Goal: Task Accomplishment & Management: Complete application form

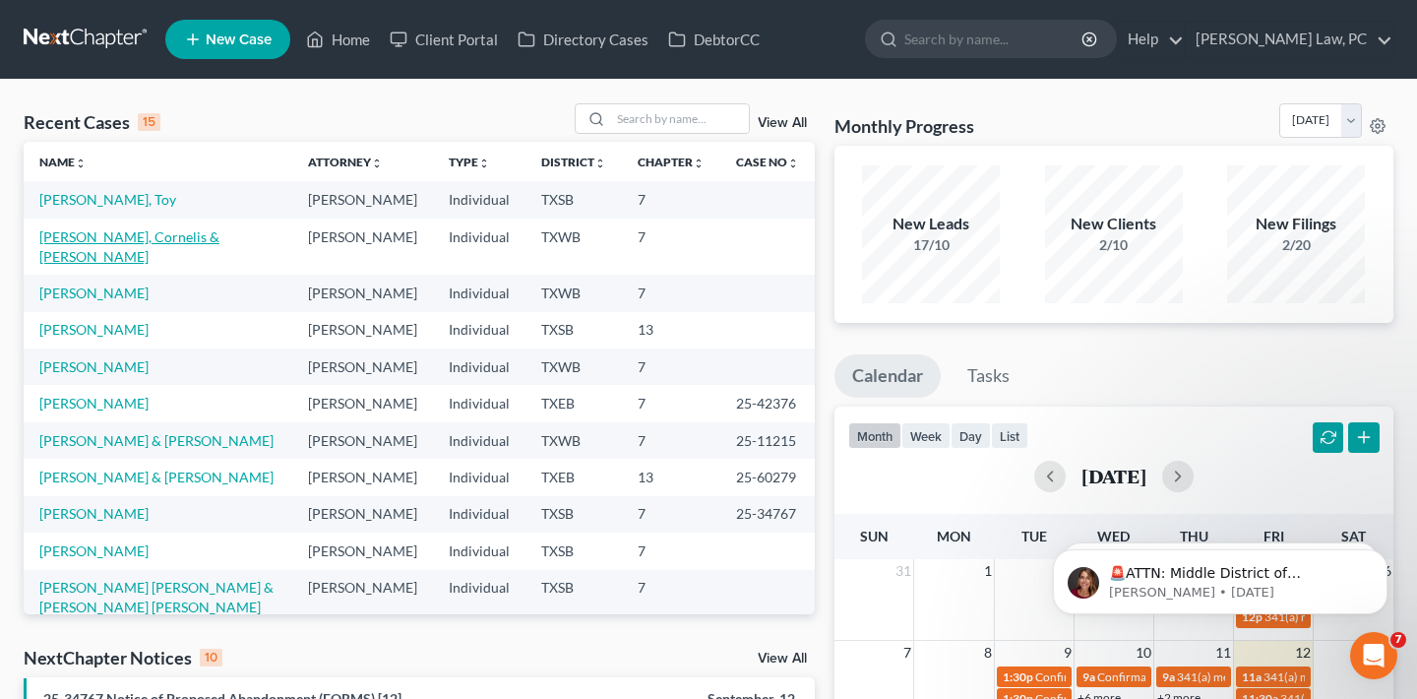
click at [213, 257] on link "[PERSON_NAME], Cornelis & [PERSON_NAME]" at bounding box center [129, 246] width 180 height 36
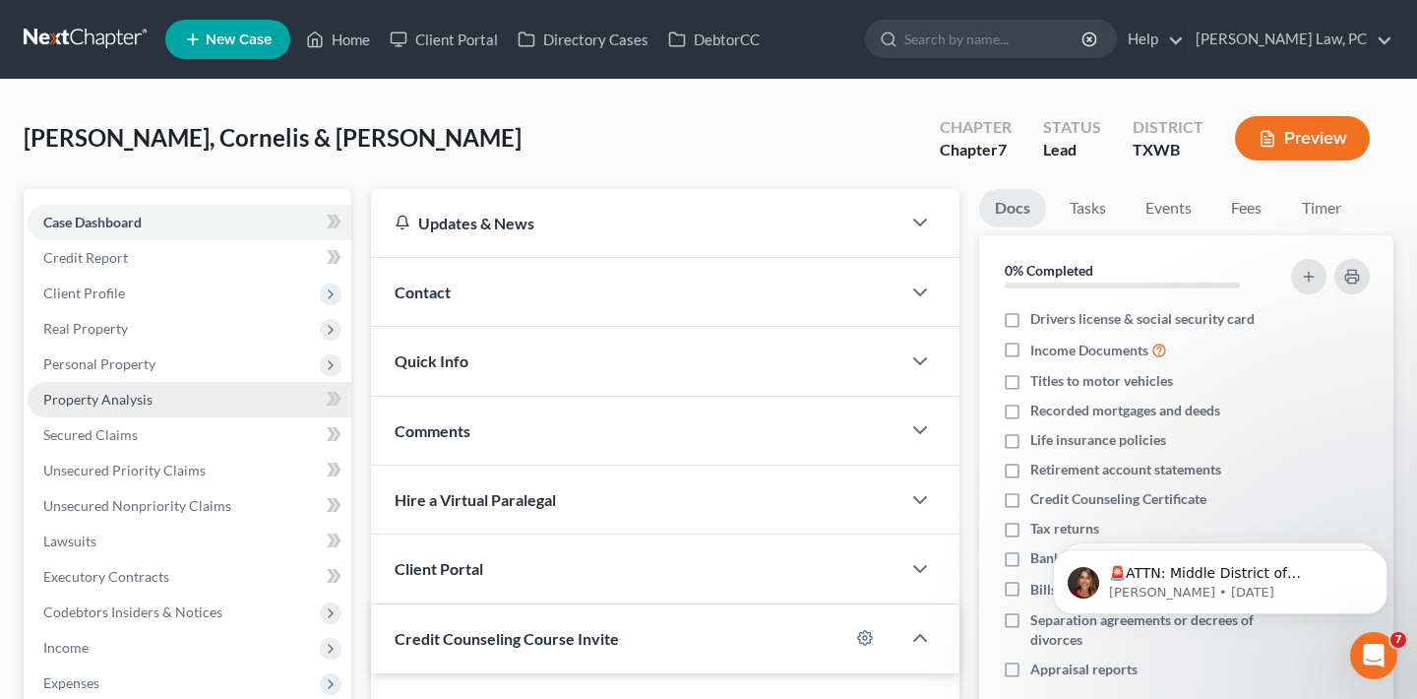
click at [203, 398] on link "Property Analysis" at bounding box center [190, 399] width 324 height 35
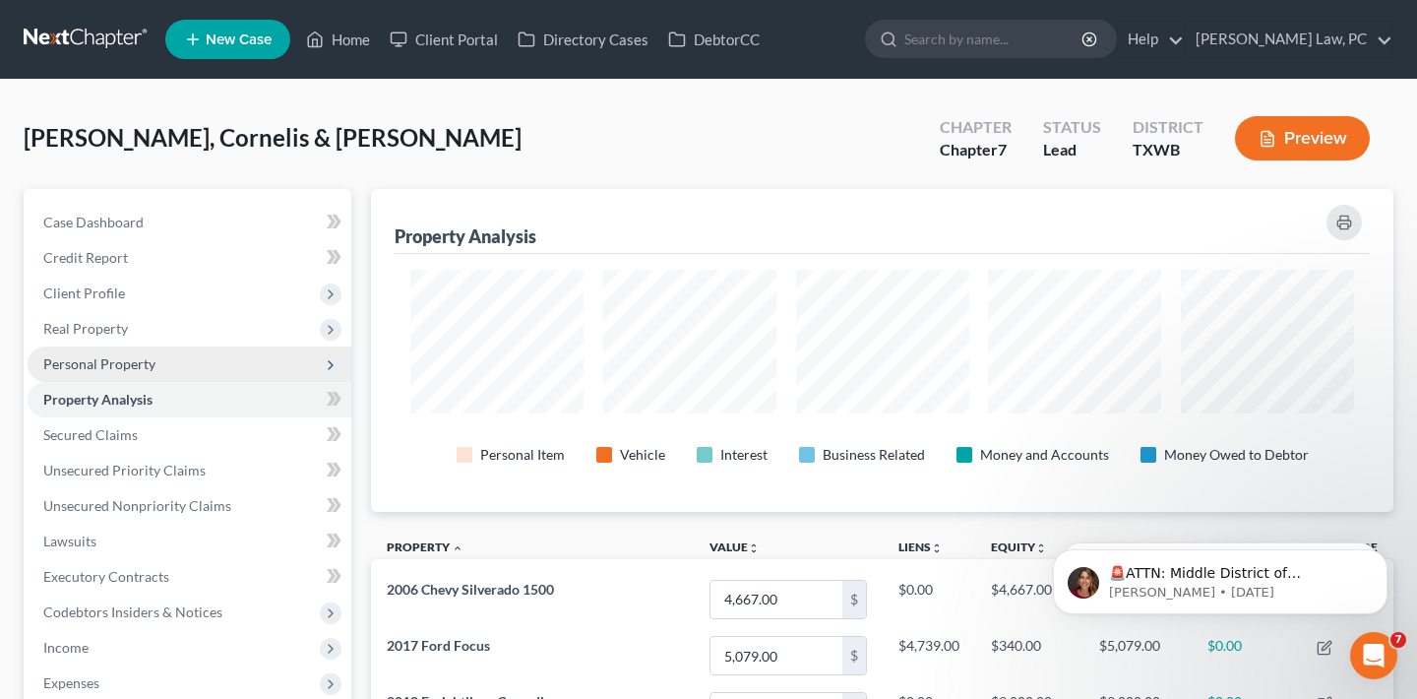
scroll to position [983572, 982873]
click at [179, 346] on span "Personal Property" at bounding box center [190, 363] width 324 height 35
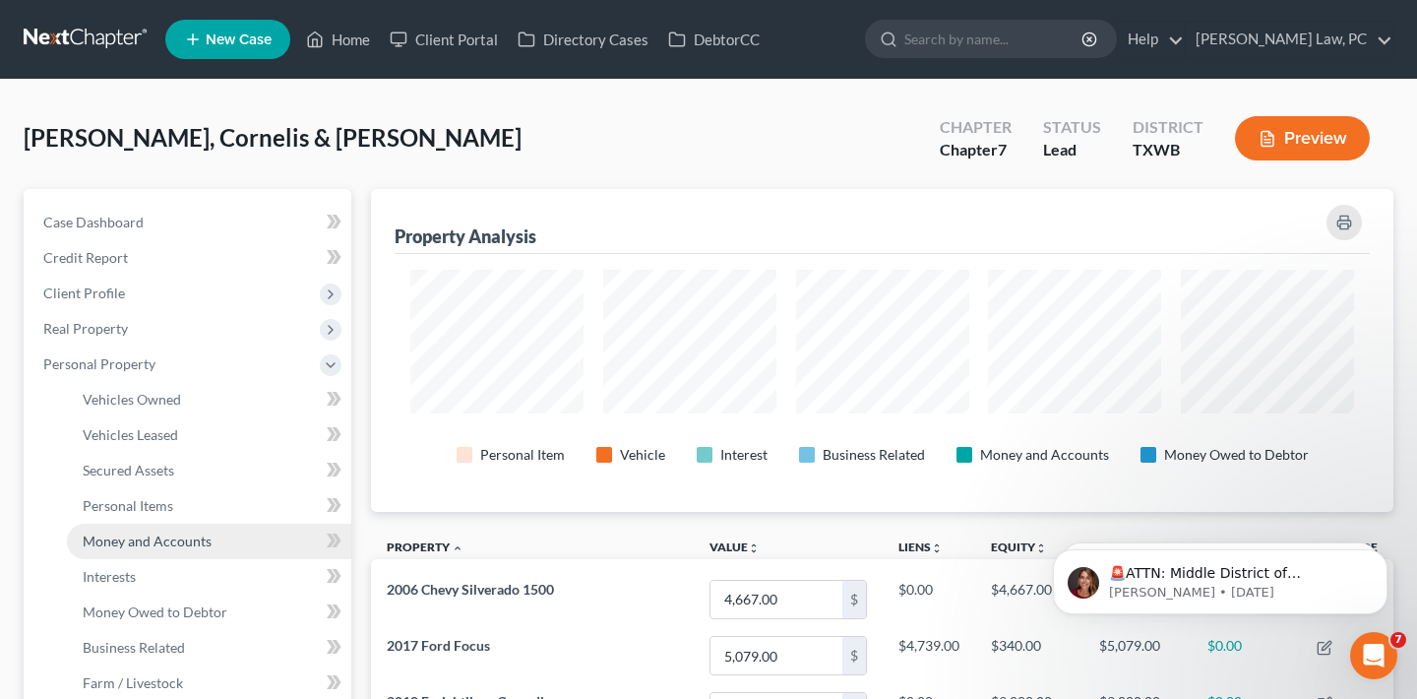
click at [183, 533] on span "Money and Accounts" at bounding box center [147, 540] width 129 height 17
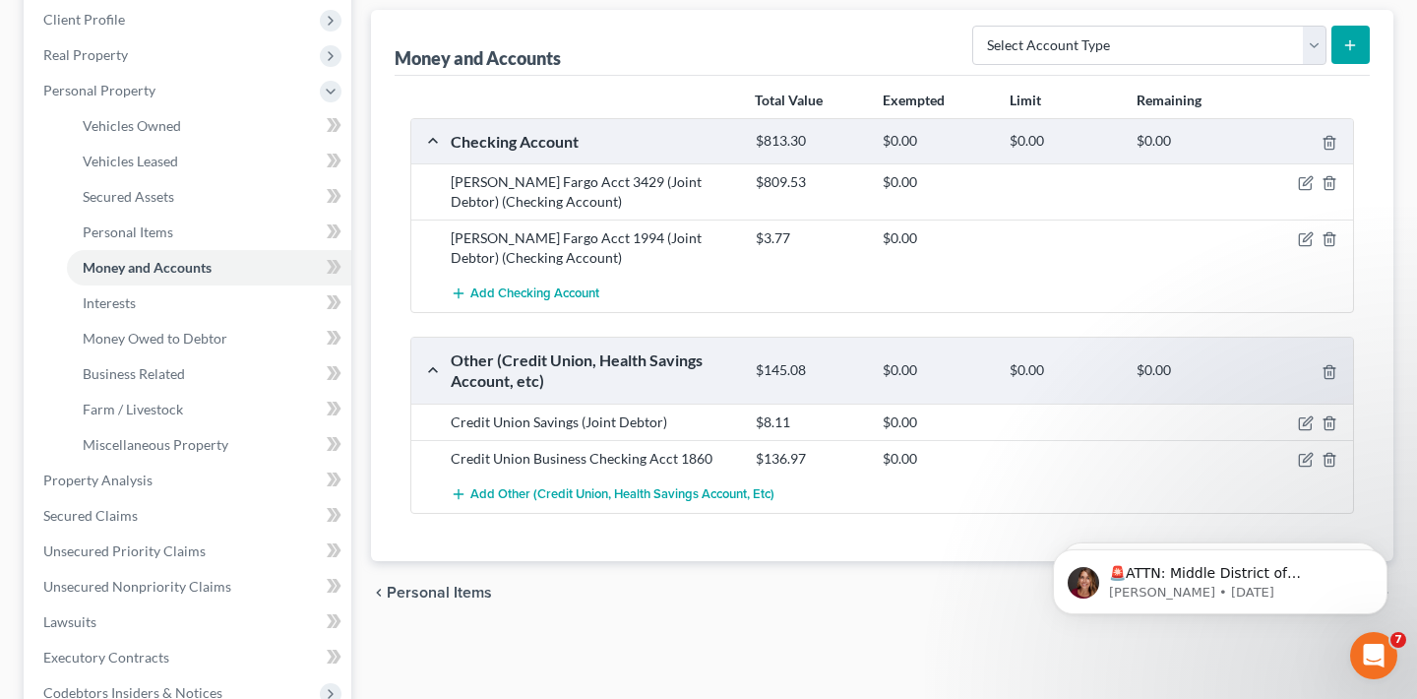
scroll to position [275, 0]
click at [1309, 236] on icon "button" at bounding box center [1307, 235] width 9 height 9
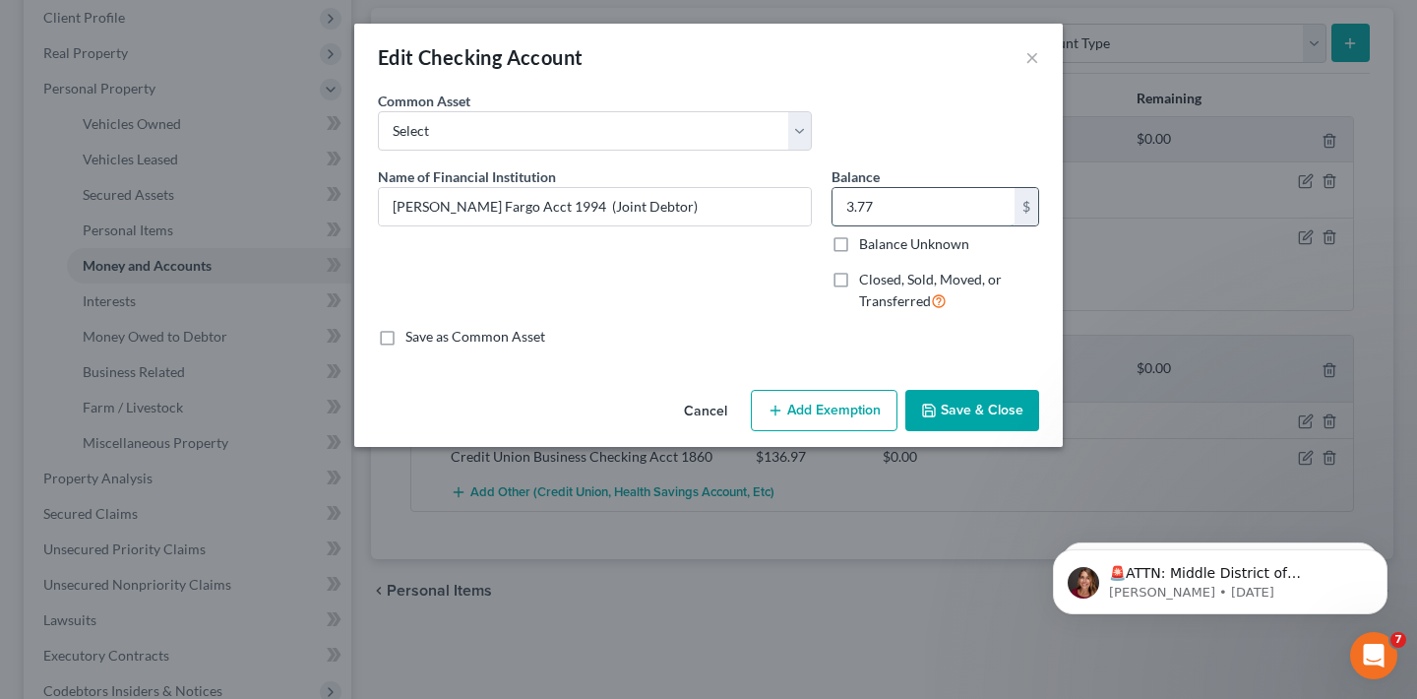
click at [862, 203] on input "3.77" at bounding box center [923, 206] width 182 height 37
type input "3.17"
click at [984, 416] on button "Save & Close" at bounding box center [972, 410] width 134 height 41
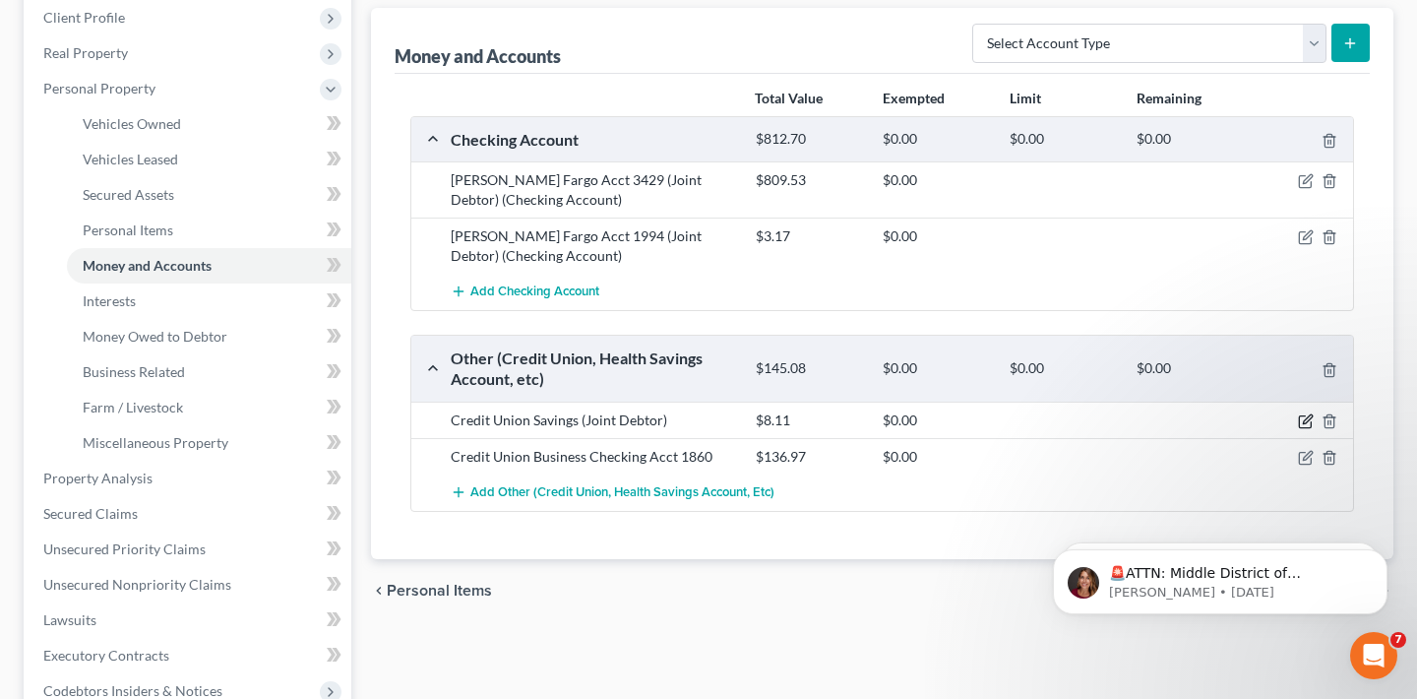
click at [1303, 418] on icon "button" at bounding box center [1306, 421] width 16 height 16
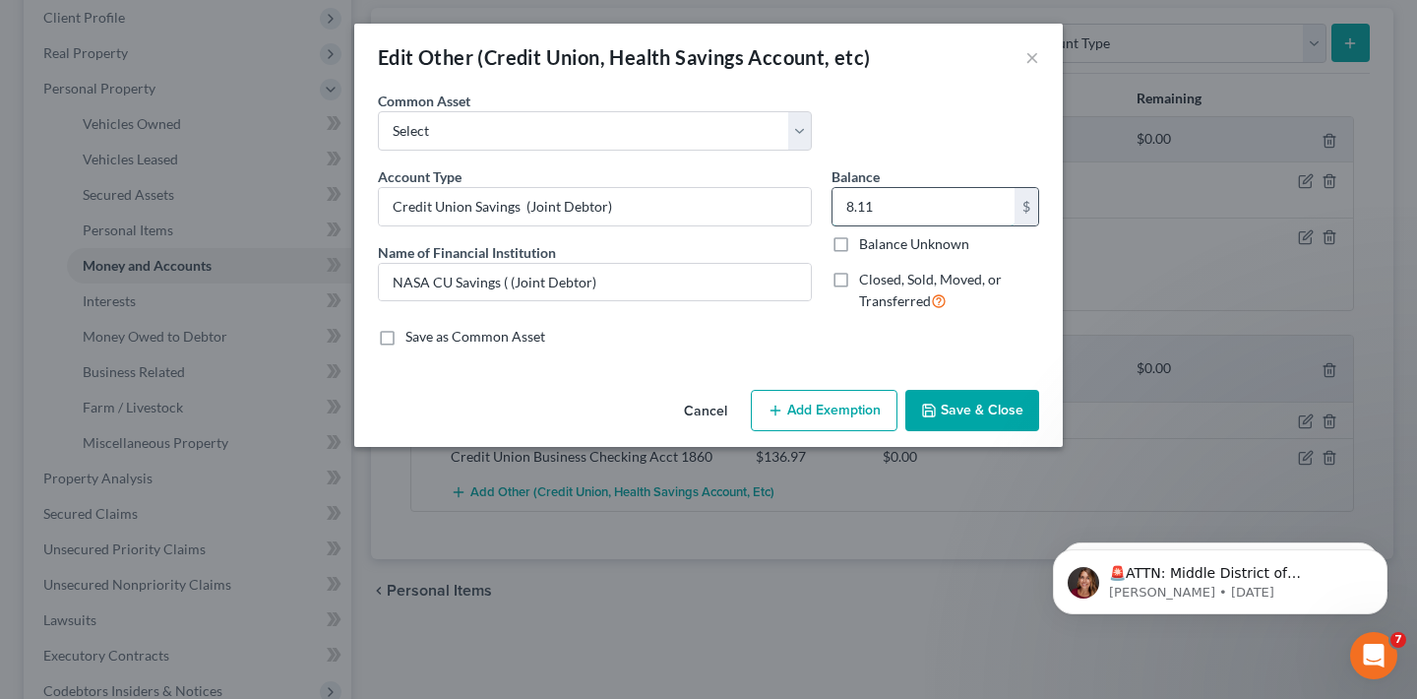
click at [920, 207] on input "8.11" at bounding box center [923, 206] width 182 height 37
type input "8.92"
click at [988, 408] on button "Save & Close" at bounding box center [972, 410] width 134 height 41
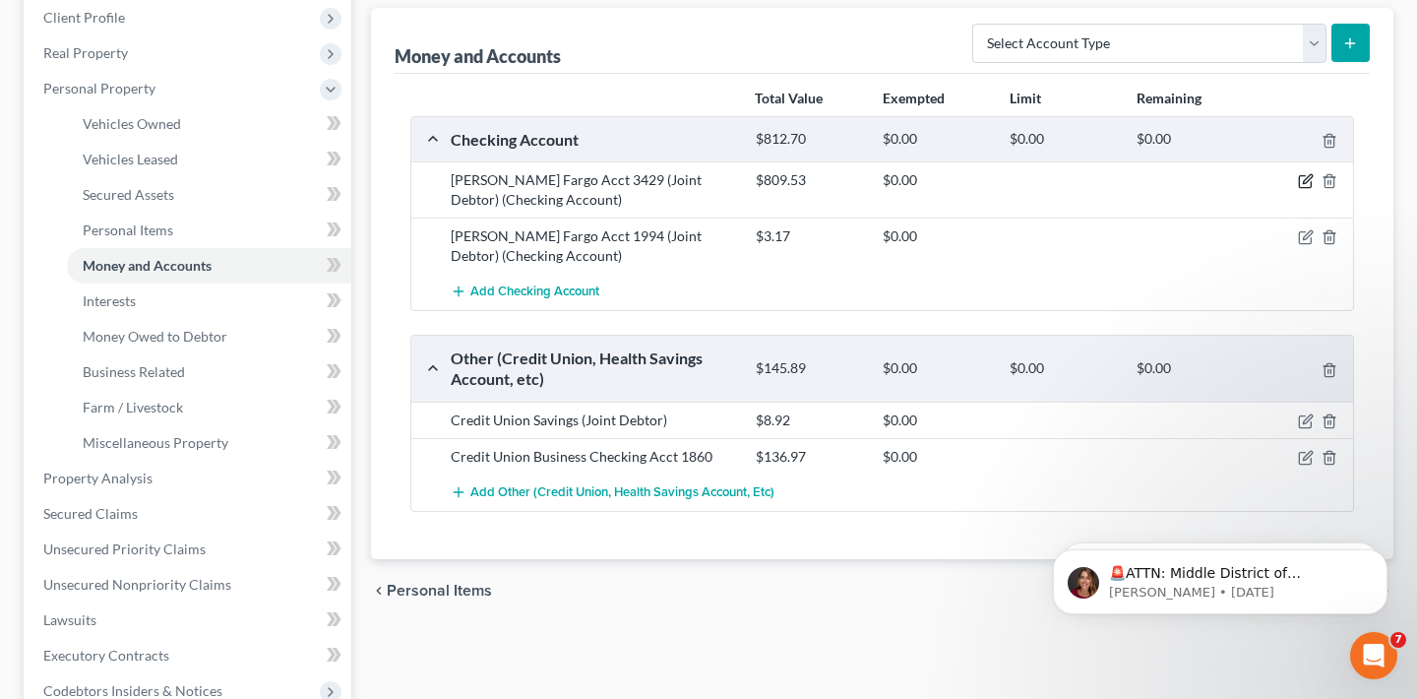
click at [1307, 183] on icon "button" at bounding box center [1306, 181] width 16 height 16
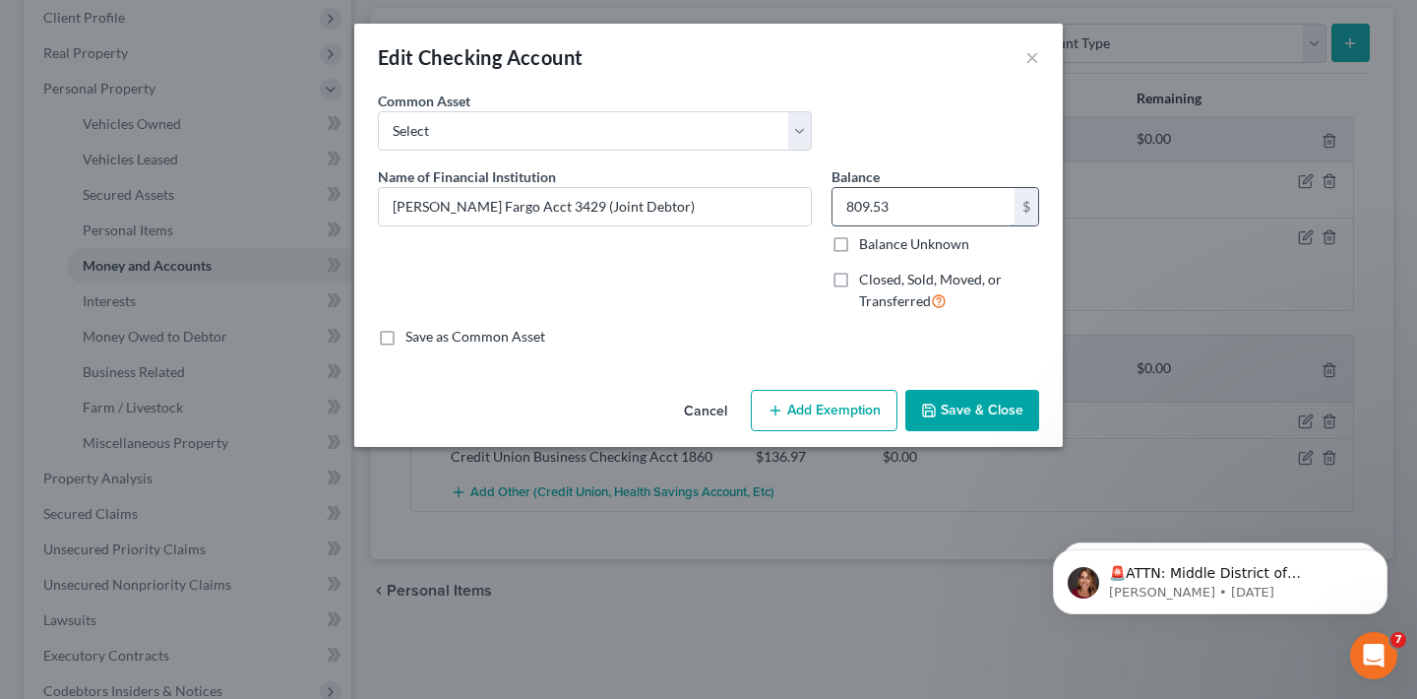
click at [899, 207] on input "809.53" at bounding box center [923, 206] width 182 height 37
type input "600"
click at [972, 415] on button "Save & Close" at bounding box center [972, 410] width 134 height 41
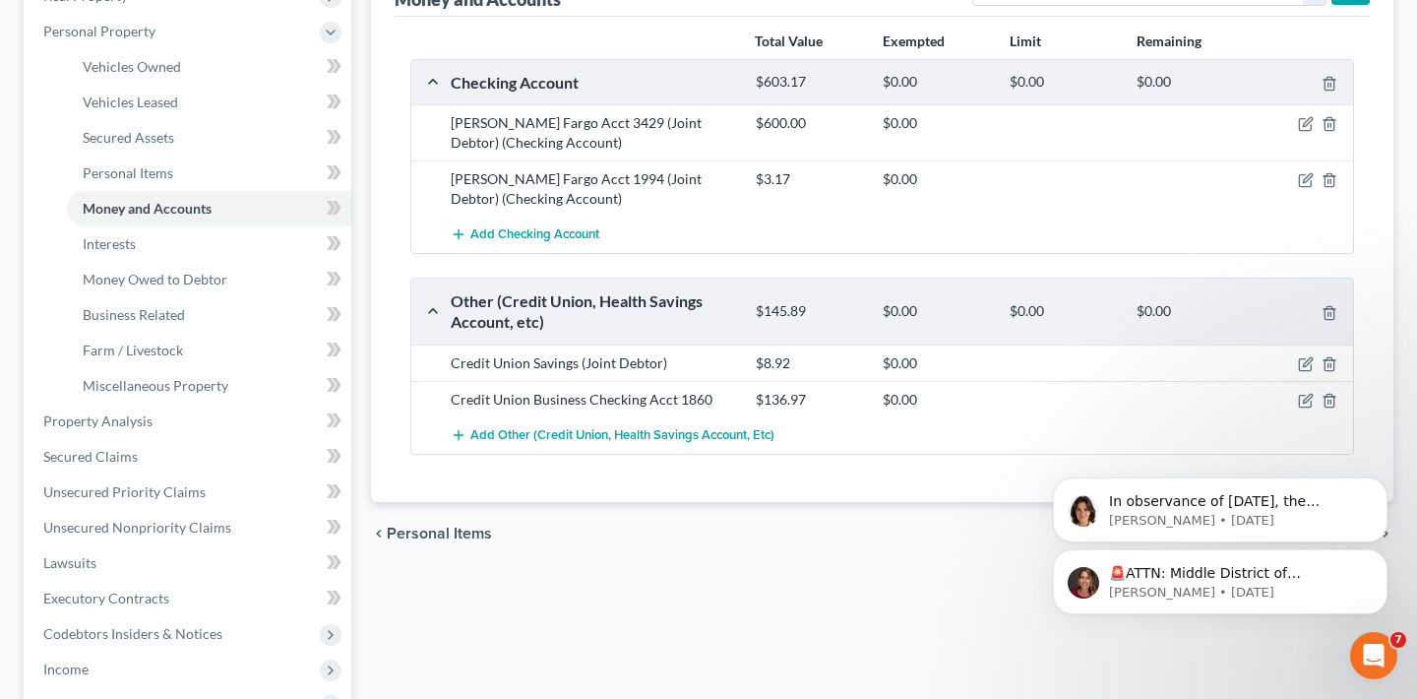
scroll to position [343, 0]
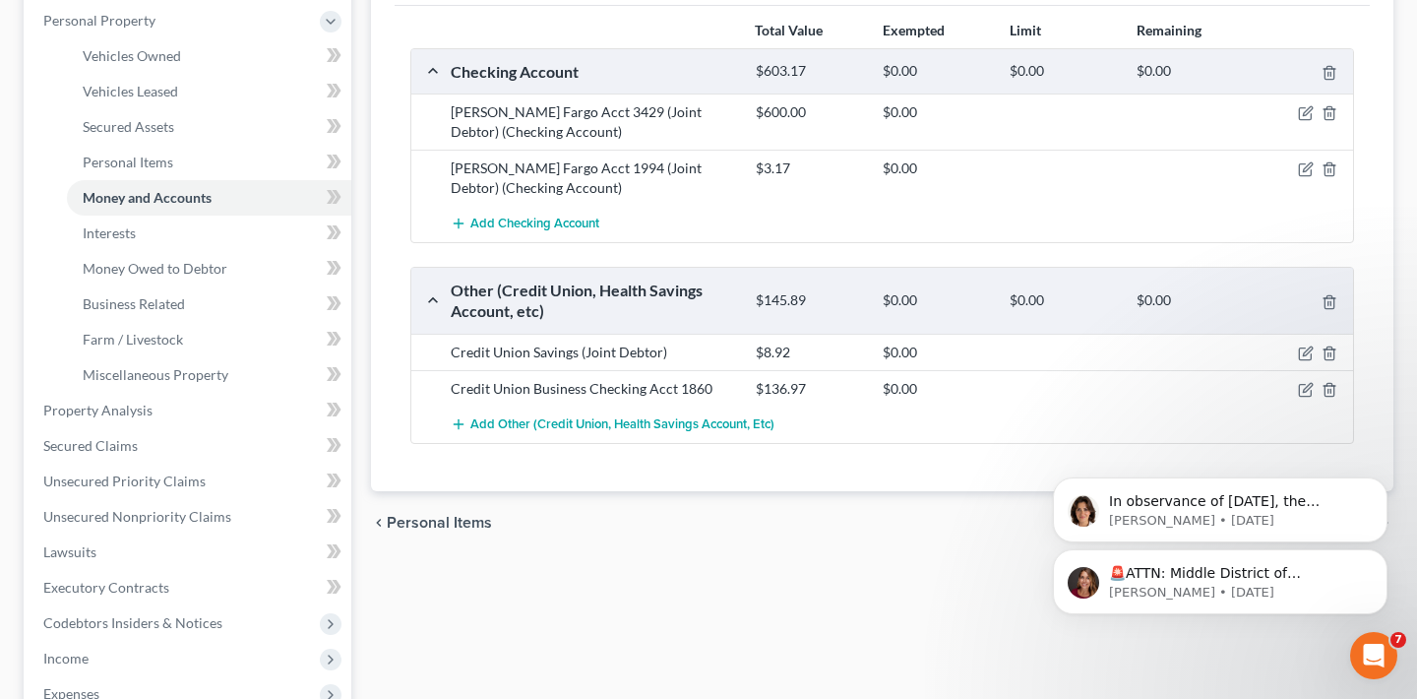
click at [1297, 388] on div "🚨ATTN: Middle District of [US_STATE] The court has added a new Credit Counselin…" at bounding box center [1220, 491] width 362 height 246
click at [1290, 391] on div "🚨ATTN: Middle District of [US_STATE] The court has added a new Credit Counselin…" at bounding box center [1220, 491] width 362 height 246
click at [1296, 389] on div "🚨ATTN: Middle District of [US_STATE] The court has added a new Credit Counselin…" at bounding box center [1220, 491] width 362 height 246
click at [1295, 389] on div "🚨ATTN: Middle District of [US_STATE] The court has added a new Credit Counselin…" at bounding box center [1220, 491] width 362 height 246
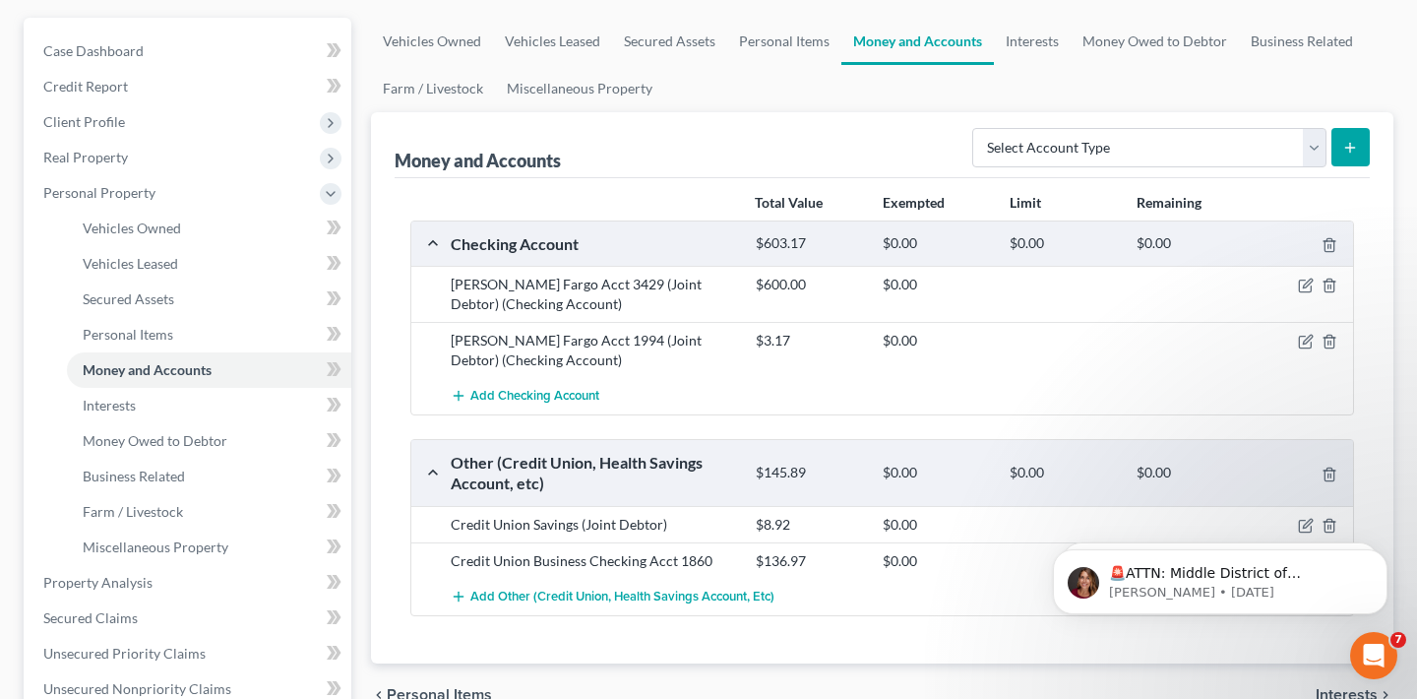
scroll to position [133, 0]
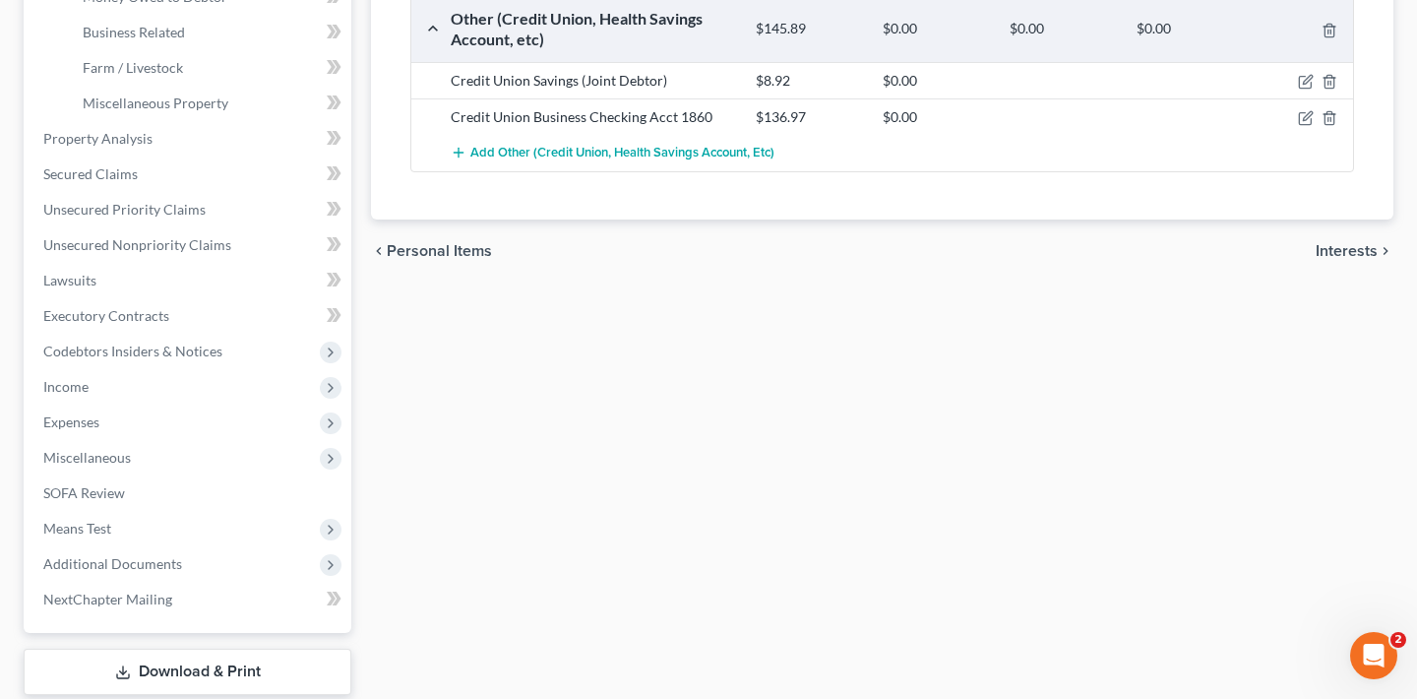
scroll to position [661, 0]
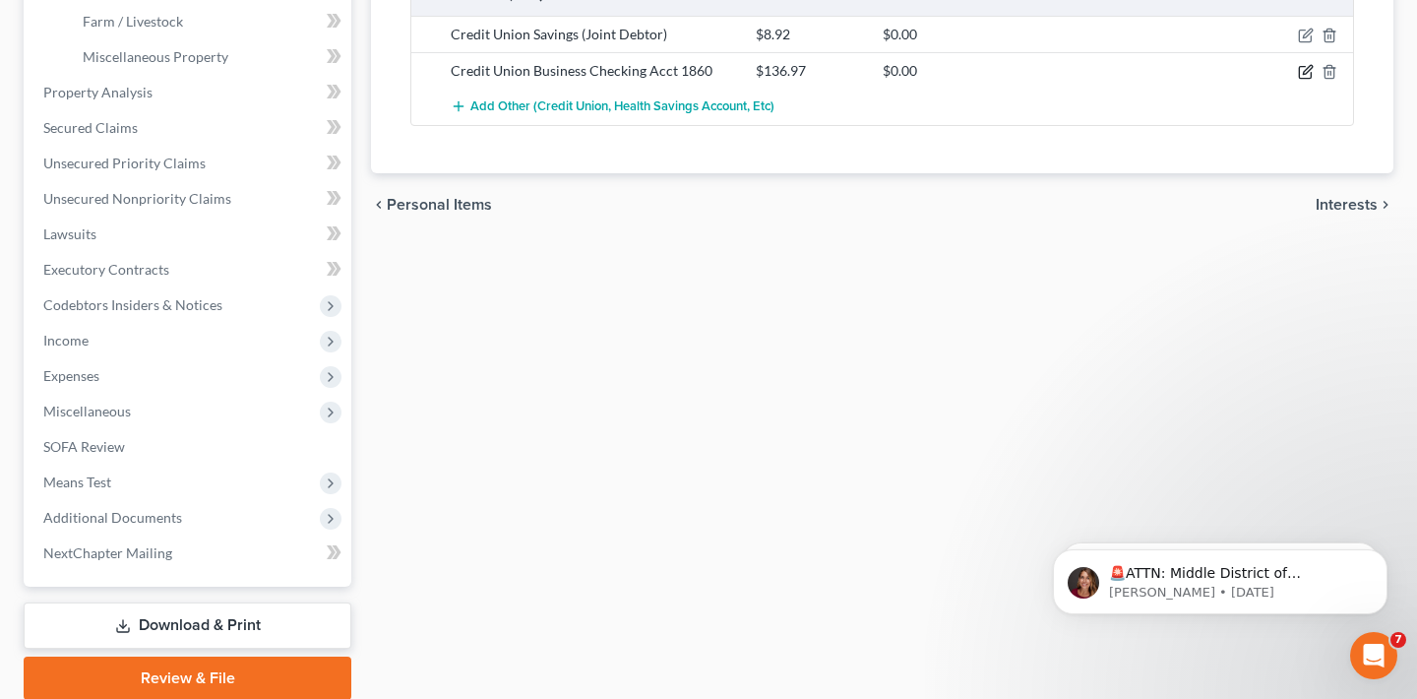
click at [1305, 76] on icon "button" at bounding box center [1306, 72] width 16 height 16
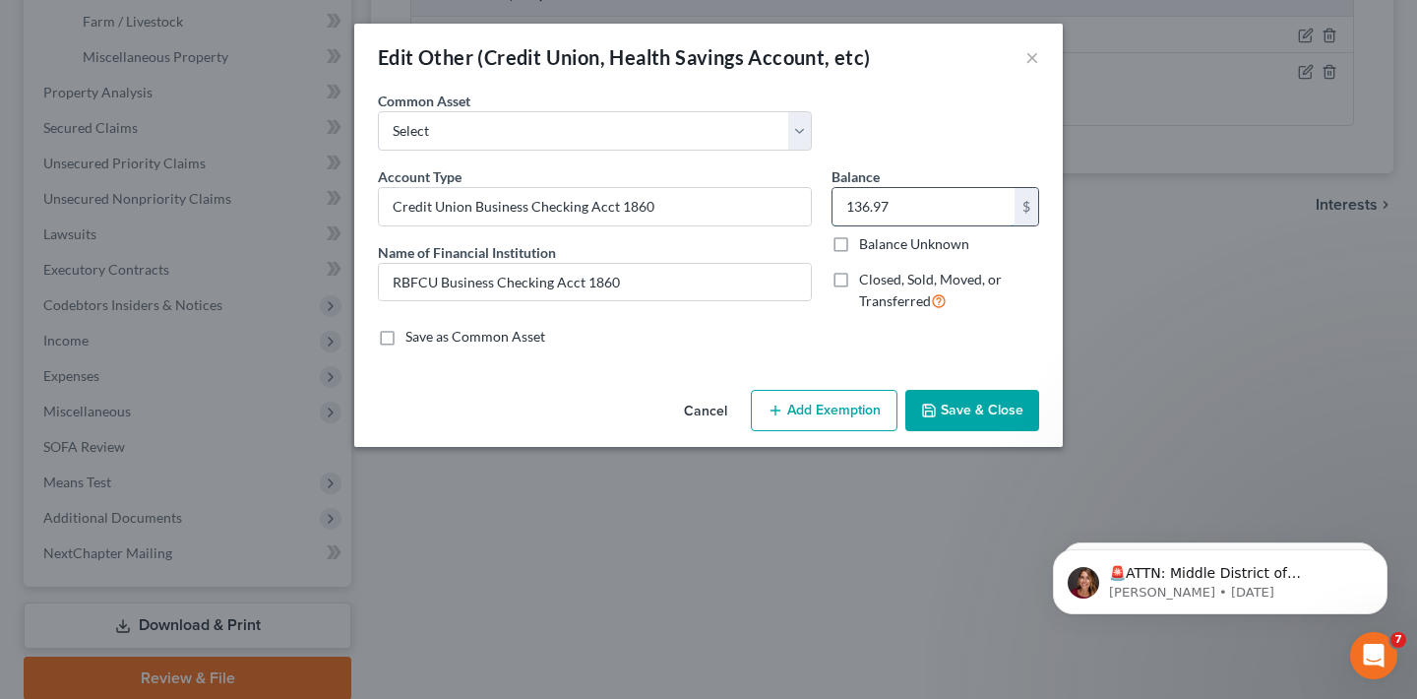
click at [943, 206] on input "136.97" at bounding box center [923, 206] width 182 height 37
type input "8.92"
click at [986, 415] on button "Save & Close" at bounding box center [972, 410] width 134 height 41
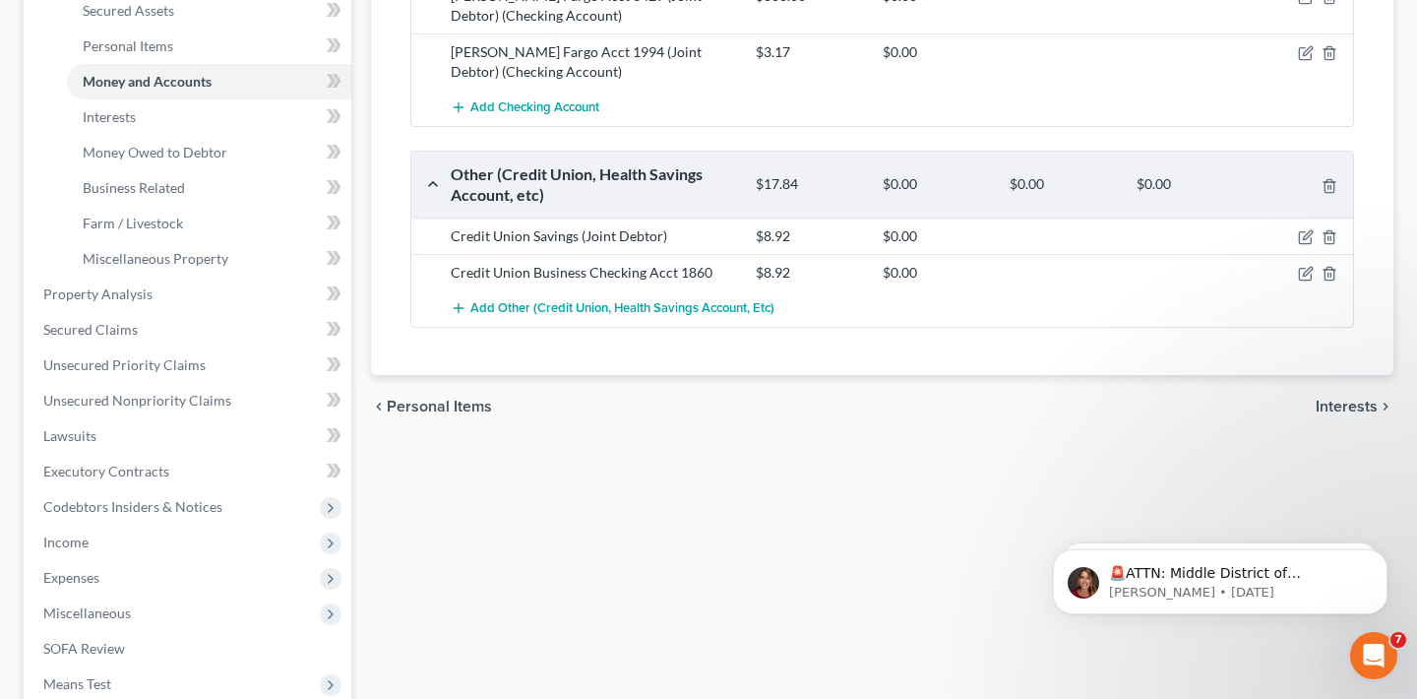
scroll to position [378, 0]
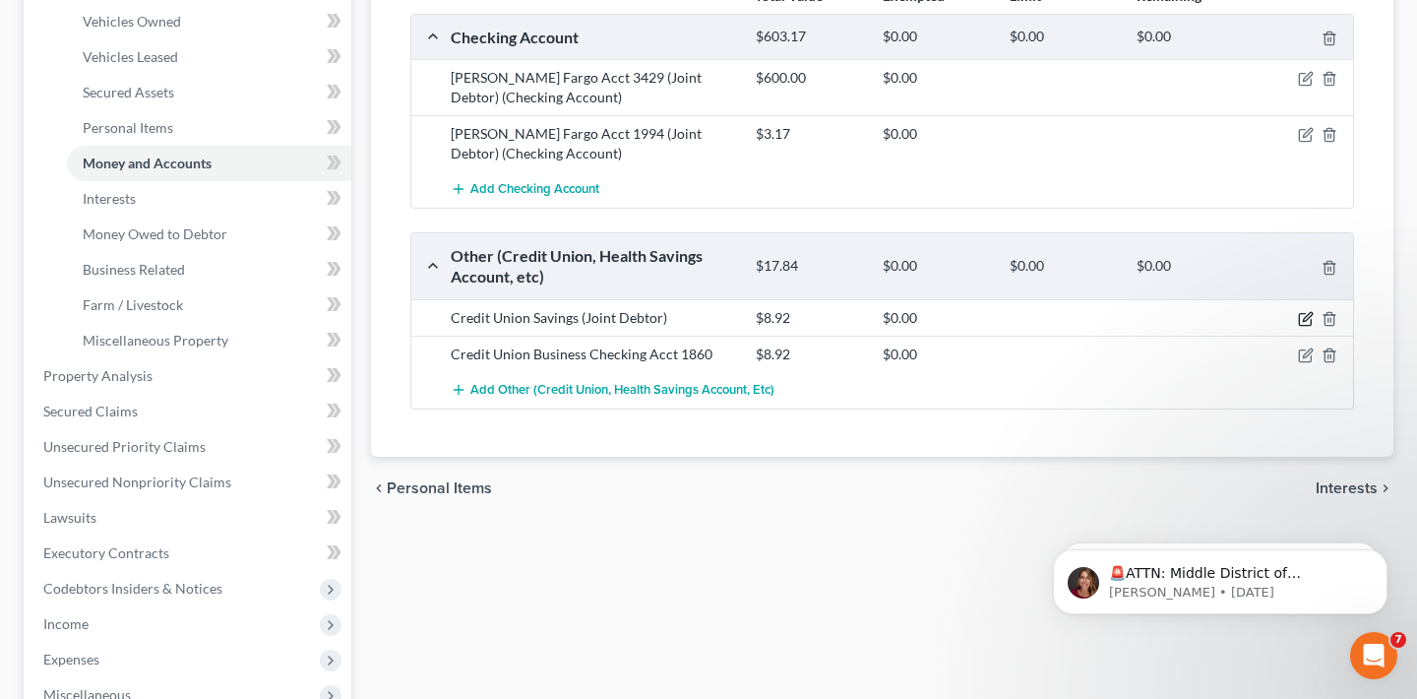
click at [1303, 318] on icon "button" at bounding box center [1306, 319] width 16 height 16
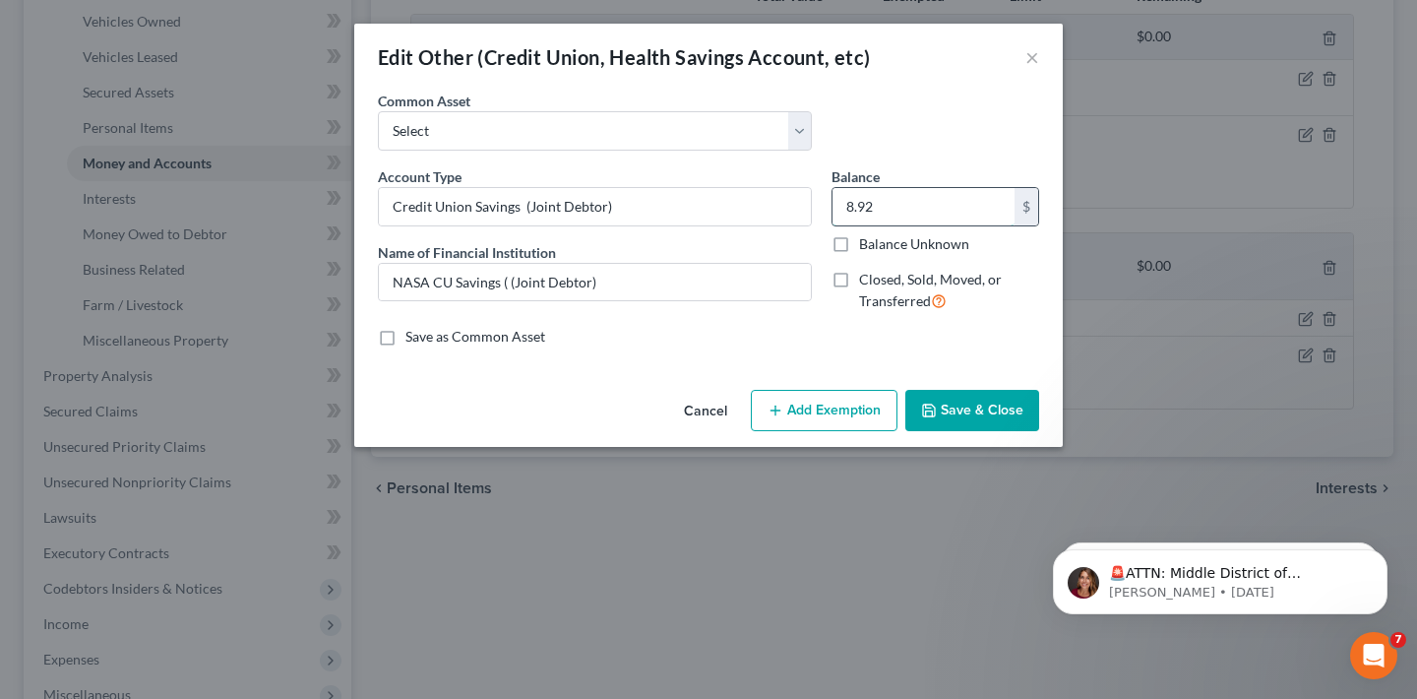
drag, startPoint x: 886, startPoint y: 204, endPoint x: 847, endPoint y: 204, distance: 38.4
drag, startPoint x: 881, startPoint y: 214, endPoint x: 866, endPoint y: 211, distance: 15.3
click at [847, 215] on input "8.92" at bounding box center [923, 206] width 182 height 37
click at [1032, 64] on button "×" at bounding box center [1032, 57] width 14 height 24
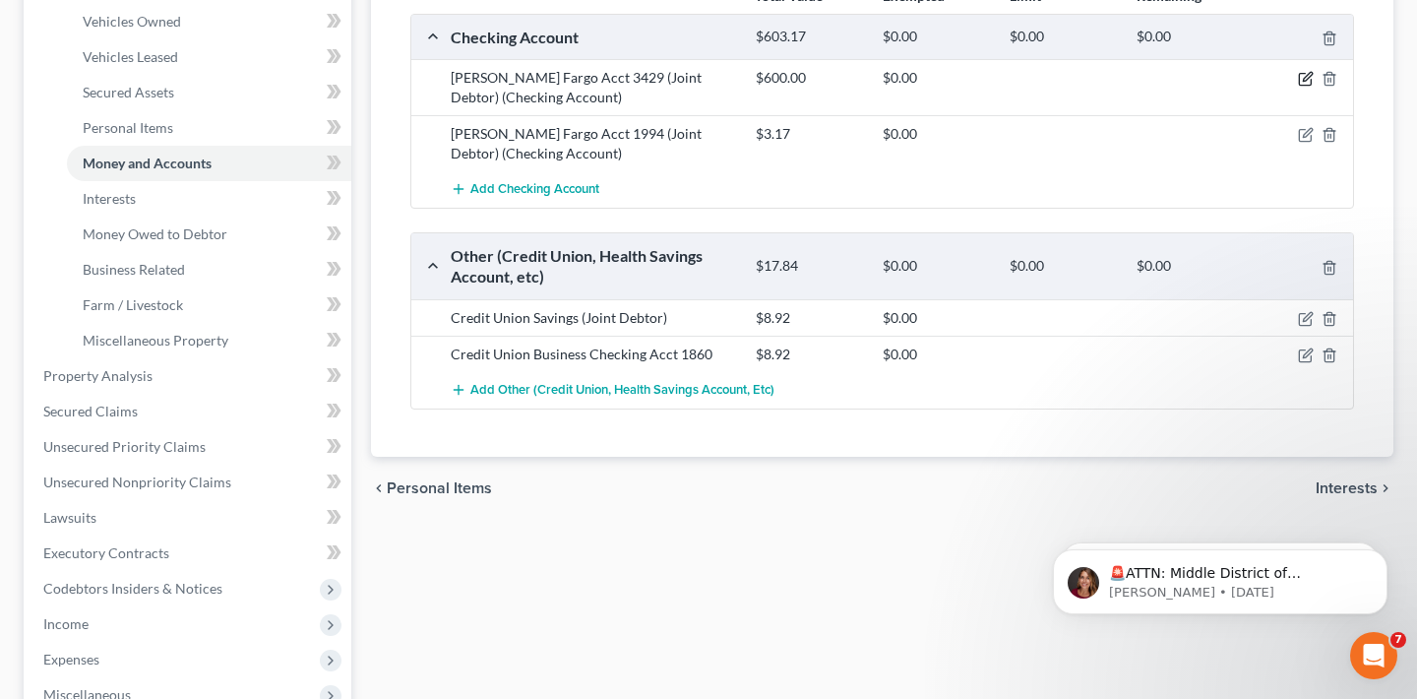
click at [1307, 78] on icon "button" at bounding box center [1306, 79] width 16 height 16
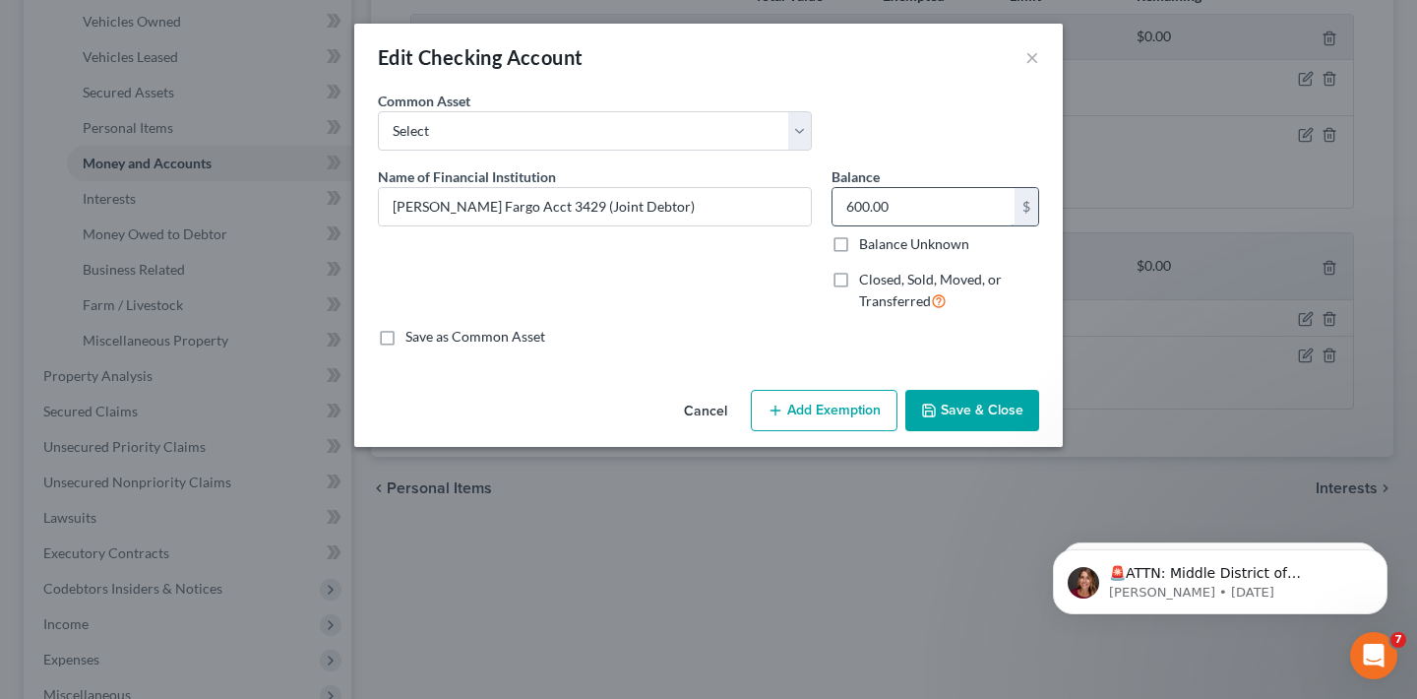
click at [895, 206] on input "600.00" at bounding box center [923, 206] width 182 height 37
type input "626.69"
click at [986, 420] on button "Save & Close" at bounding box center [972, 410] width 134 height 41
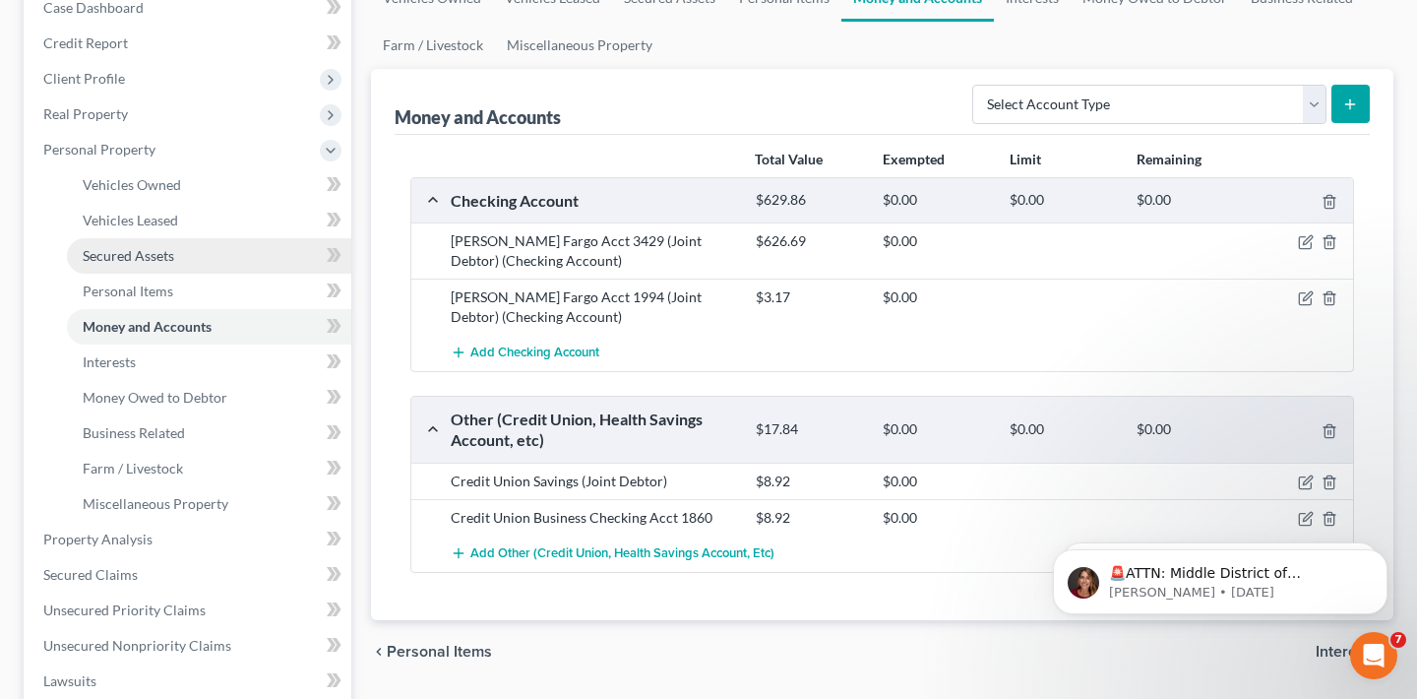
scroll to position [189, 0]
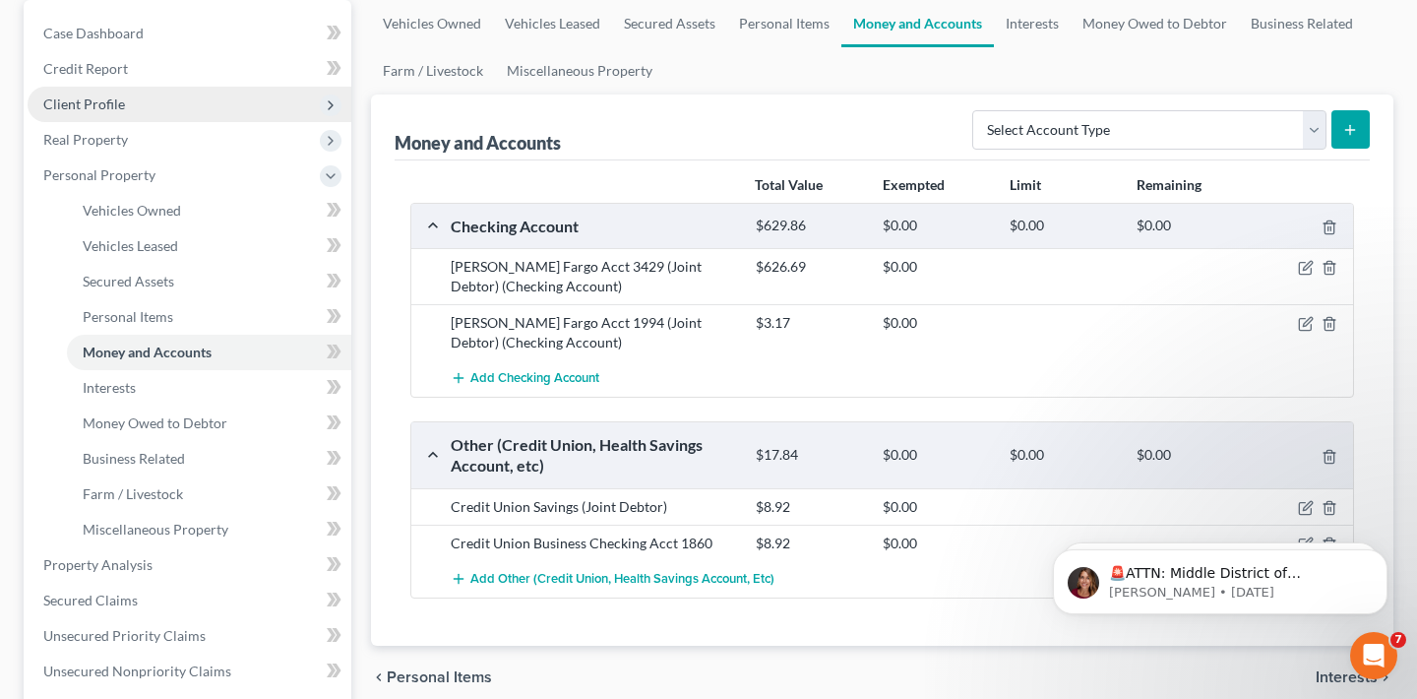
click at [176, 99] on span "Client Profile" at bounding box center [190, 104] width 324 height 35
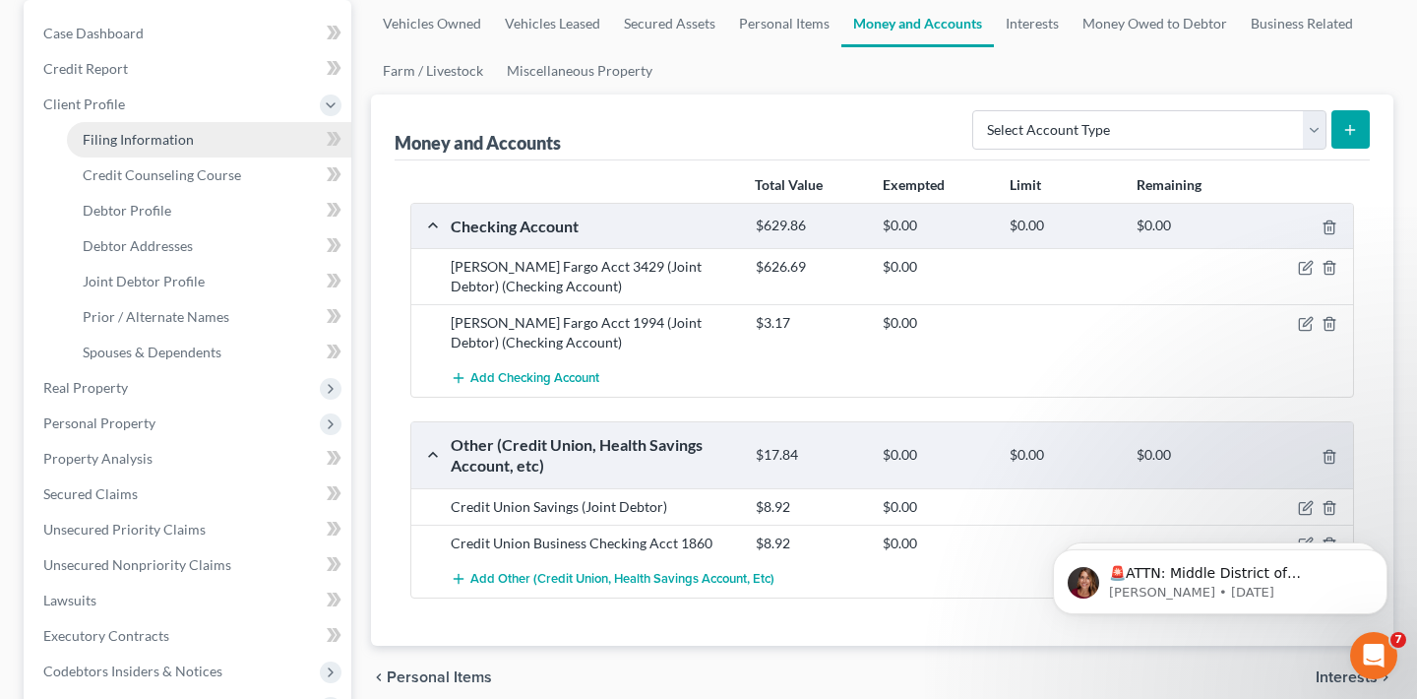
click at [210, 143] on link "Filing Information" at bounding box center [209, 139] width 284 height 35
select select "1"
select select "0"
select select "45"
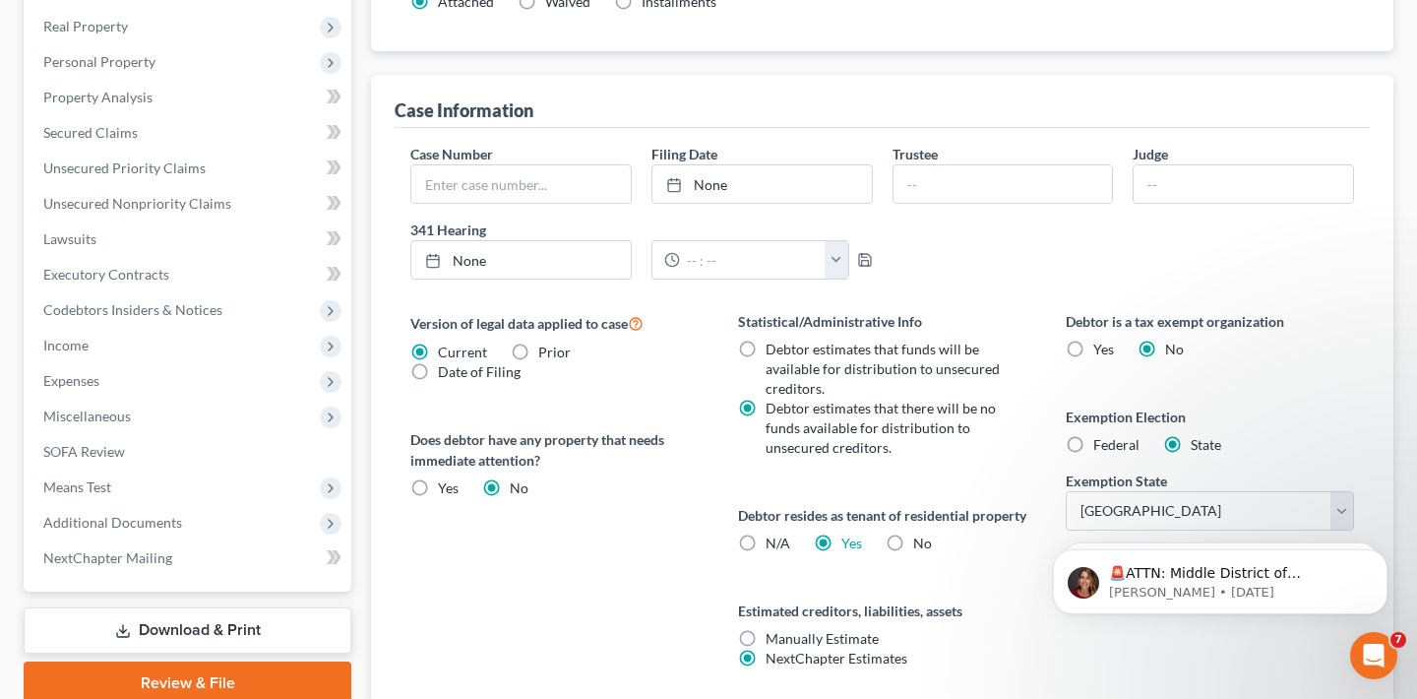
scroll to position [602, 0]
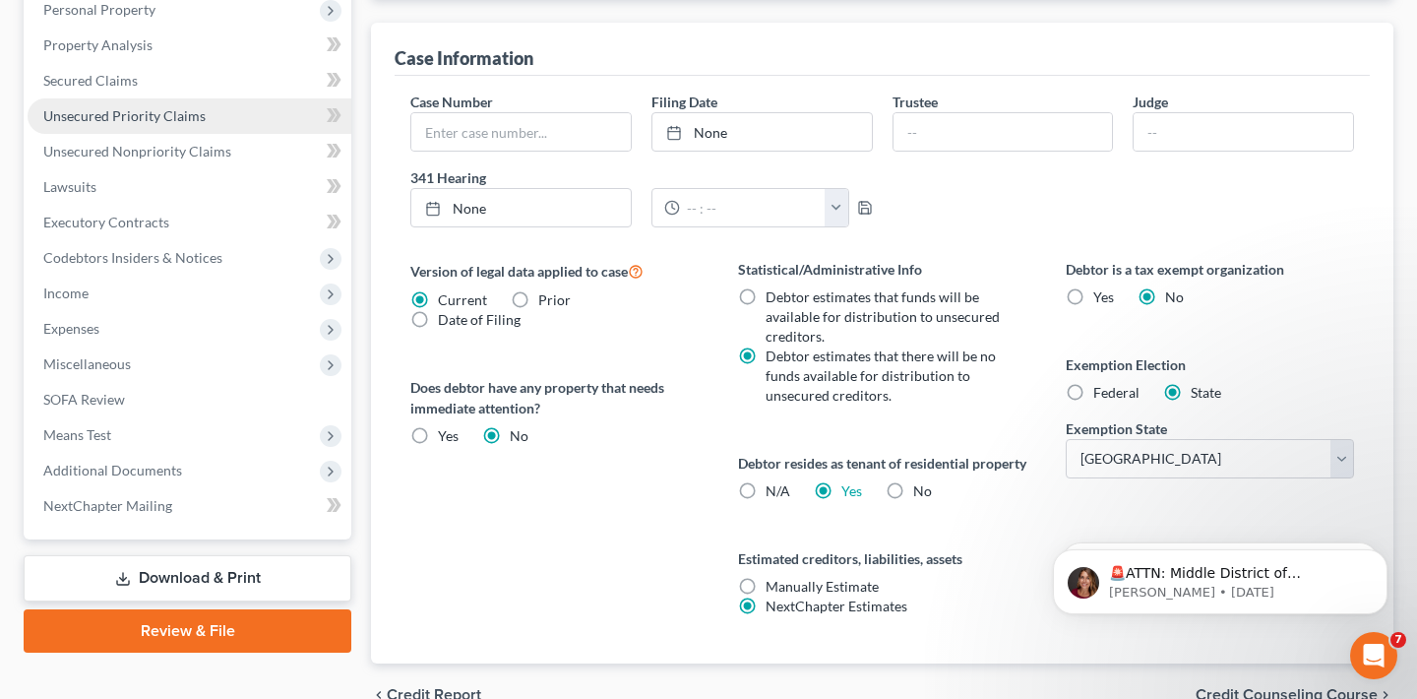
click at [149, 104] on link "Unsecured Priority Claims" at bounding box center [190, 115] width 324 height 35
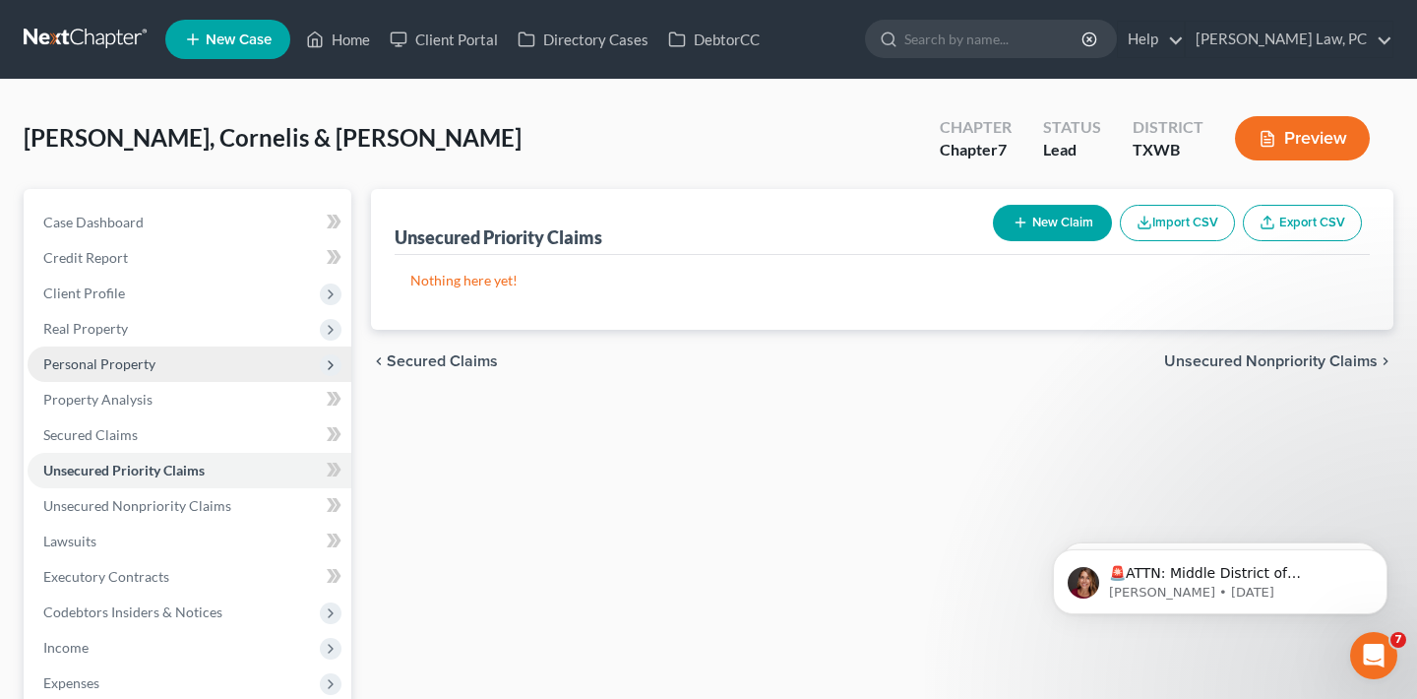
click at [160, 377] on span "Personal Property" at bounding box center [190, 363] width 324 height 35
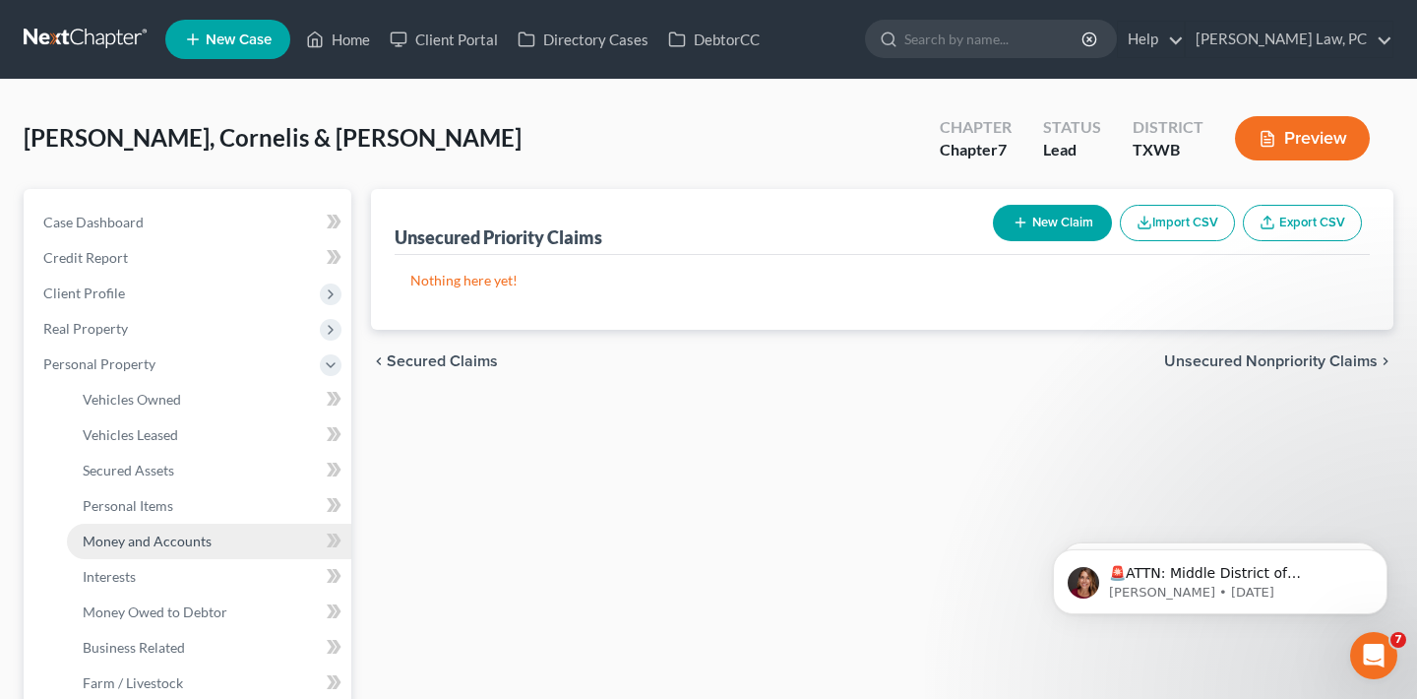
click at [146, 533] on span "Money and Accounts" at bounding box center [147, 540] width 129 height 17
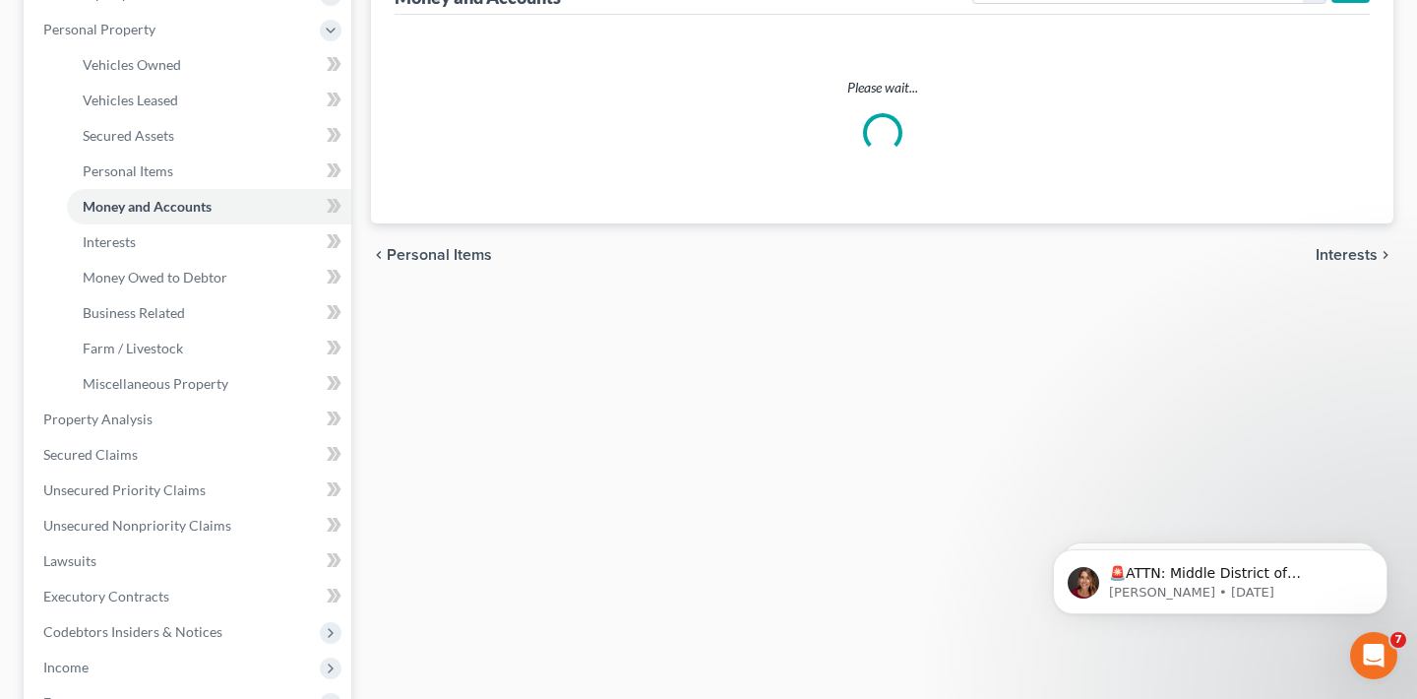
scroll to position [348, 0]
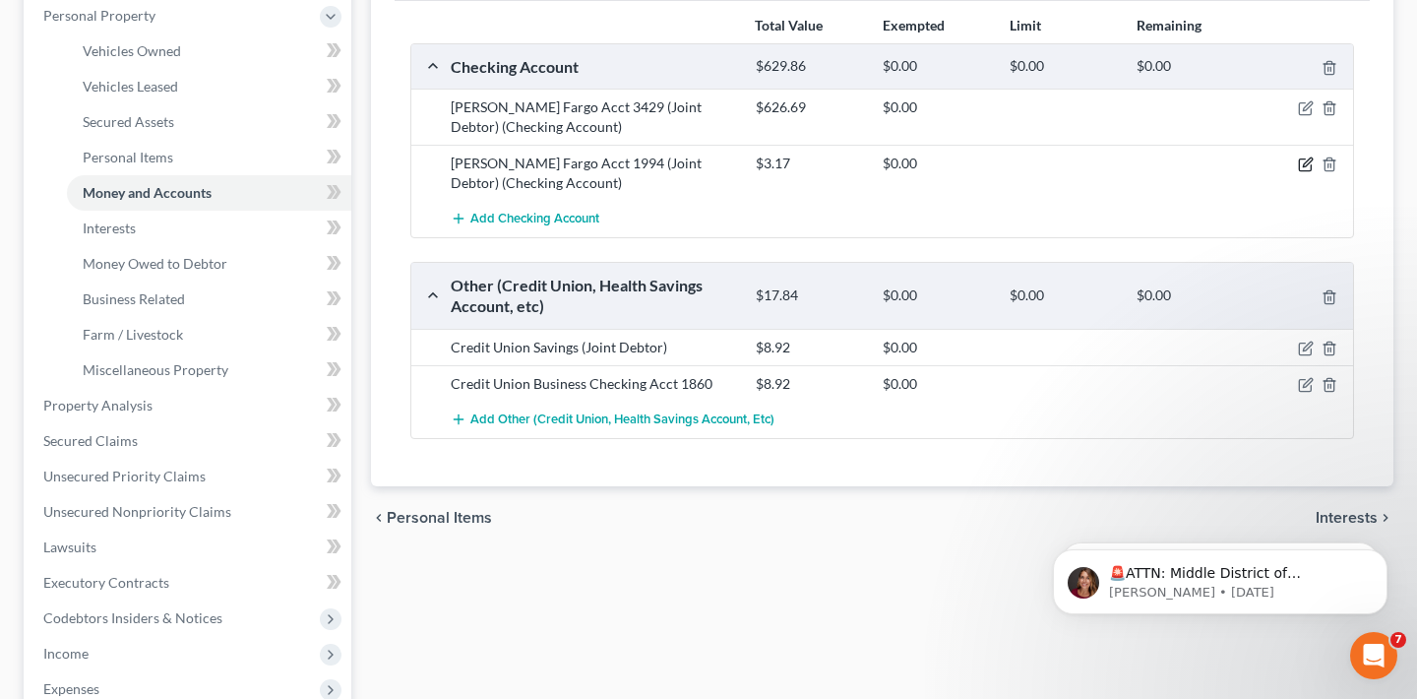
click at [1307, 160] on icon "button" at bounding box center [1307, 162] width 9 height 9
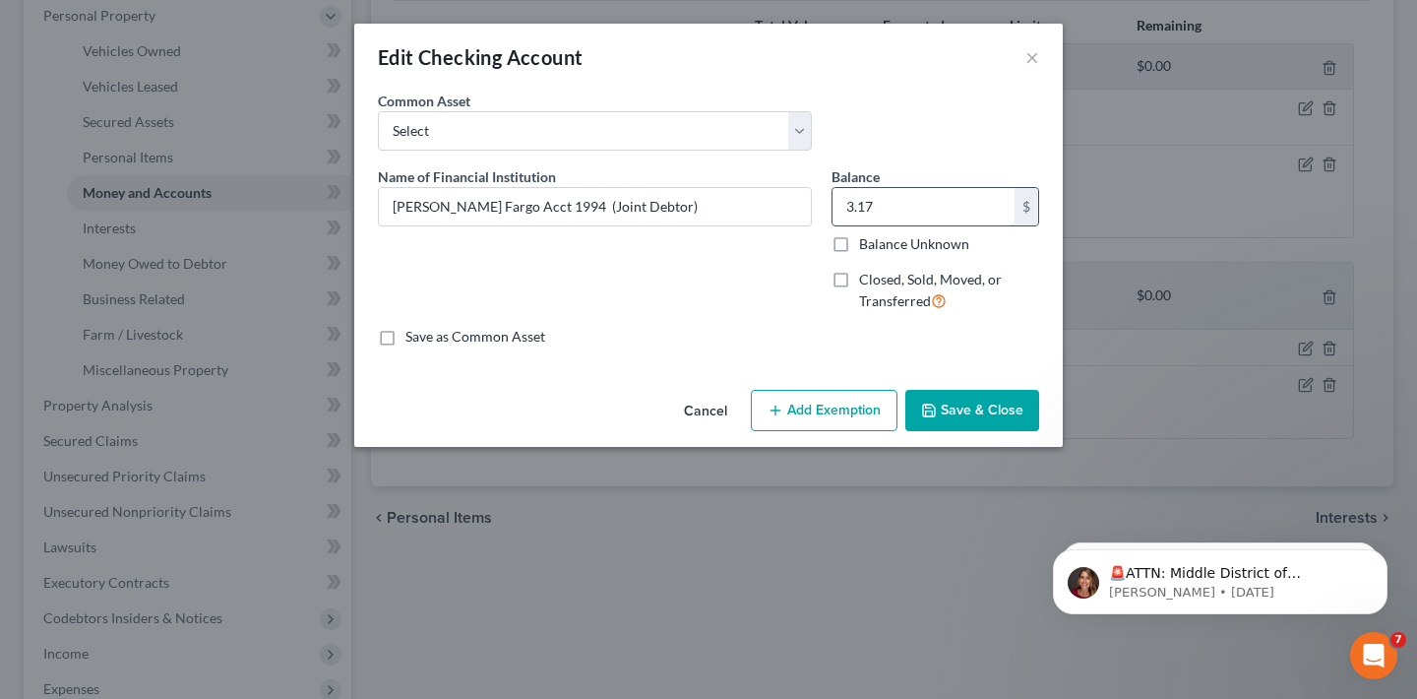
click at [923, 214] on input "3.17" at bounding box center [923, 206] width 182 height 37
click at [923, 213] on input "3.17" at bounding box center [923, 206] width 182 height 37
type input "3.77"
click at [986, 414] on button "Save & Close" at bounding box center [972, 410] width 134 height 41
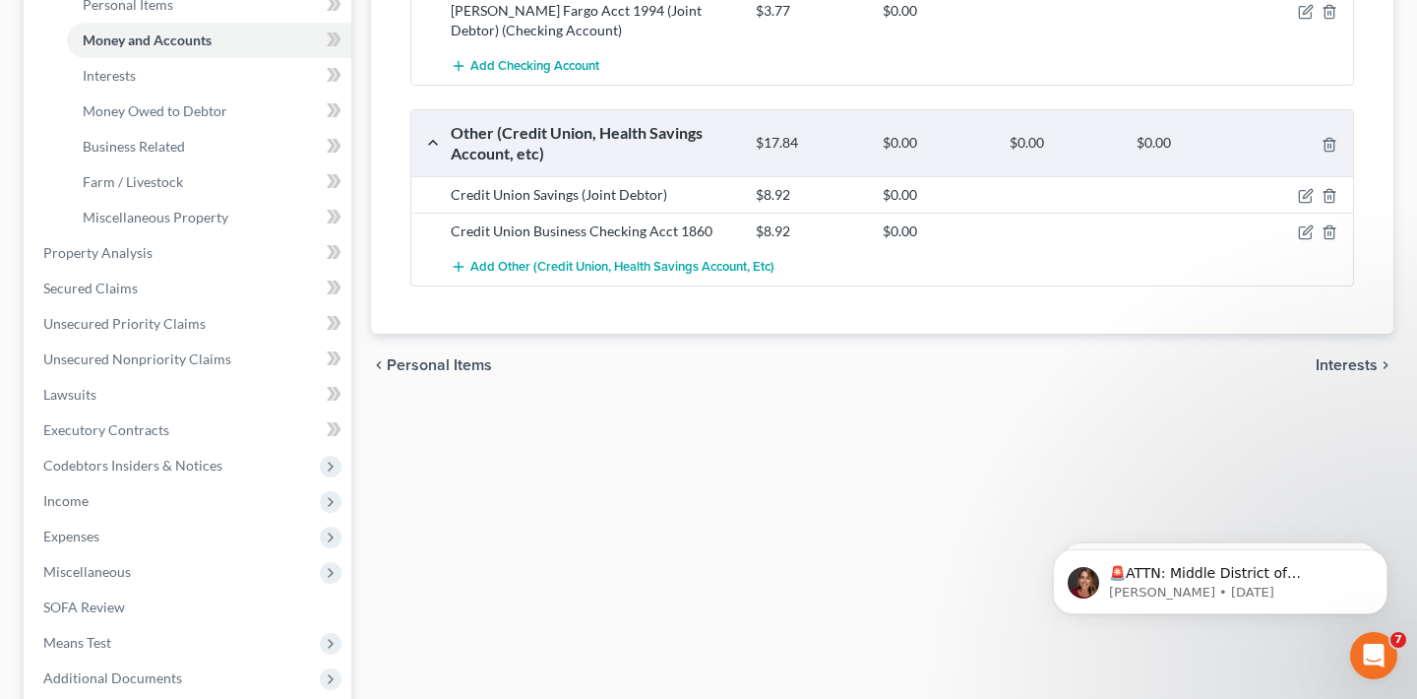
scroll to position [502, 0]
click at [1301, 196] on icon "button" at bounding box center [1306, 195] width 16 height 16
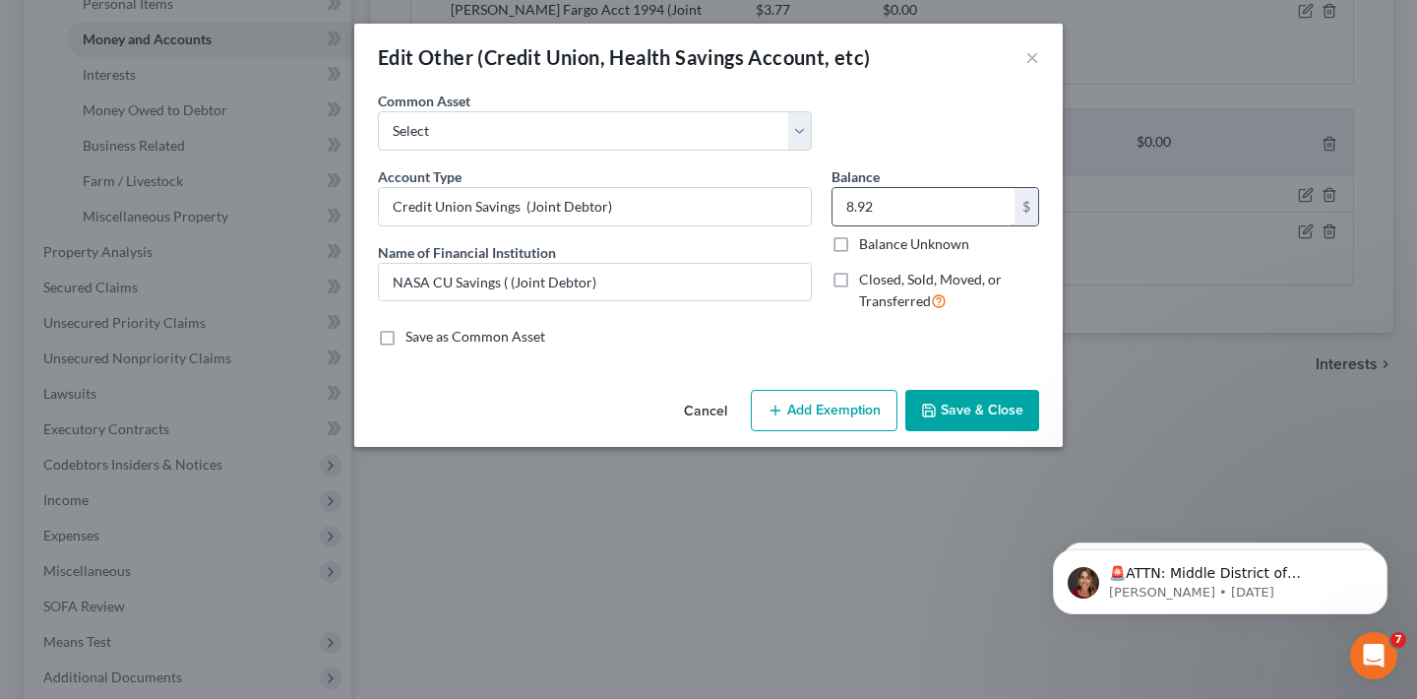
click at [882, 212] on input "8.92" at bounding box center [923, 206] width 182 height 37
type input "8.11"
click at [947, 407] on button "Save & Close" at bounding box center [972, 410] width 134 height 41
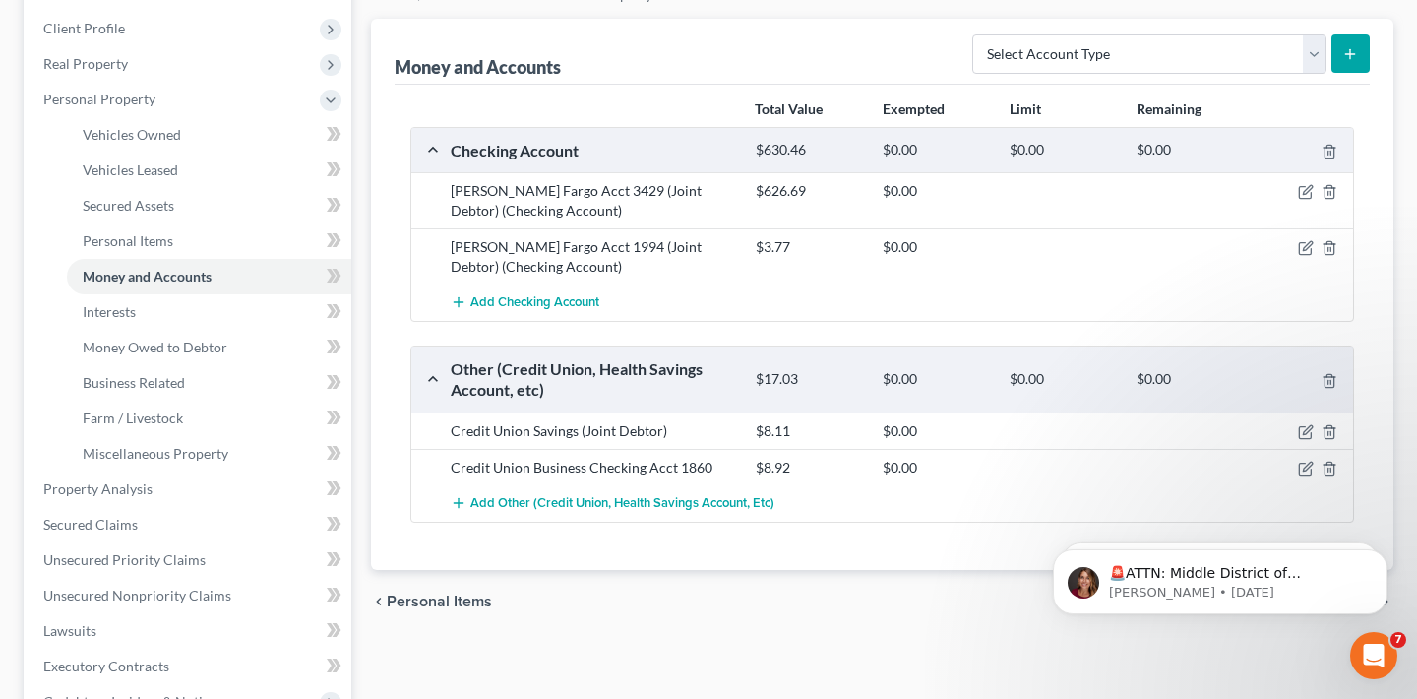
scroll to position [267, 0]
click at [116, 485] on span "Property Analysis" at bounding box center [97, 486] width 109 height 17
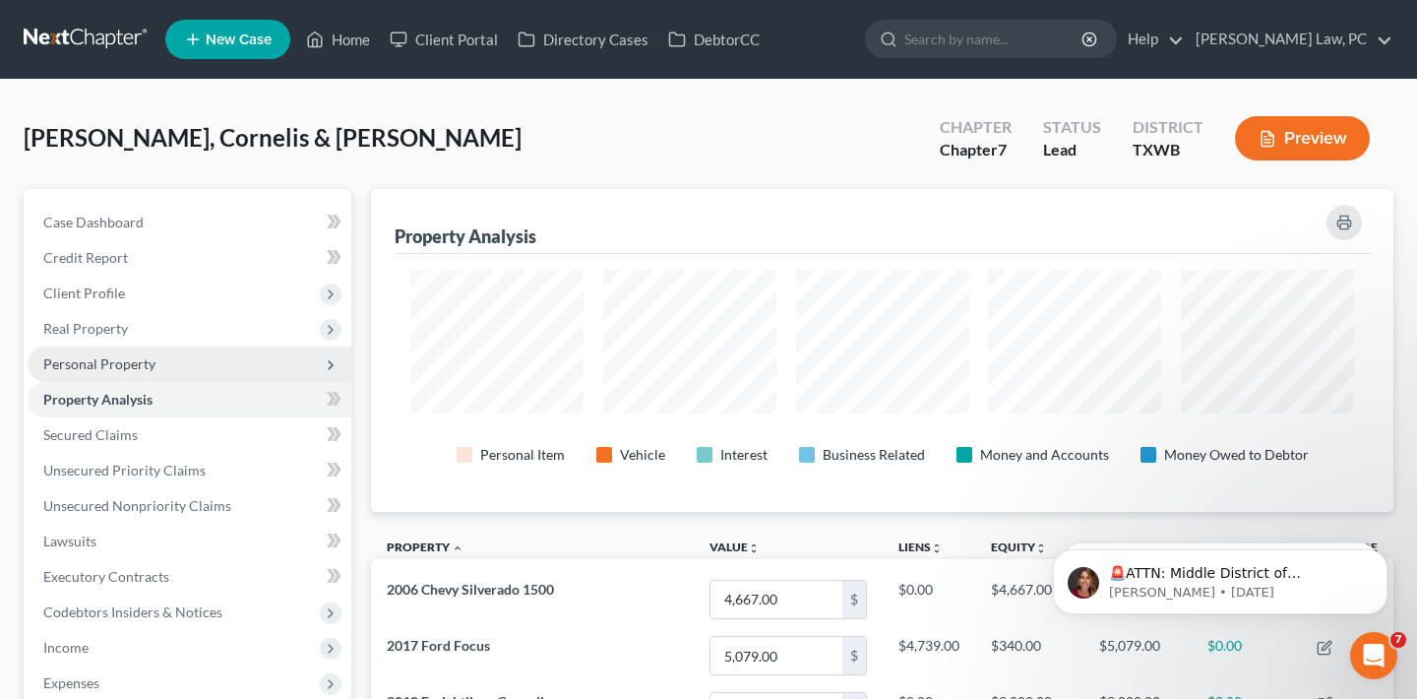
click at [107, 355] on span "Personal Property" at bounding box center [99, 363] width 112 height 17
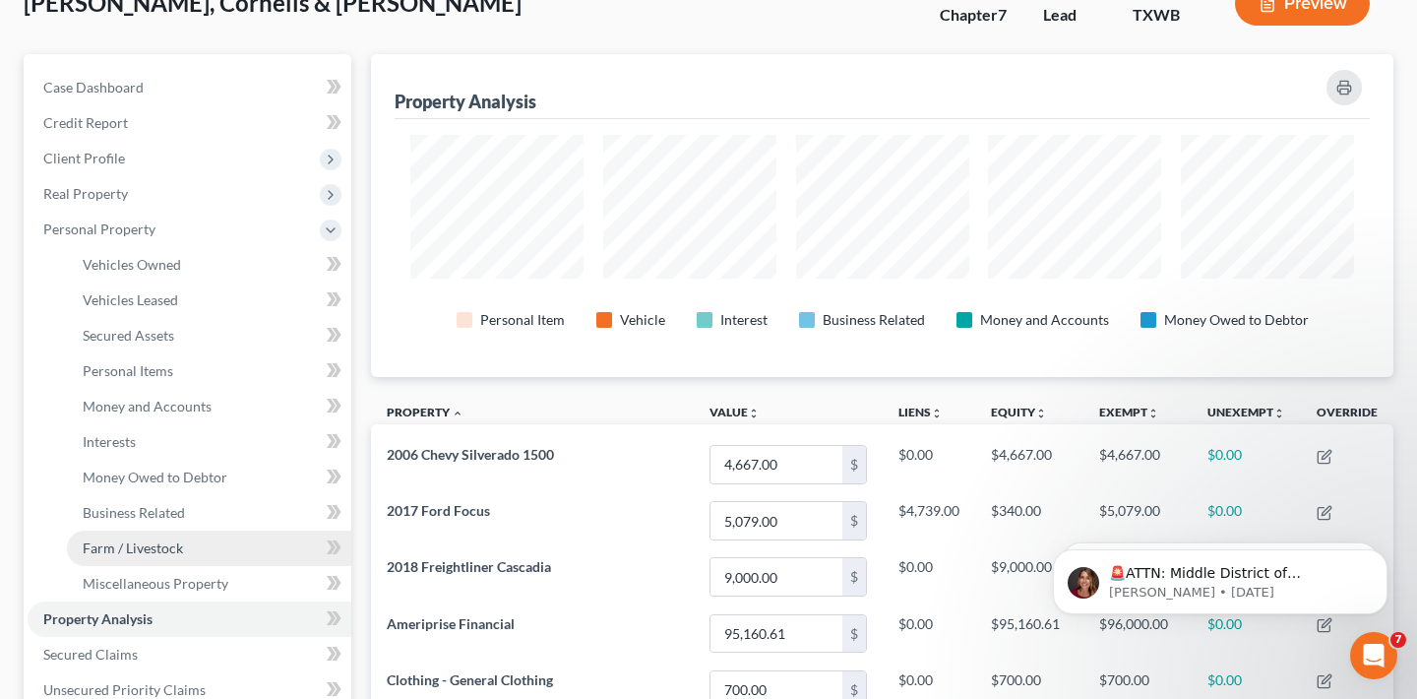
scroll to position [175, 0]
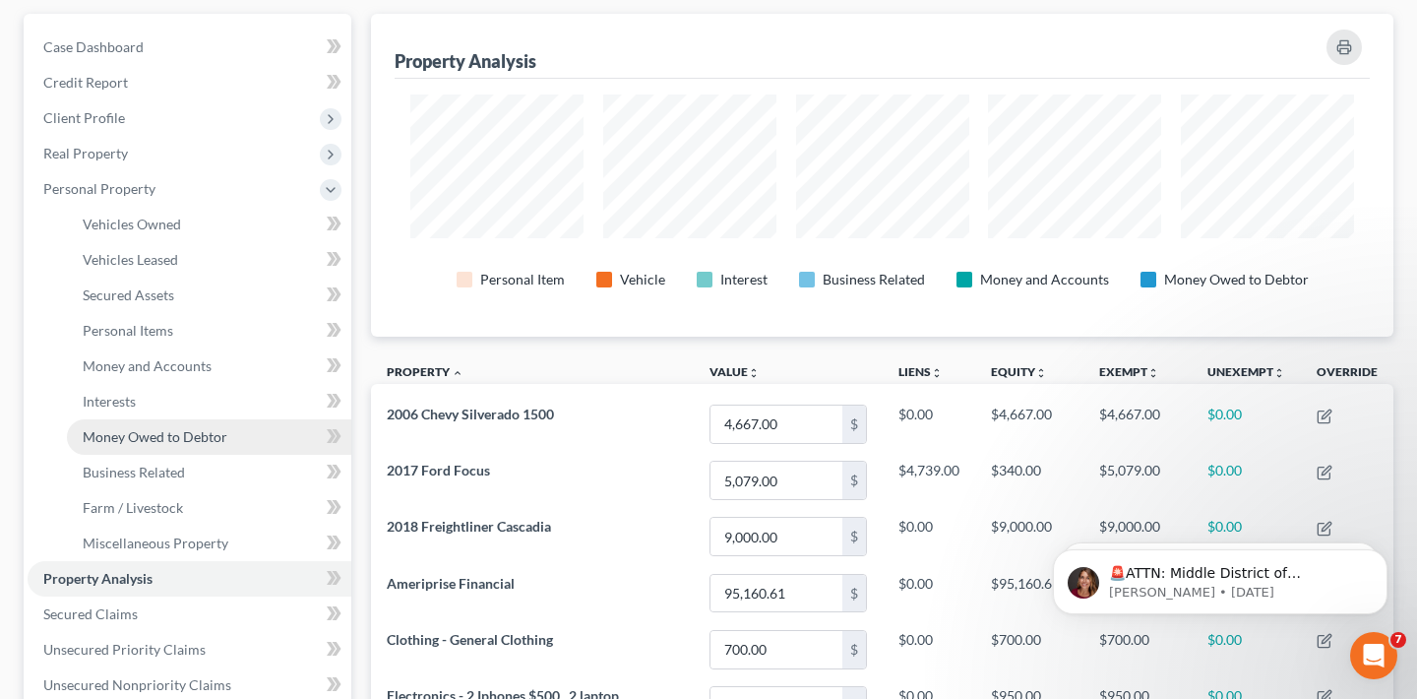
click at [163, 441] on span "Money Owed to Debtor" at bounding box center [155, 436] width 145 height 17
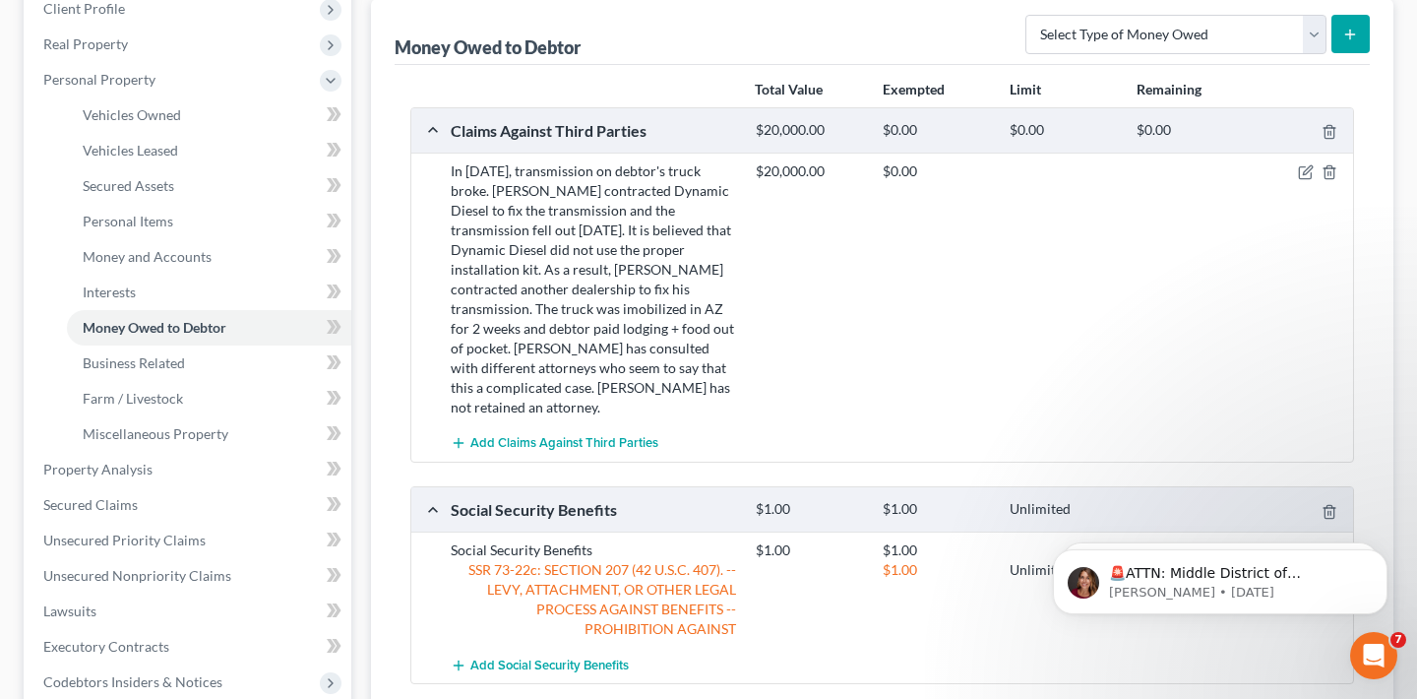
scroll to position [319, 0]
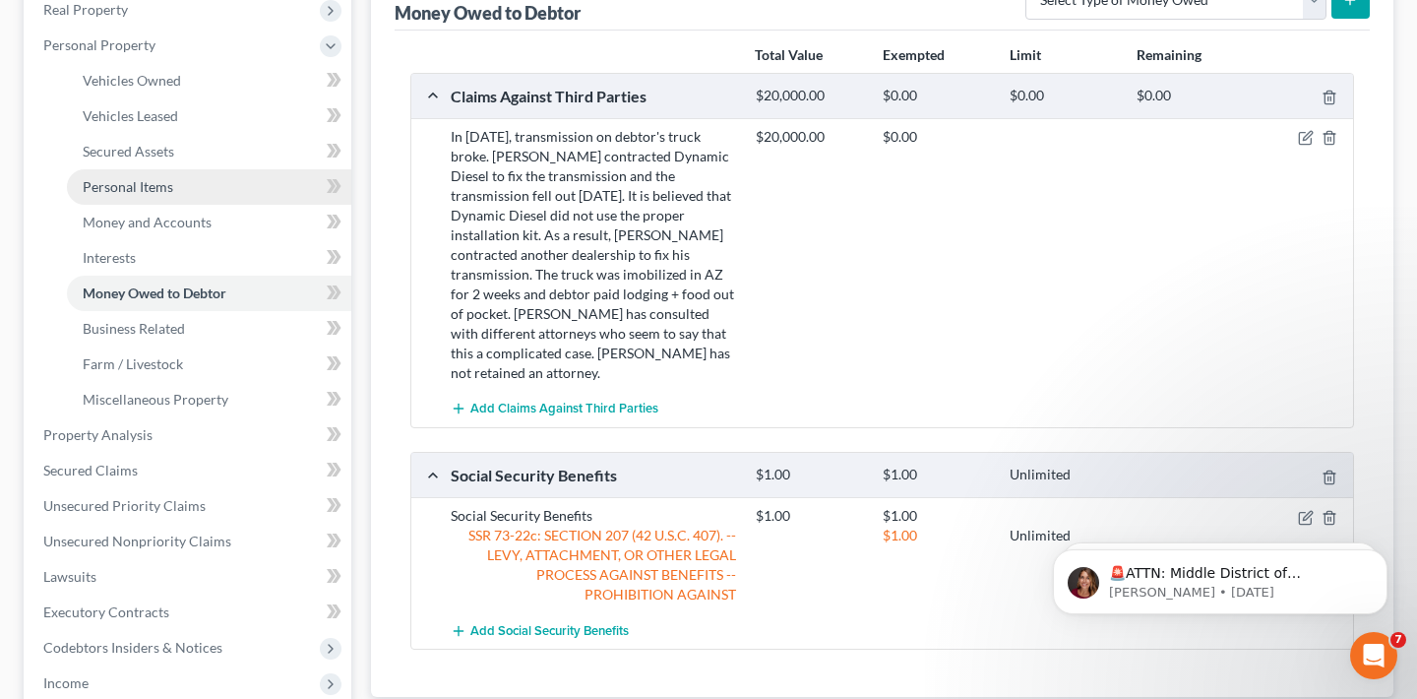
click at [139, 179] on span "Personal Items" at bounding box center [128, 186] width 91 height 17
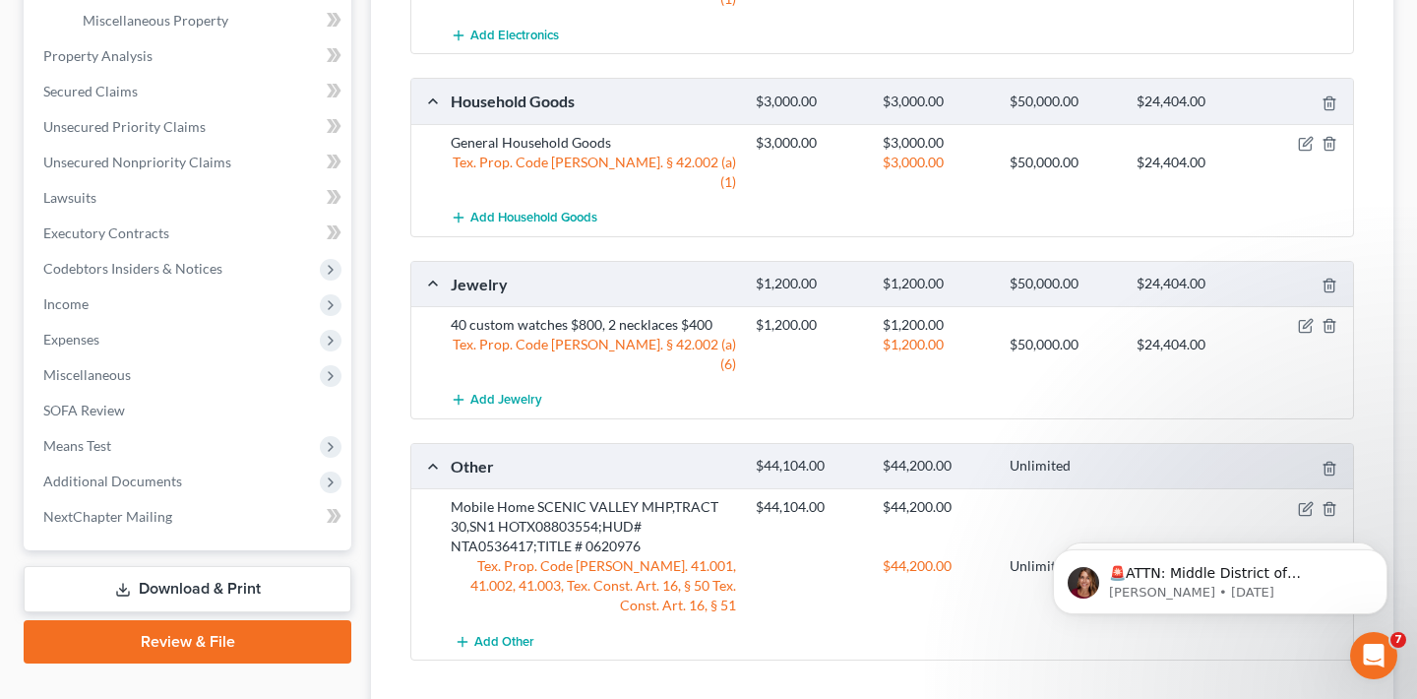
scroll to position [745, 0]
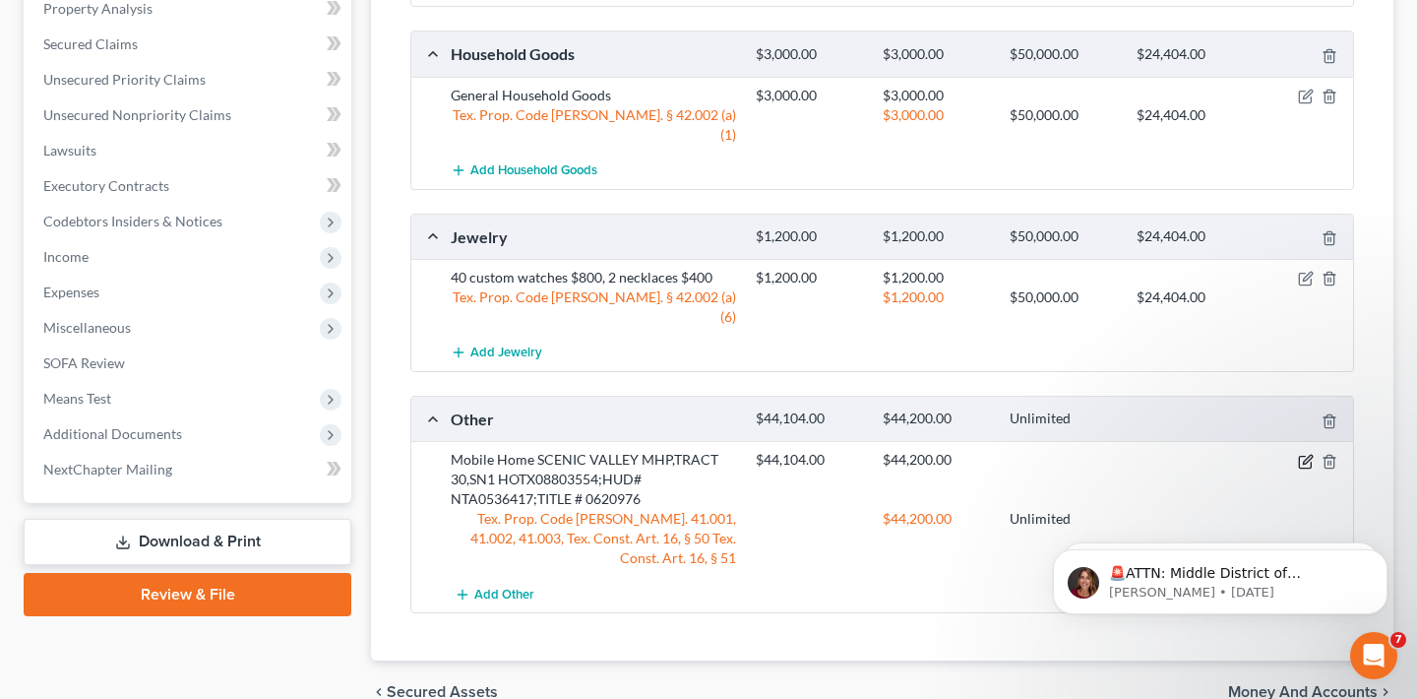
click at [1307, 454] on icon "button" at bounding box center [1306, 462] width 16 height 16
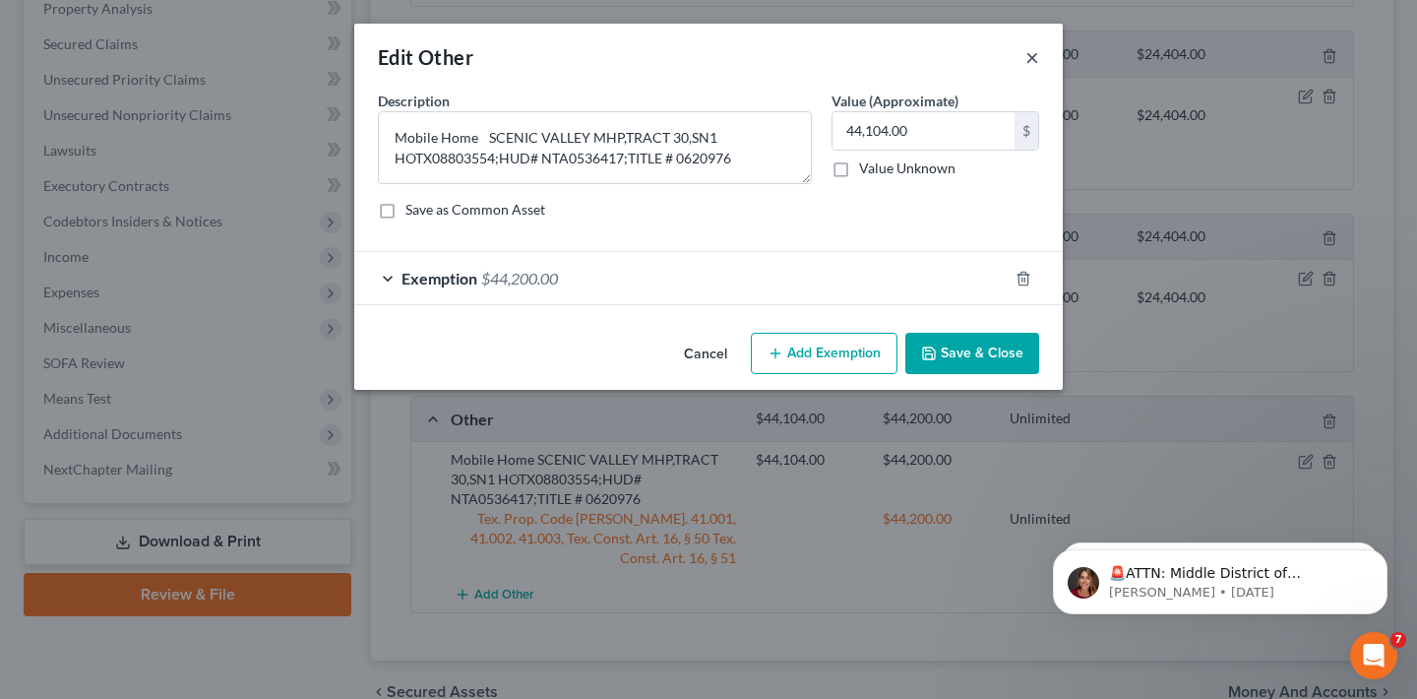
click at [1031, 58] on button "×" at bounding box center [1032, 57] width 14 height 24
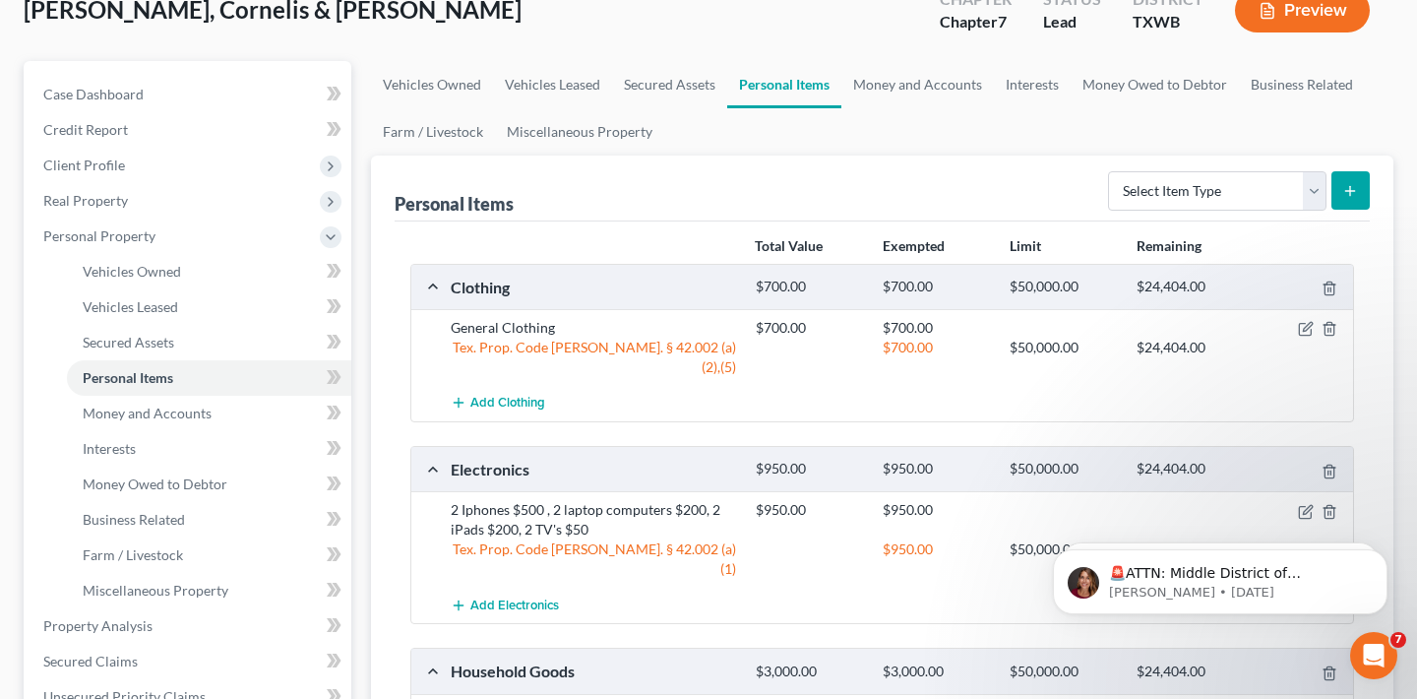
scroll to position [0, 0]
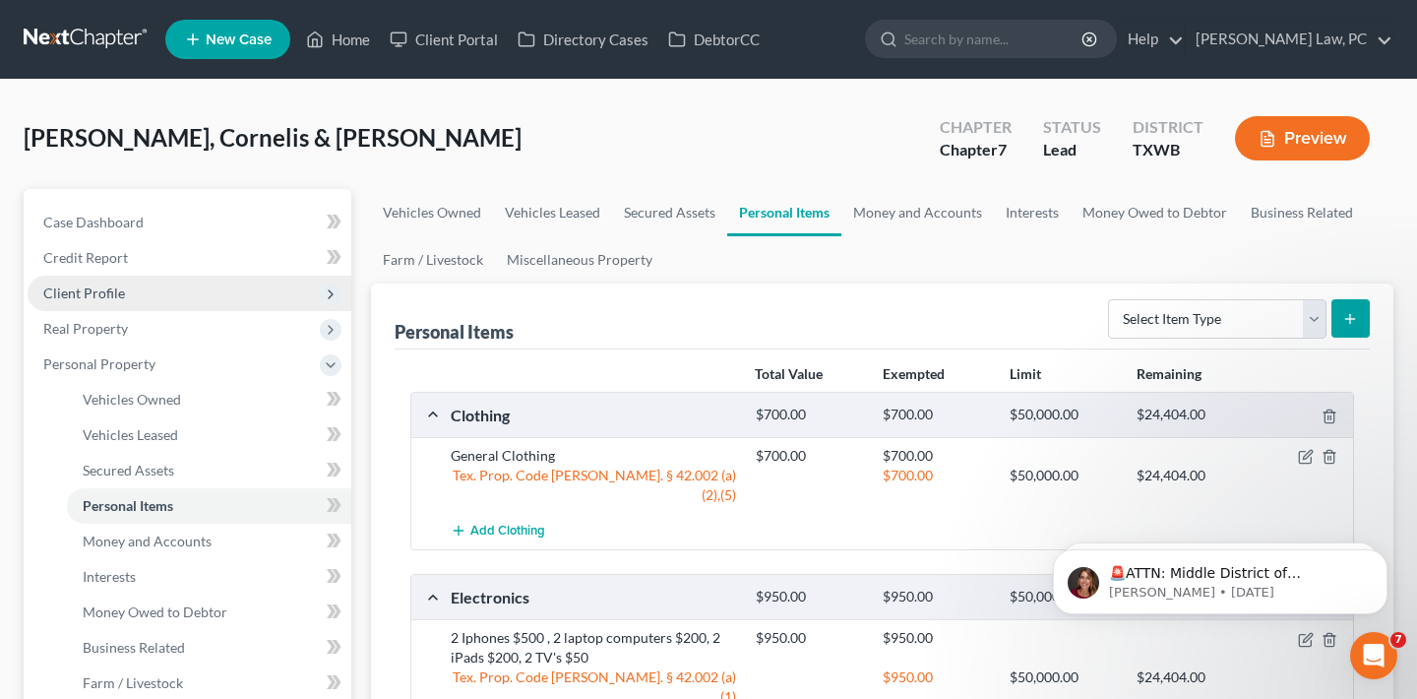
click at [107, 299] on span "Client Profile" at bounding box center [84, 292] width 82 height 17
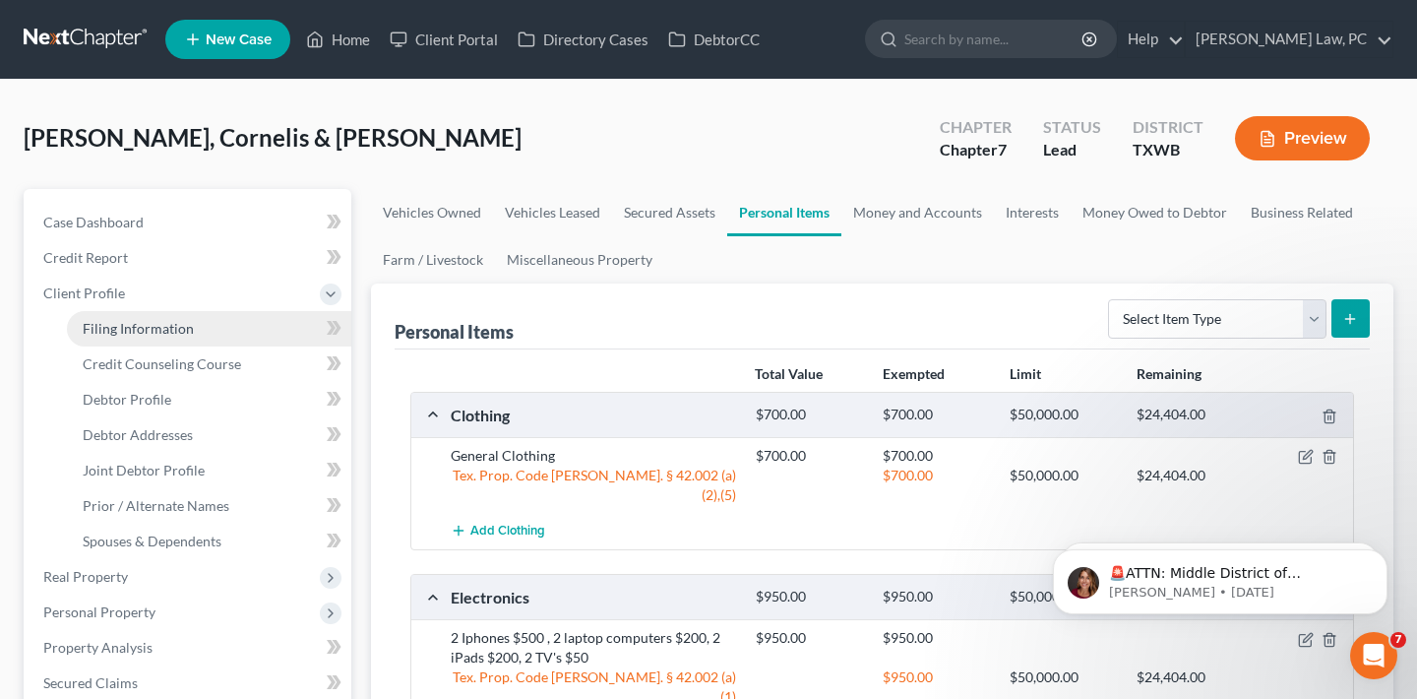
click at [138, 341] on link "Filing Information" at bounding box center [209, 328] width 284 height 35
select select "1"
select select "0"
select select "80"
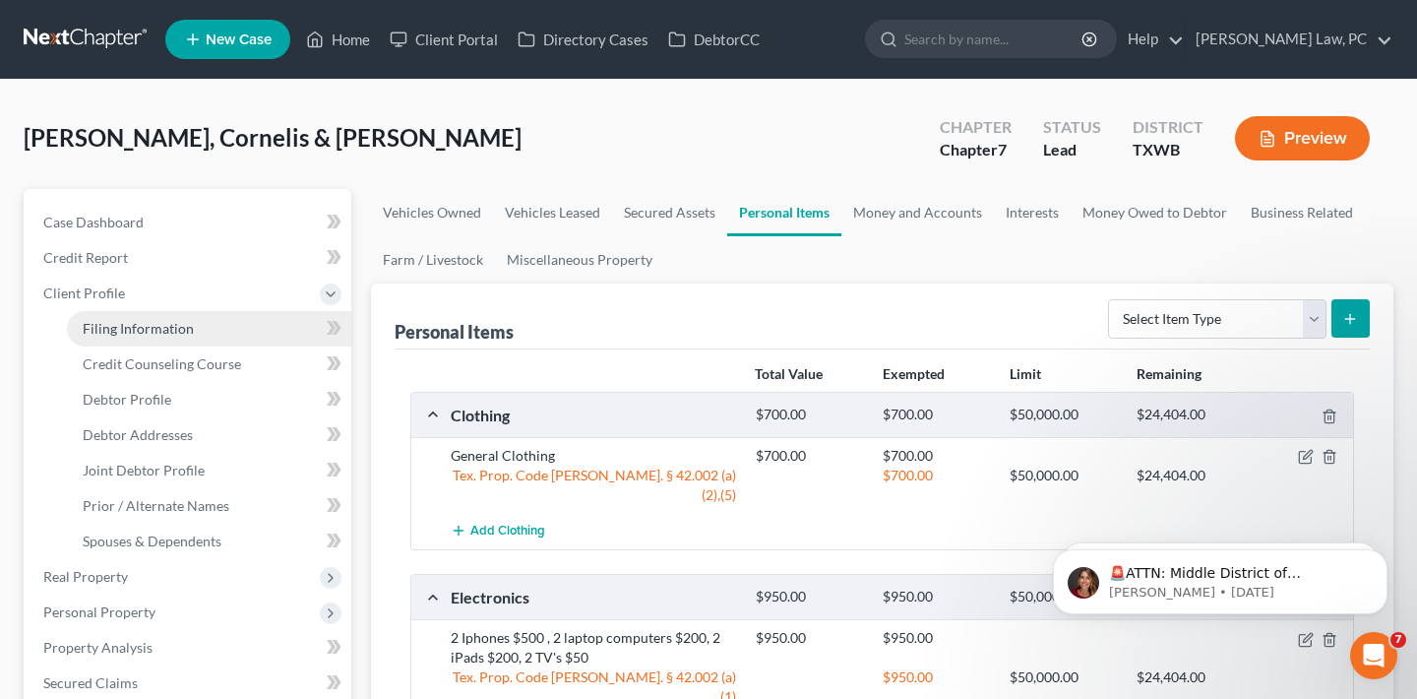
select select "1"
select select "45"
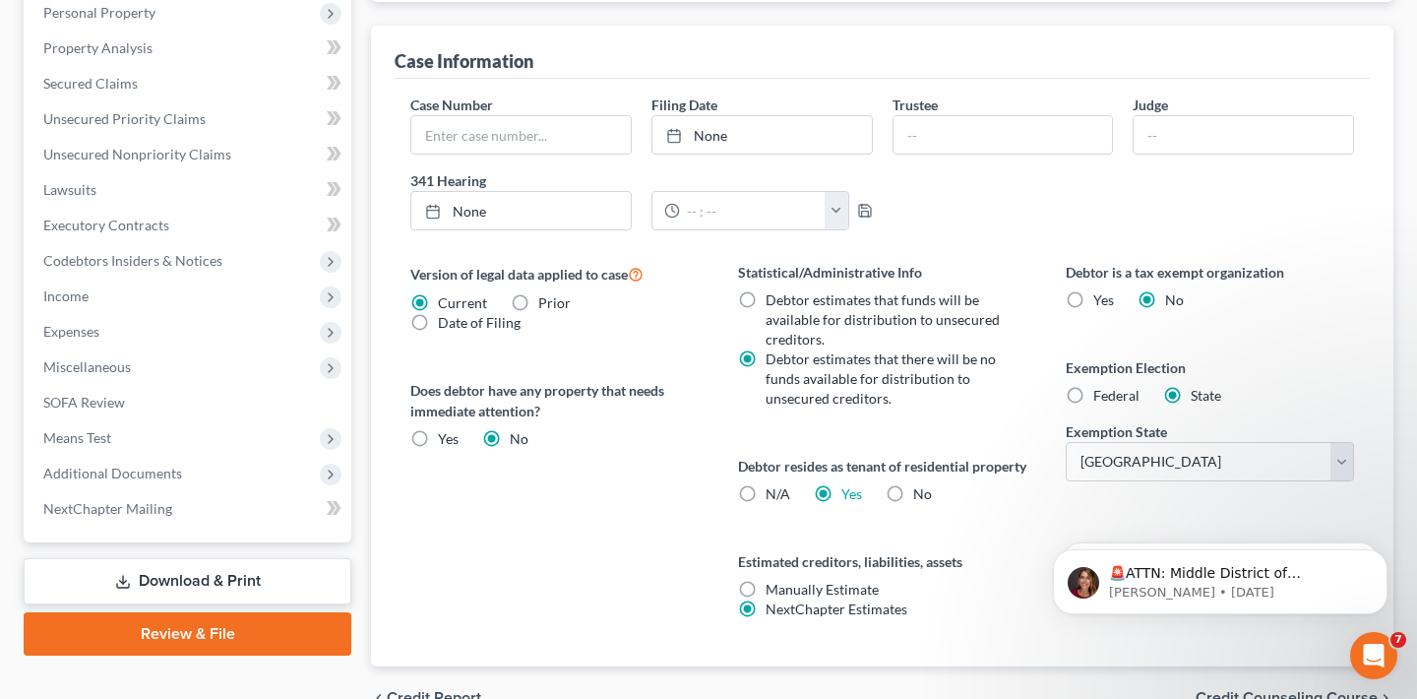
scroll to position [610, 0]
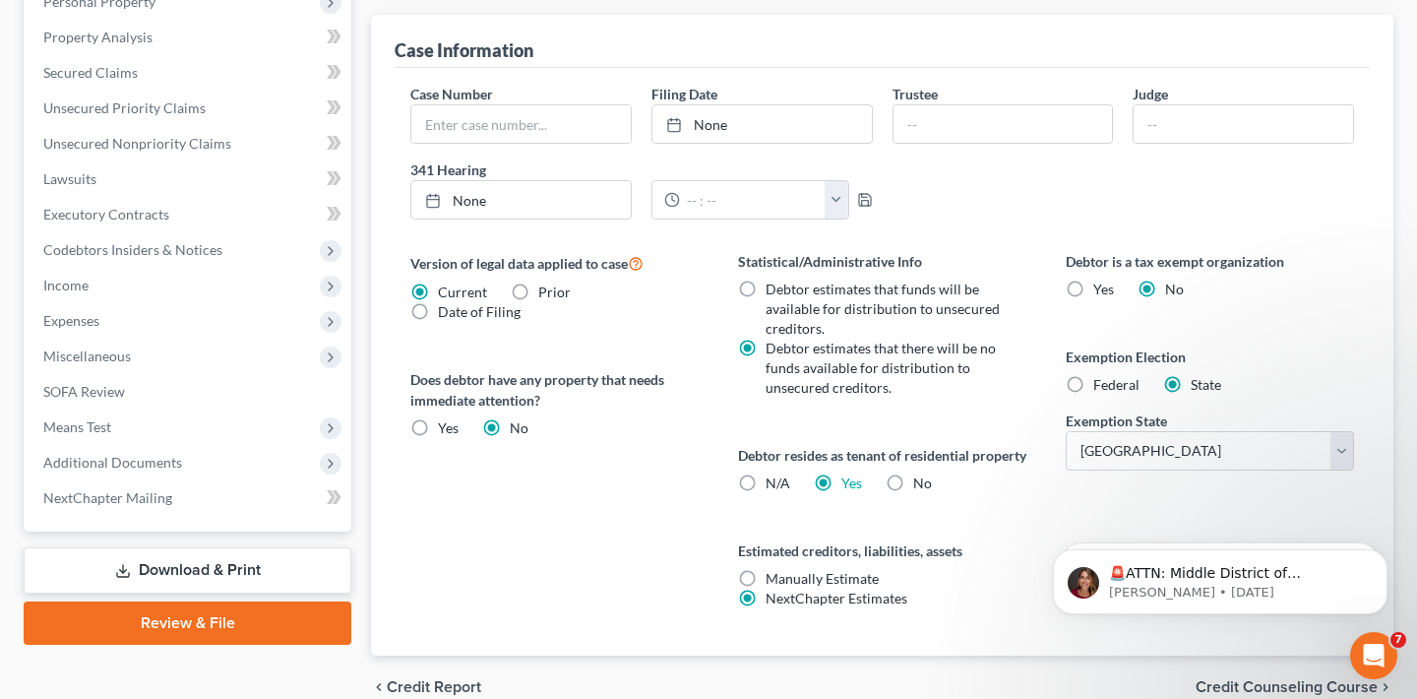
click at [1136, 384] on span "Federal" at bounding box center [1116, 384] width 46 height 17
click at [1114, 384] on input "Federal" at bounding box center [1107, 381] width 13 height 13
radio input "true"
radio input "false"
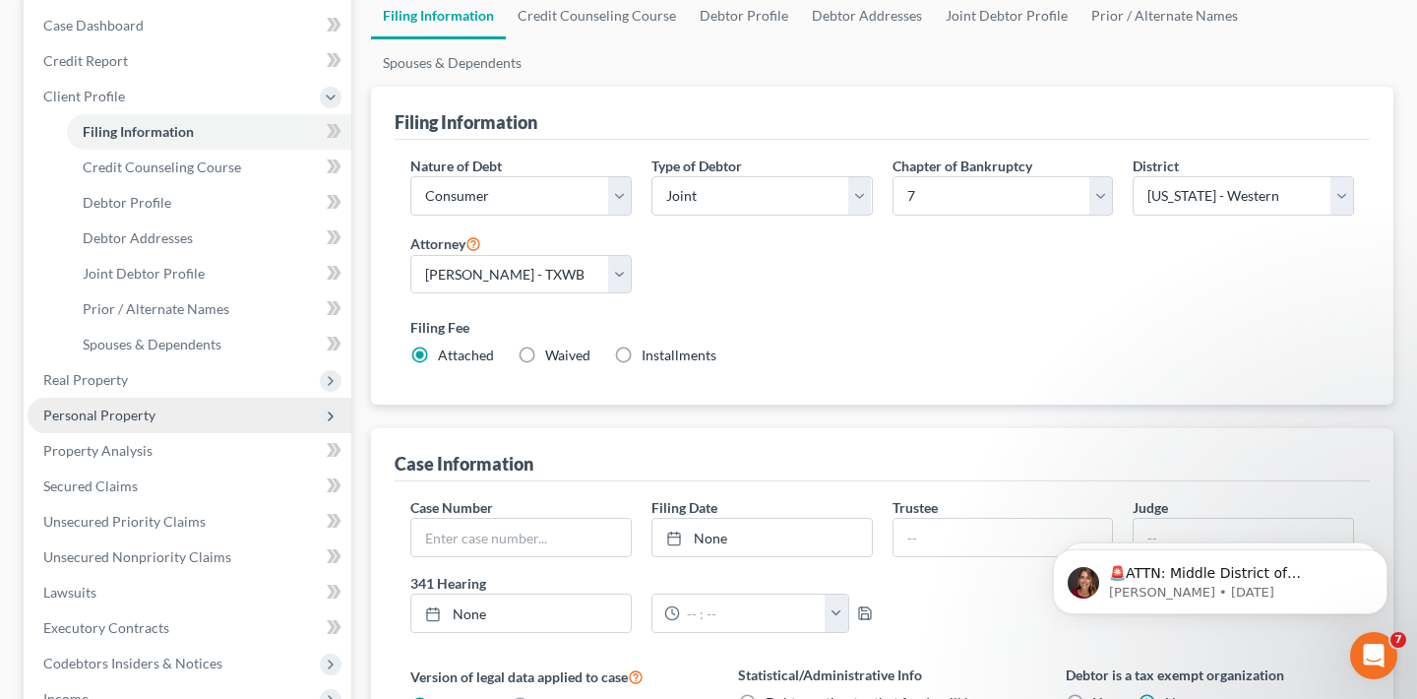
scroll to position [211, 0]
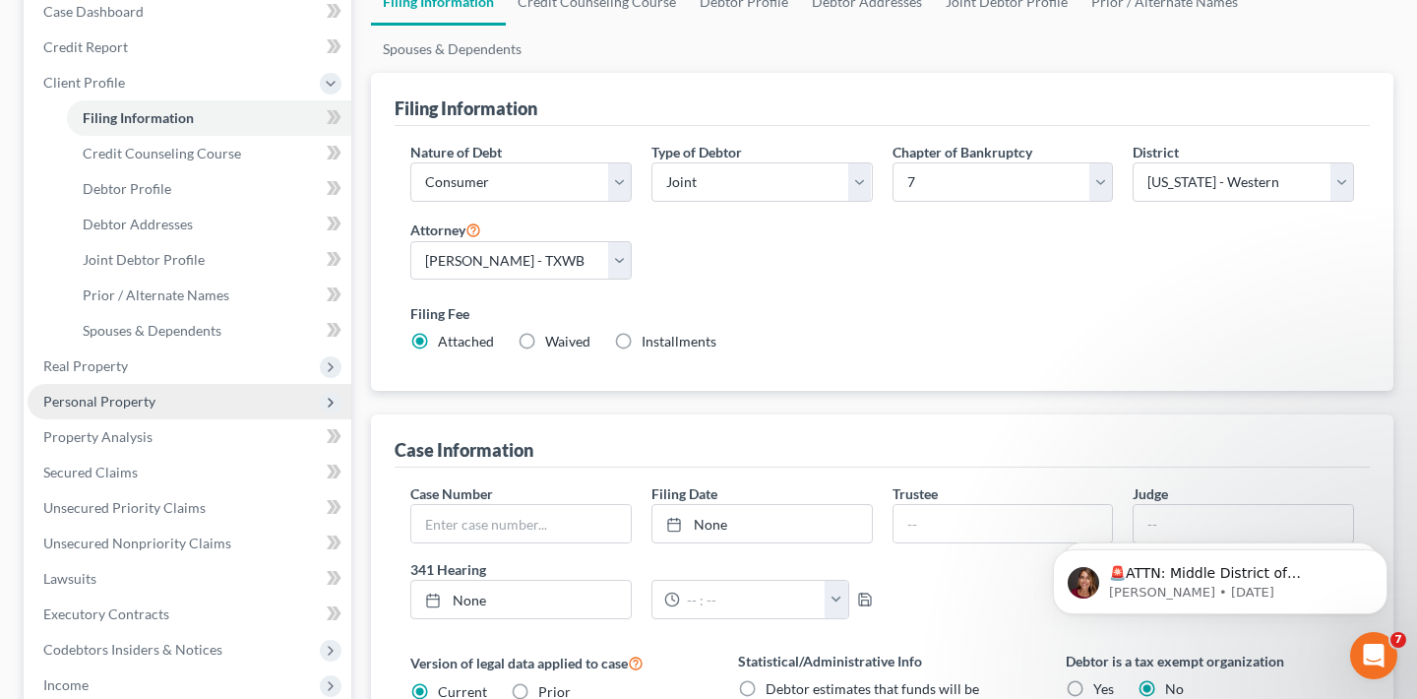
click at [128, 408] on span "Personal Property" at bounding box center [190, 401] width 324 height 35
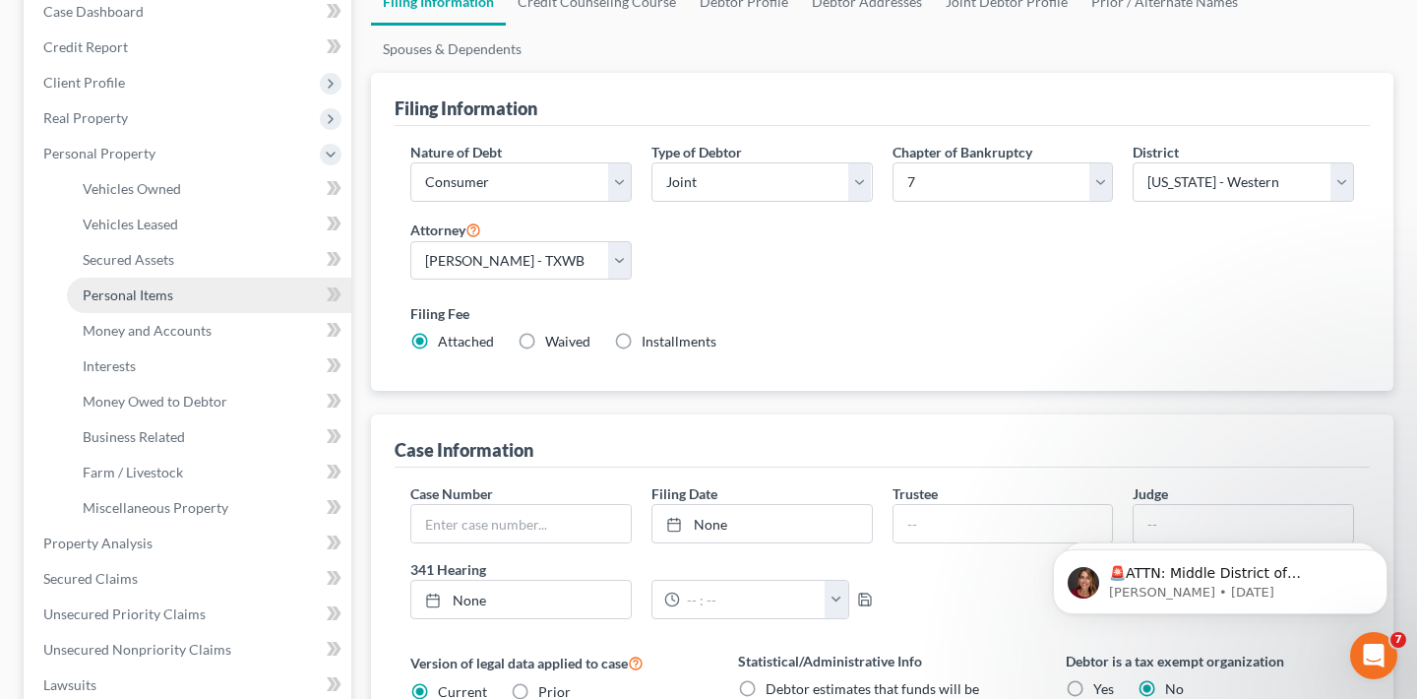
click at [154, 298] on span "Personal Items" at bounding box center [128, 294] width 91 height 17
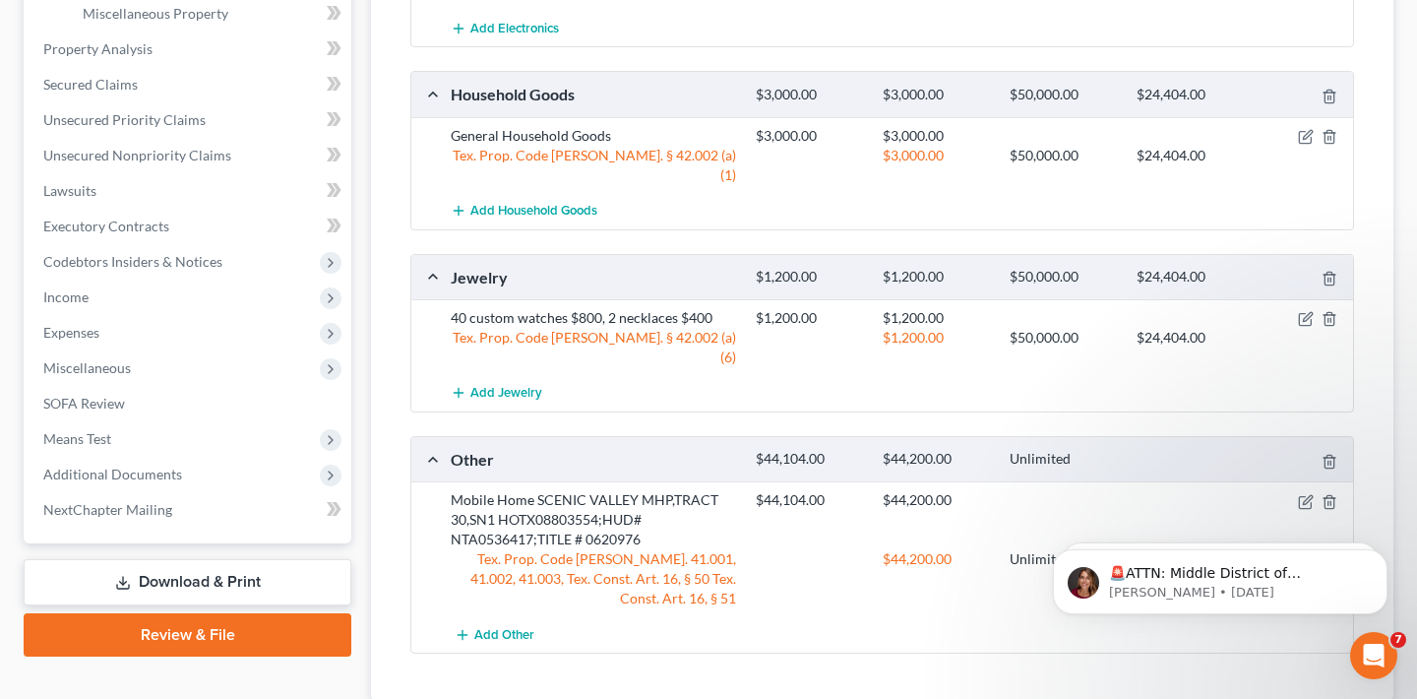
scroll to position [745, 0]
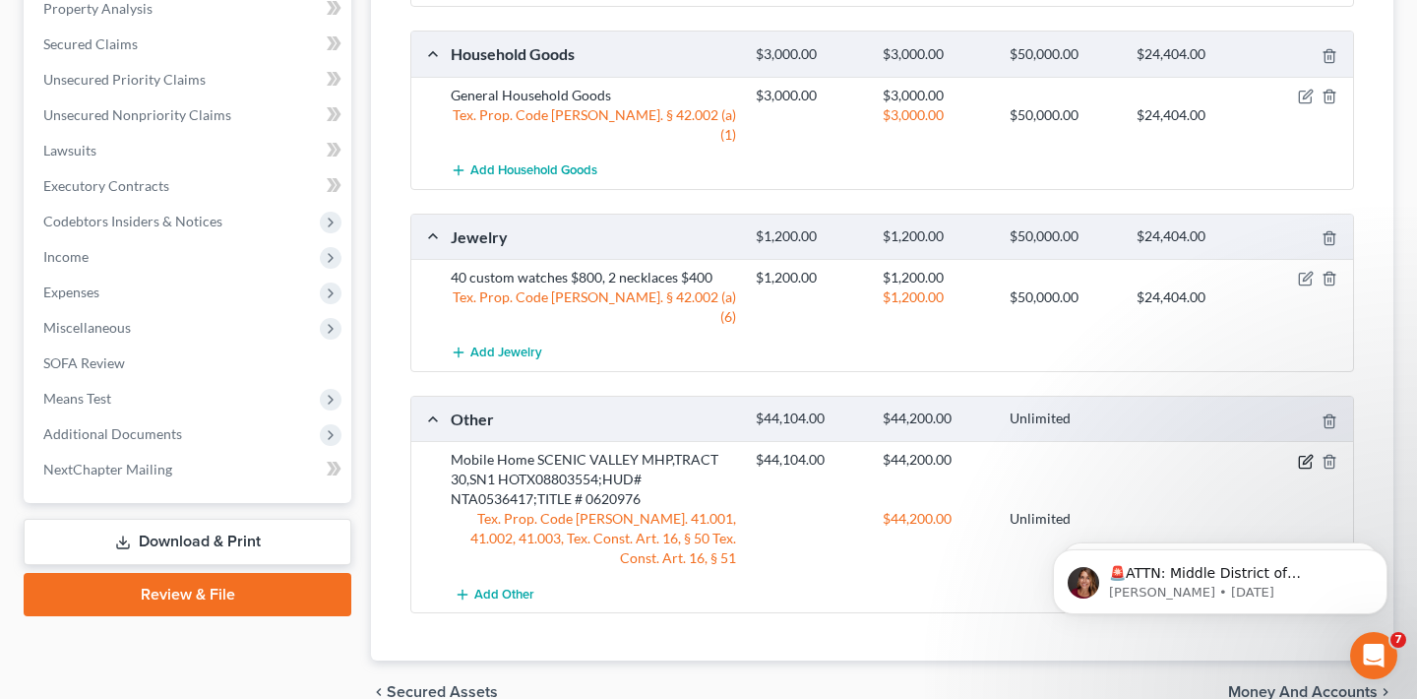
click at [1304, 454] on icon "button" at bounding box center [1306, 462] width 16 height 16
select select "2"
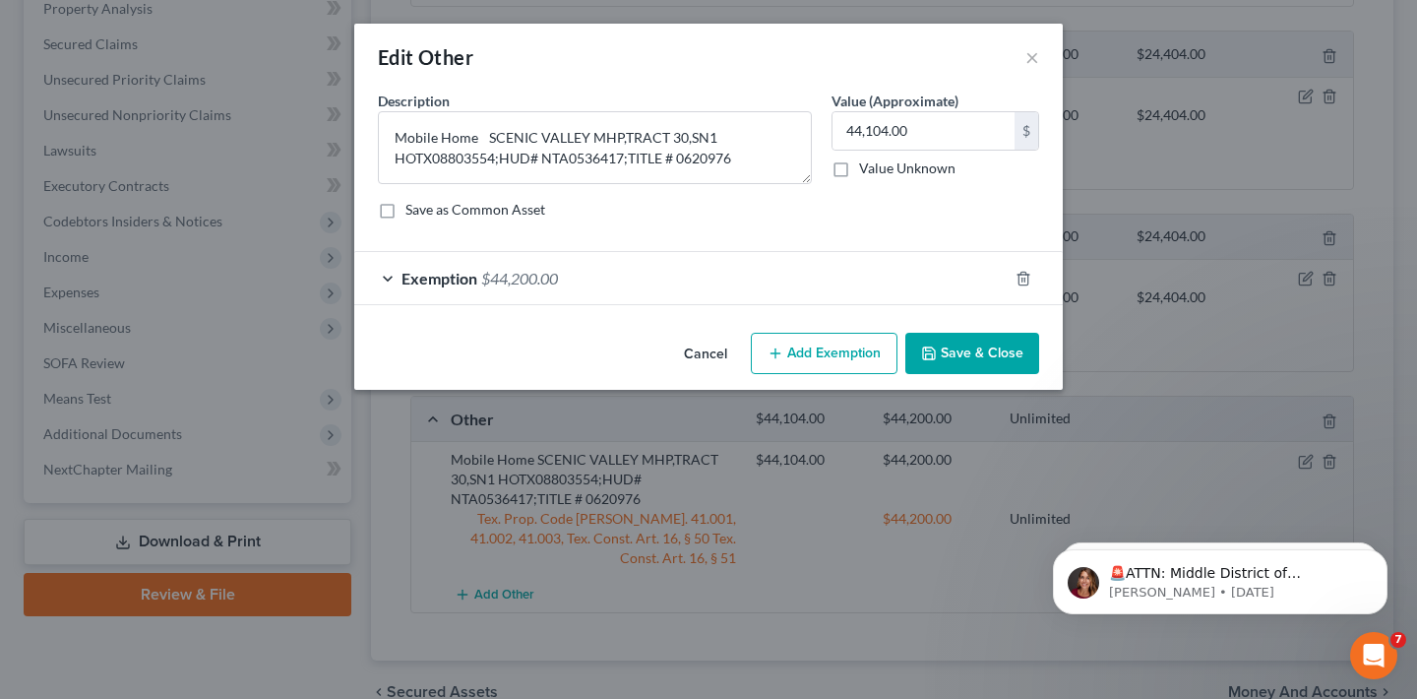
click at [598, 264] on div "Exemption $44,200.00" at bounding box center [680, 278] width 653 height 52
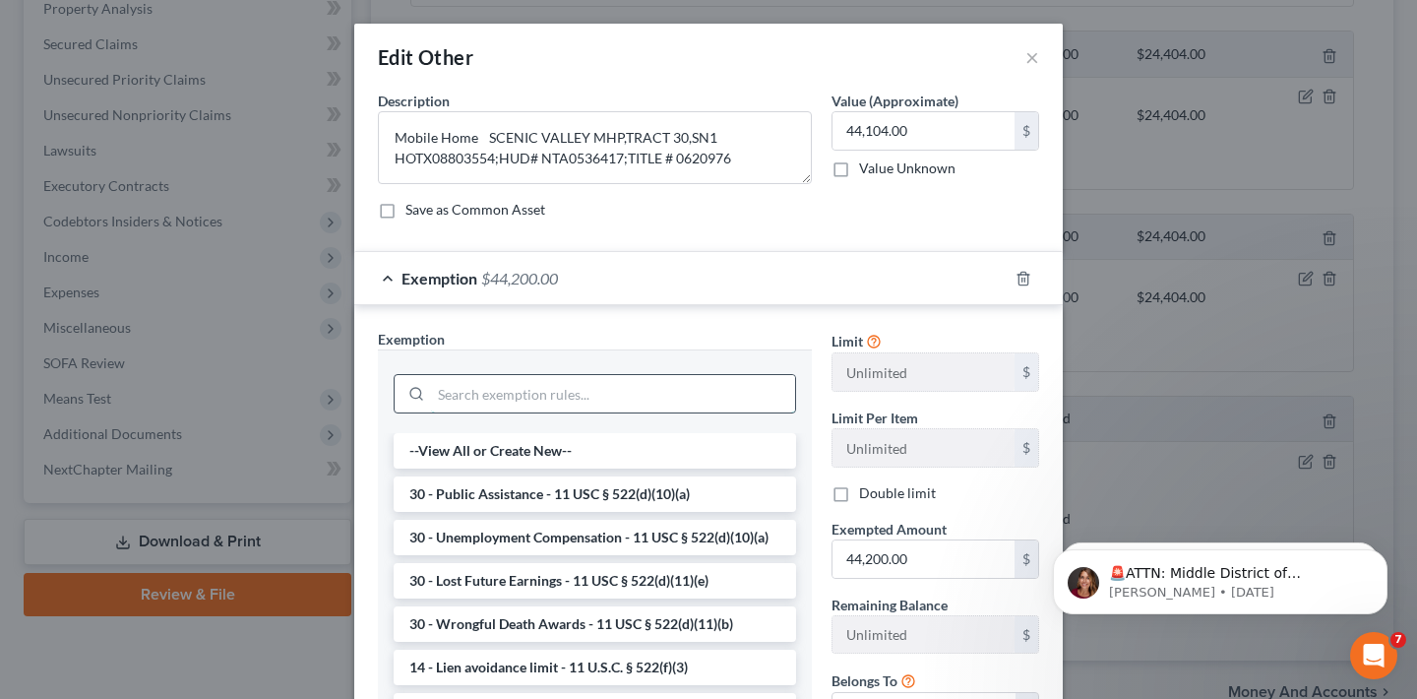
click at [558, 397] on input "search" at bounding box center [613, 393] width 364 height 37
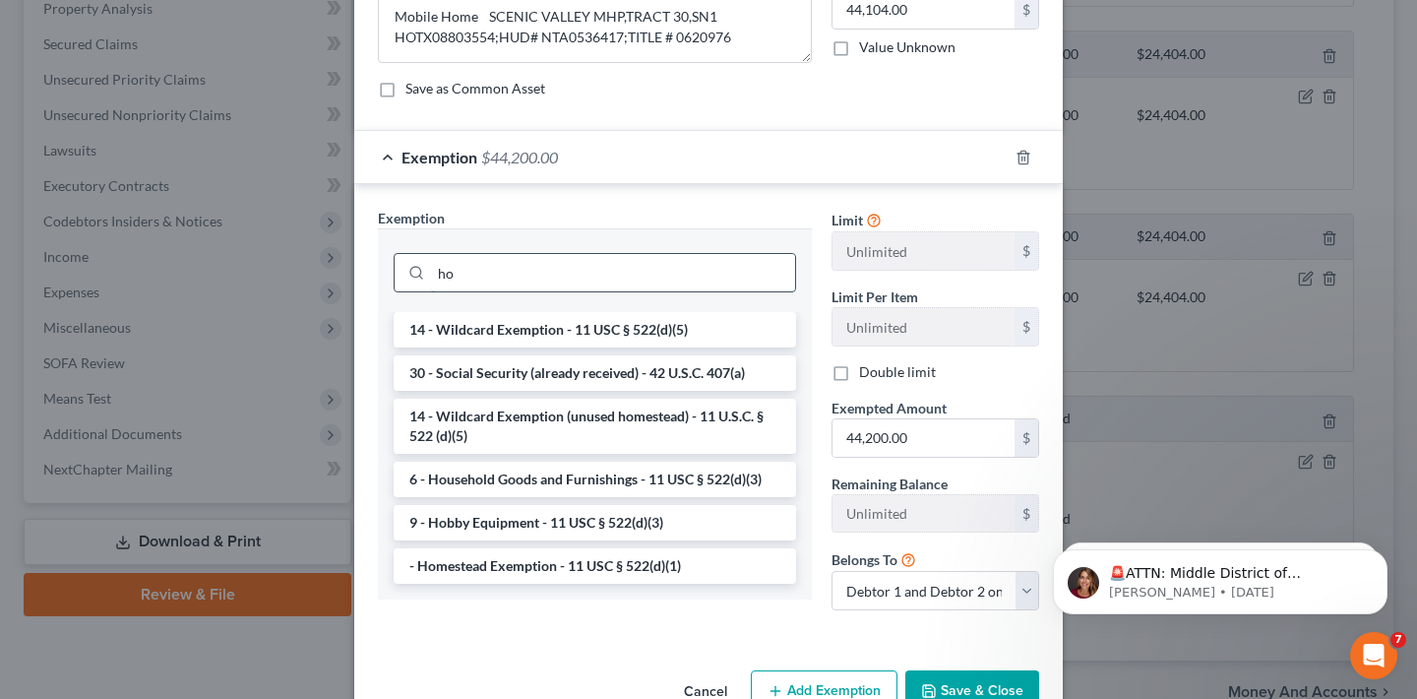
scroll to position [137, 0]
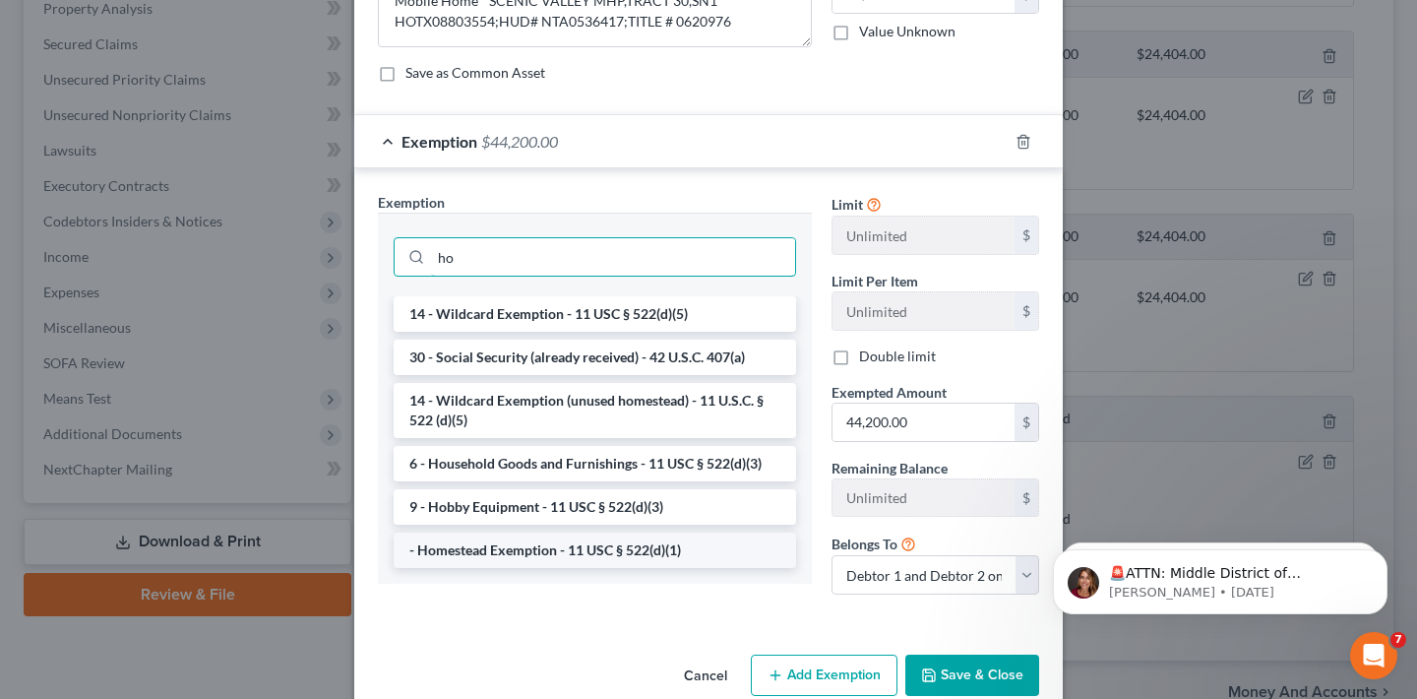
type input "ho"
click at [542, 551] on li "- Homestead Exemption - 11 USC § 522(d)(1)" at bounding box center [595, 549] width 402 height 35
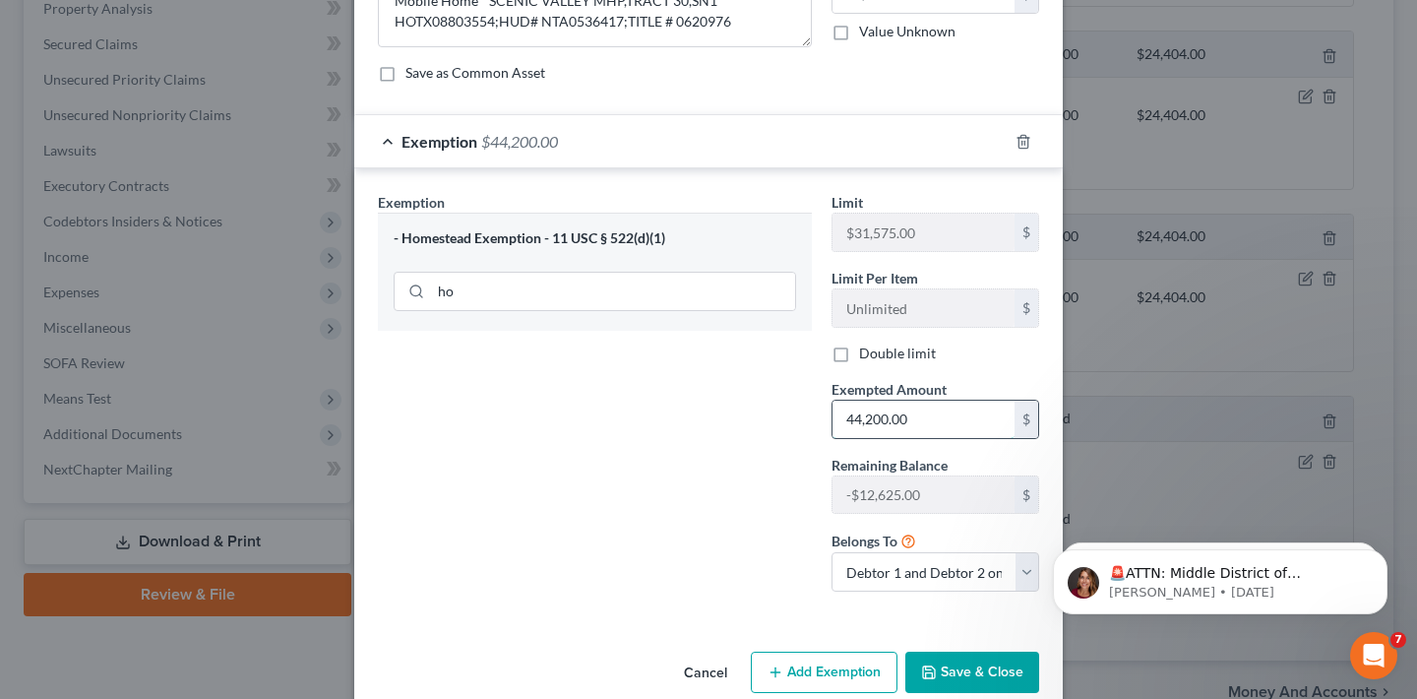
drag, startPoint x: 931, startPoint y: 424, endPoint x: 941, endPoint y: 433, distance: 13.2
click at [942, 433] on input "44,200.00" at bounding box center [923, 418] width 182 height 37
click at [738, 415] on div "Exemption Set must be selected for CA. Exemption * - Homestead Exemption - 11 U…" at bounding box center [595, 399] width 454 height 415
click at [962, 662] on button "Save & Close" at bounding box center [972, 671] width 134 height 41
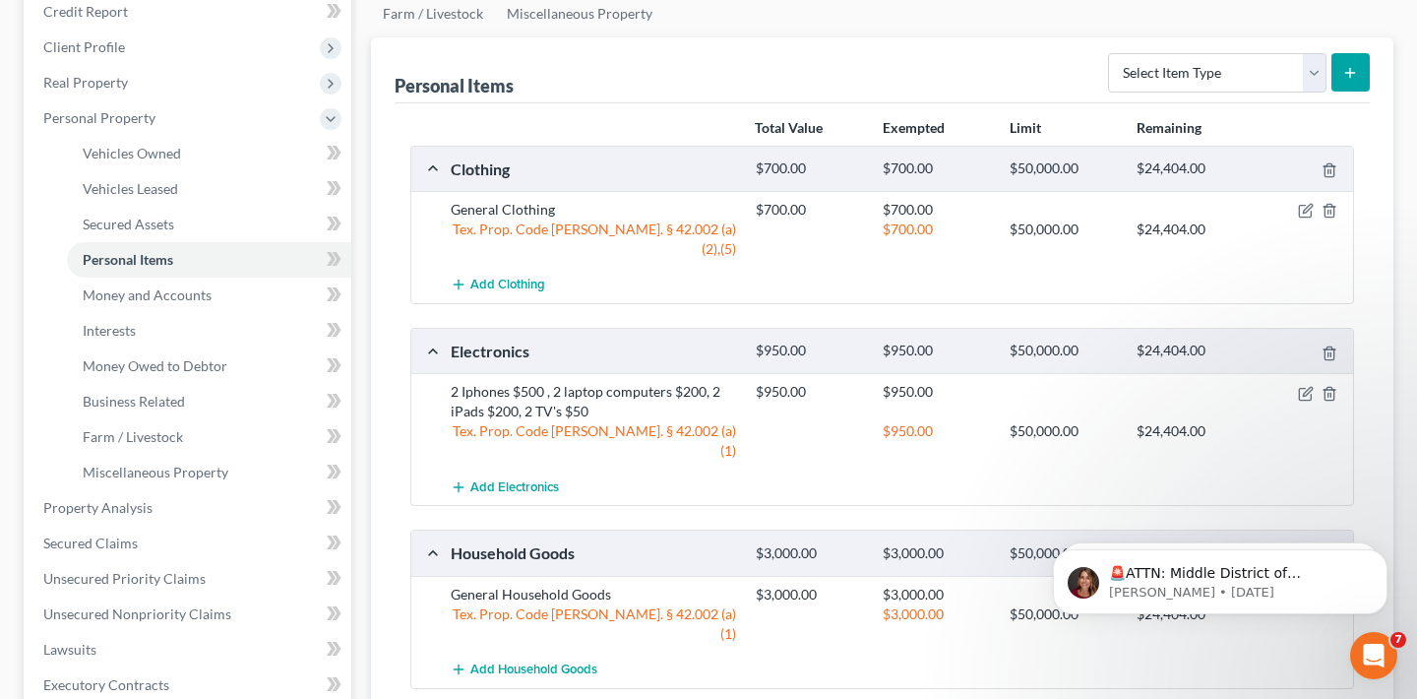
scroll to position [228, 0]
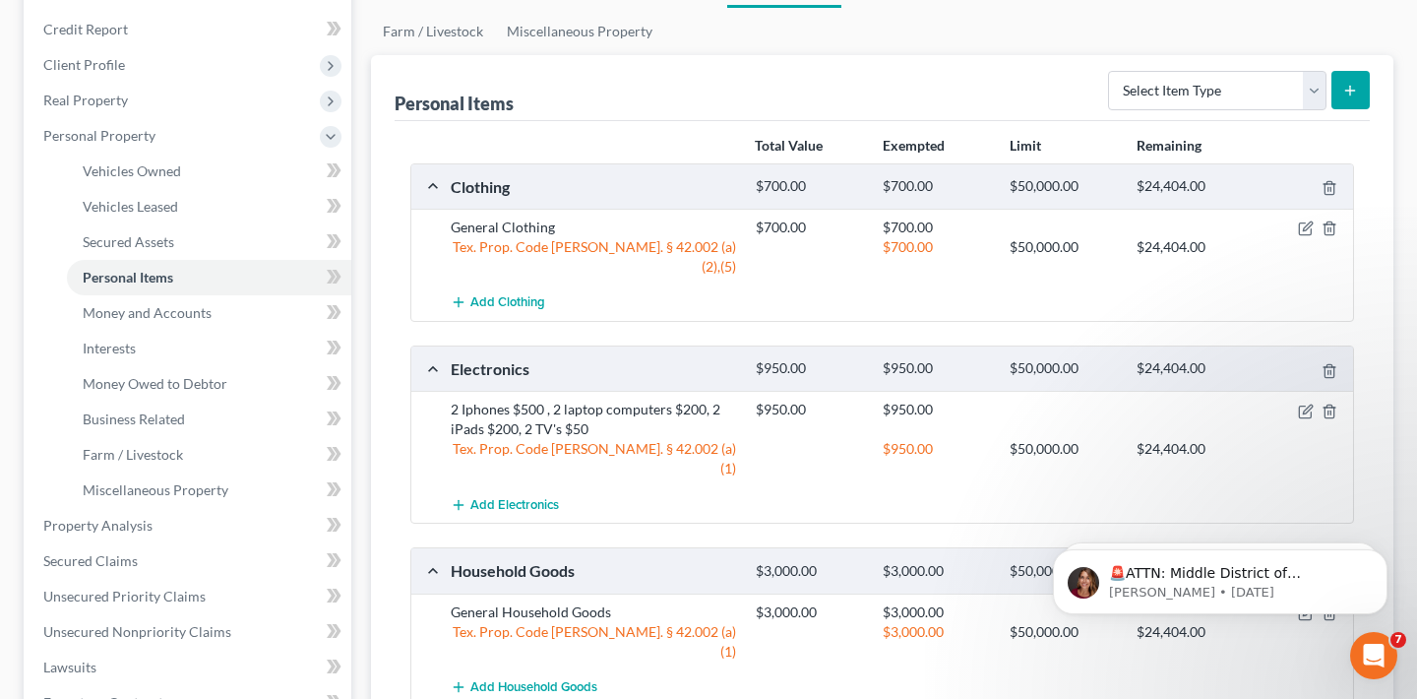
click at [1287, 237] on div "$700.00 $50,000.00 $24,404.00" at bounding box center [1050, 247] width 609 height 20
click at [1304, 225] on icon "button" at bounding box center [1306, 228] width 16 height 16
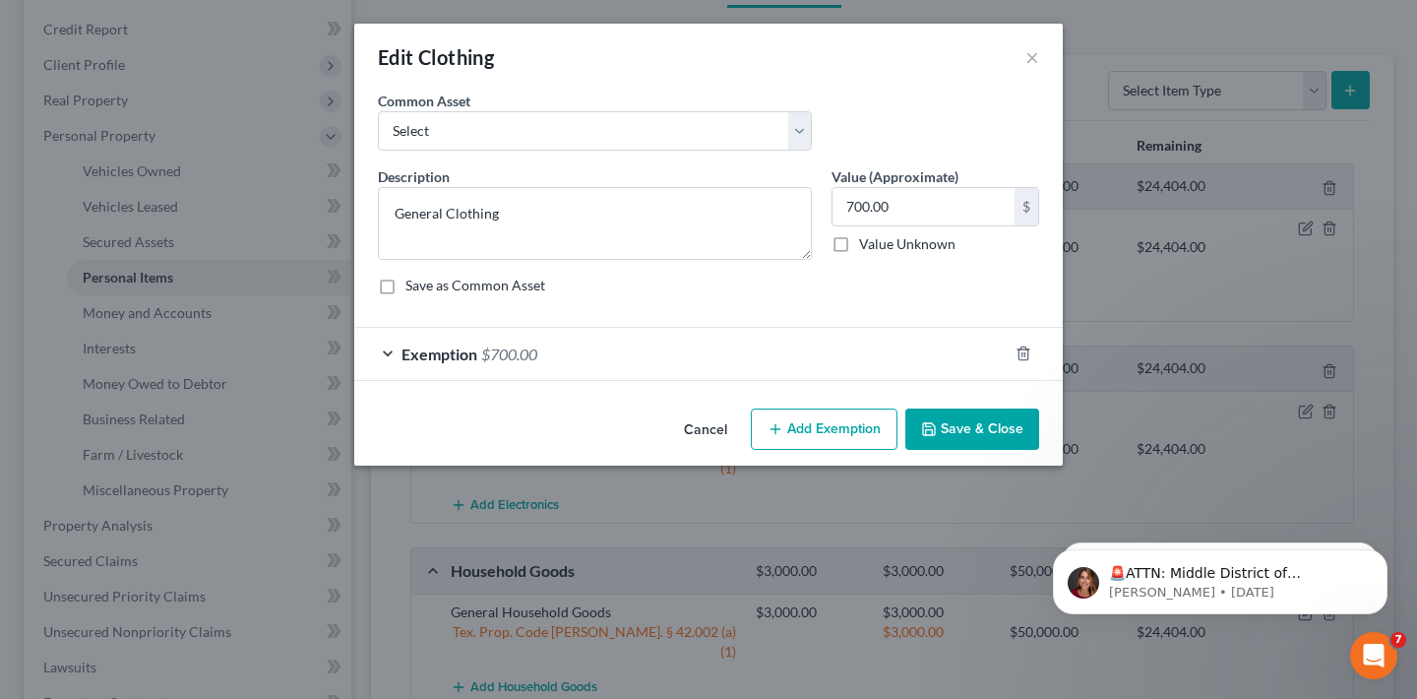
click at [418, 361] on span "Exemption" at bounding box center [439, 353] width 76 height 19
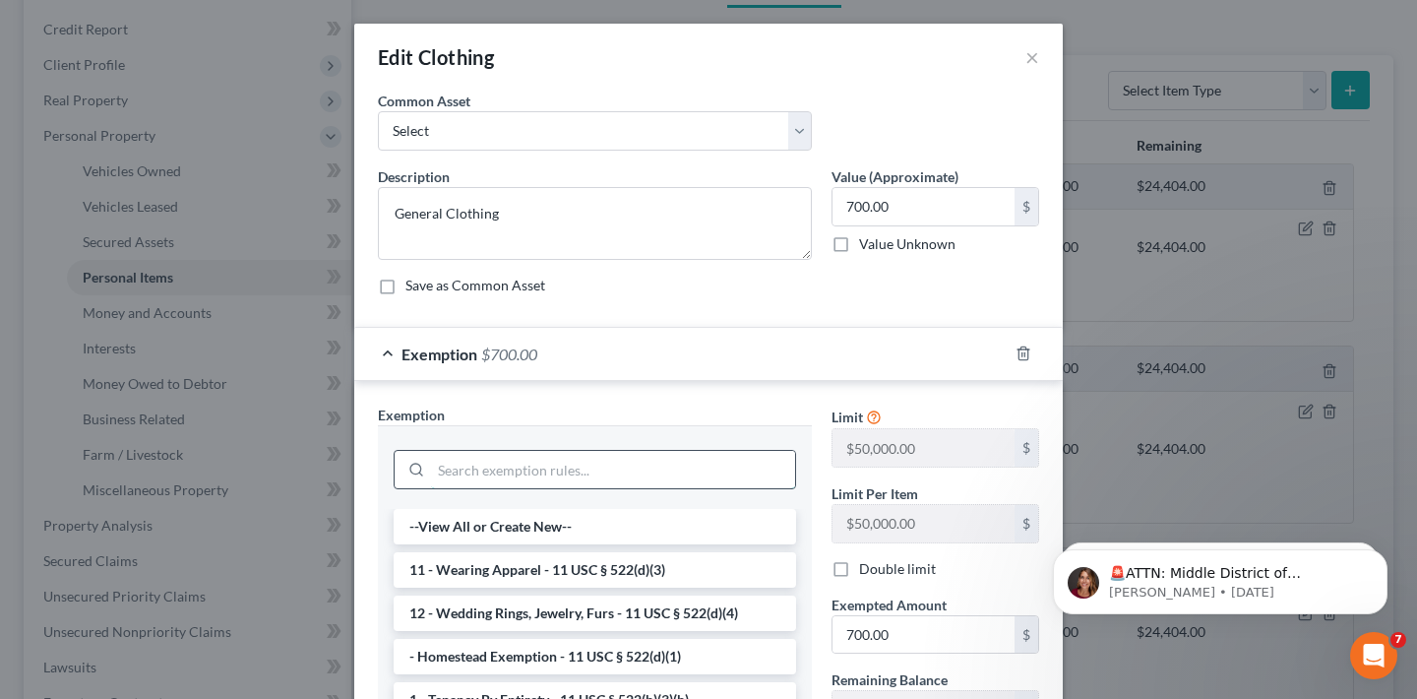
click at [528, 461] on input "search" at bounding box center [613, 469] width 364 height 37
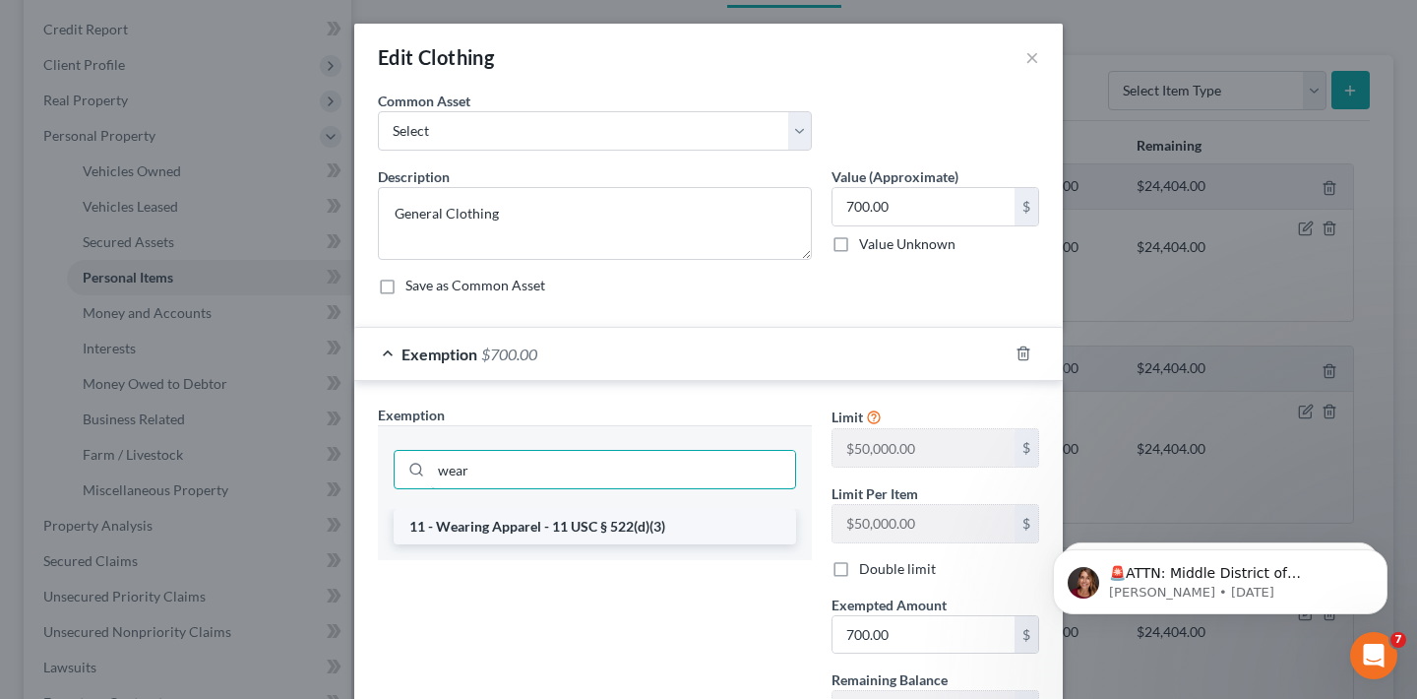
type input "wear"
click at [511, 541] on li "11 - Wearing Apparel - 11 USC § 522(d)(3)" at bounding box center [595, 526] width 402 height 35
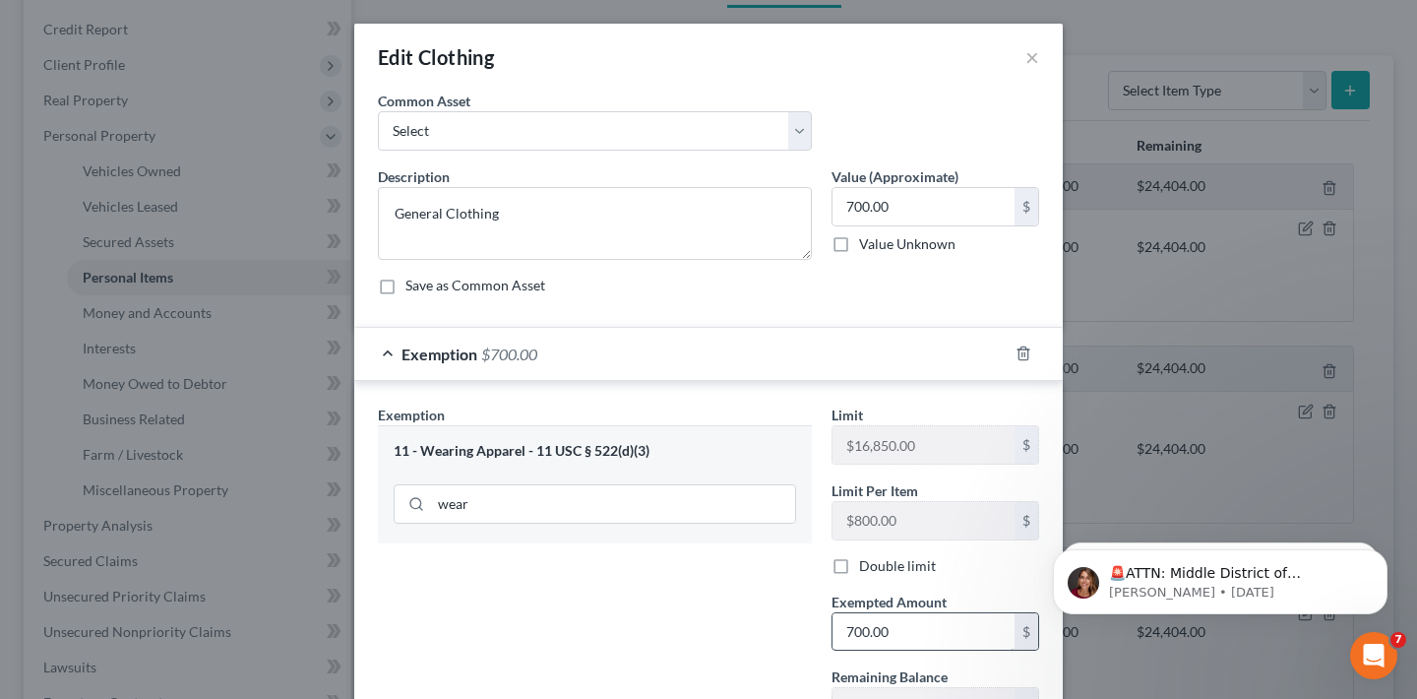
scroll to position [245, 0]
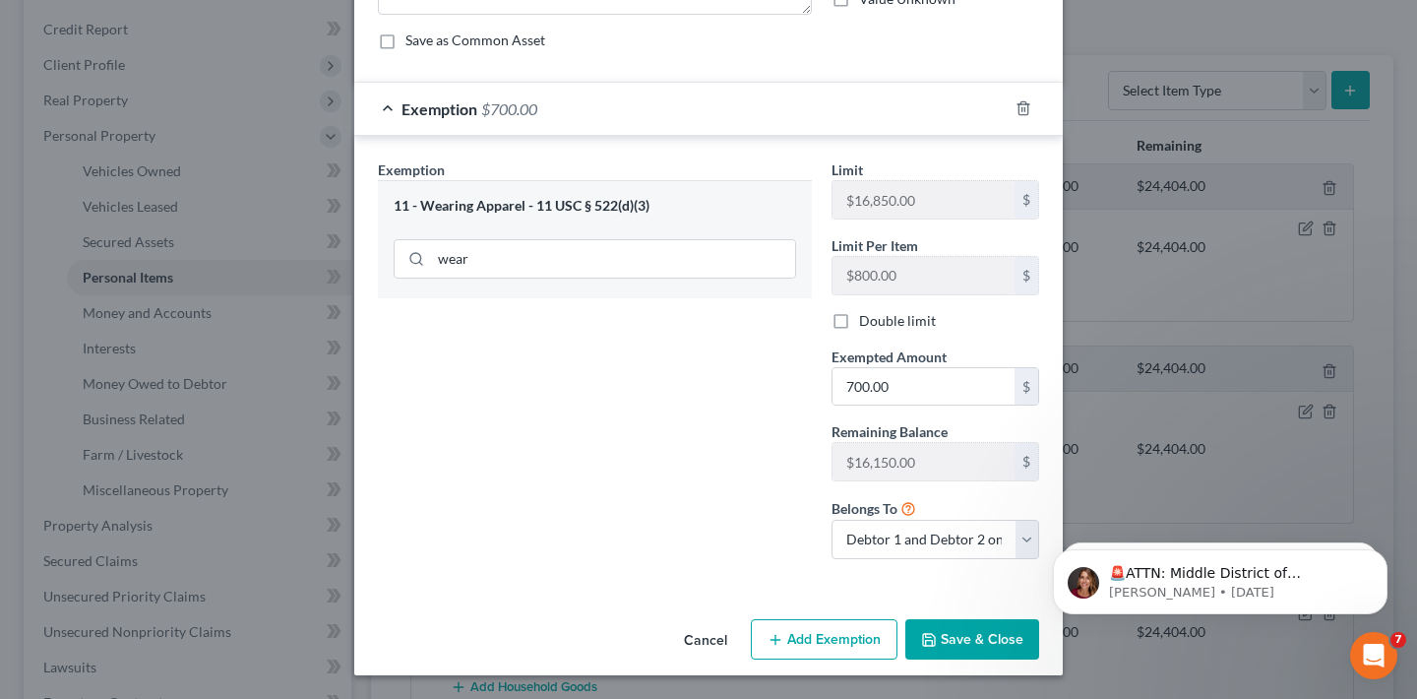
click at [943, 635] on button "Save & Close" at bounding box center [972, 639] width 134 height 41
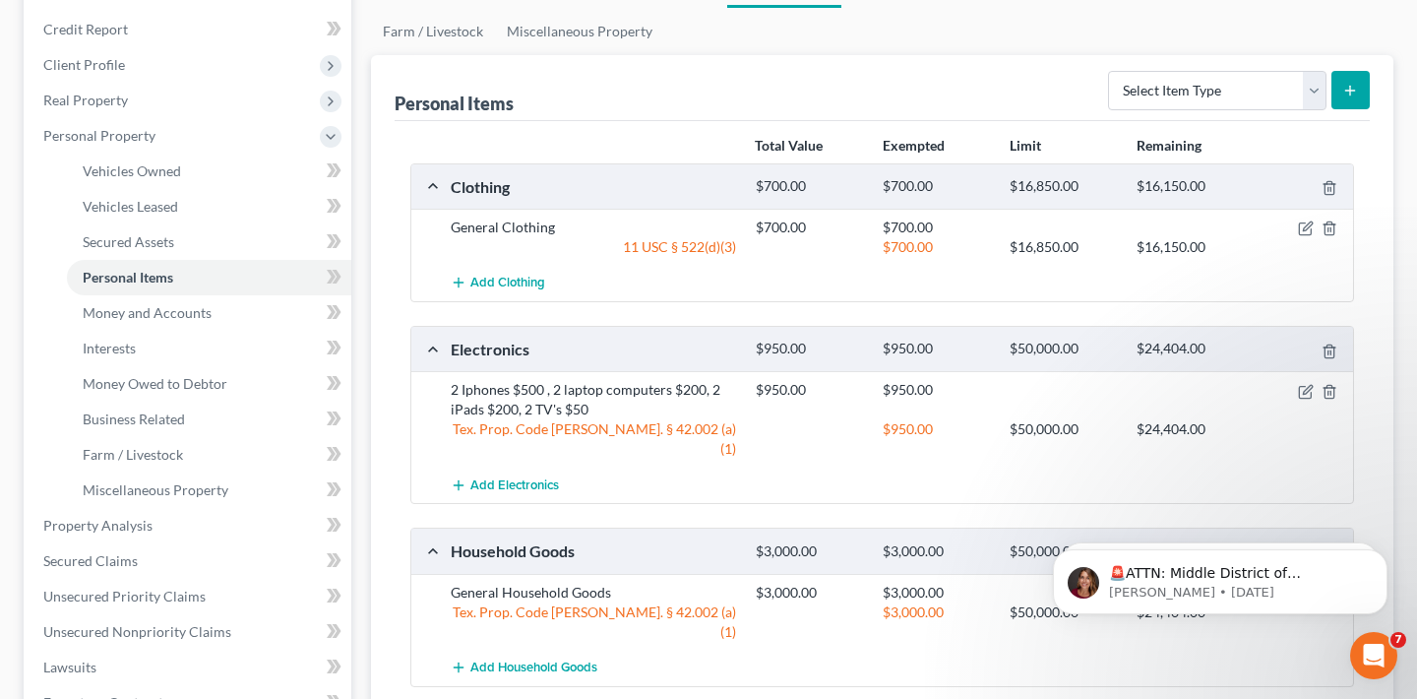
click at [1307, 398] on div "$950.00 $950.00" at bounding box center [1050, 399] width 609 height 39
click at [1304, 394] on icon "button" at bounding box center [1306, 392] width 16 height 16
select select "2"
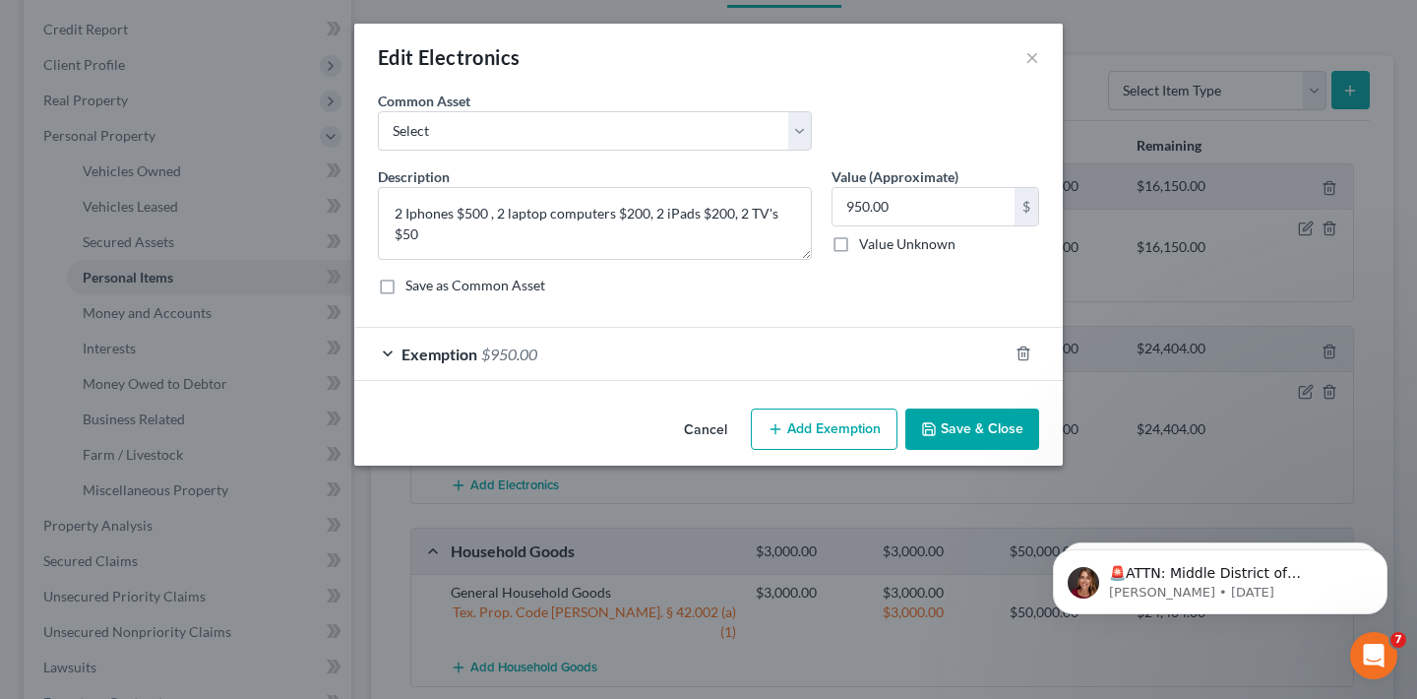
click at [728, 344] on div "Exemption $950.00" at bounding box center [680, 354] width 653 height 52
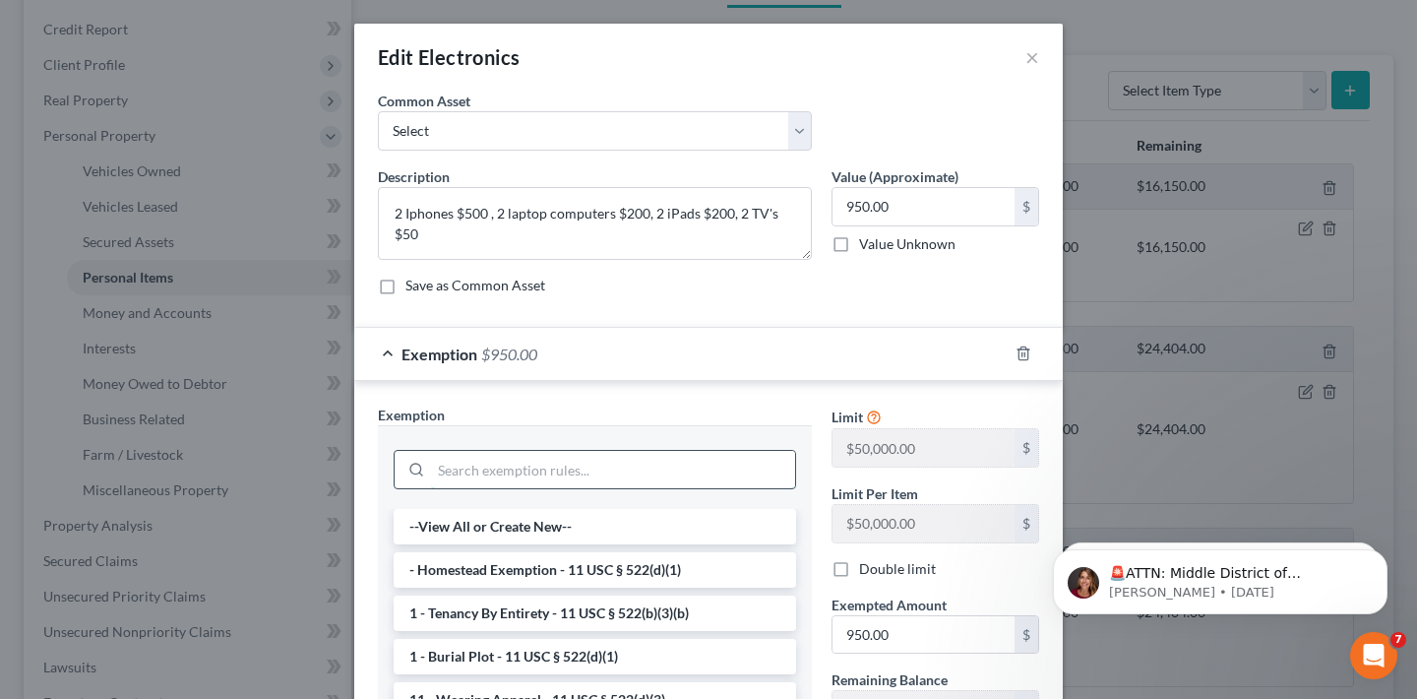
click at [549, 458] on input "search" at bounding box center [613, 469] width 364 height 37
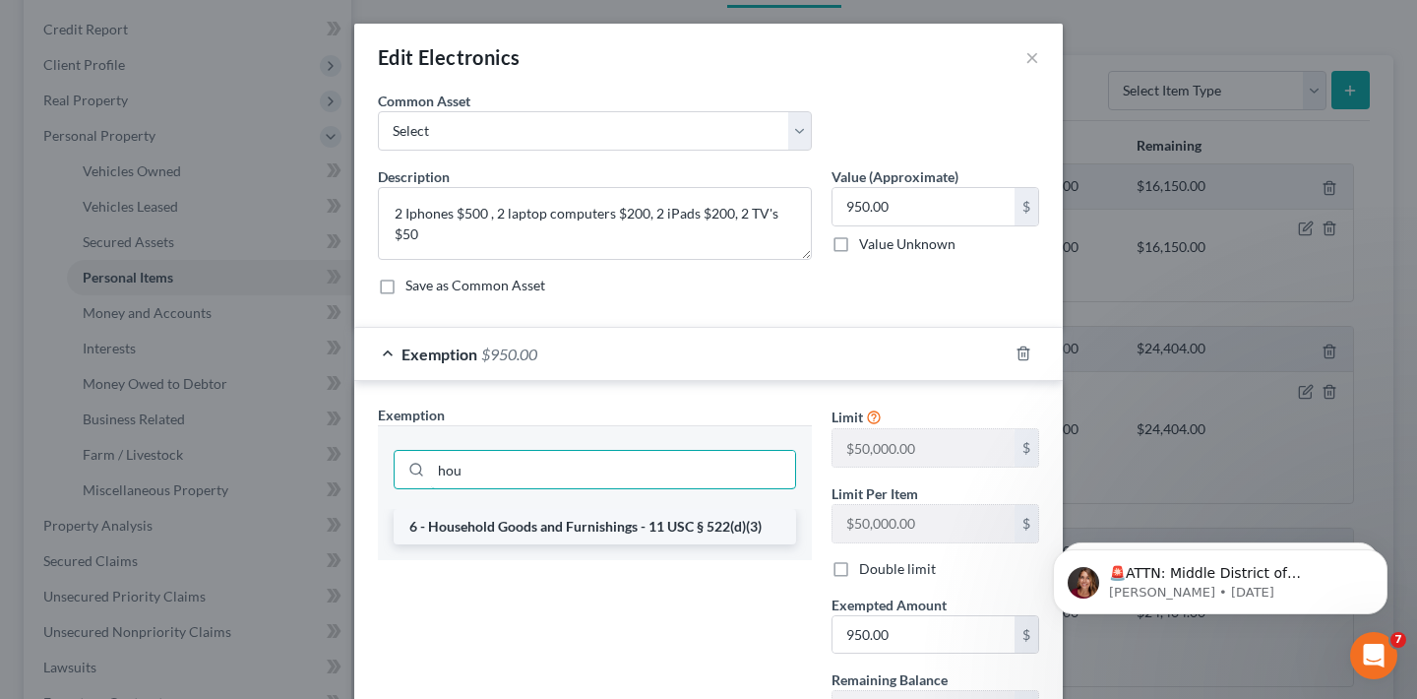
type input "hou"
click at [466, 535] on li "6 - Household Goods and Furnishings - 11 USC § 522(d)(3)" at bounding box center [595, 526] width 402 height 35
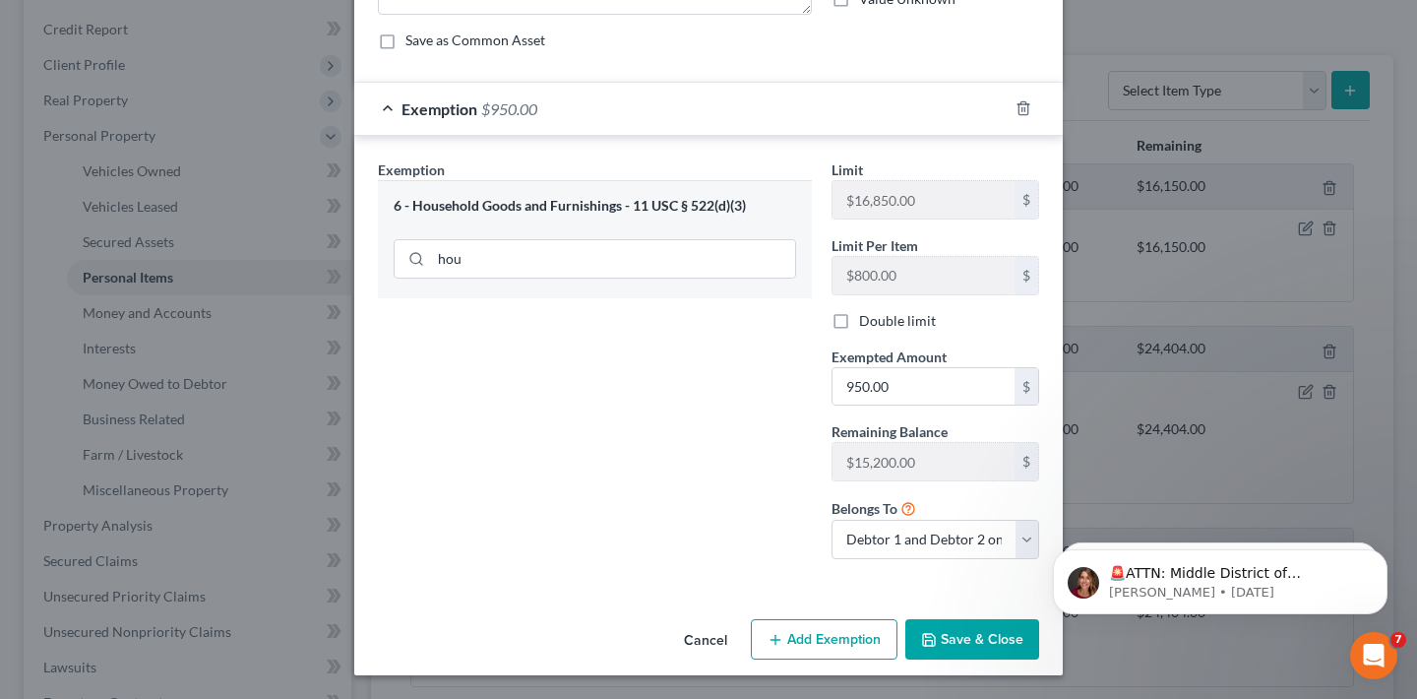
click at [997, 650] on button "Save & Close" at bounding box center [972, 639] width 134 height 41
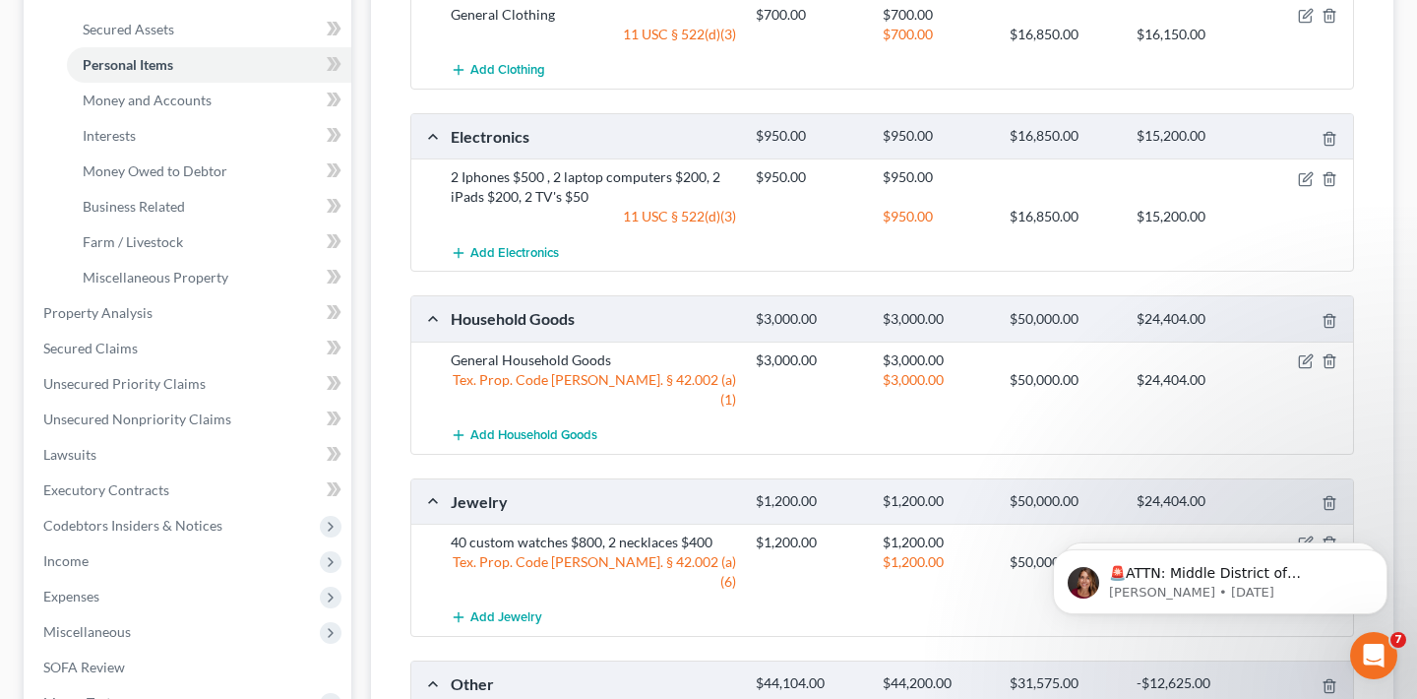
scroll to position [488, 0]
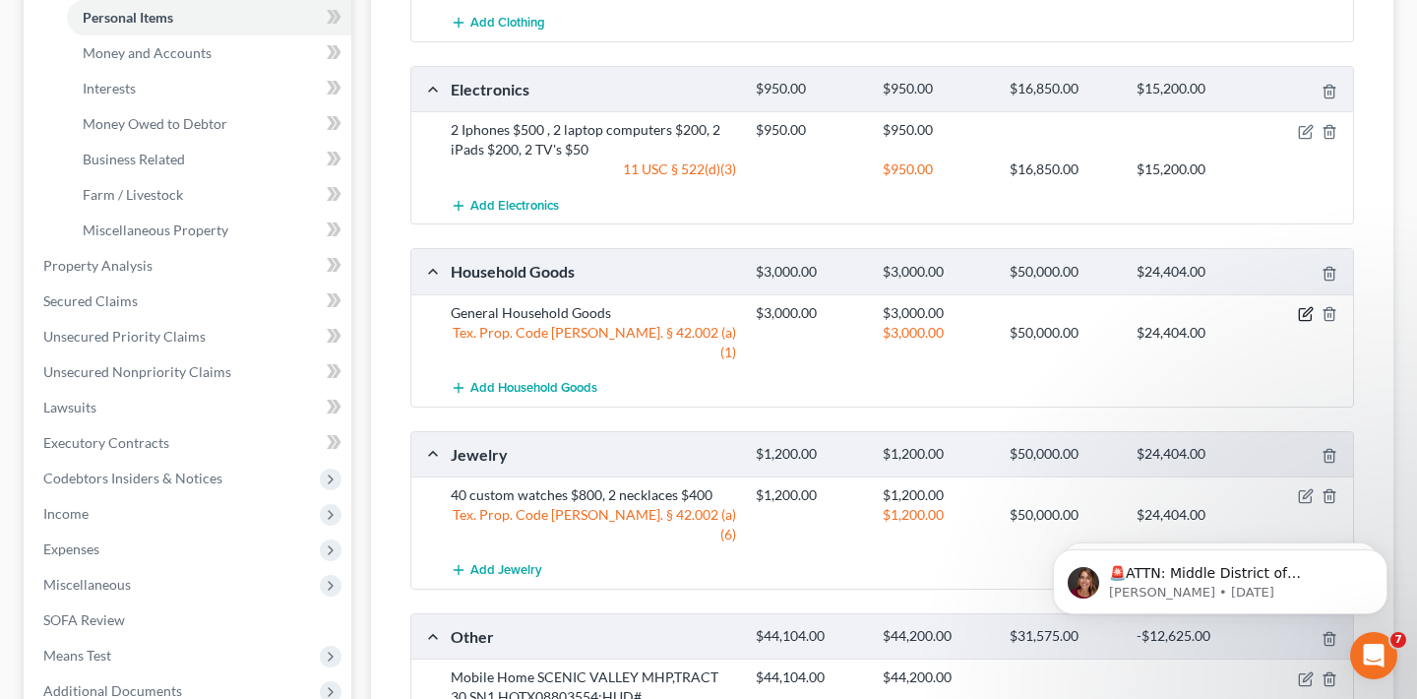
click at [1303, 313] on icon "button" at bounding box center [1306, 314] width 16 height 16
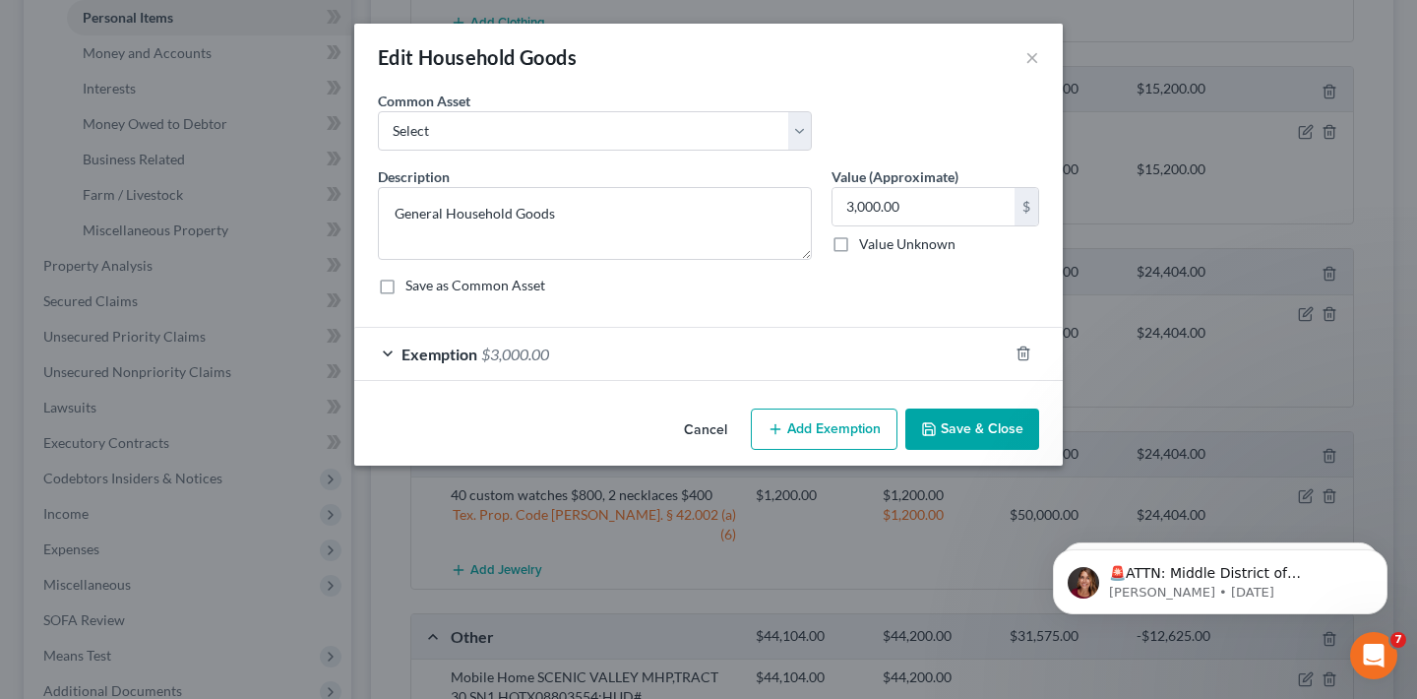
click at [612, 370] on div "Exemption $3,000.00" at bounding box center [680, 354] width 653 height 52
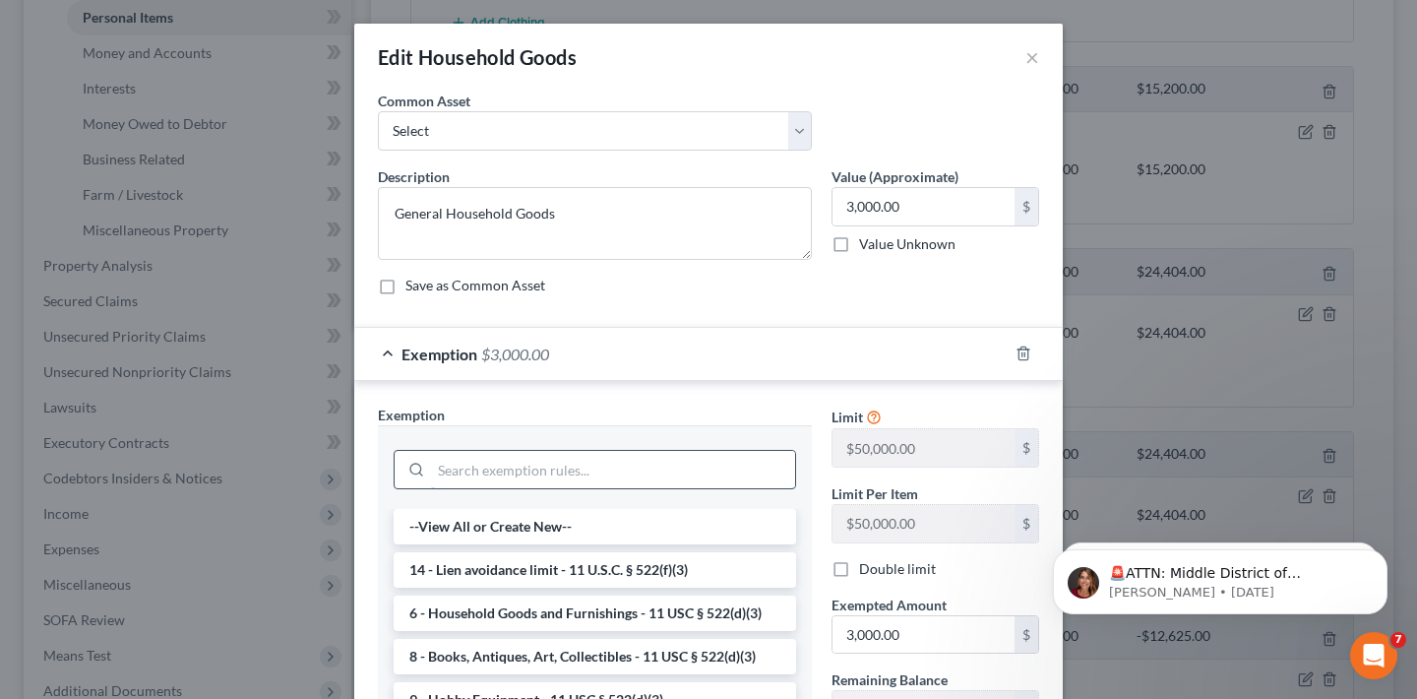
click at [496, 481] on input "search" at bounding box center [613, 469] width 364 height 37
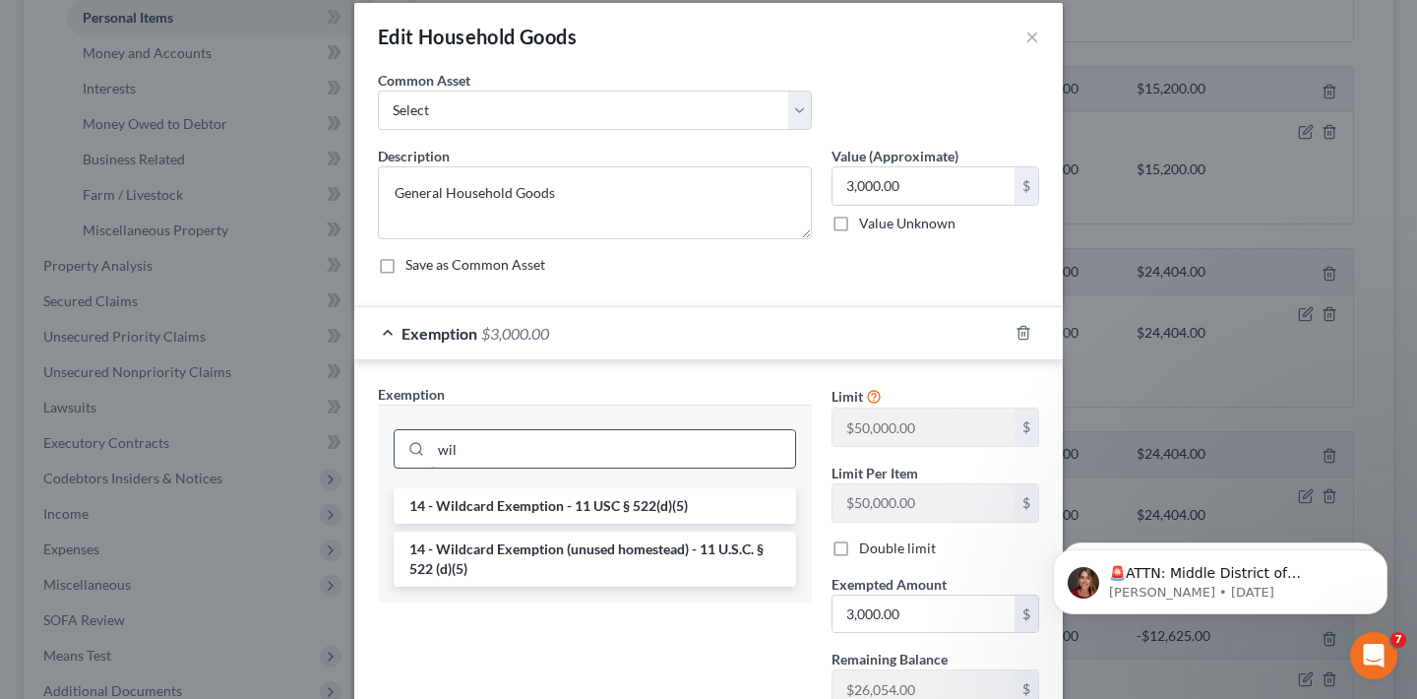
scroll to position [26, 0]
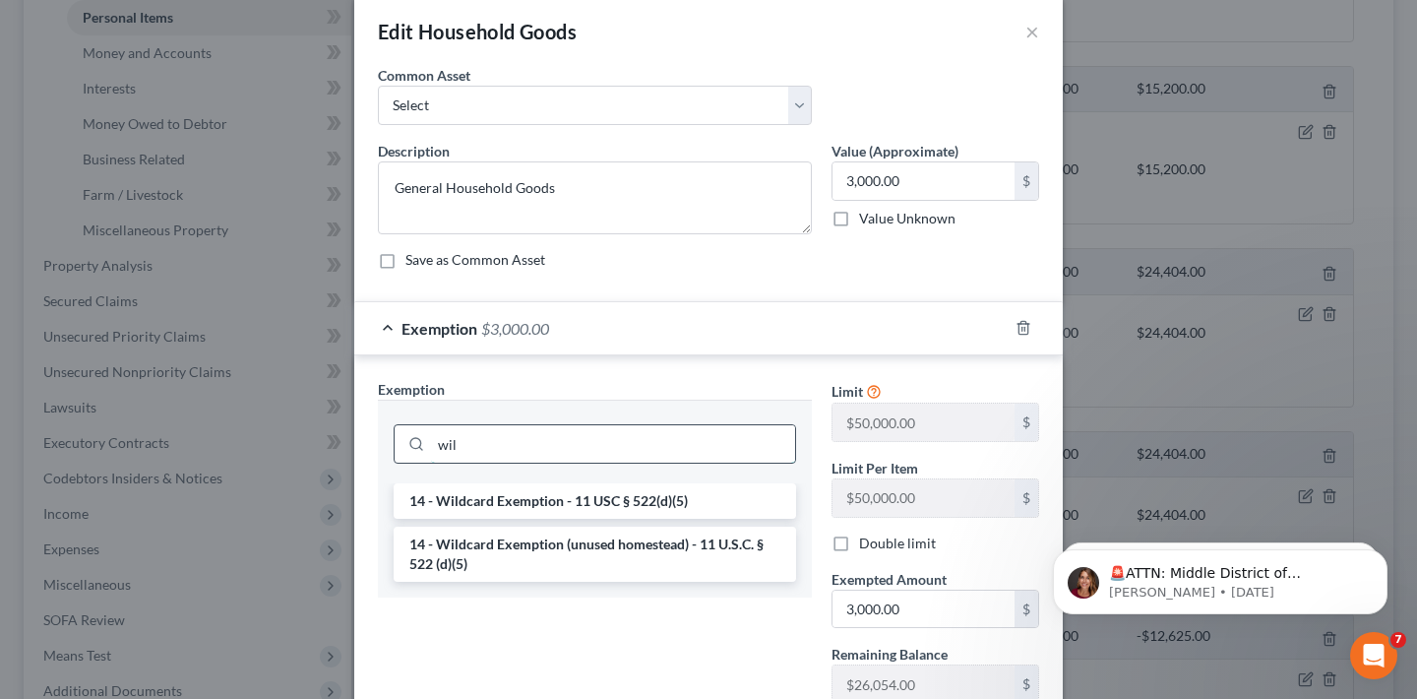
drag, startPoint x: 476, startPoint y: 445, endPoint x: 420, endPoint y: 437, distance: 56.6
click at [420, 437] on div "wil" at bounding box center [595, 443] width 402 height 39
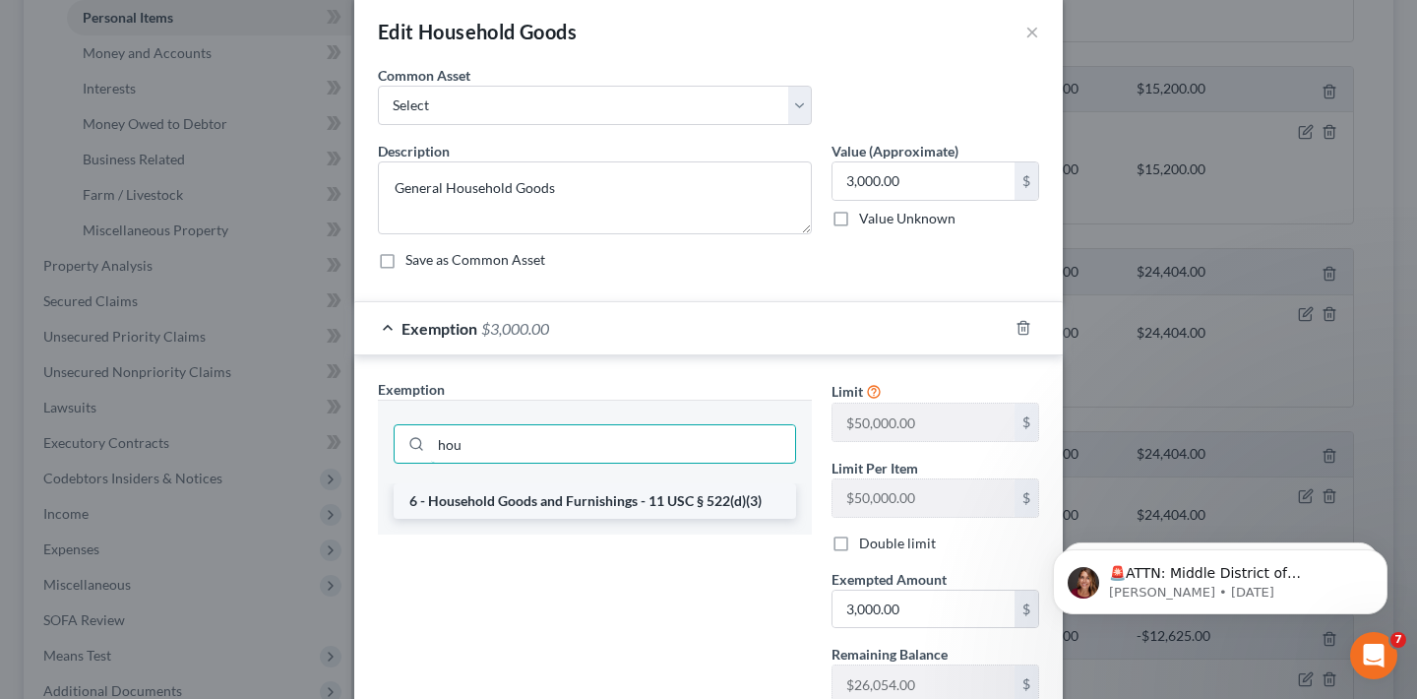
type input "hou"
click at [487, 501] on li "6 - Household Goods and Furnishings - 11 USC § 522(d)(3)" at bounding box center [595, 500] width 402 height 35
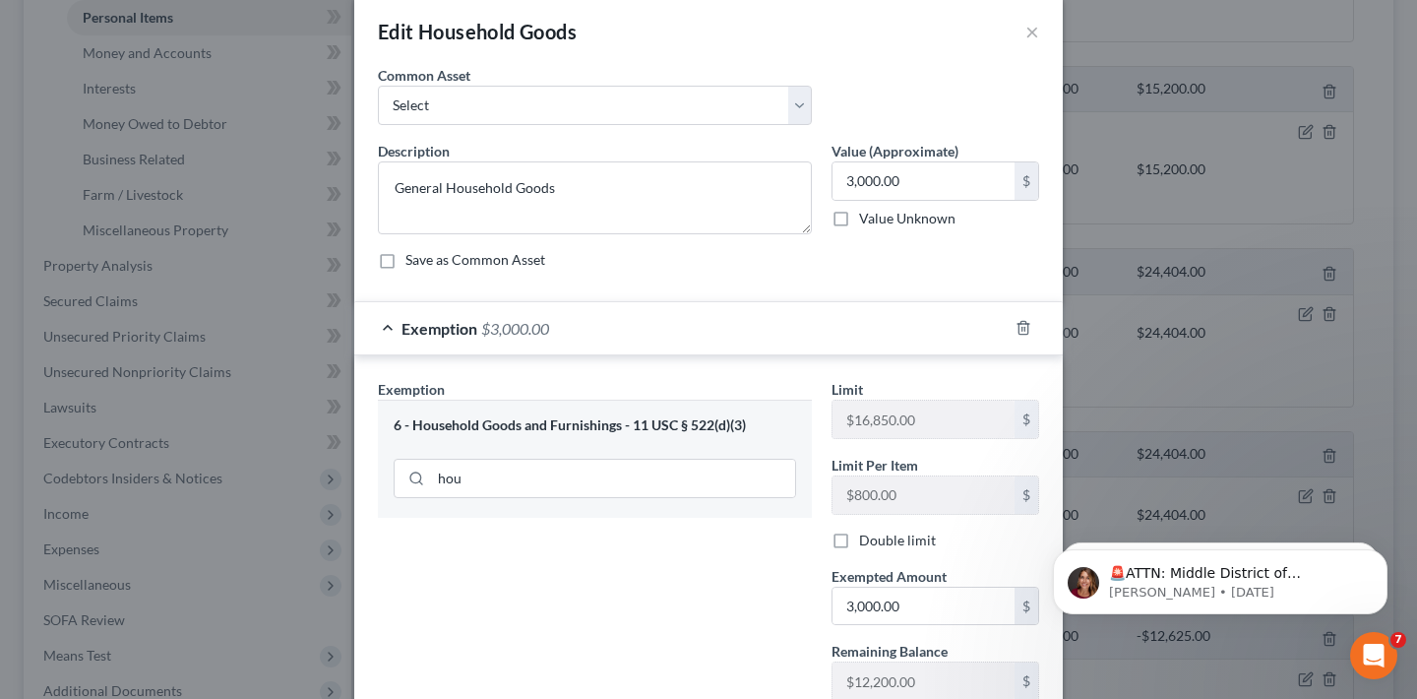
scroll to position [245, 0]
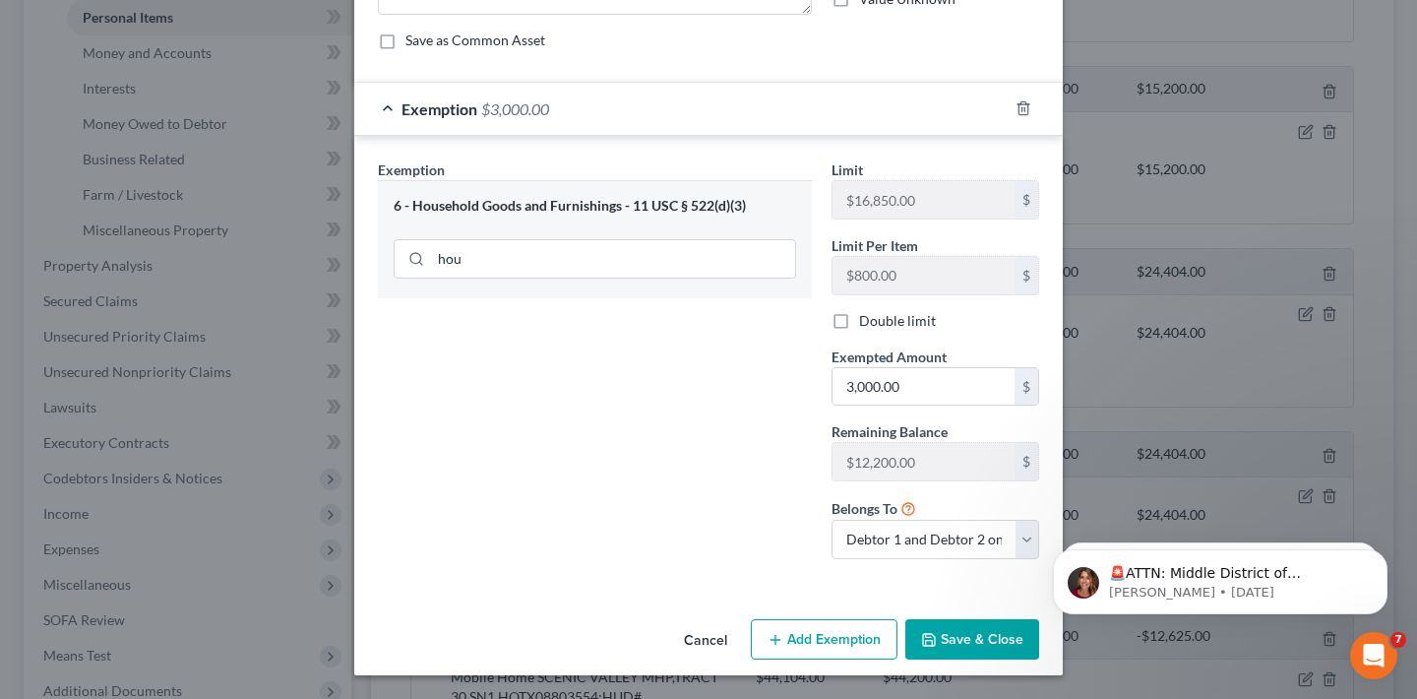
click at [1001, 643] on button "Save & Close" at bounding box center [972, 639] width 134 height 41
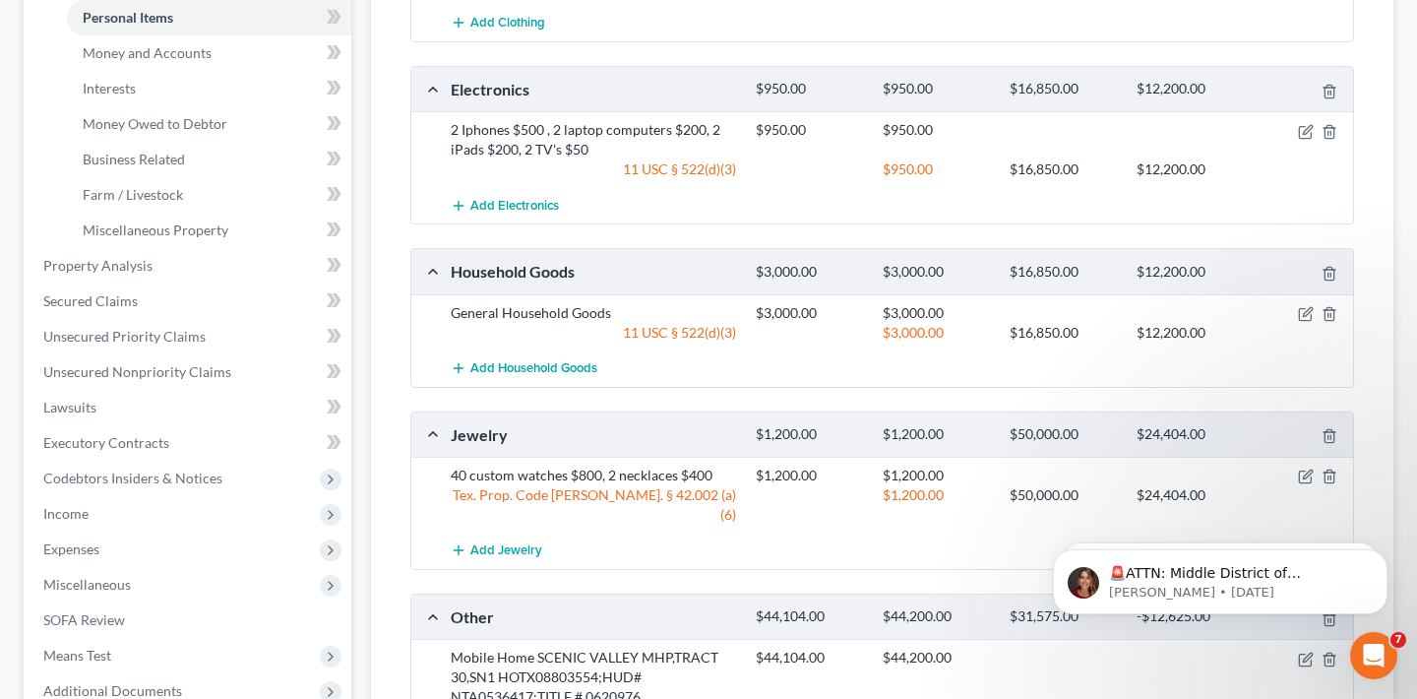
scroll to position [735, 0]
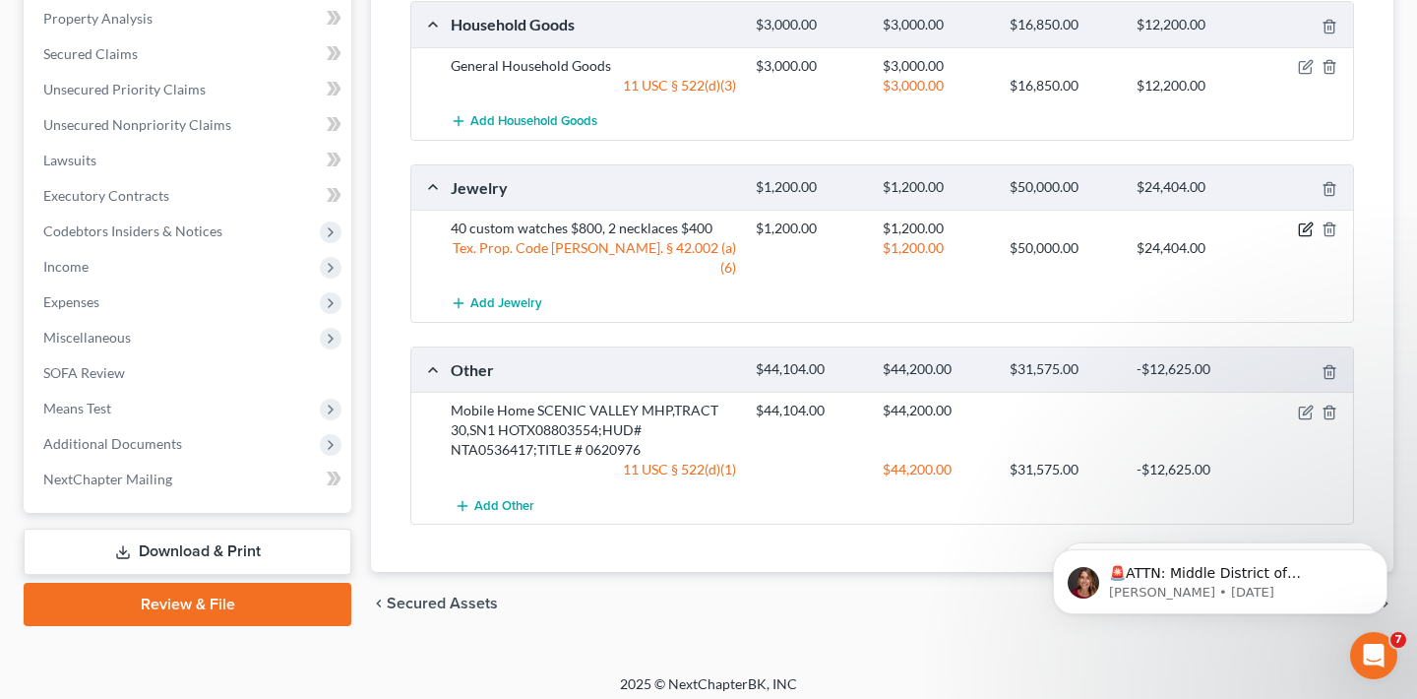
click at [1305, 231] on icon "button" at bounding box center [1306, 229] width 16 height 16
select select "2"
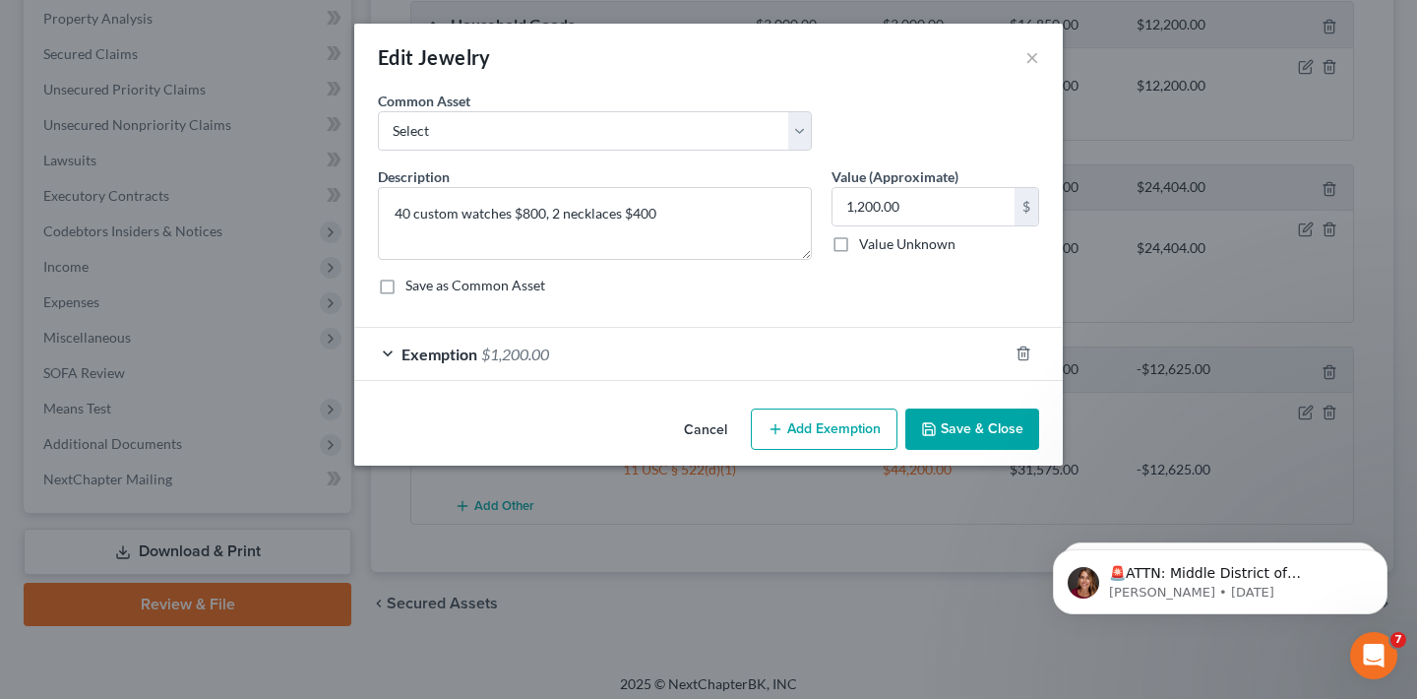
click at [726, 348] on div "Exemption $1,200.00" at bounding box center [680, 354] width 653 height 52
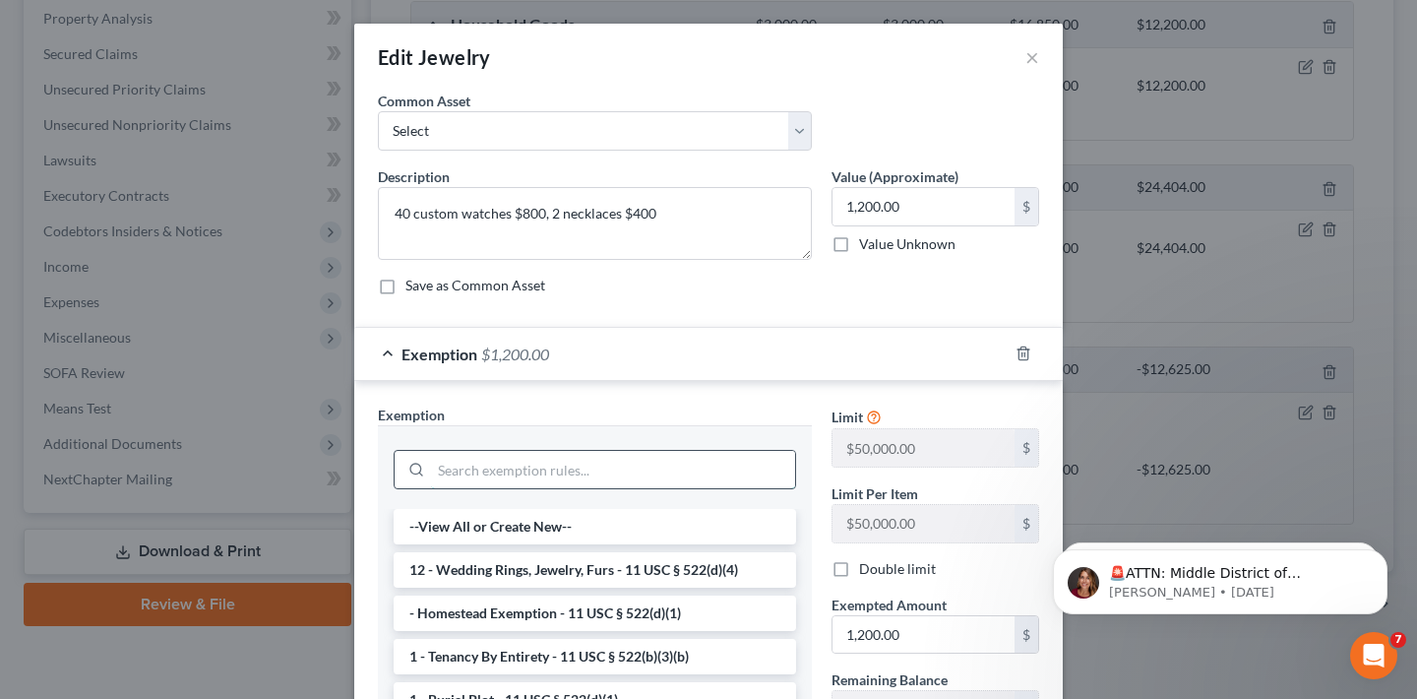
click at [510, 465] on input "search" at bounding box center [613, 469] width 364 height 37
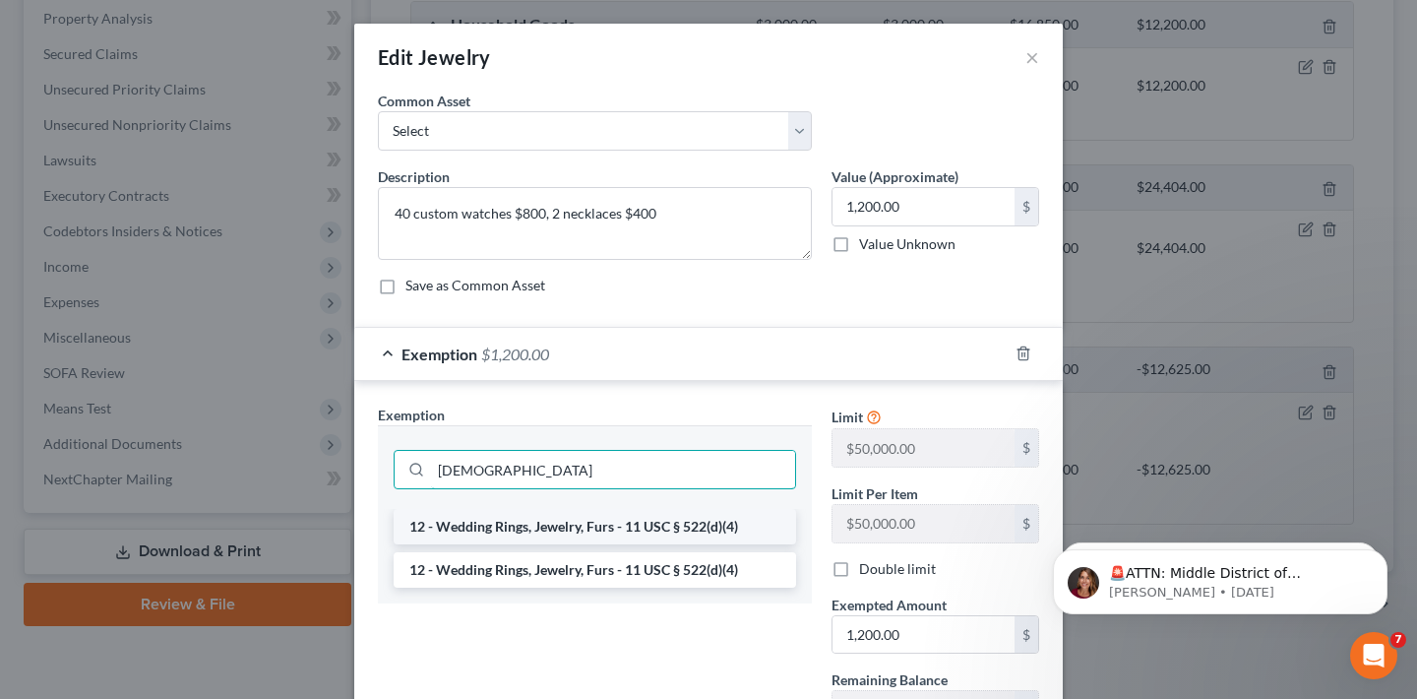
type input "[DEMOGRAPHIC_DATA]"
click at [588, 528] on li "12 - Wedding Rings, Jewelry, Furs - 11 USC § 522(d)(4)" at bounding box center [595, 526] width 402 height 35
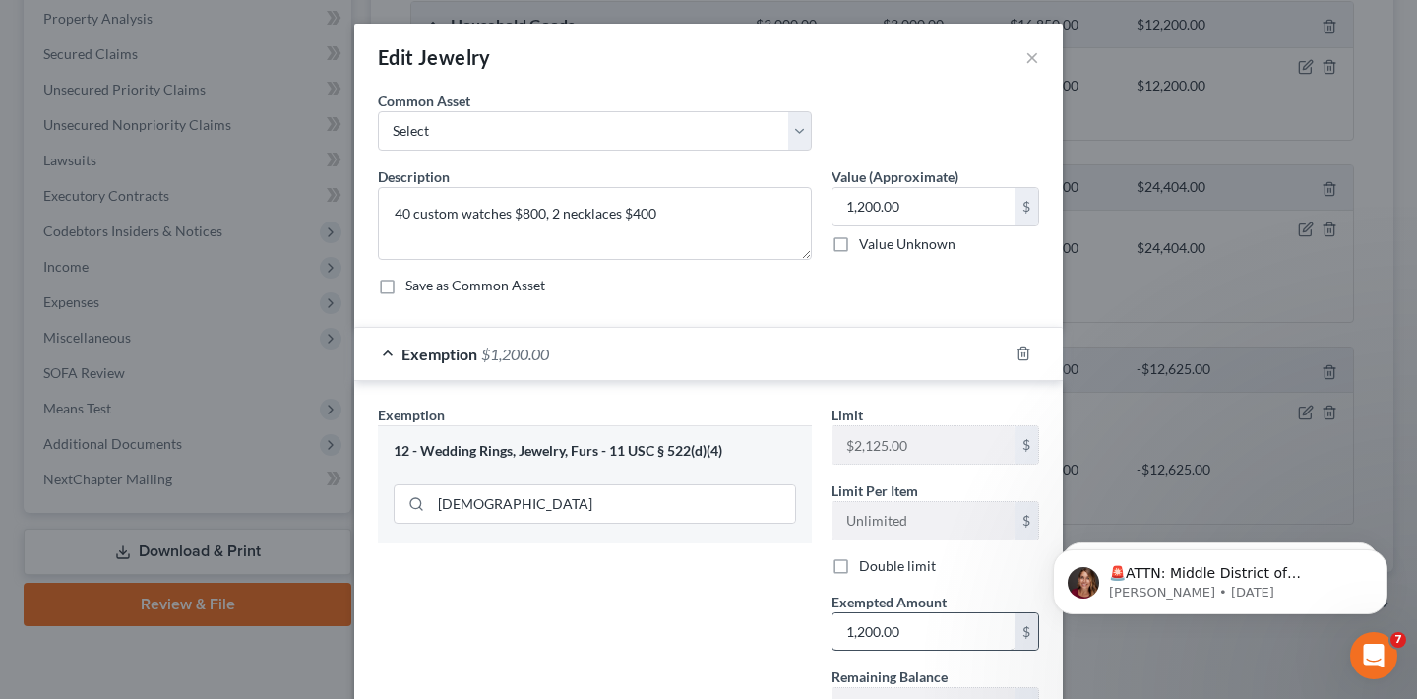
scroll to position [245, 0]
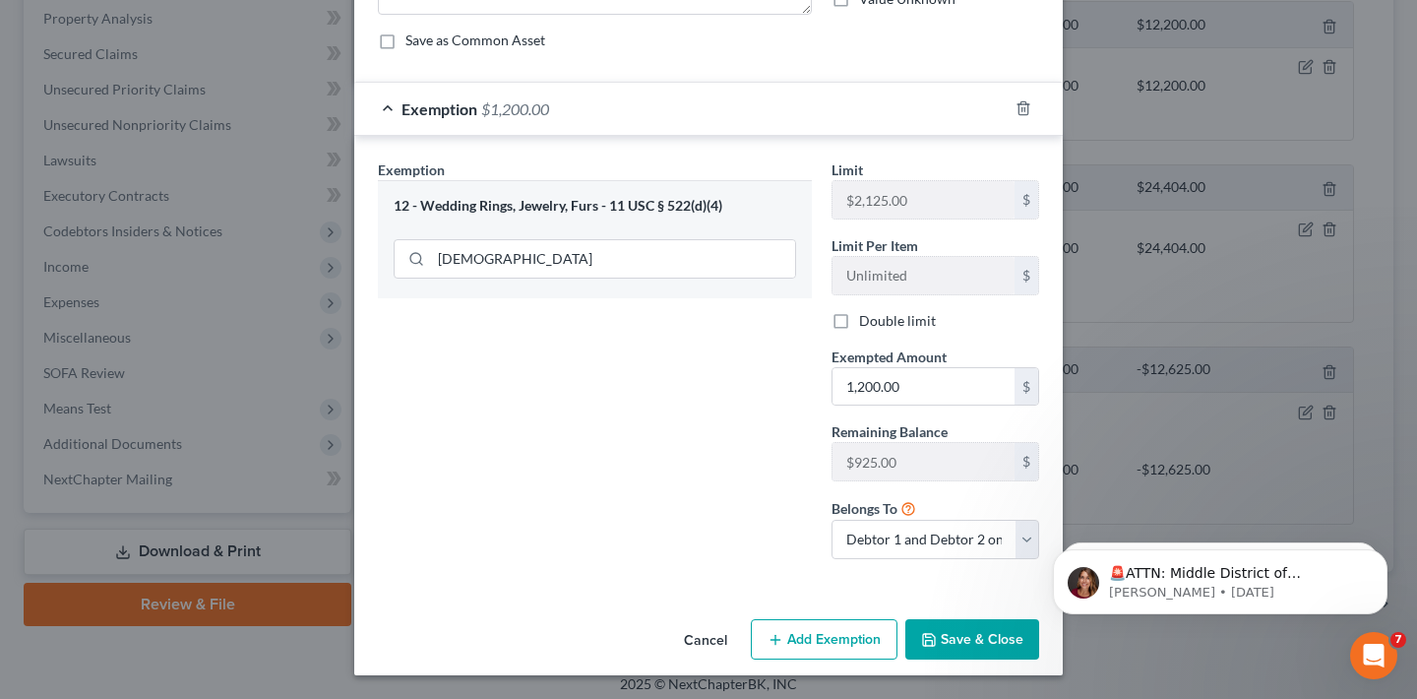
click at [970, 644] on button "Save & Close" at bounding box center [972, 639] width 134 height 41
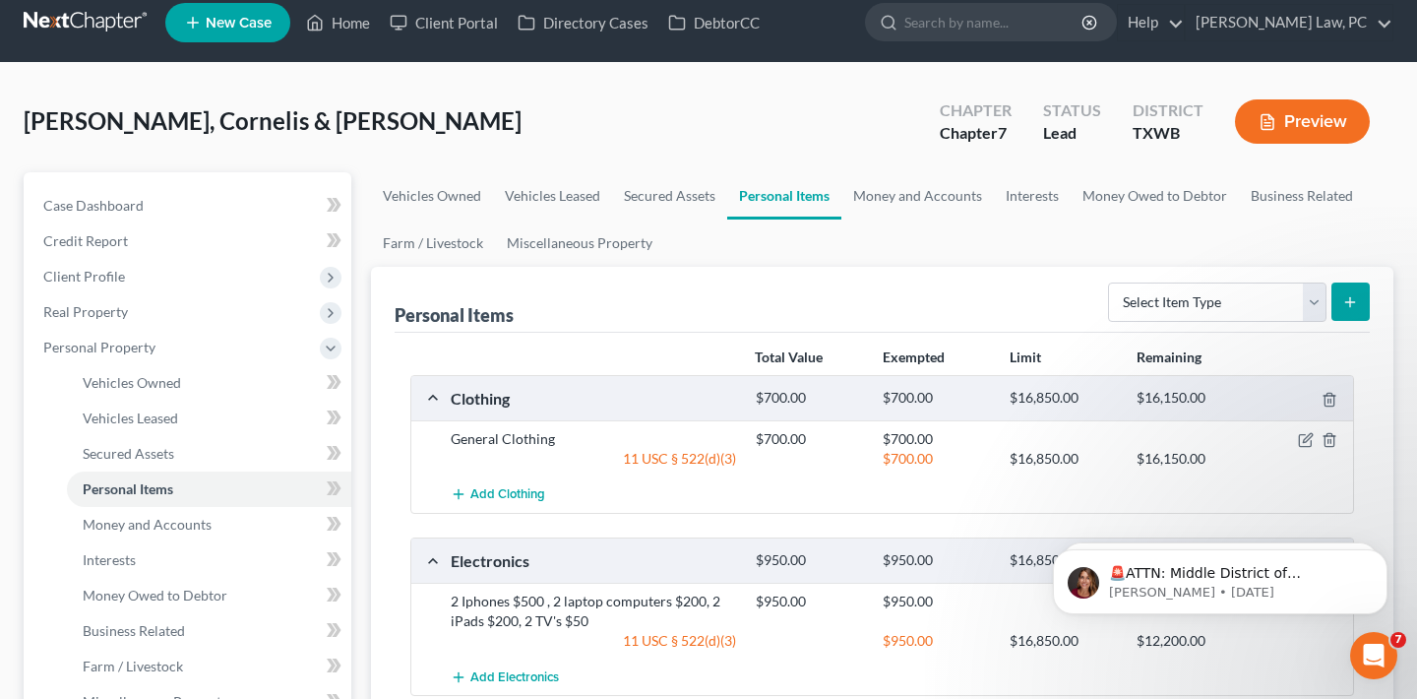
scroll to position [0, 0]
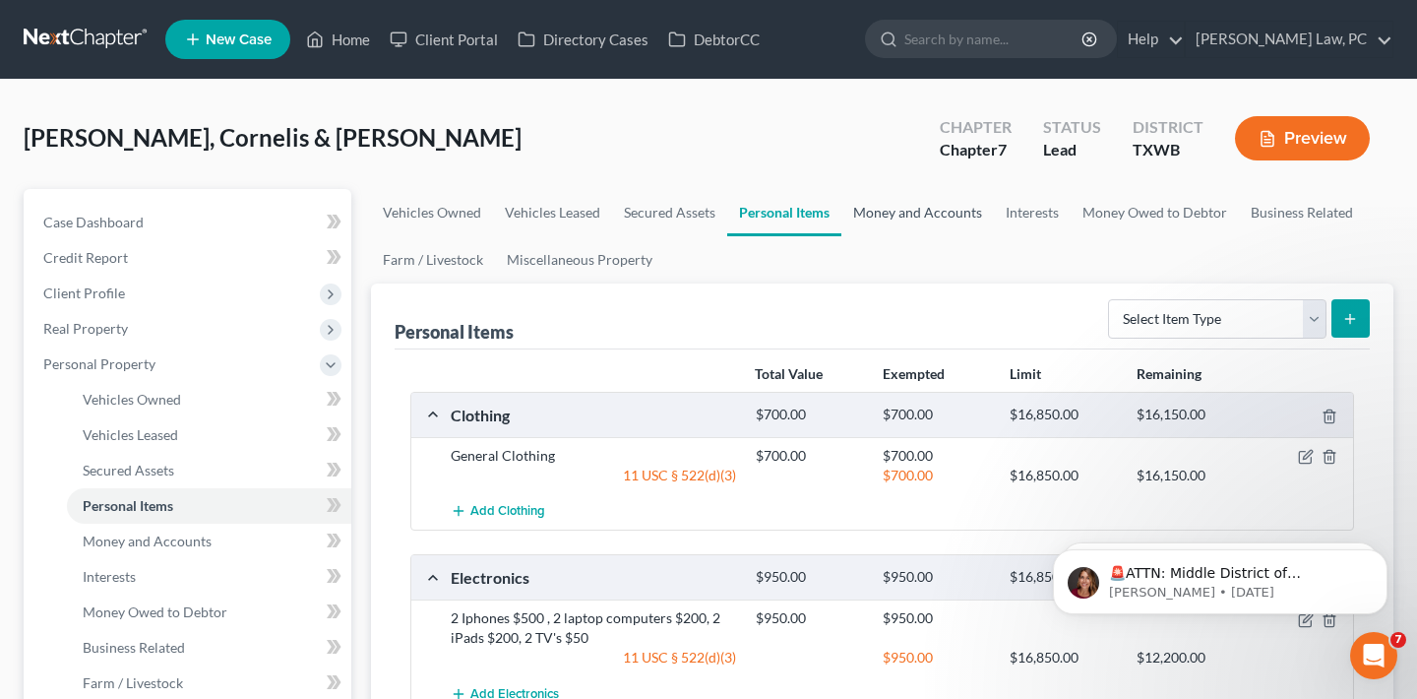
click at [910, 210] on link "Money and Accounts" at bounding box center [917, 212] width 153 height 47
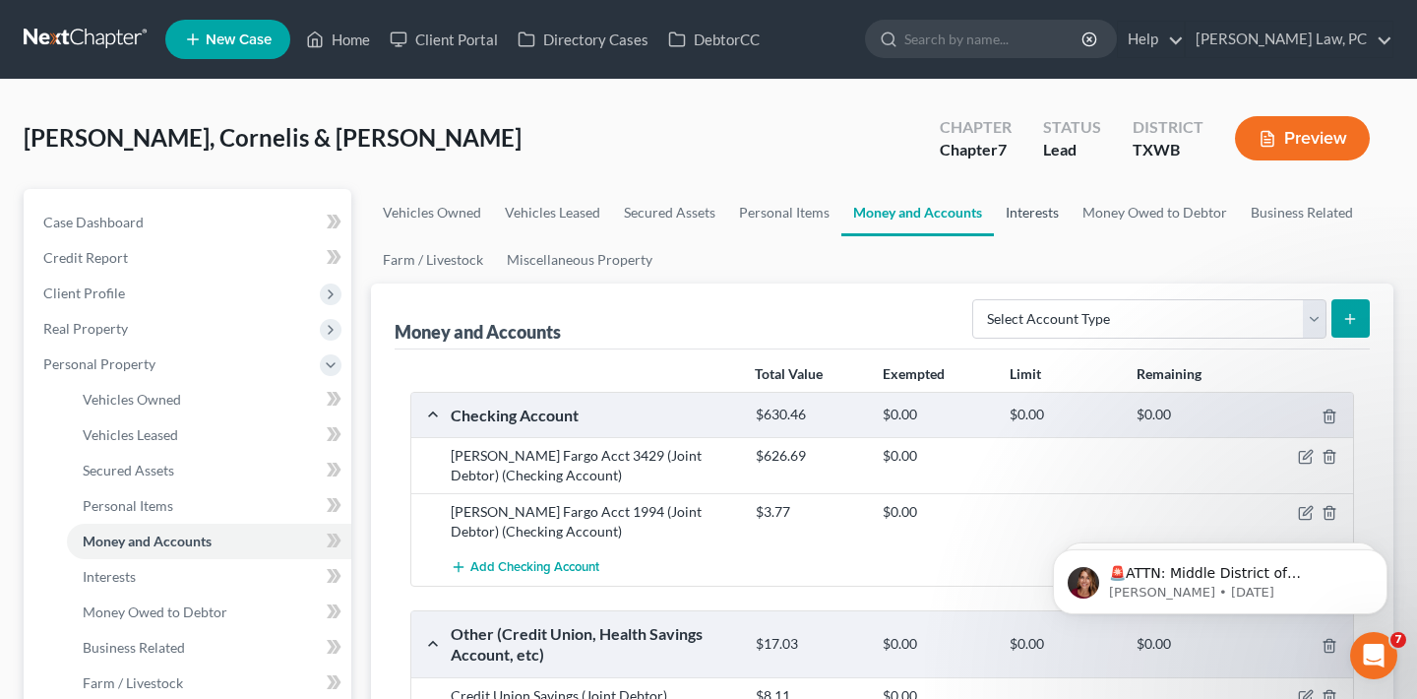
click at [1016, 218] on link "Interests" at bounding box center [1032, 212] width 77 height 47
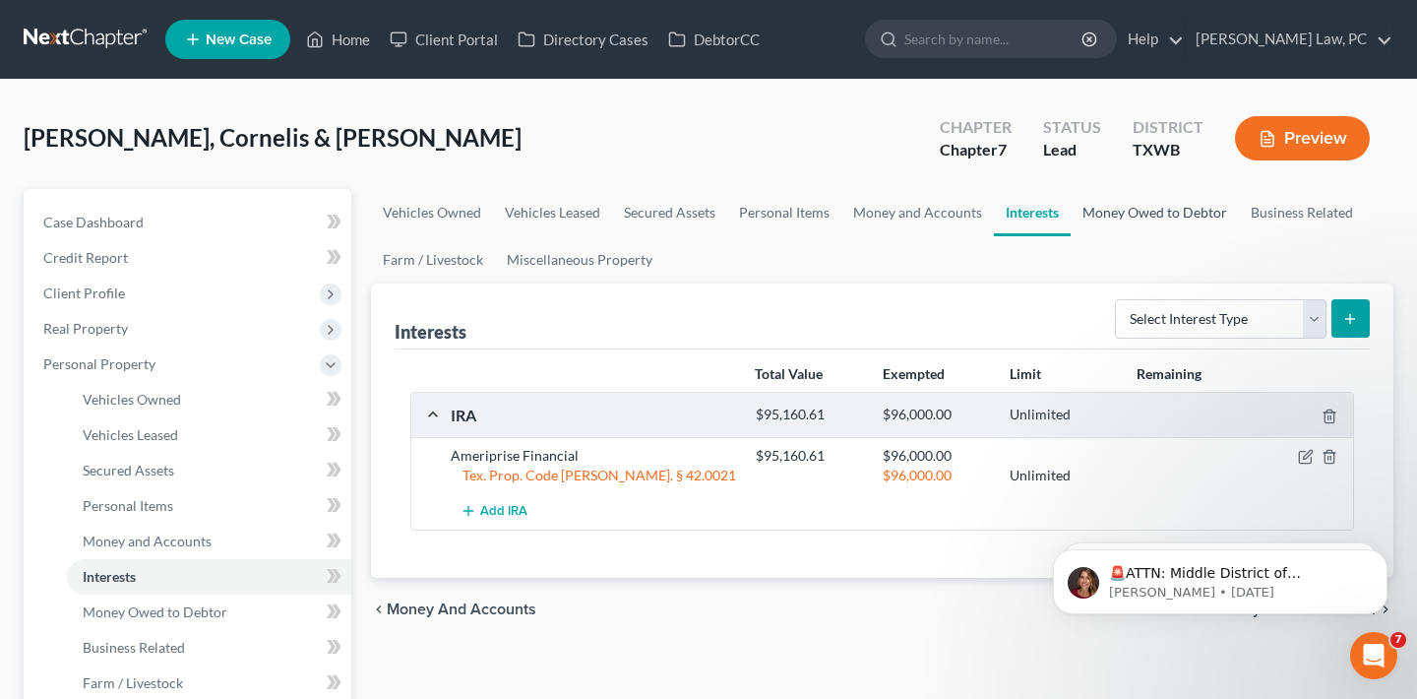
click at [1118, 211] on link "Money Owed to Debtor" at bounding box center [1154, 212] width 168 height 47
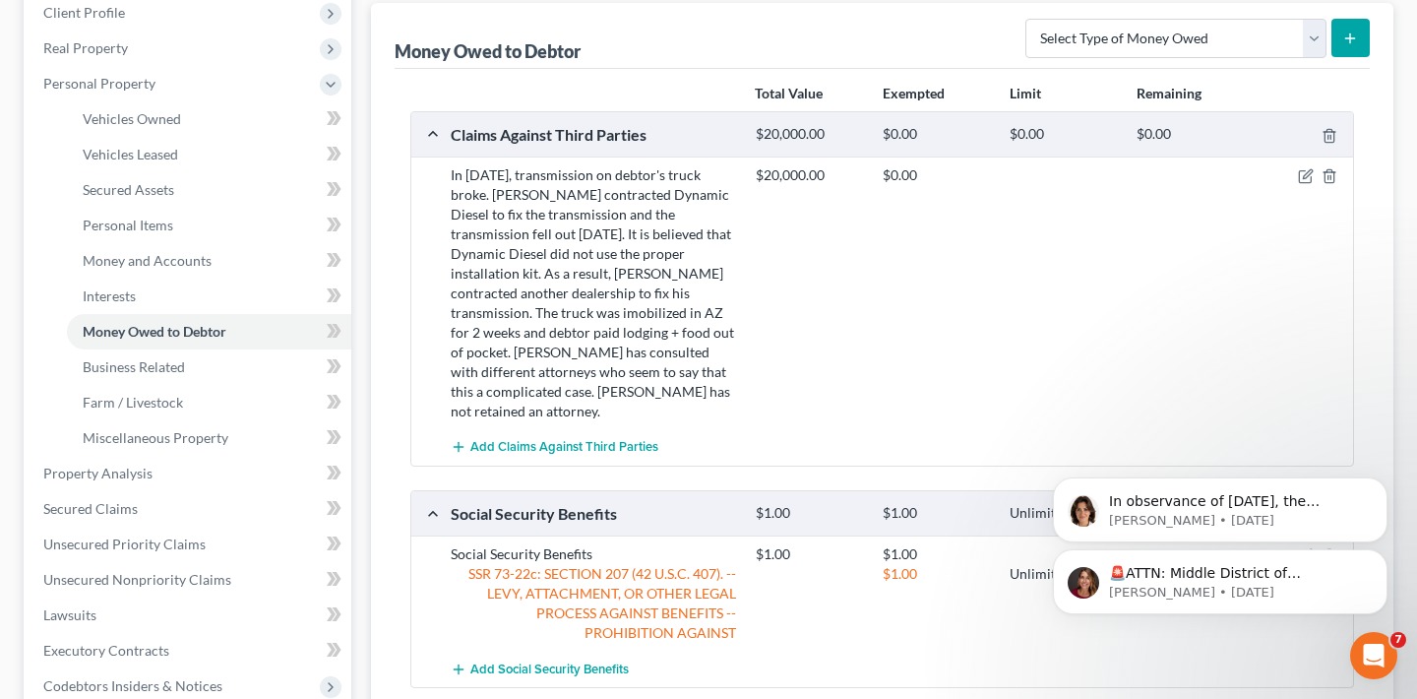
scroll to position [293, 0]
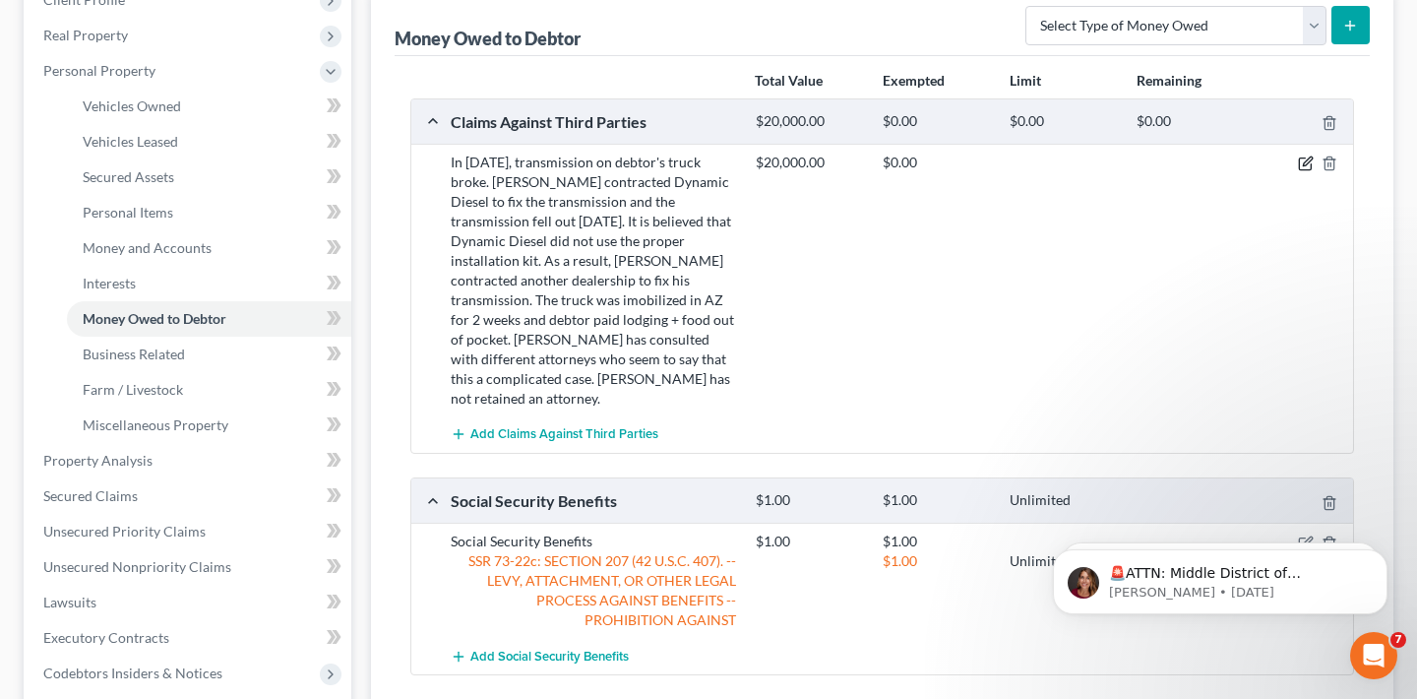
click at [1299, 164] on icon "button" at bounding box center [1305, 164] width 12 height 12
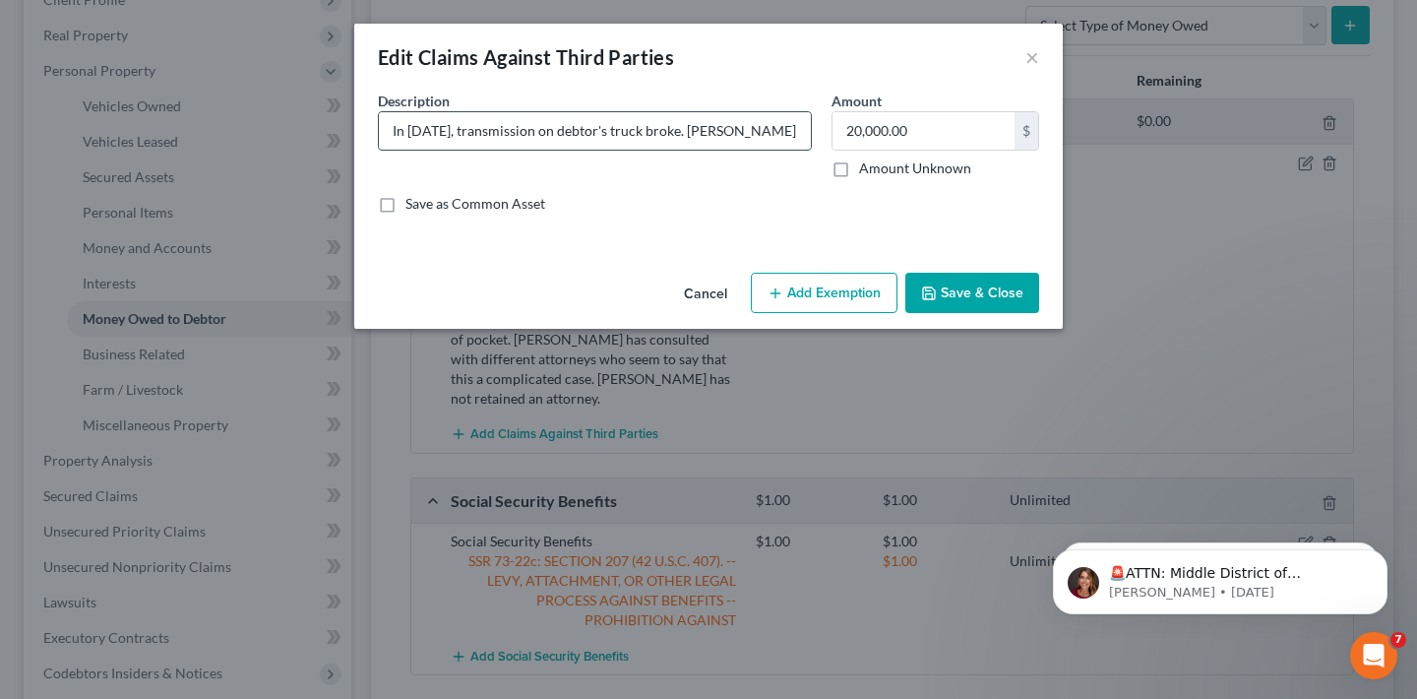
click at [778, 117] on input "In [DATE], transmission on debtor's truck broke. [PERSON_NAME] contracted Dynam…" at bounding box center [595, 130] width 432 height 37
click at [781, 130] on input "In [DATE], transmission on debtor's truck broke. [PERSON_NAME] contracted Dynam…" at bounding box center [595, 130] width 432 height 37
type input "In [DATE], transmission on debtor's truck broke. [PERSON_NAME] contracted Dynam…"
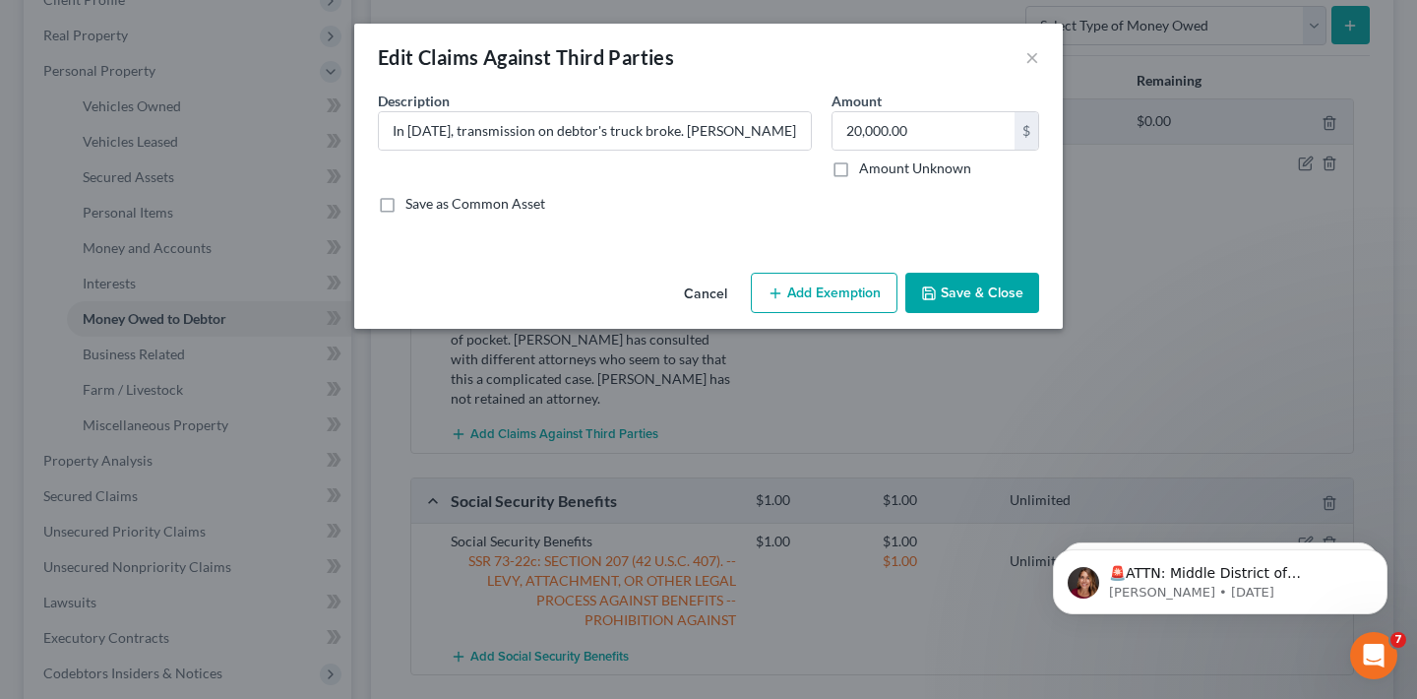
click at [849, 291] on button "Add Exemption" at bounding box center [824, 293] width 147 height 41
select select "2"
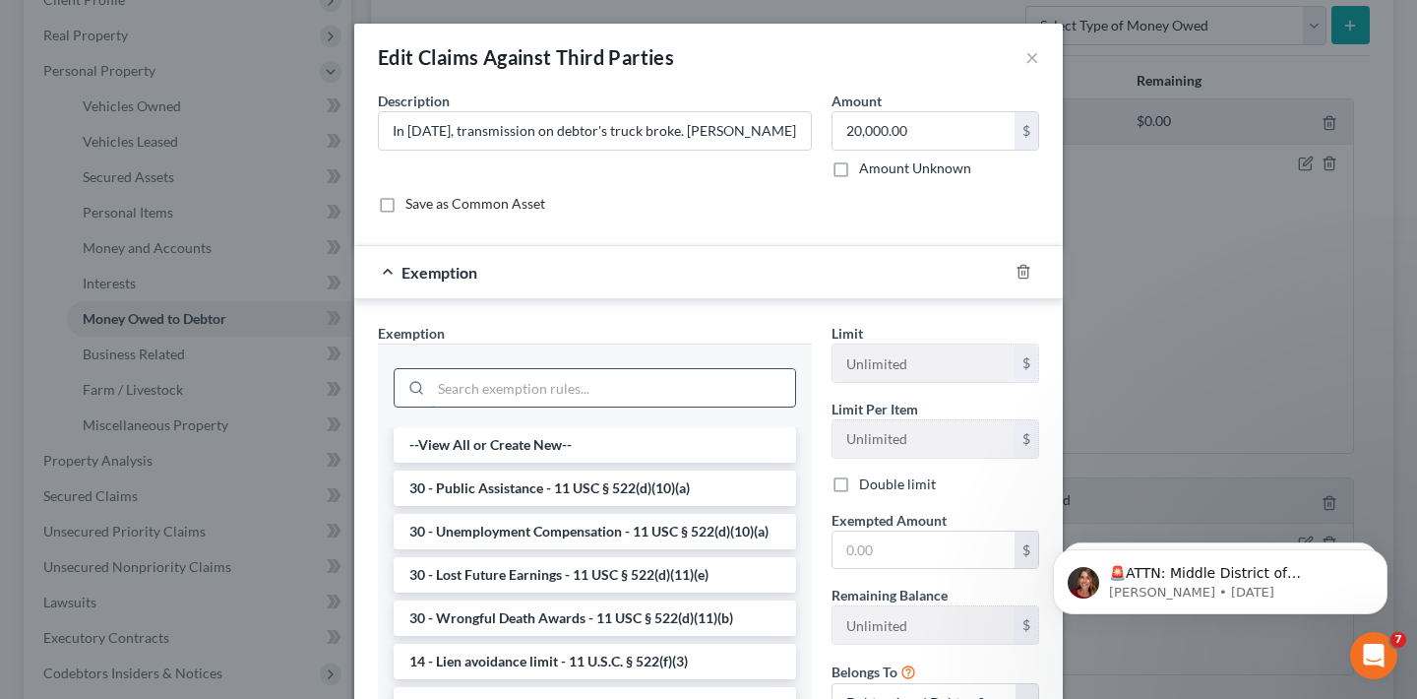
click at [524, 392] on input "search" at bounding box center [613, 387] width 364 height 37
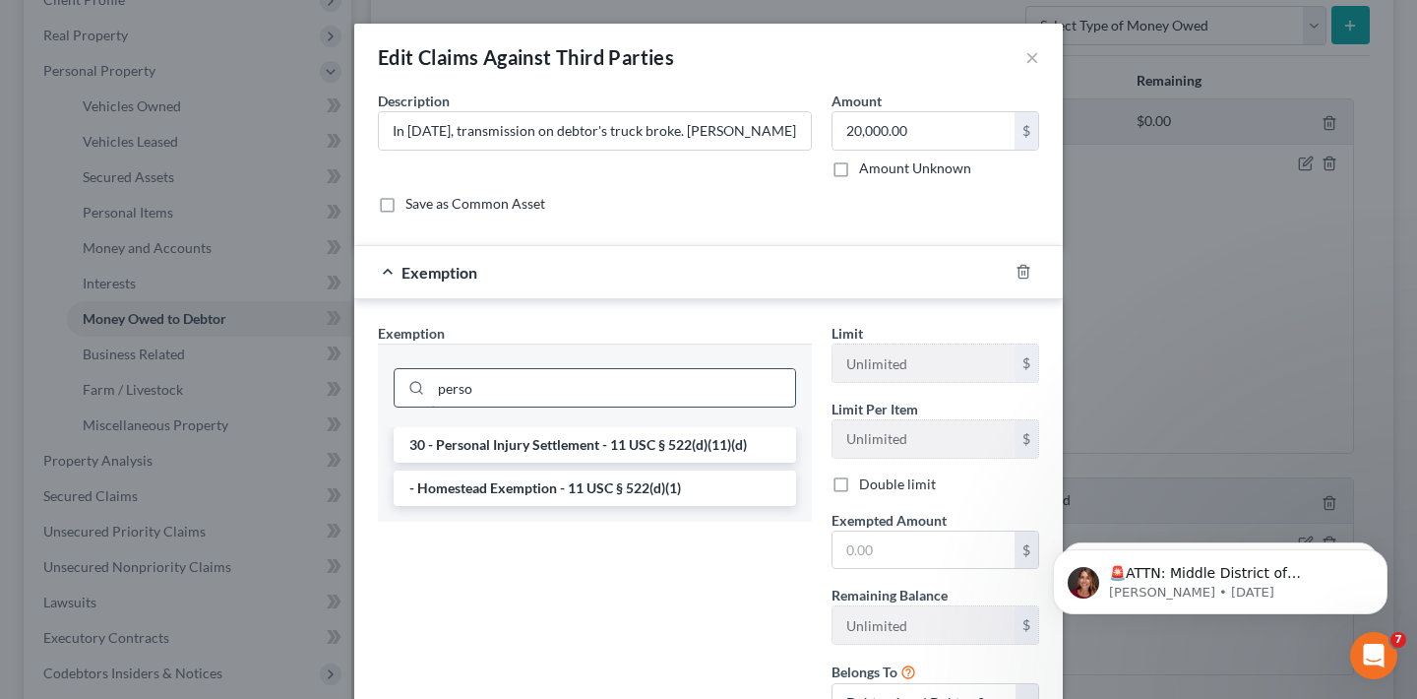
drag, startPoint x: 492, startPoint y: 387, endPoint x: 395, endPoint y: 378, distance: 97.8
click at [395, 378] on div "perso" at bounding box center [595, 387] width 402 height 39
click at [516, 389] on input "perso" at bounding box center [613, 387] width 364 height 37
type input "perso"
click at [1024, 272] on line "button" at bounding box center [1024, 274] width 0 height 4
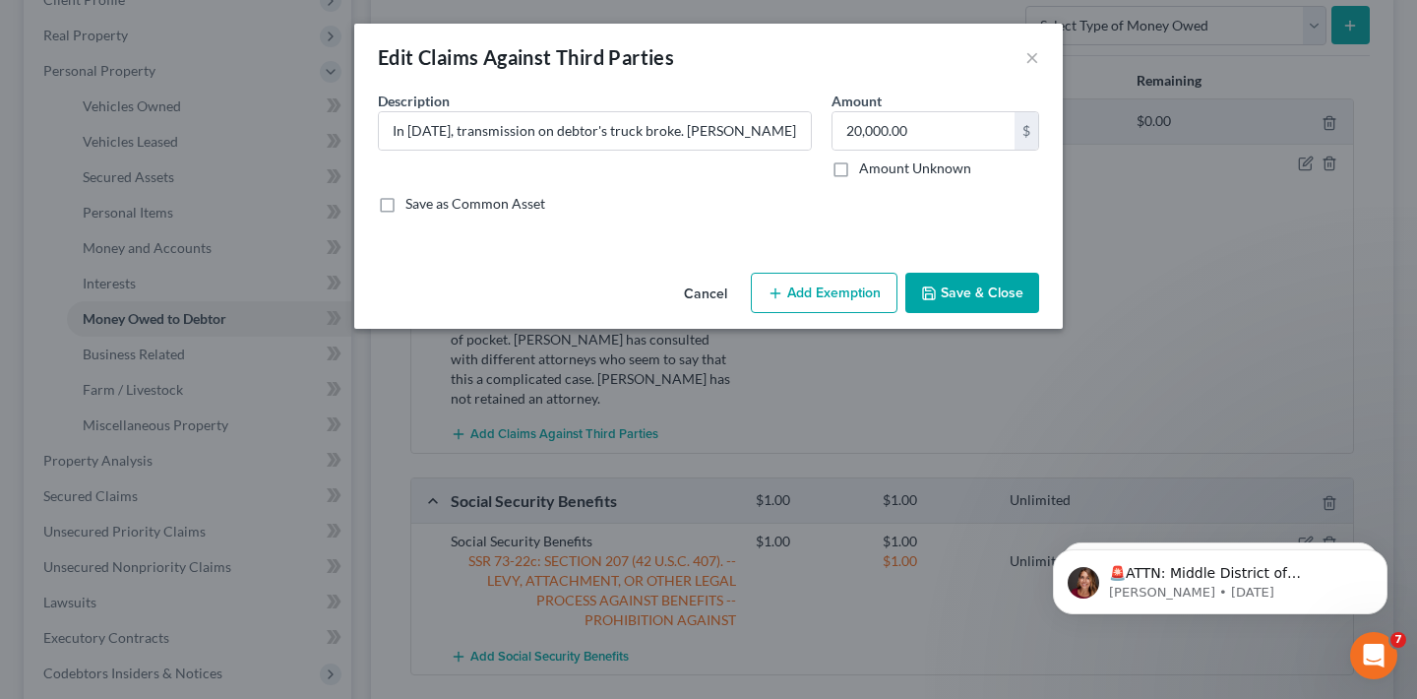
click at [1000, 301] on button "Save & Close" at bounding box center [972, 293] width 134 height 41
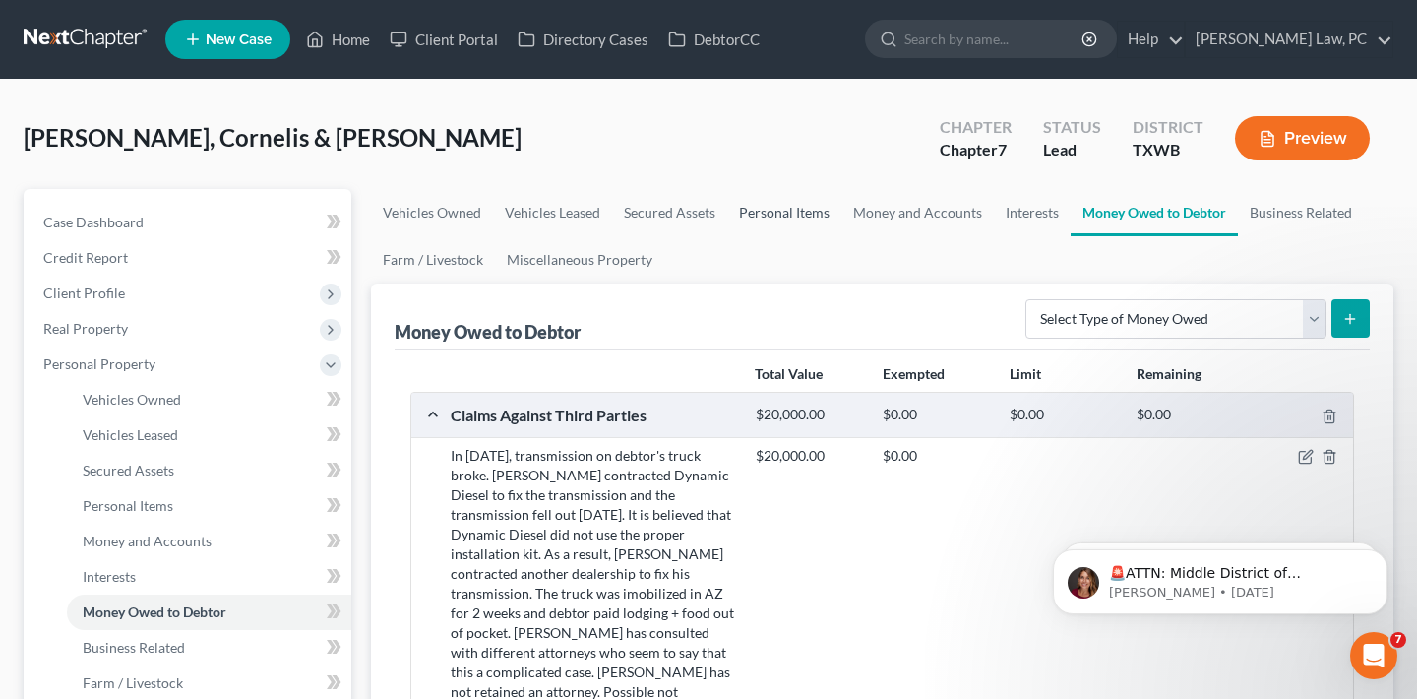
click at [750, 211] on link "Personal Items" at bounding box center [784, 212] width 114 height 47
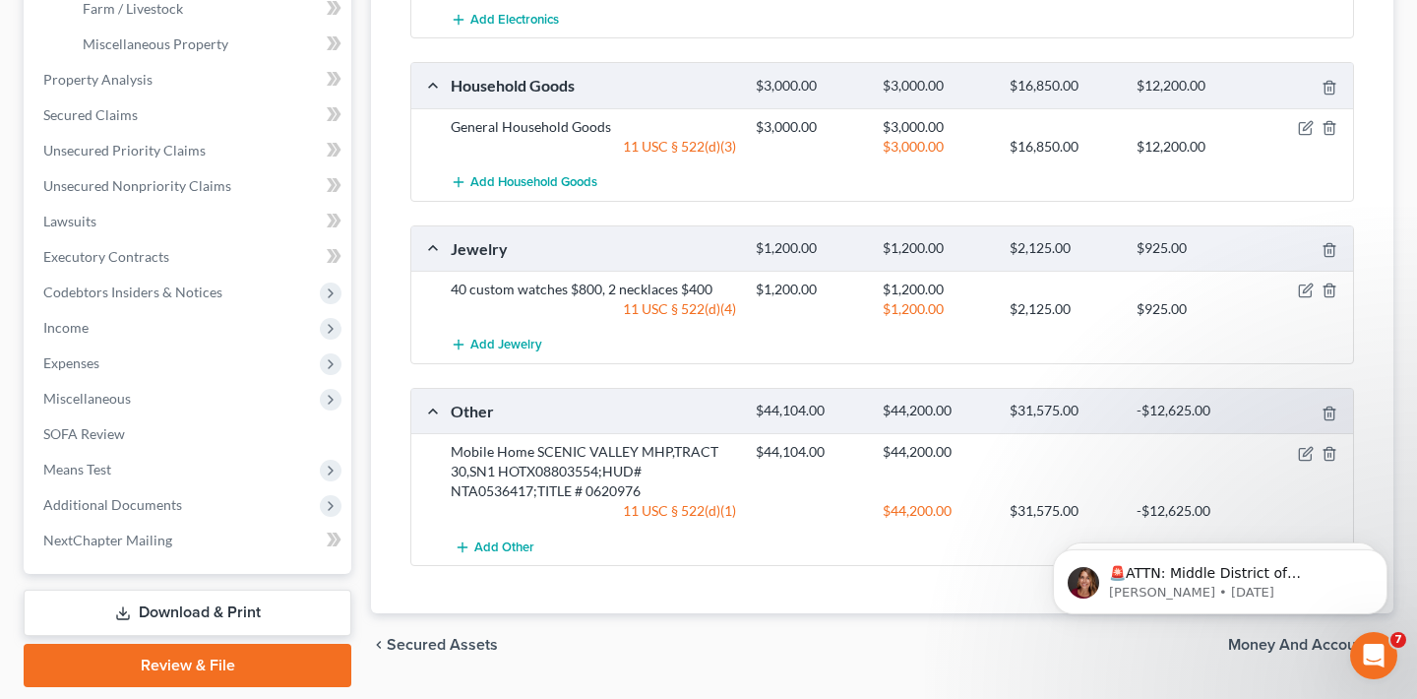
scroll to position [681, 0]
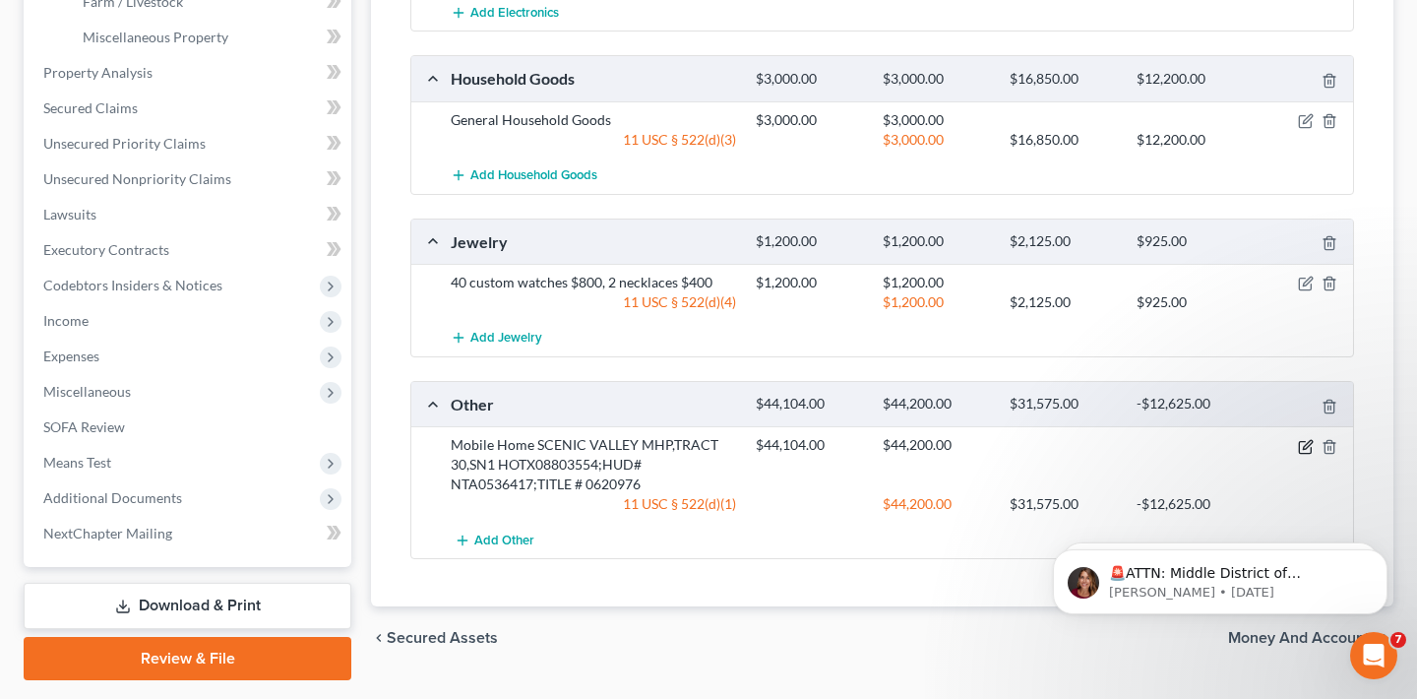
click at [1301, 443] on icon "button" at bounding box center [1306, 447] width 16 height 16
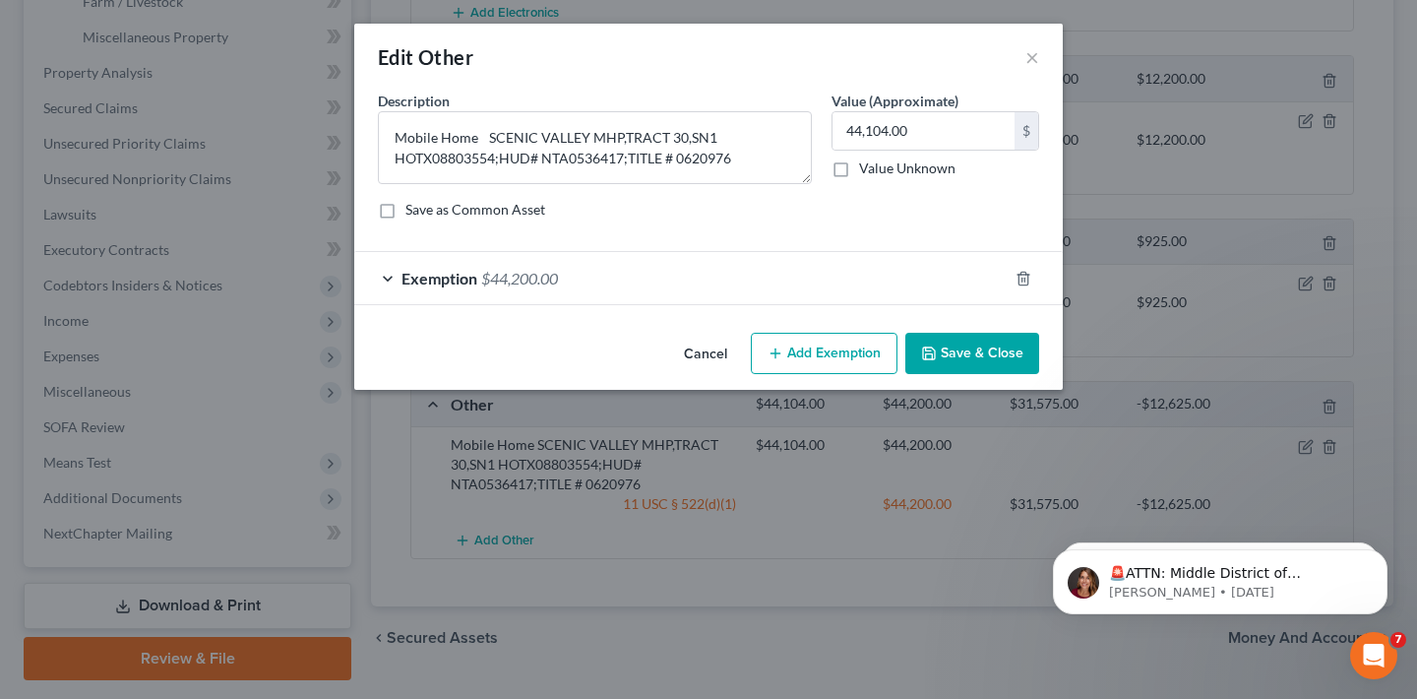
click at [508, 273] on span "$44,200.00" at bounding box center [519, 278] width 77 height 19
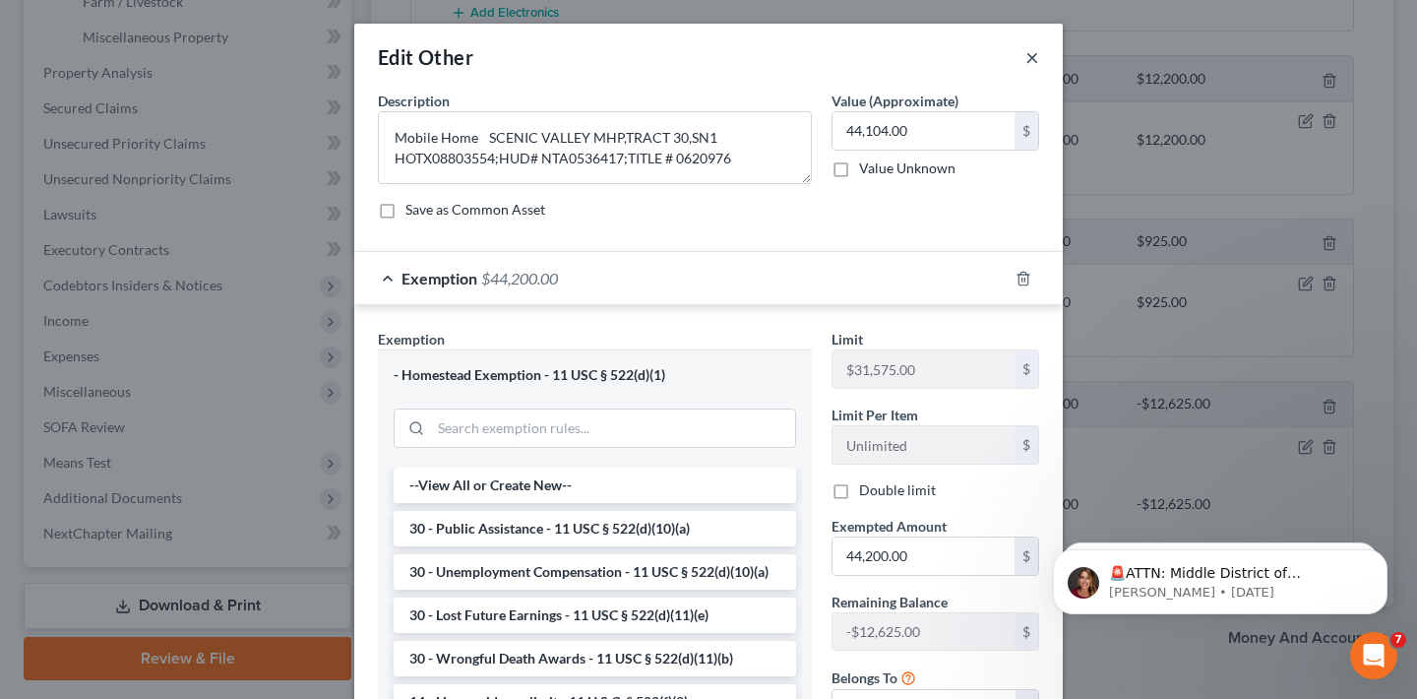
click at [1031, 64] on button "×" at bounding box center [1032, 57] width 14 height 24
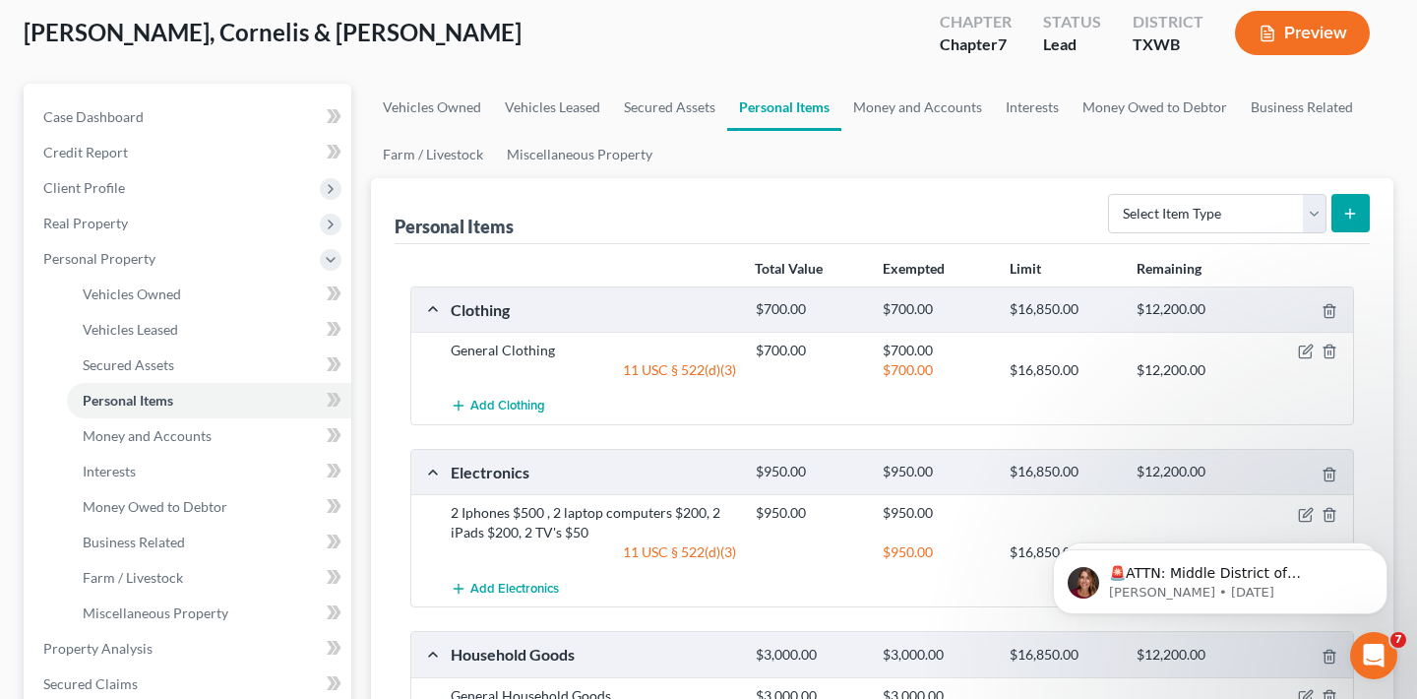
scroll to position [104, 0]
click at [925, 108] on link "Money and Accounts" at bounding box center [917, 108] width 153 height 47
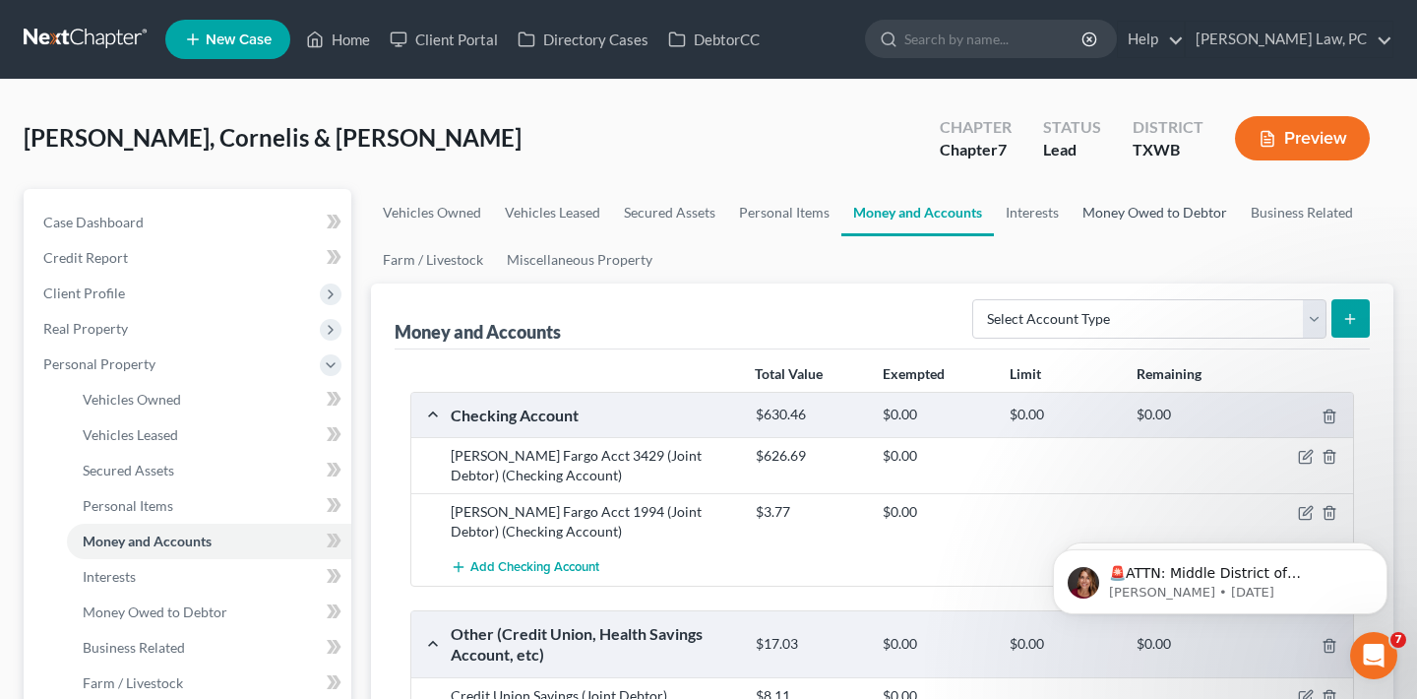
click at [1126, 216] on link "Money Owed to Debtor" at bounding box center [1154, 212] width 168 height 47
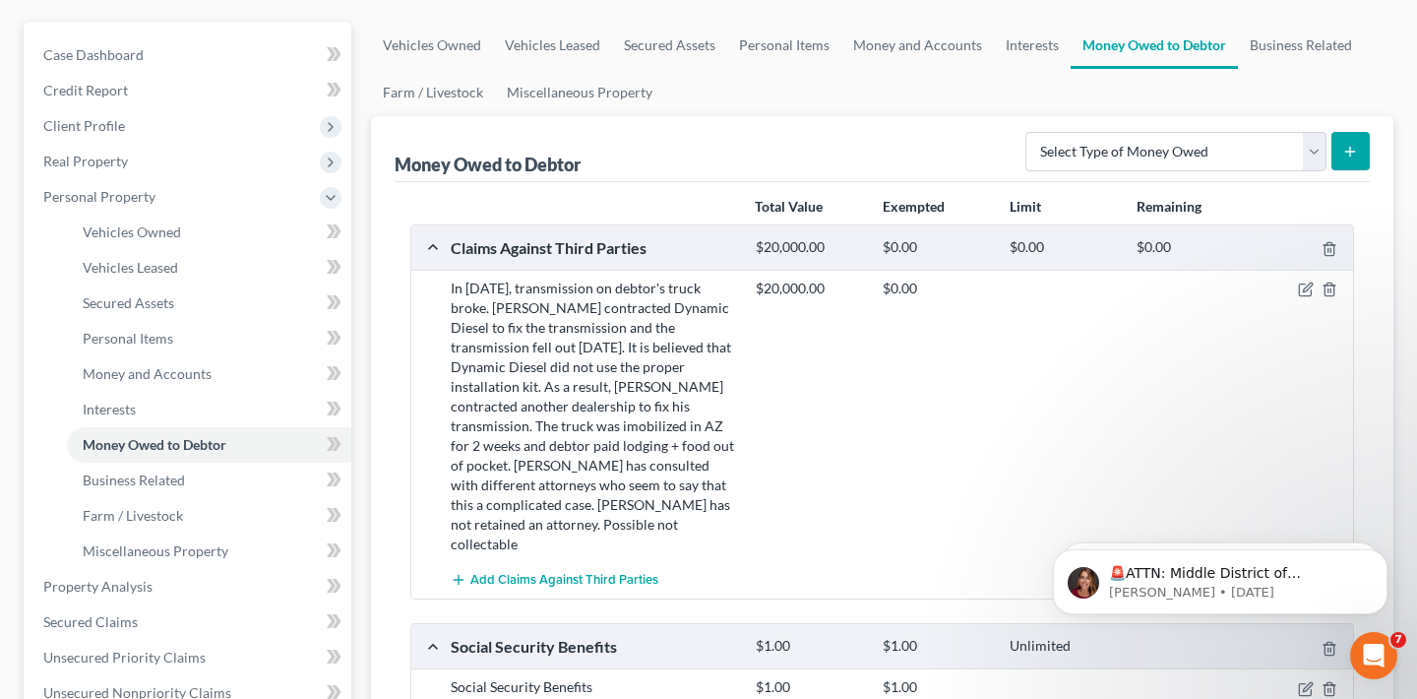
scroll to position [149, 0]
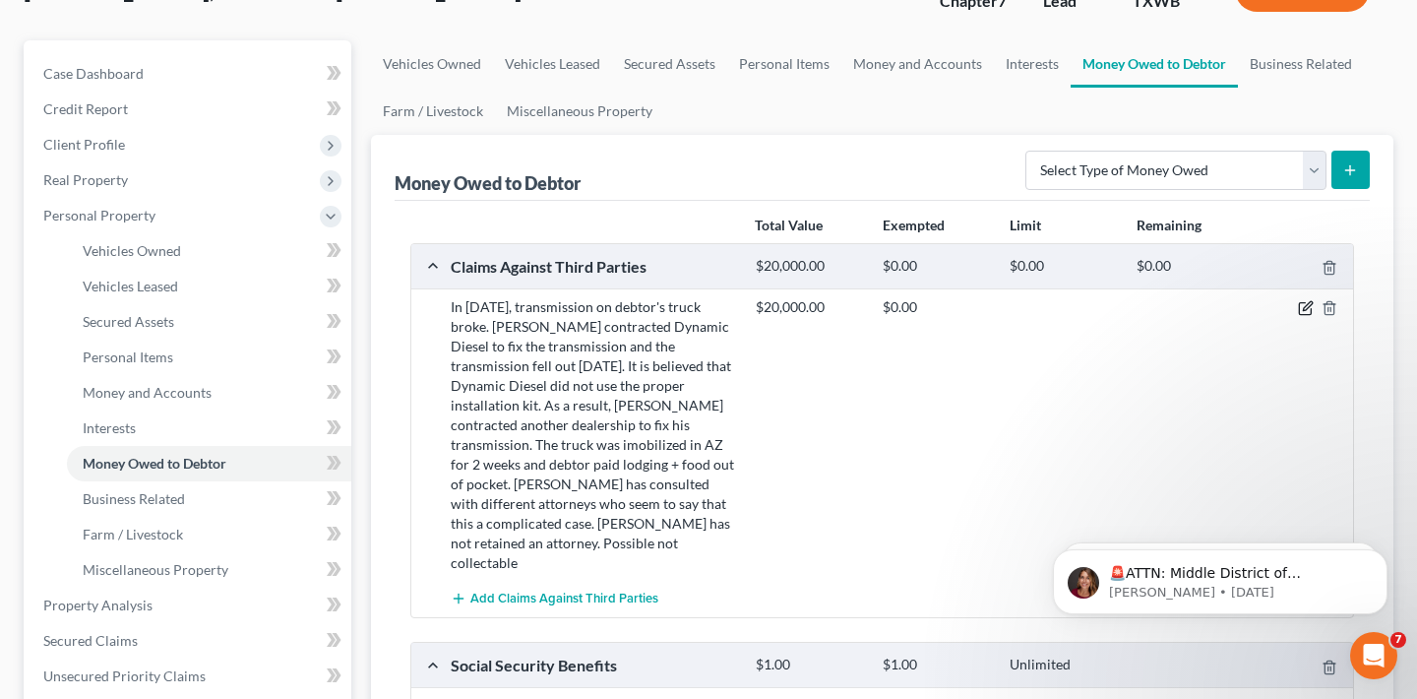
click at [1298, 309] on icon "button" at bounding box center [1306, 308] width 16 height 16
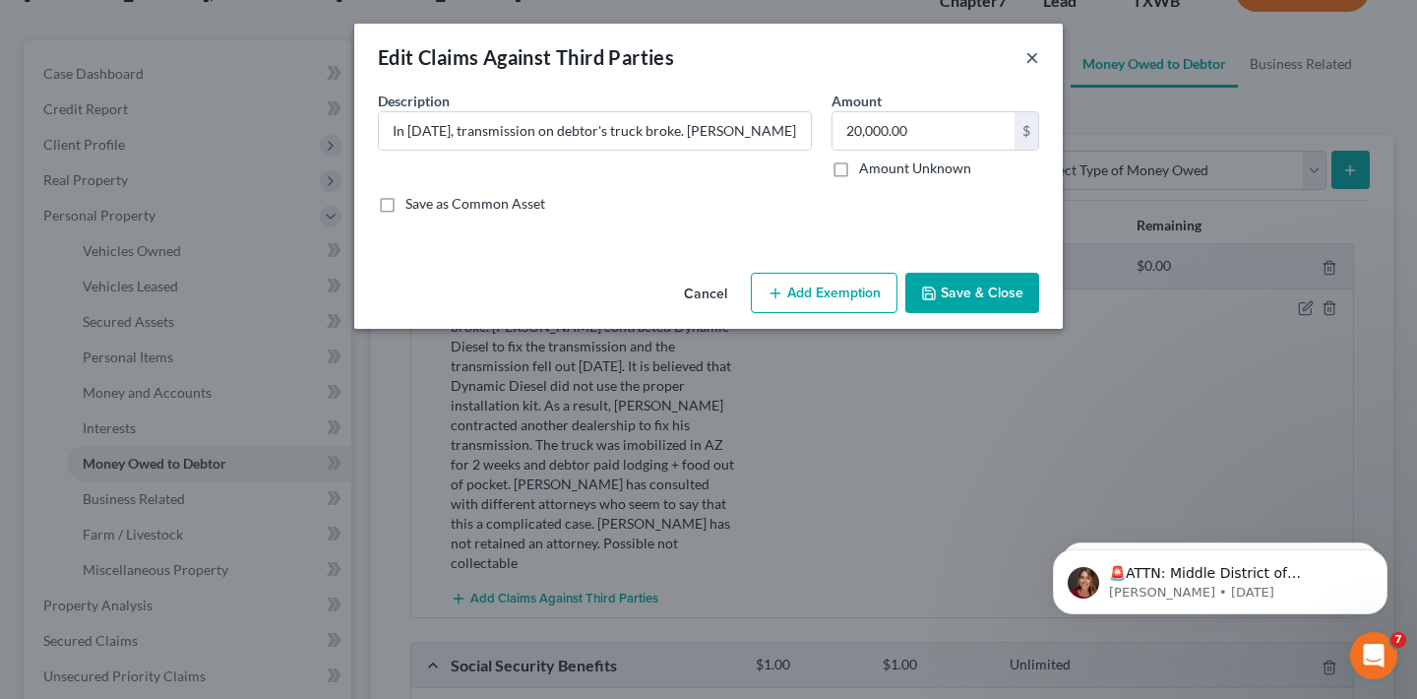
click at [1032, 57] on button "×" at bounding box center [1032, 57] width 14 height 24
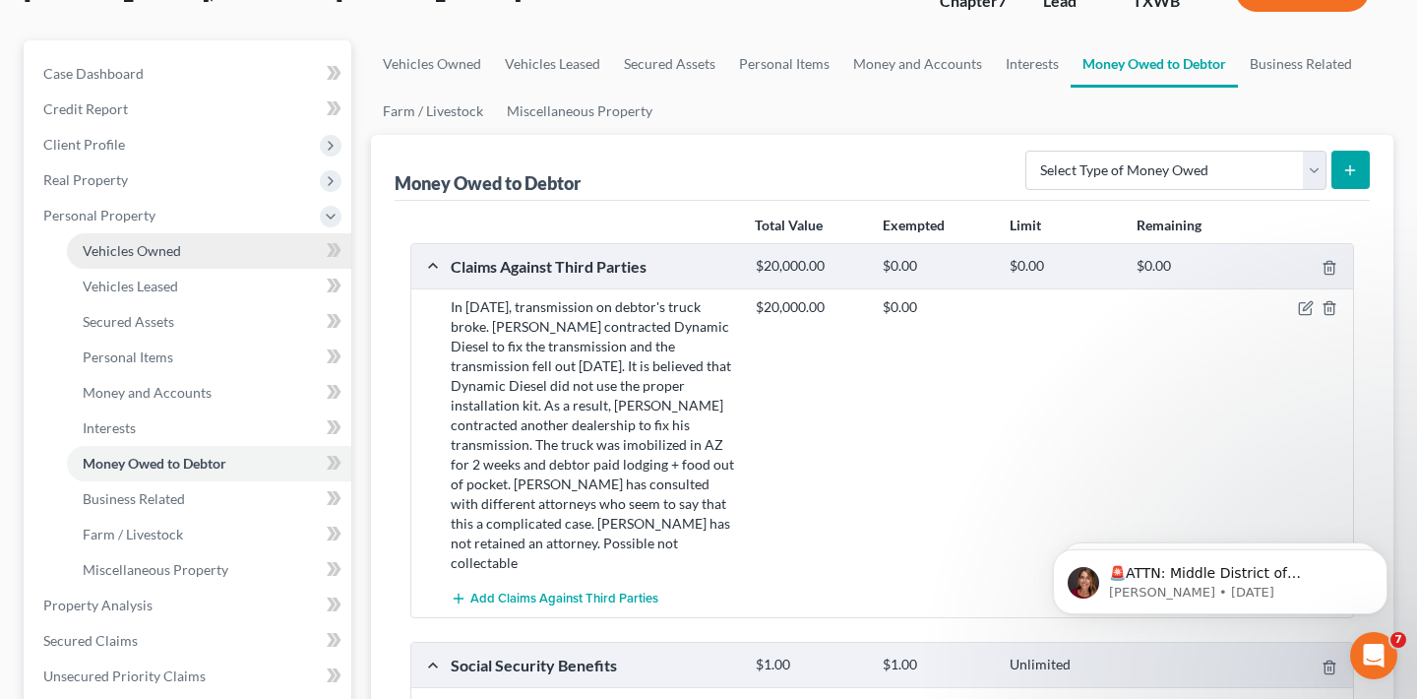
click at [172, 245] on span "Vehicles Owned" at bounding box center [132, 250] width 98 height 17
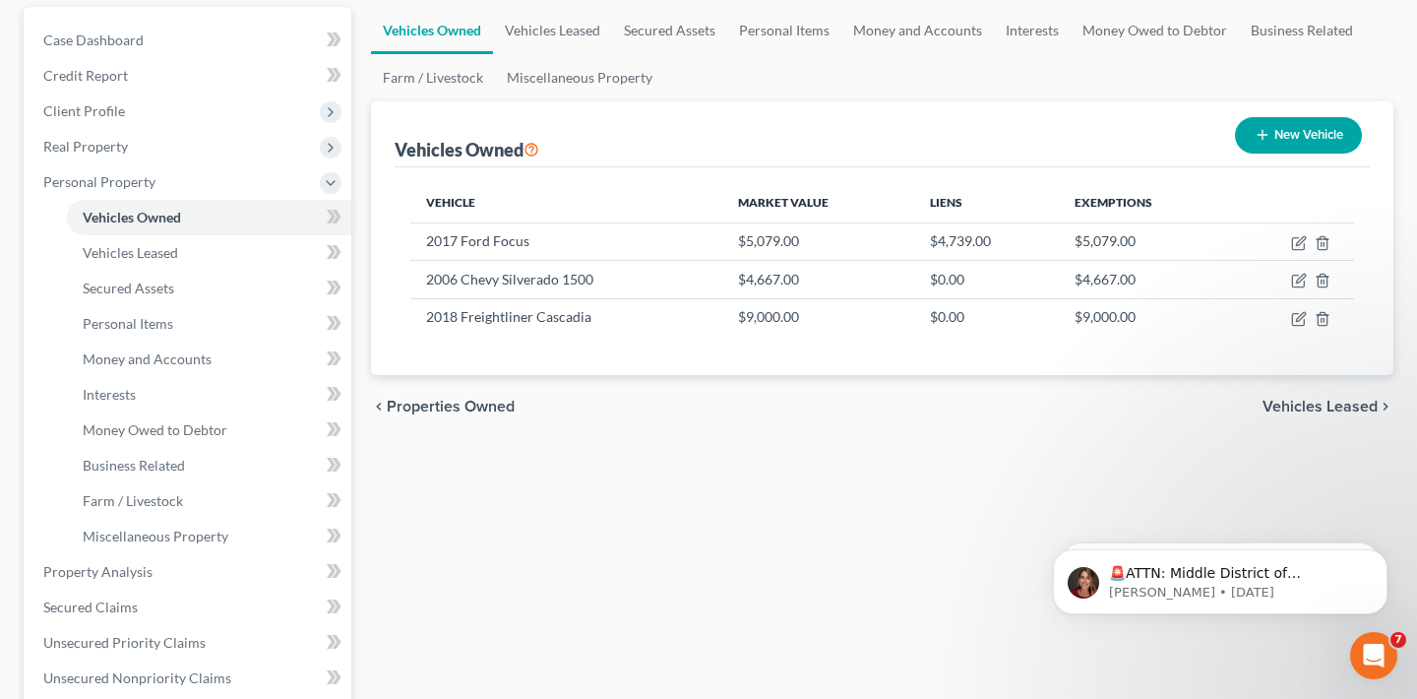
scroll to position [215, 0]
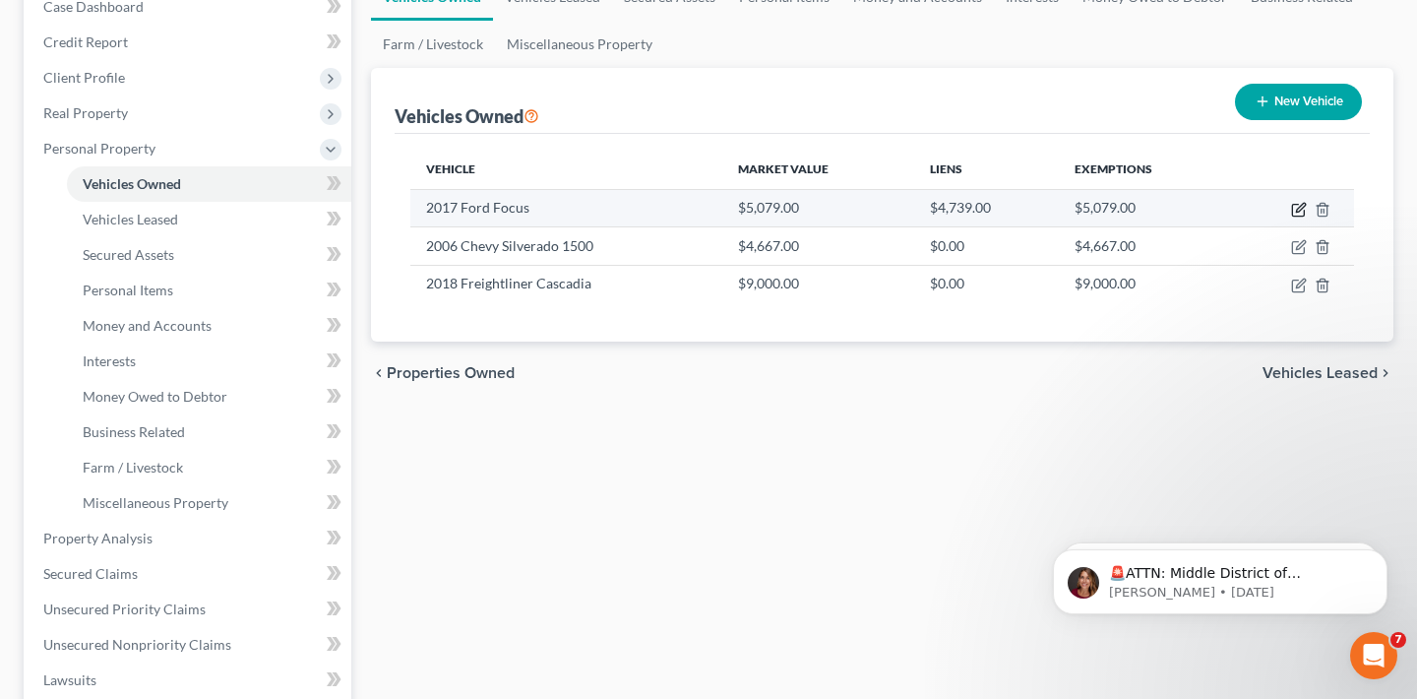
click at [1295, 206] on icon "button" at bounding box center [1299, 210] width 16 height 16
select select "0"
select select "9"
select select "1"
select select "2"
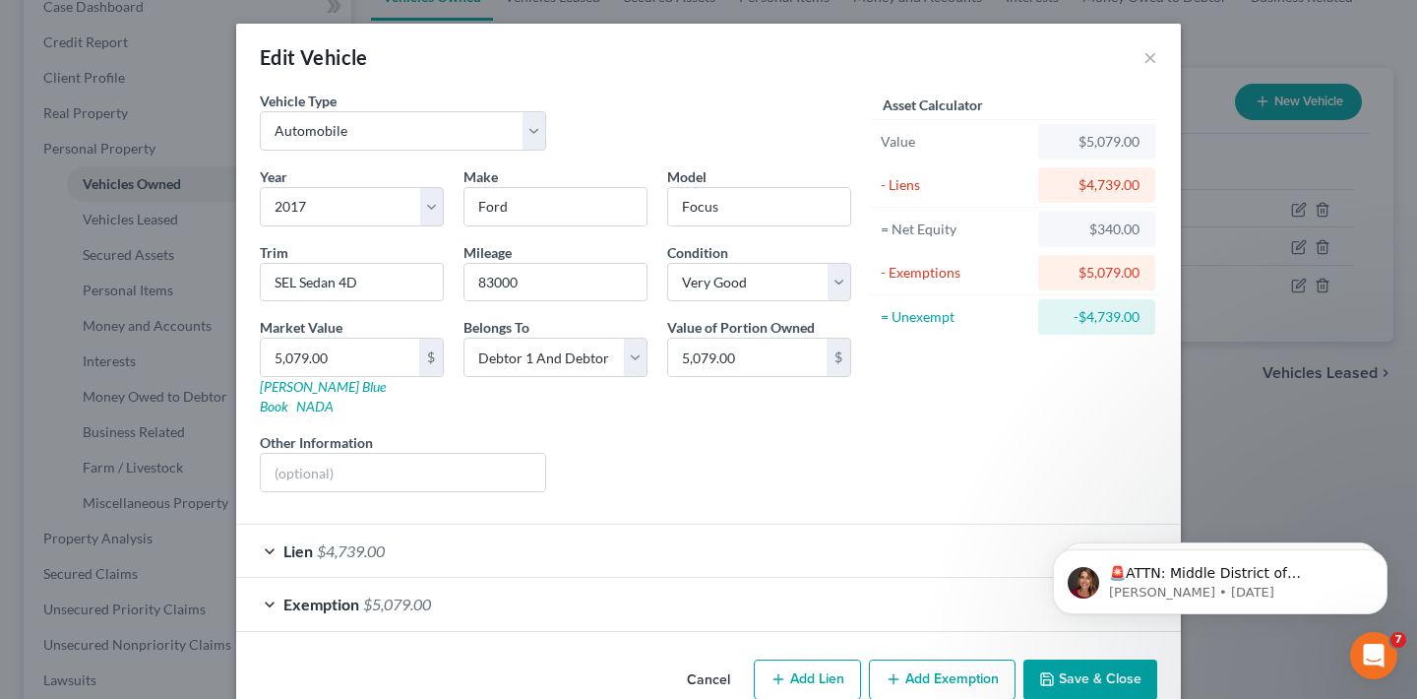
scroll to position [21, 0]
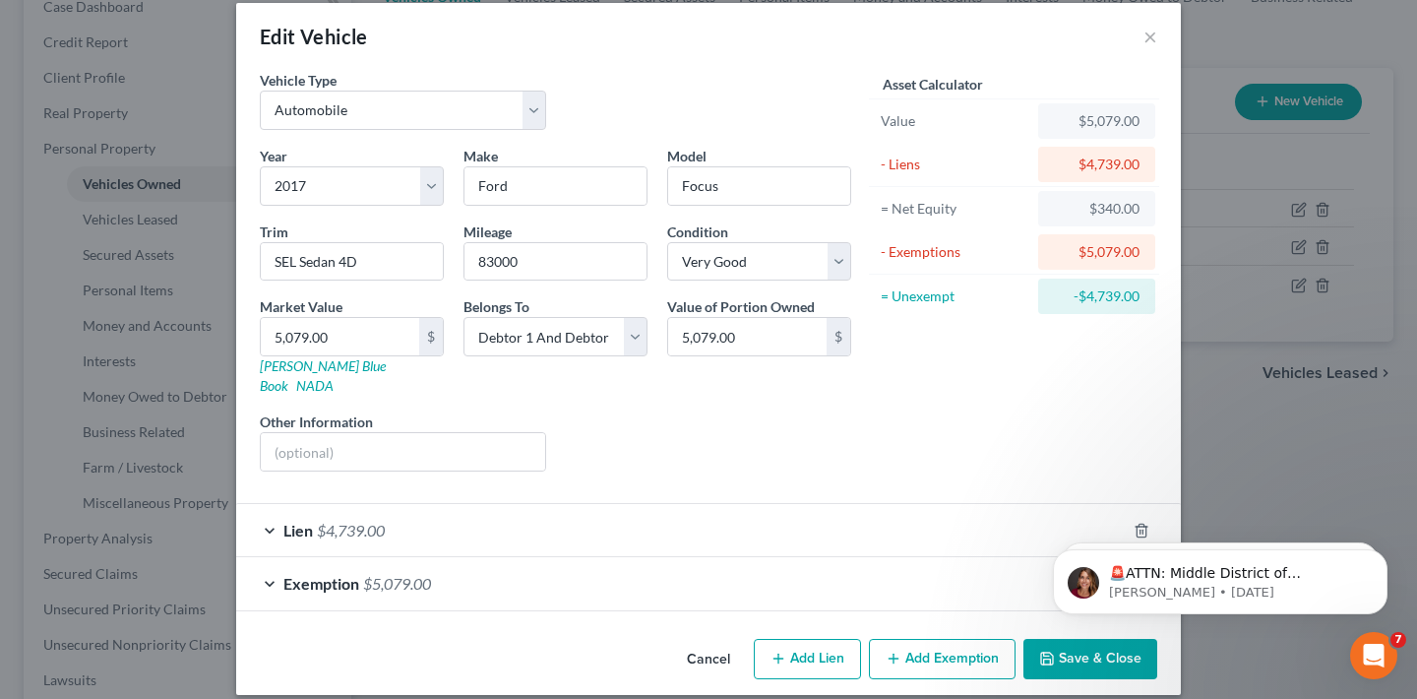
click at [1141, 49] on div "Edit Vehicle ×" at bounding box center [708, 36] width 945 height 67
click at [1153, 33] on button "×" at bounding box center [1150, 37] width 14 height 24
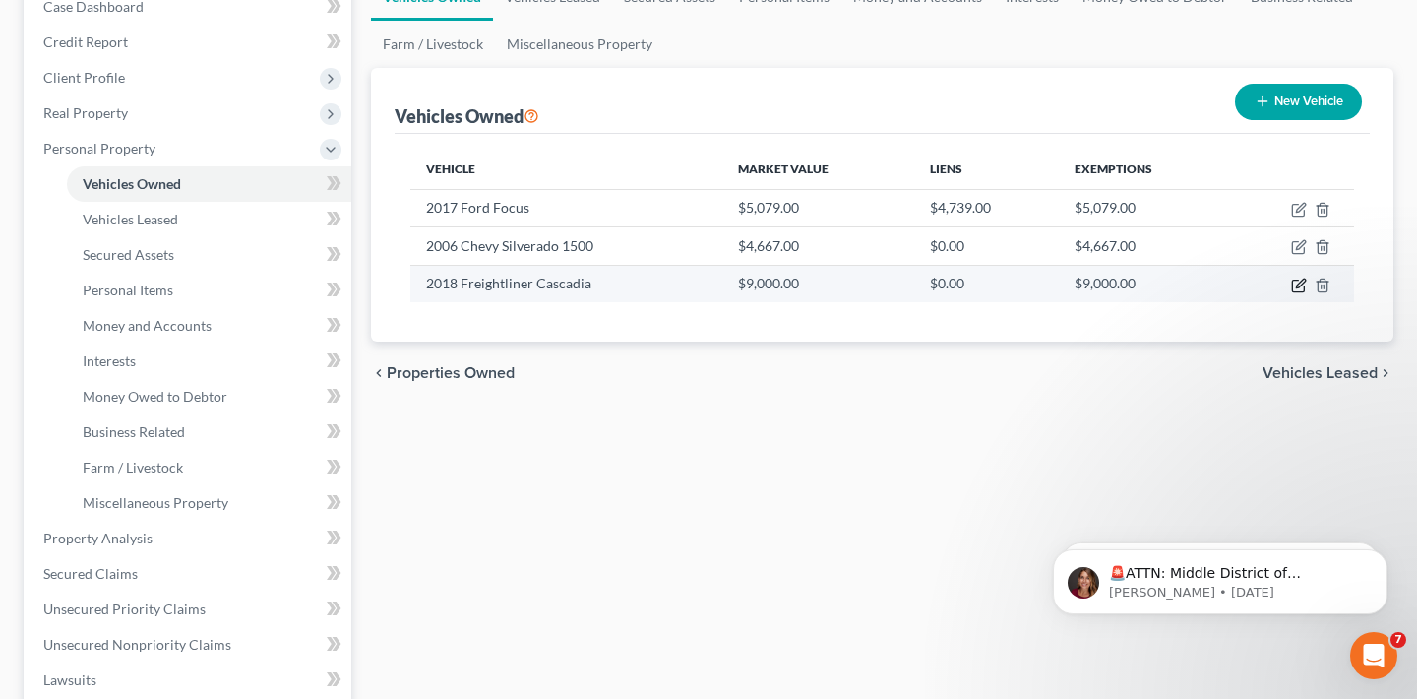
click at [1298, 285] on icon "button" at bounding box center [1299, 285] width 16 height 16
select select "0"
select select "8"
select select "3"
select select "2"
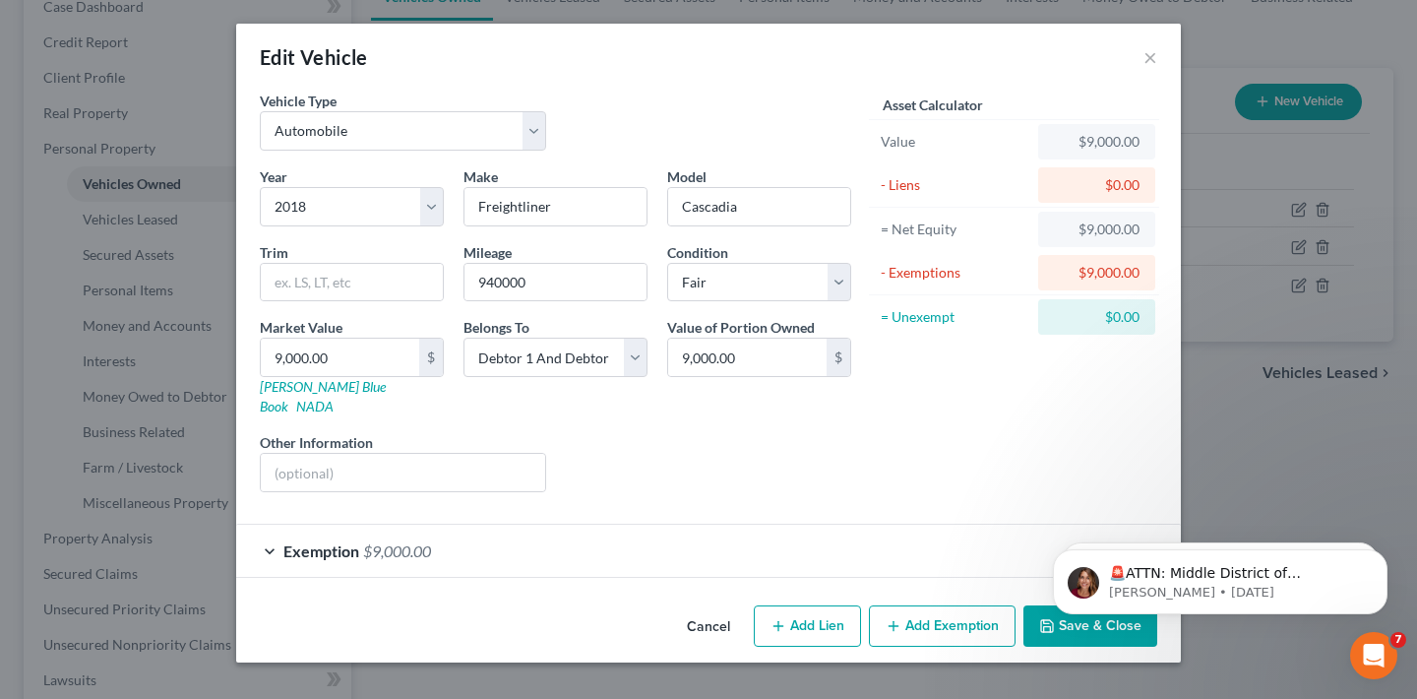
click at [528, 553] on div "Exemption $9,000.00" at bounding box center [680, 550] width 889 height 52
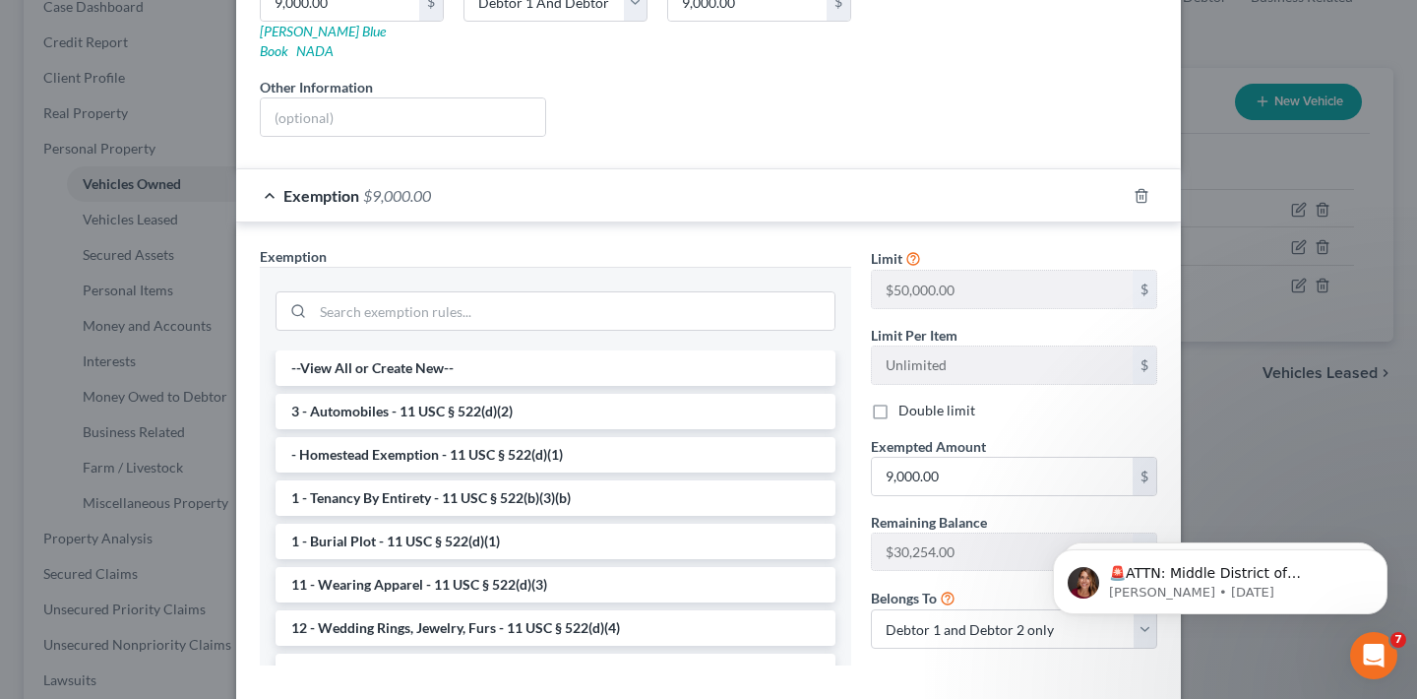
scroll to position [138, 0]
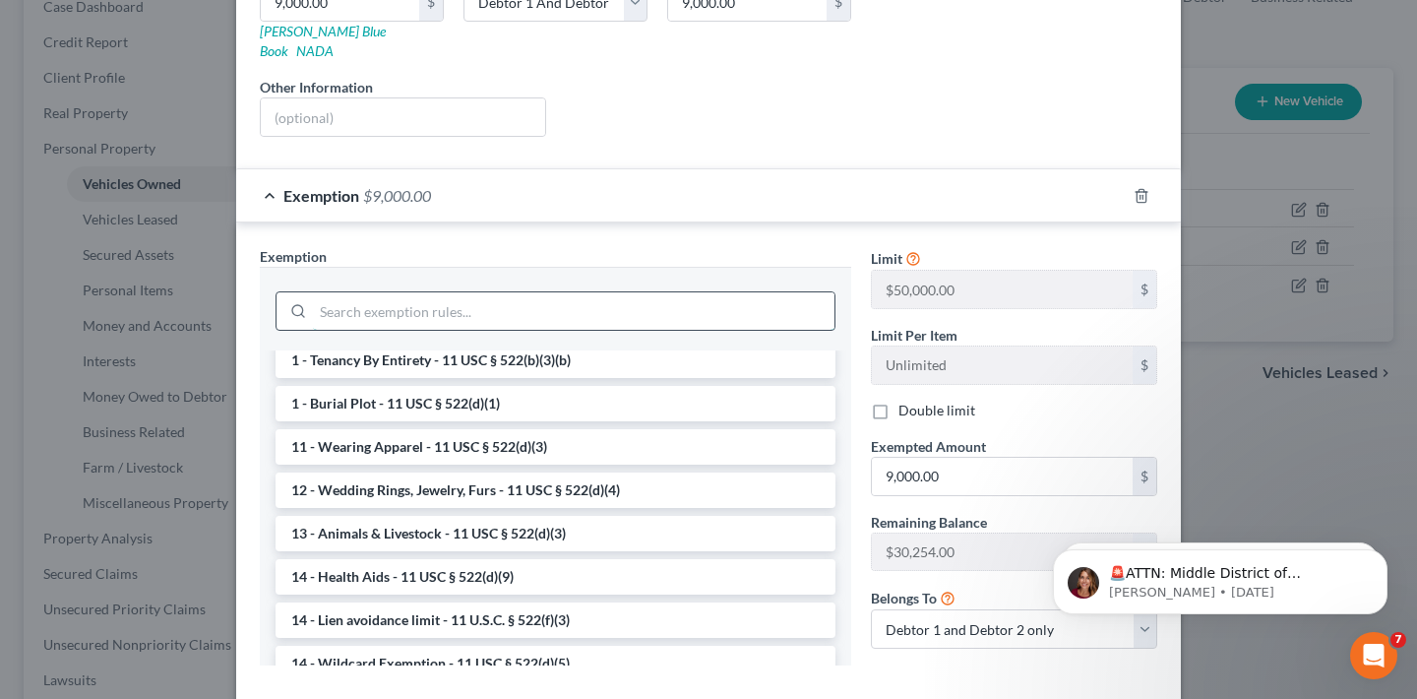
click at [388, 292] on input "search" at bounding box center [573, 310] width 521 height 37
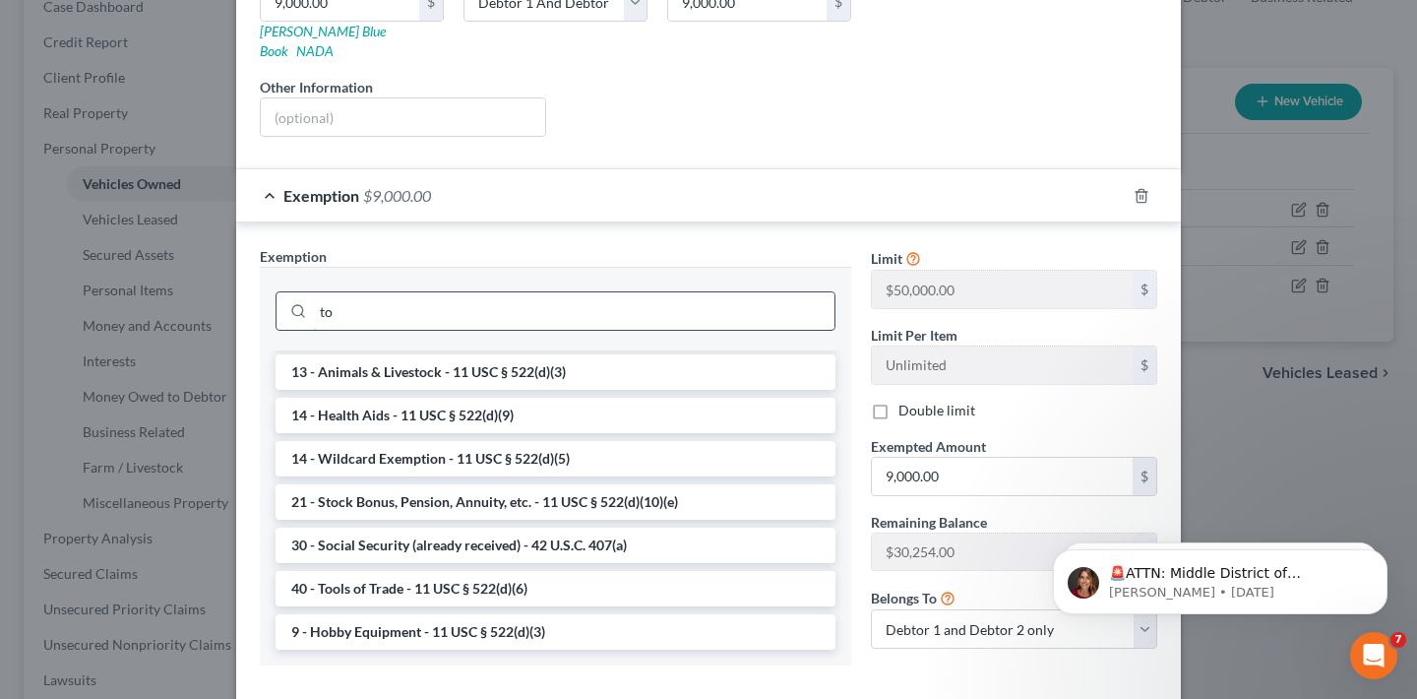
scroll to position [0, 0]
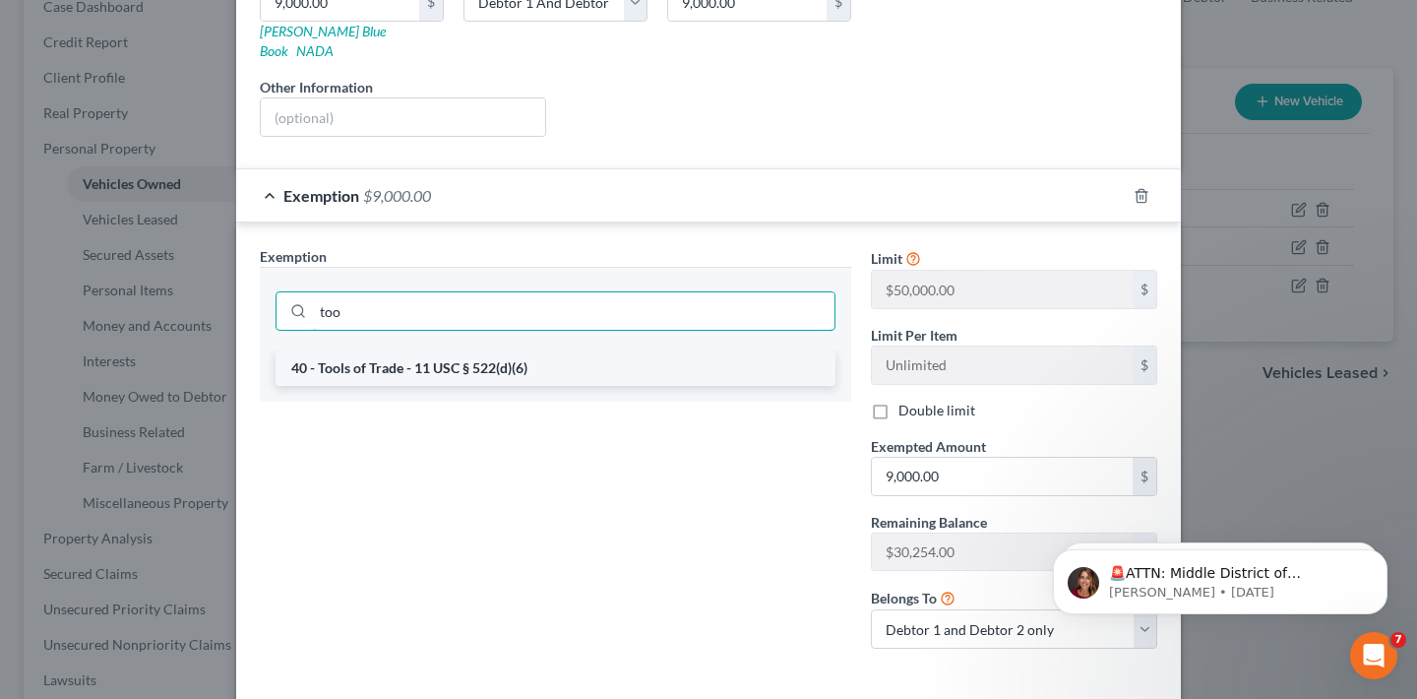
type input "too"
click at [457, 351] on li "40 - Tools of Trade - 11 USC § 522(d)(6)" at bounding box center [555, 367] width 560 height 35
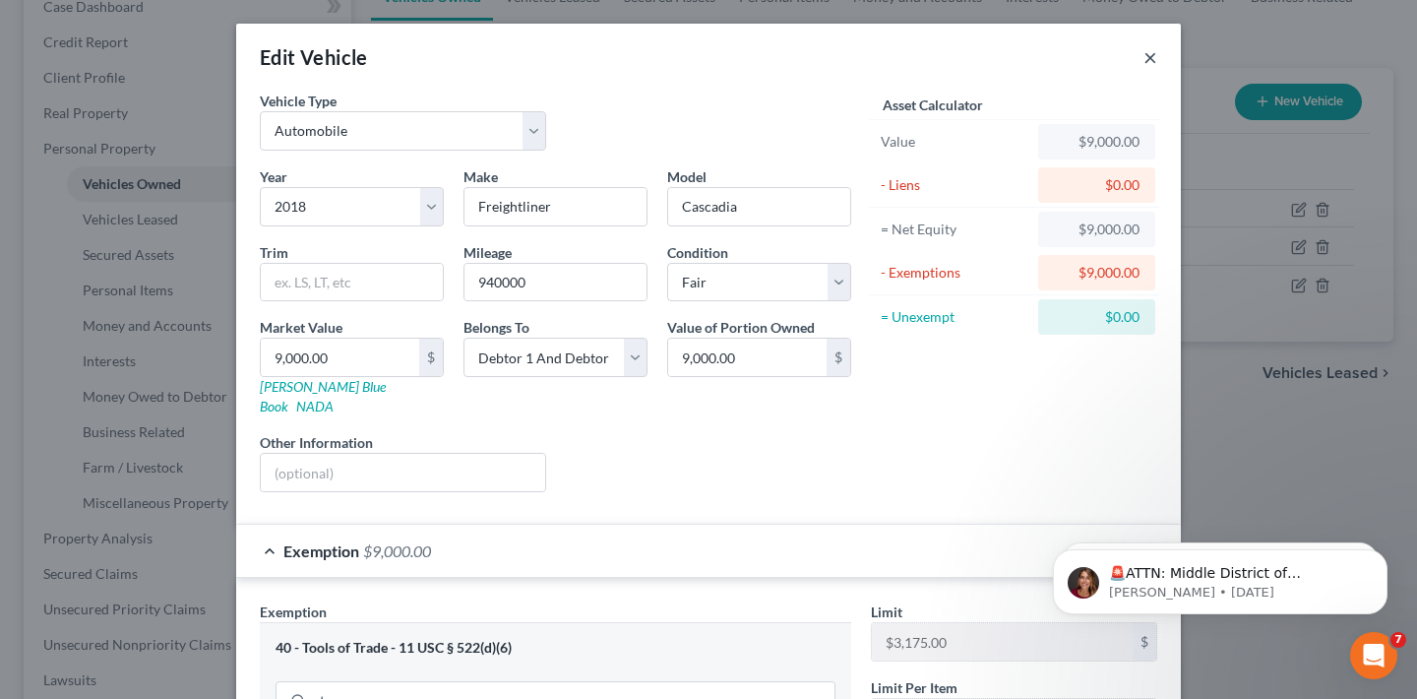
click at [1151, 62] on button "×" at bounding box center [1150, 57] width 14 height 24
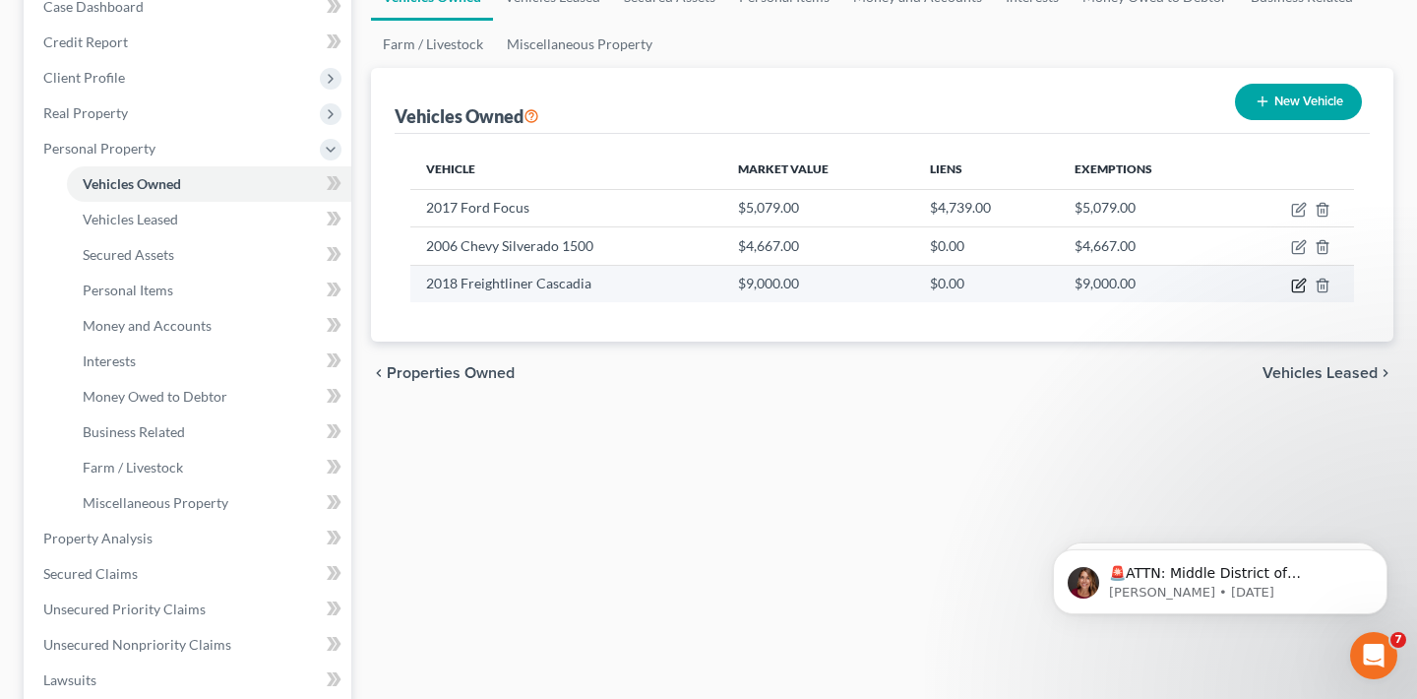
click at [1297, 286] on icon "button" at bounding box center [1300, 282] width 9 height 9
select select "0"
select select "8"
select select "3"
select select "2"
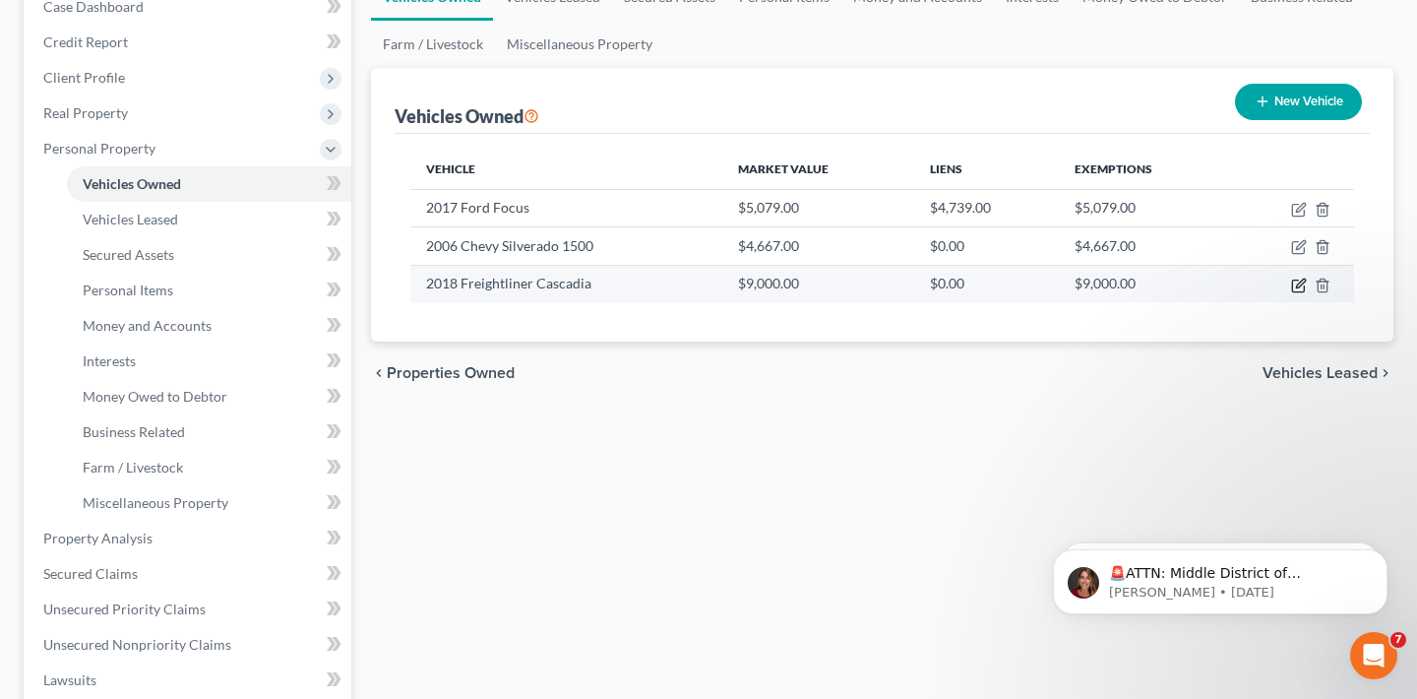
select select "2"
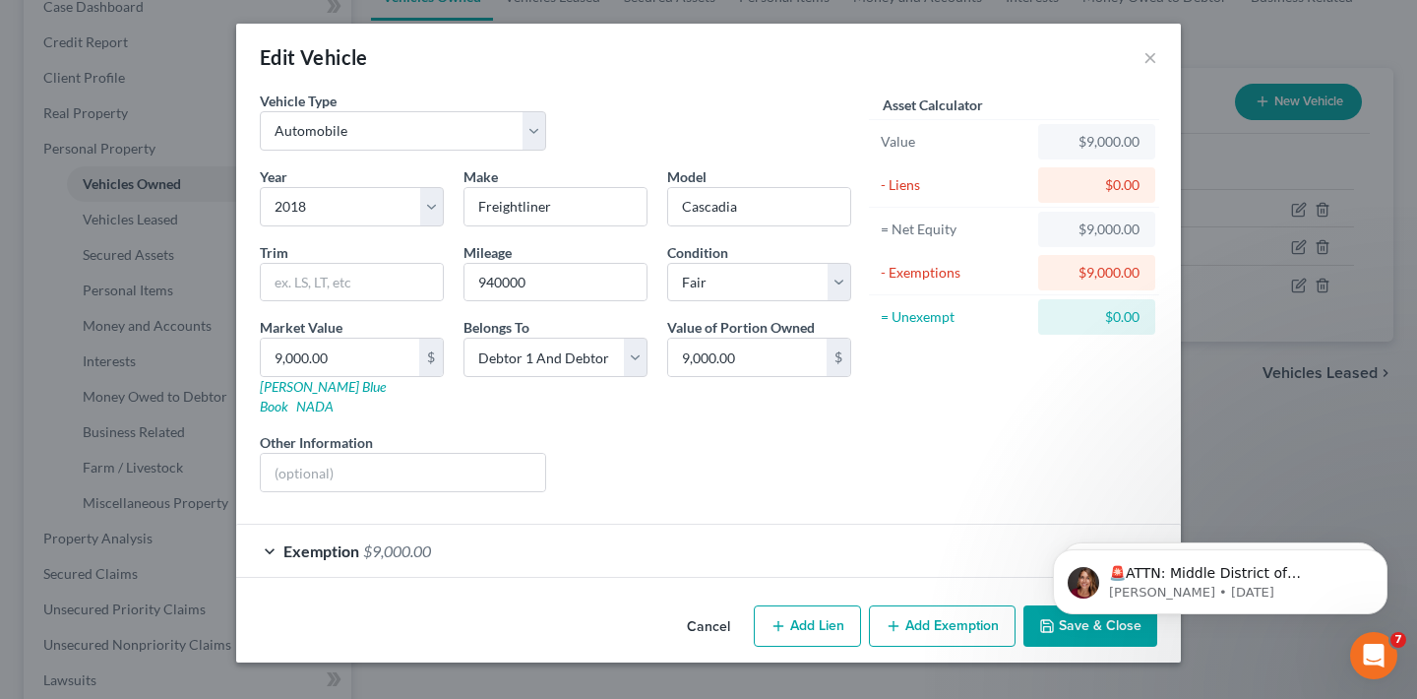
click at [509, 537] on div "Exemption $9,000.00" at bounding box center [680, 550] width 889 height 52
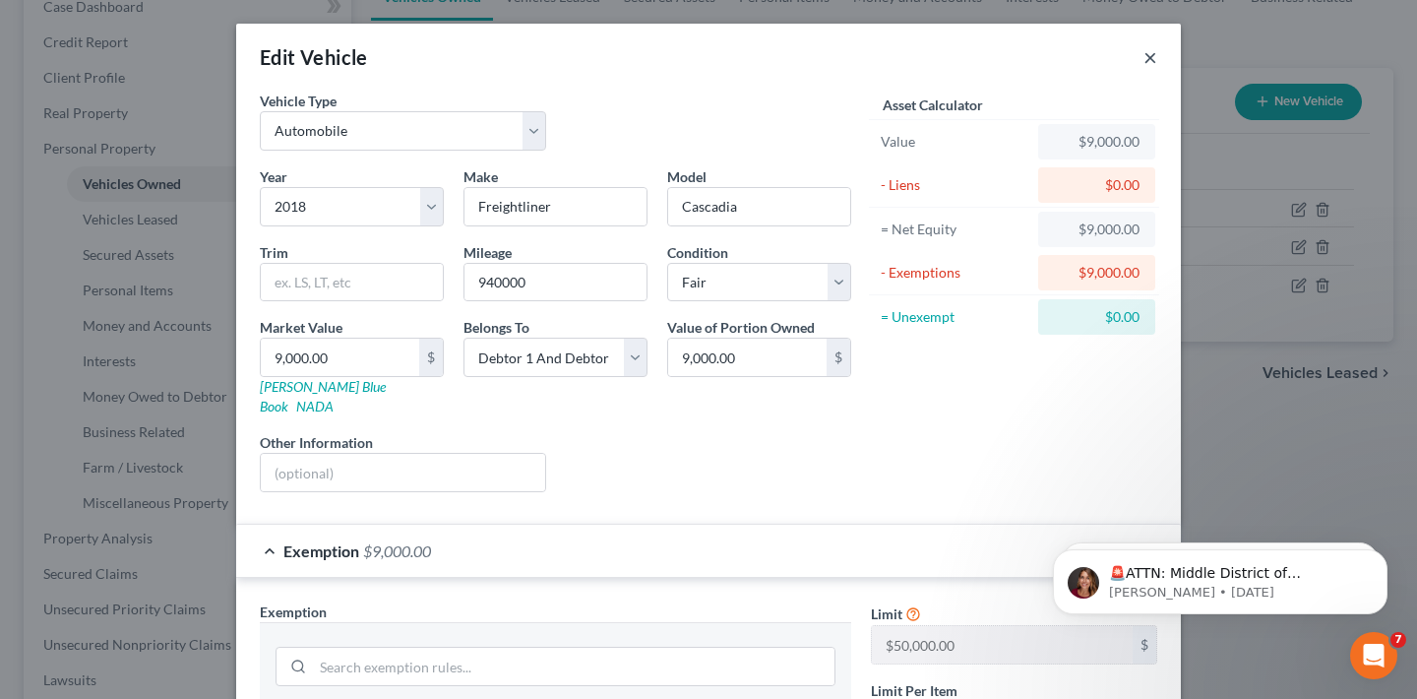
click at [1147, 56] on button "×" at bounding box center [1150, 57] width 14 height 24
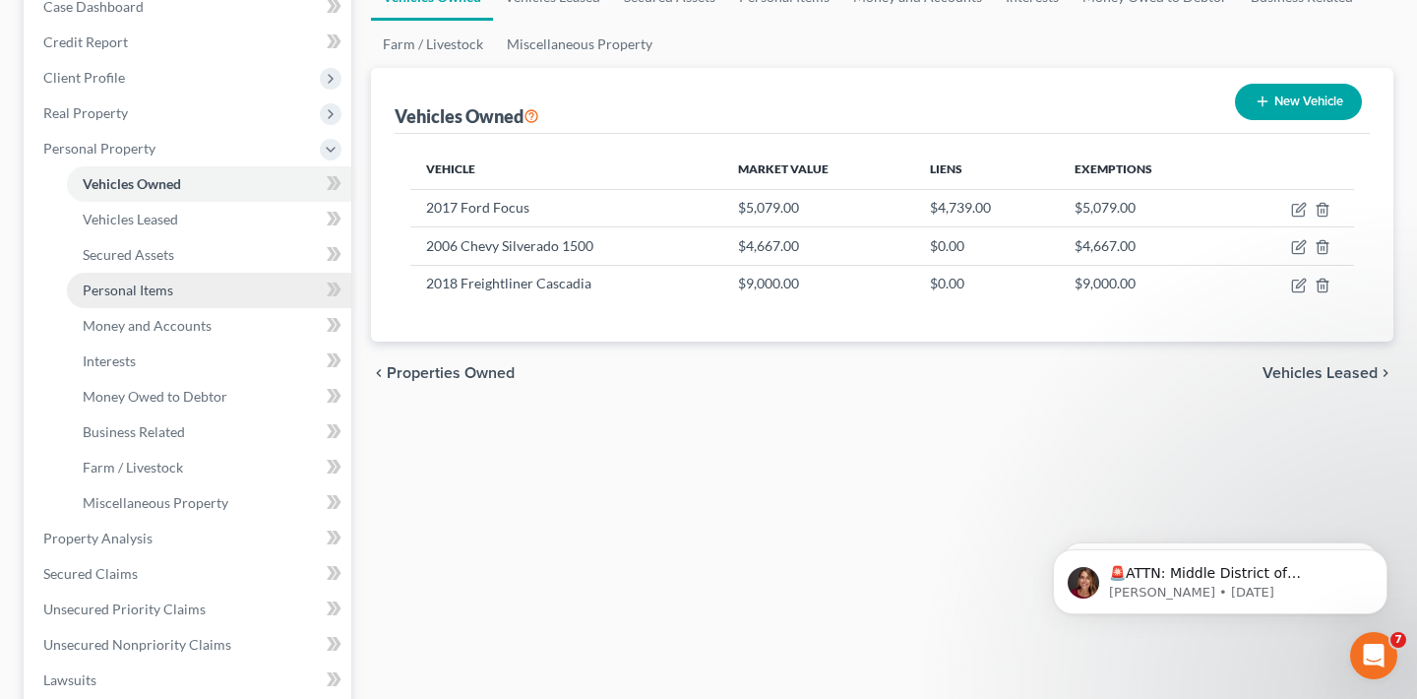
scroll to position [34, 0]
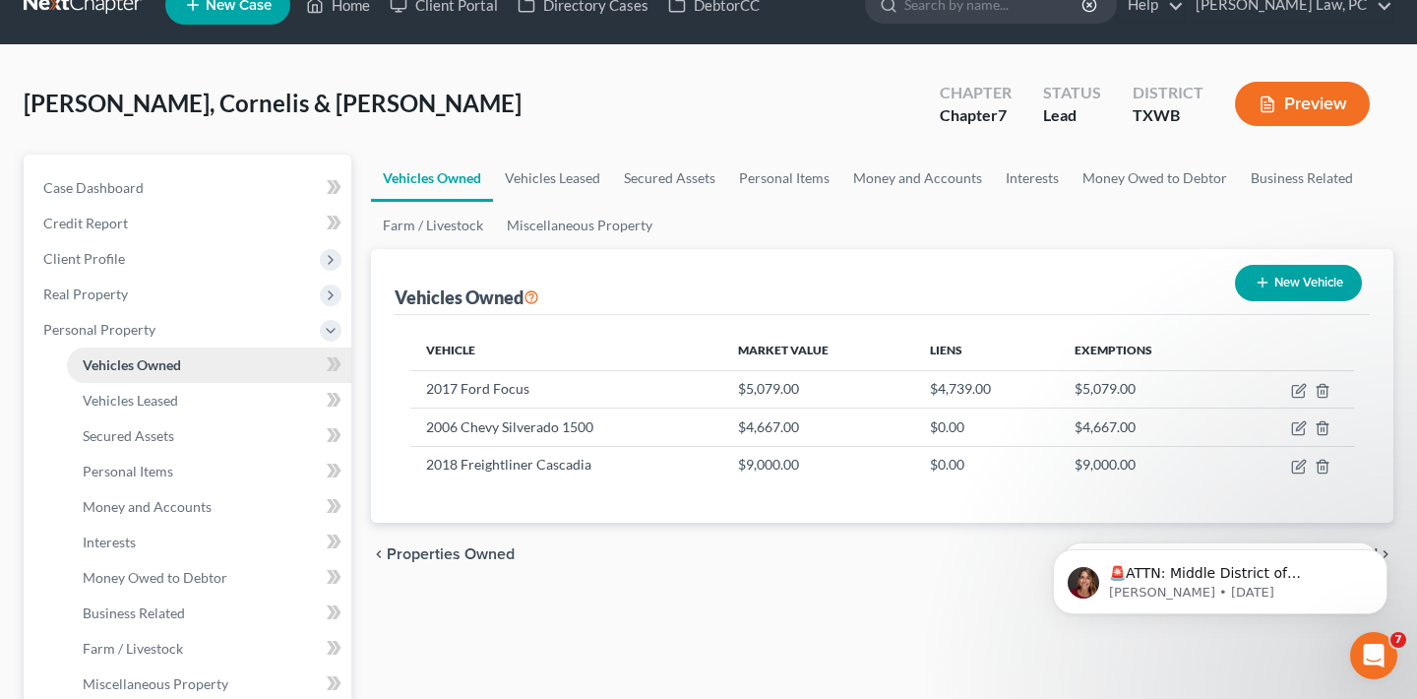
click at [140, 364] on span "Vehicles Owned" at bounding box center [132, 364] width 98 height 17
click at [87, 255] on span "Client Profile" at bounding box center [84, 258] width 82 height 17
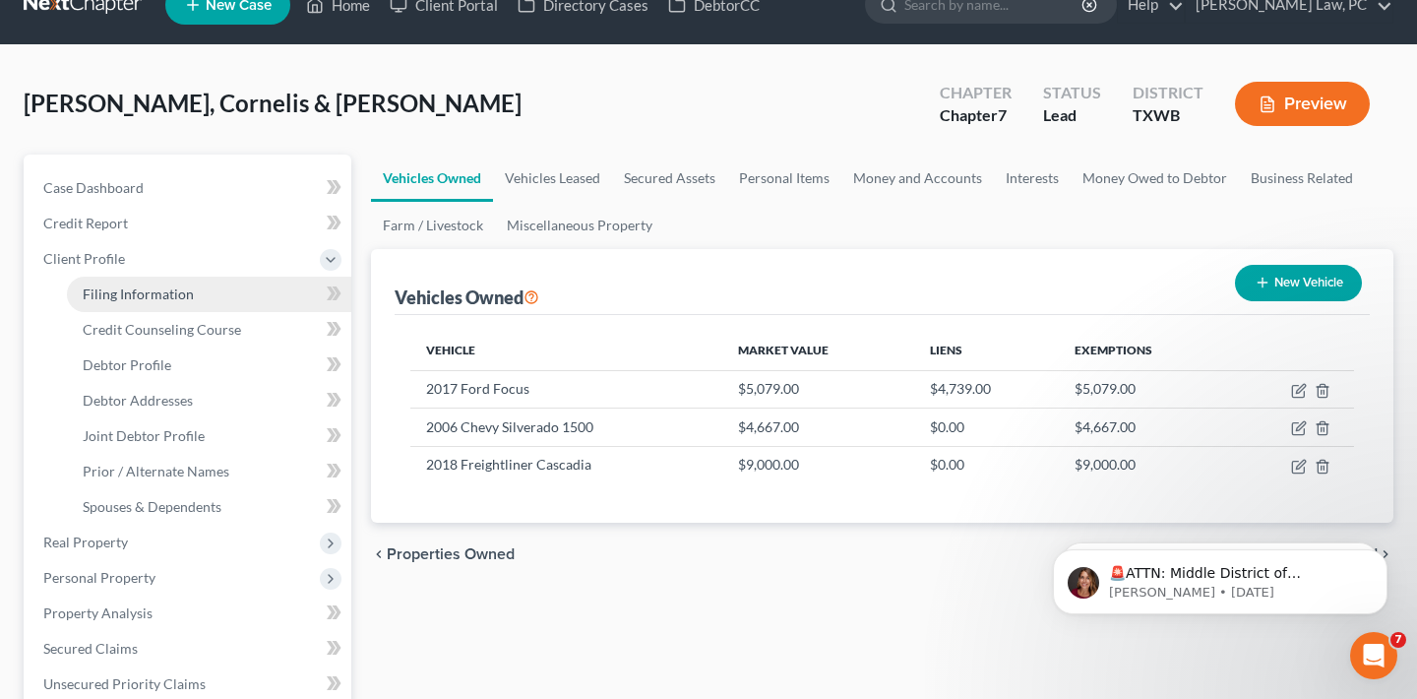
click at [114, 285] on span "Filing Information" at bounding box center [138, 293] width 111 height 17
select select "1"
select select "0"
select select "80"
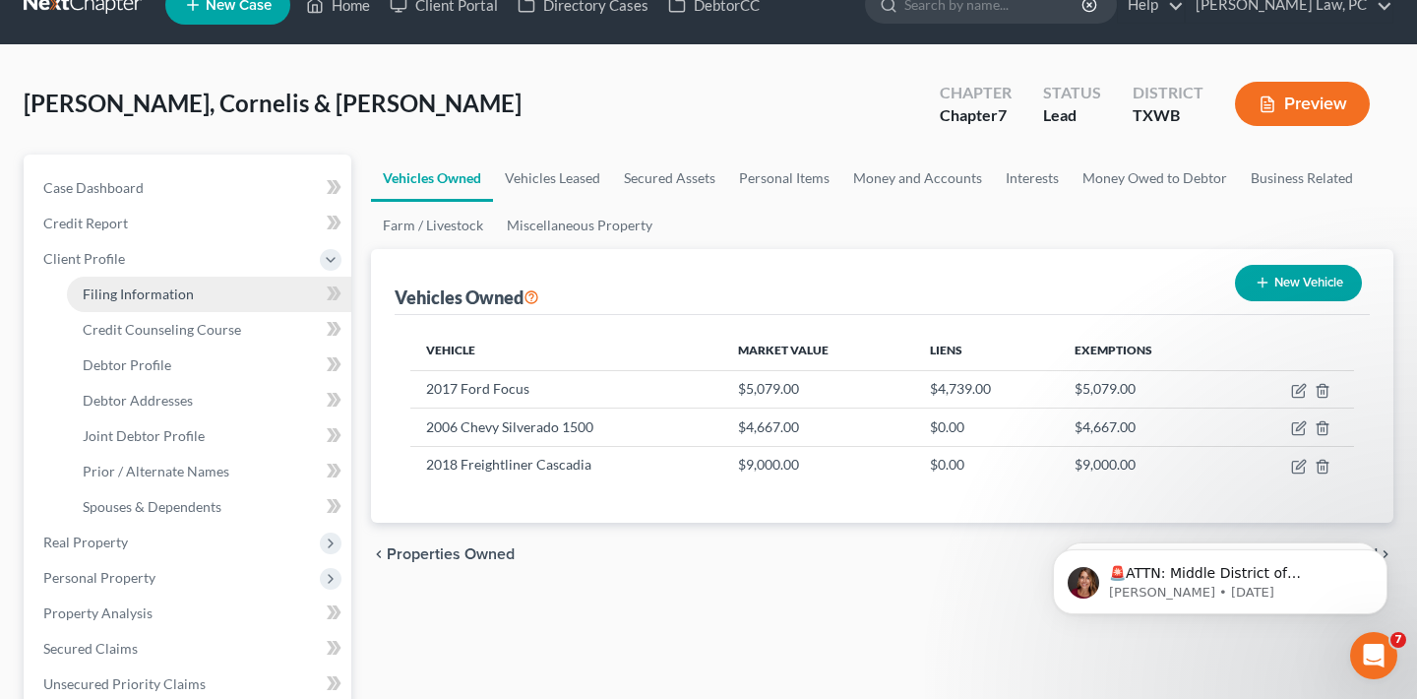
select select "1"
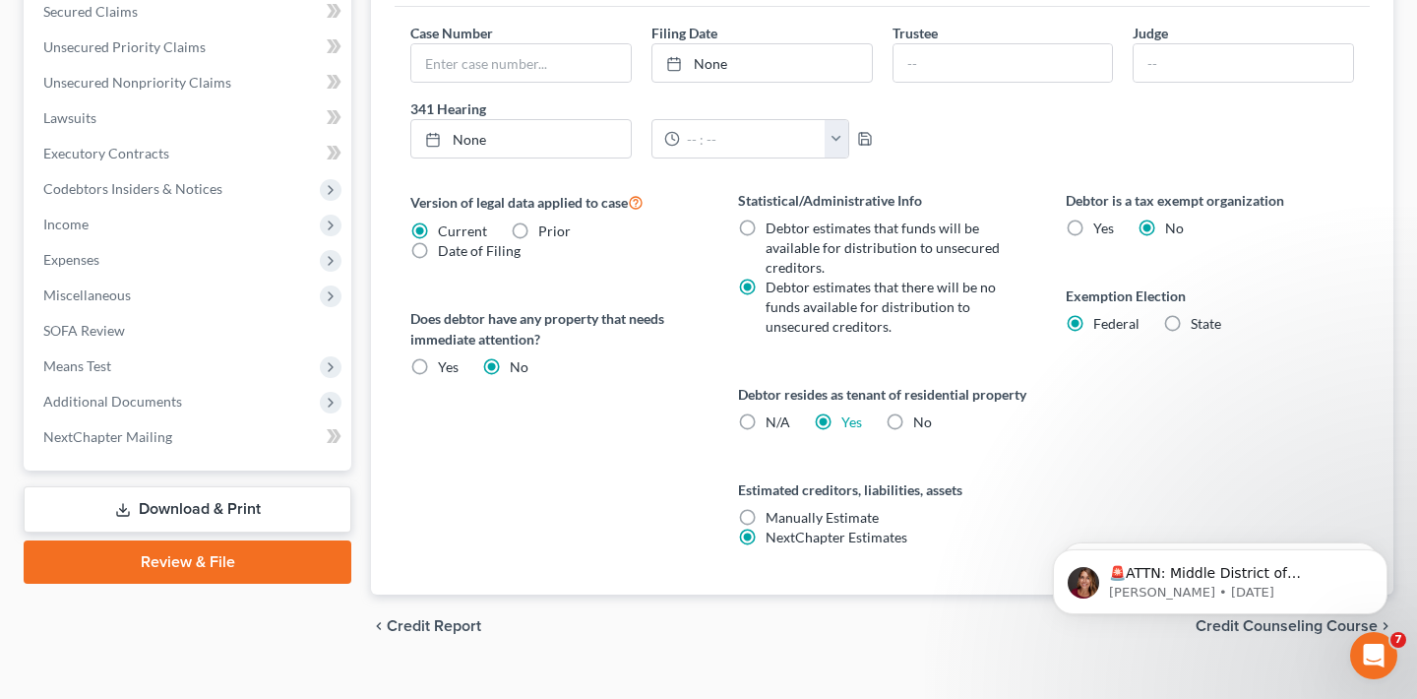
scroll to position [724, 0]
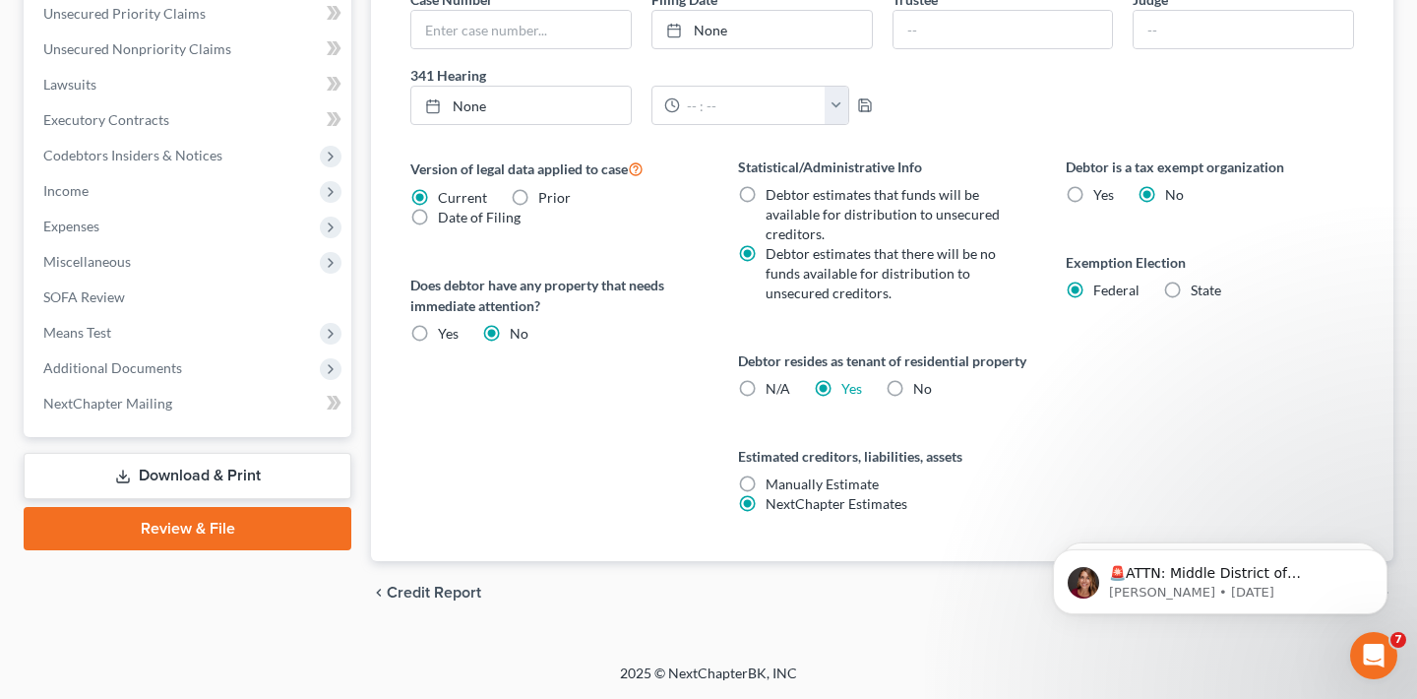
click at [1191, 280] on label "State" at bounding box center [1206, 290] width 31 height 20
click at [1198, 280] on input "State" at bounding box center [1204, 286] width 13 height 13
radio input "true"
radio input "false"
select select "45"
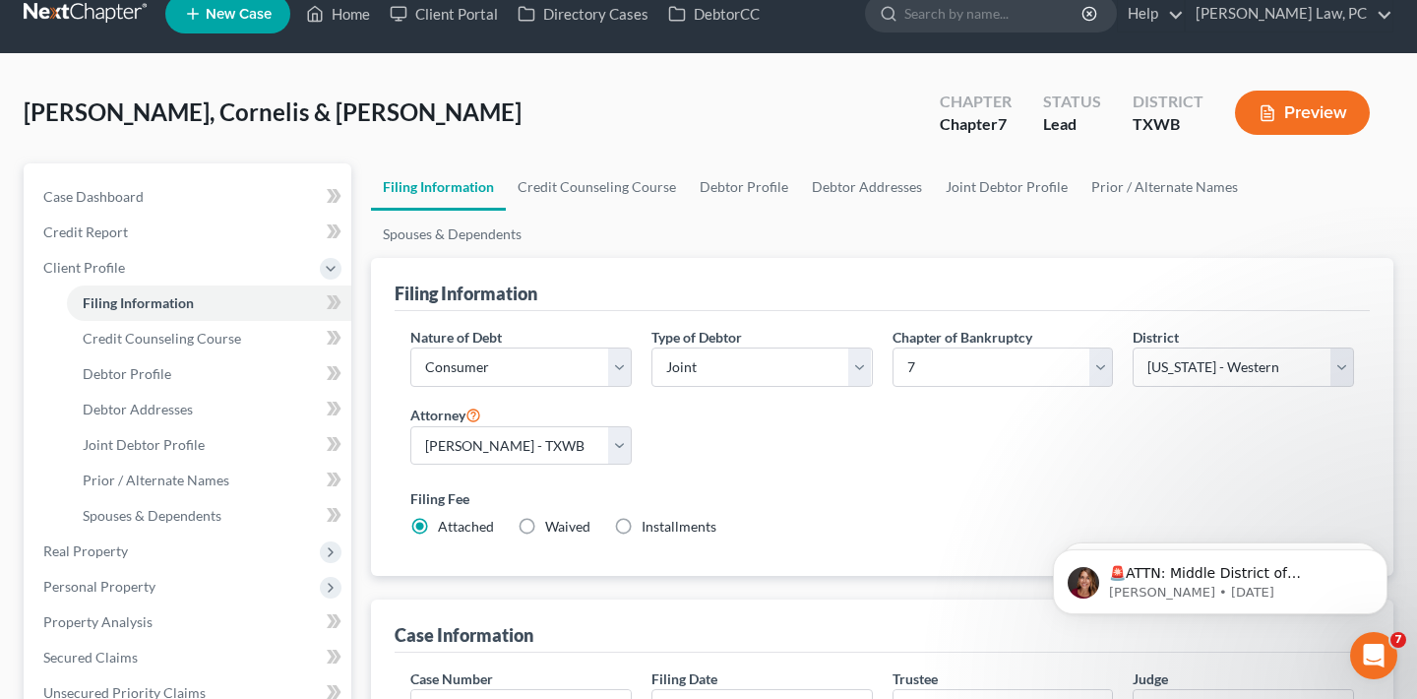
scroll to position [0, 0]
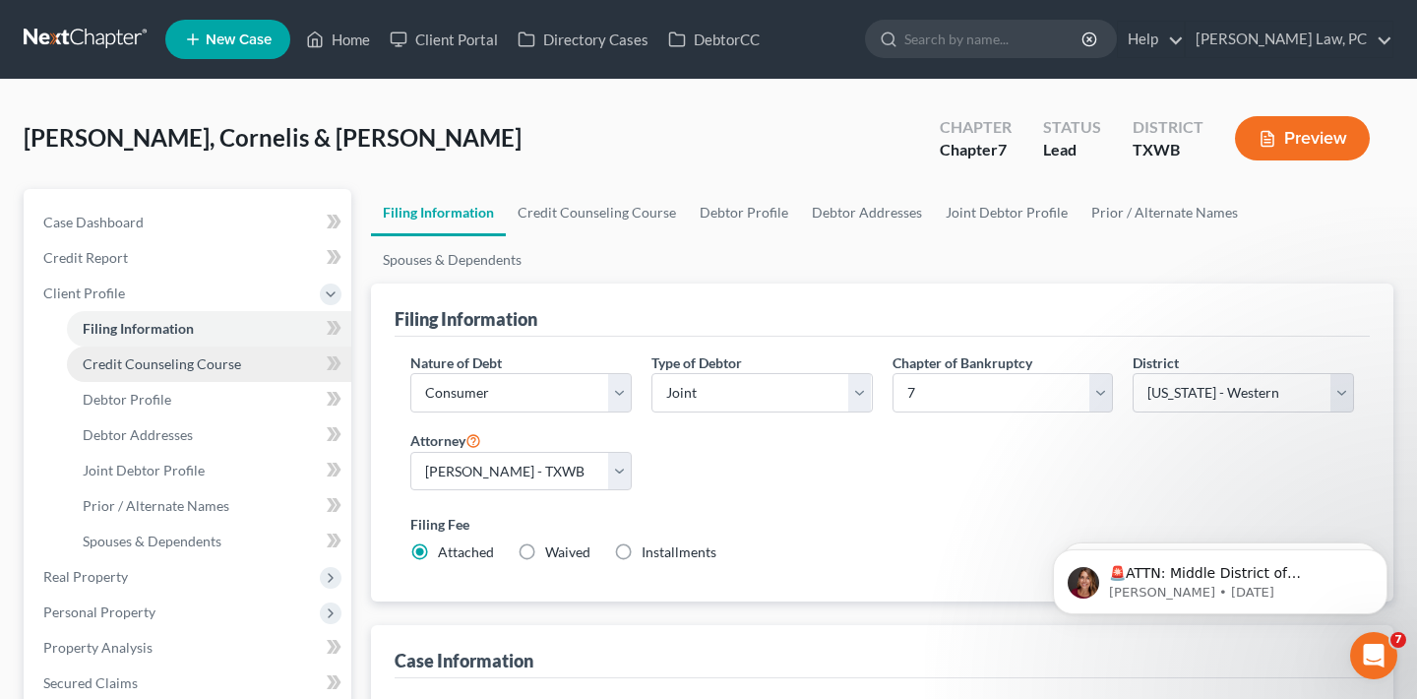
click at [173, 367] on span "Credit Counseling Course" at bounding box center [162, 363] width 158 height 17
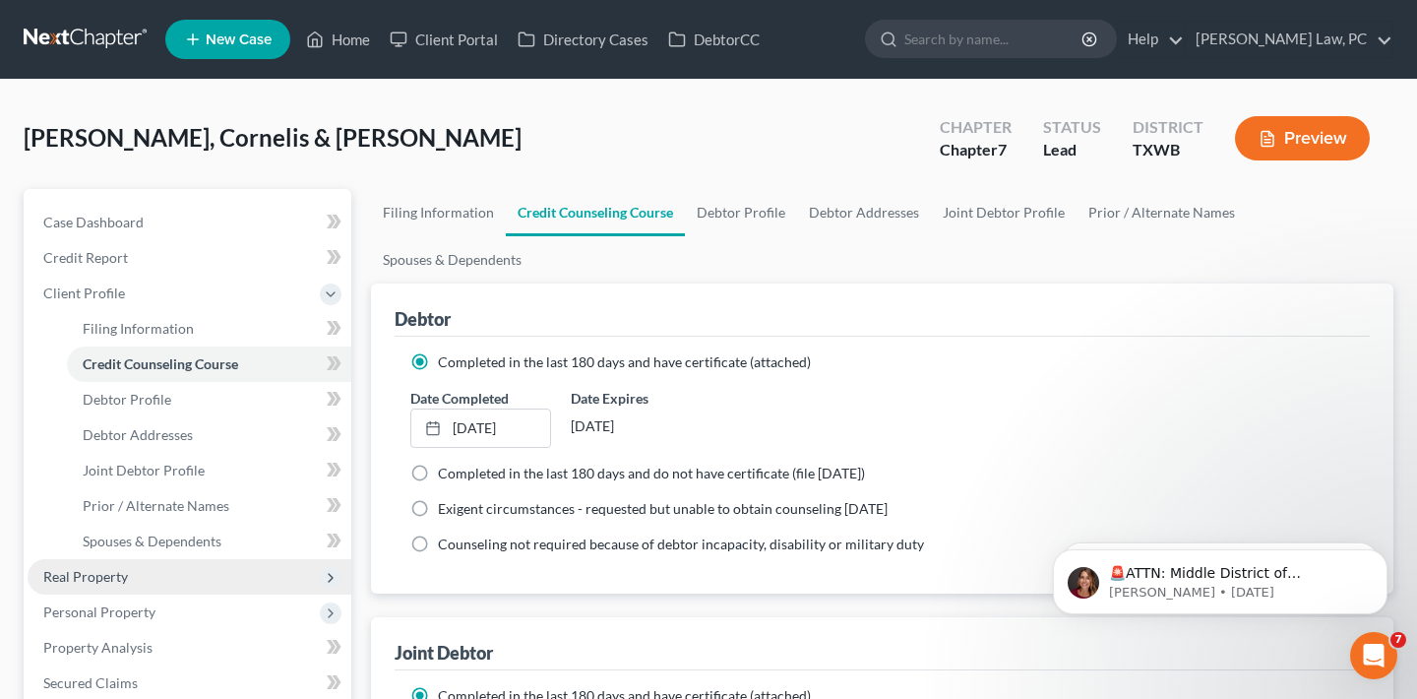
click at [82, 581] on span "Real Property" at bounding box center [85, 576] width 85 height 17
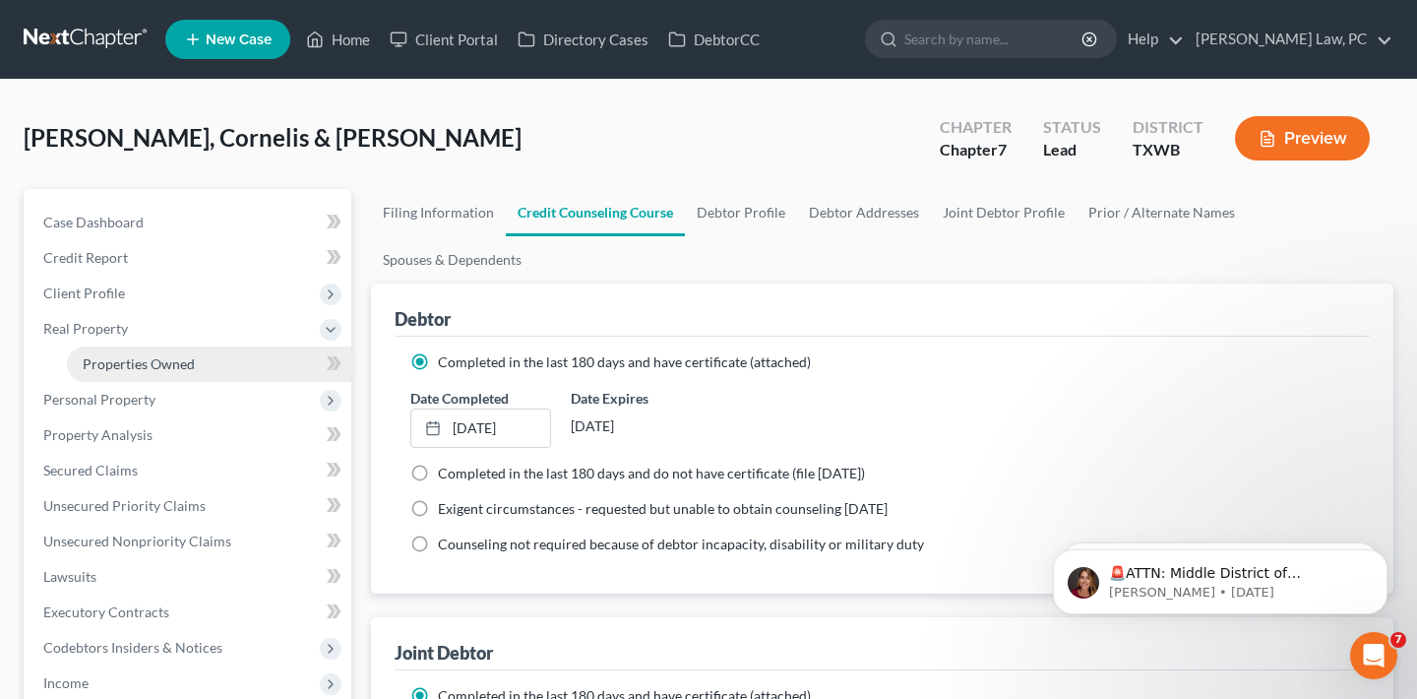
click at [118, 355] on span "Properties Owned" at bounding box center [139, 363] width 112 height 17
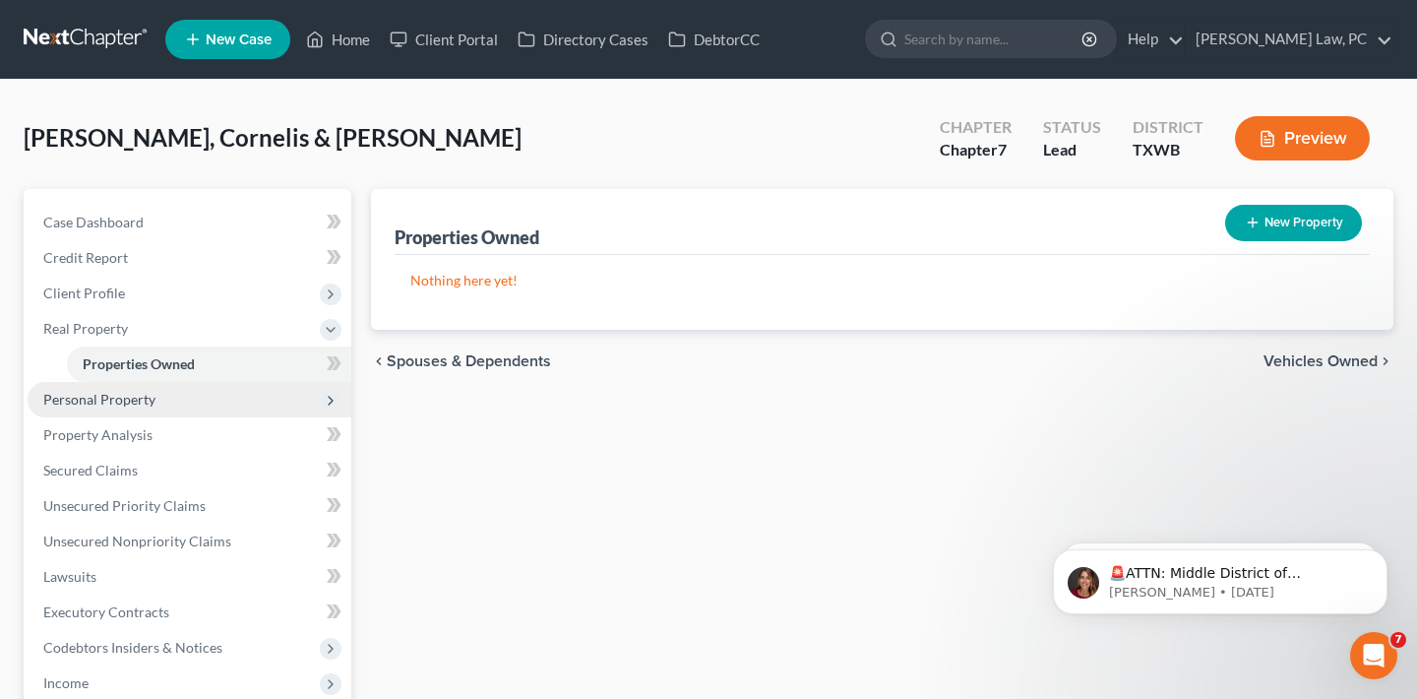
click at [153, 390] on span "Personal Property" at bounding box center [190, 399] width 324 height 35
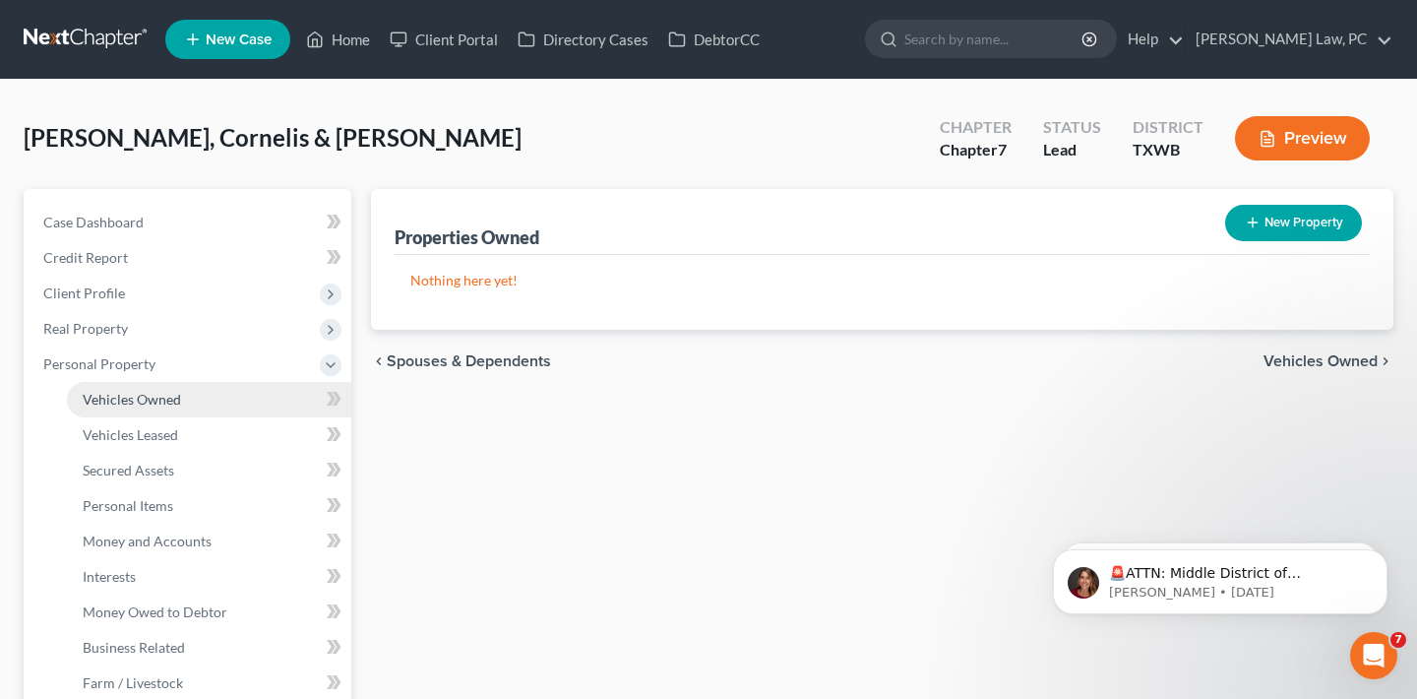
click at [161, 402] on span "Vehicles Owned" at bounding box center [132, 399] width 98 height 17
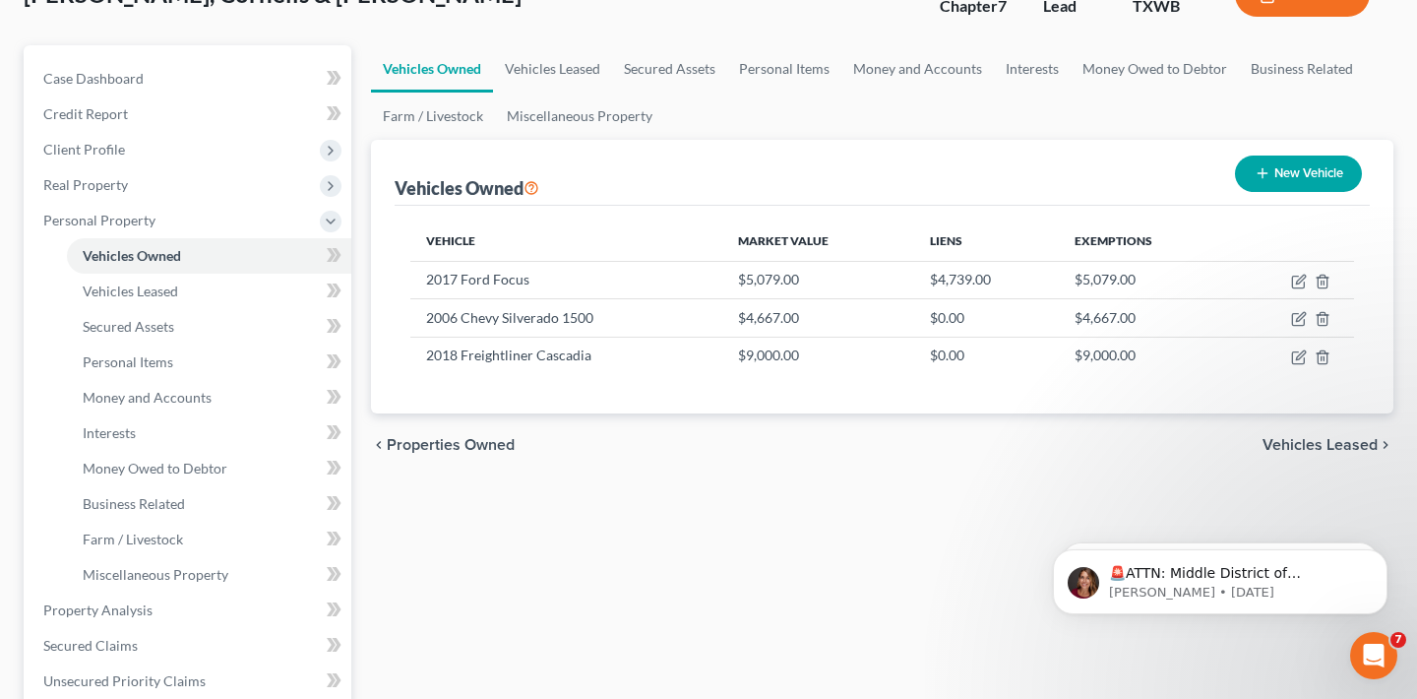
scroll to position [168, 0]
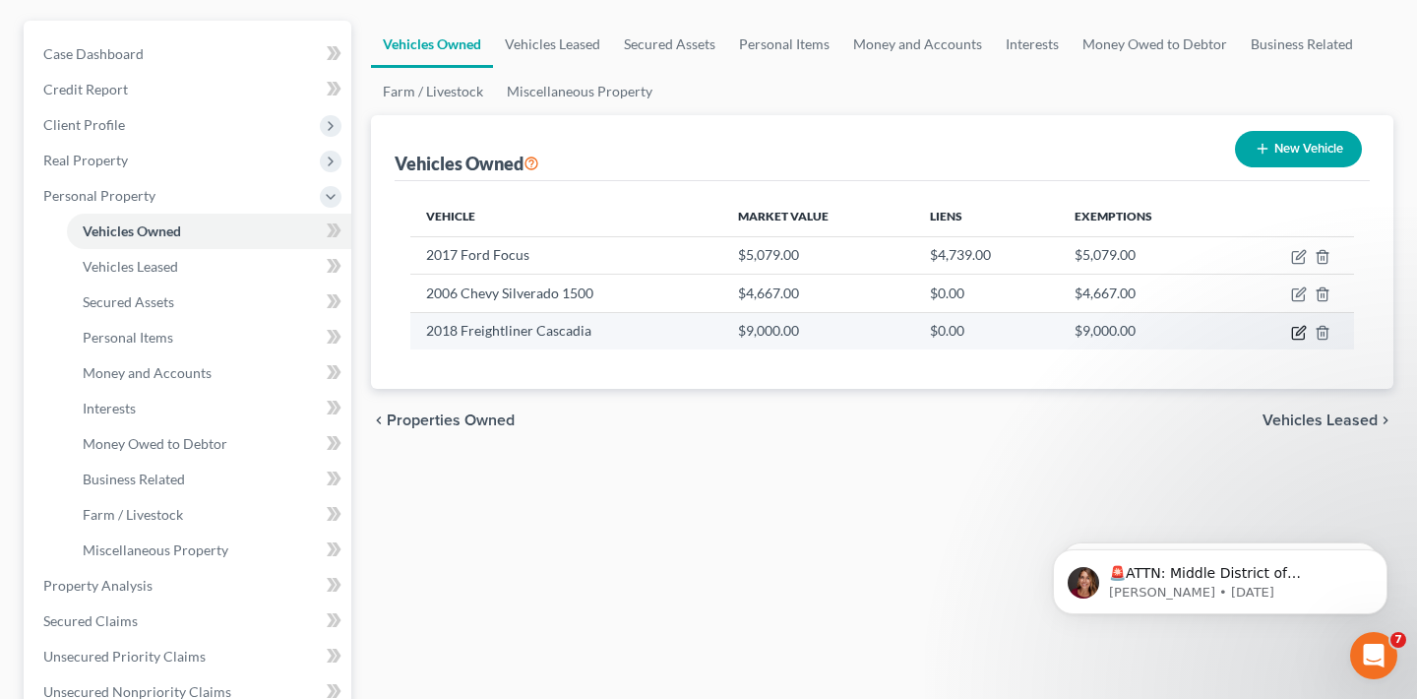
click at [1292, 331] on icon "button" at bounding box center [1298, 333] width 12 height 12
select select "0"
select select "8"
select select "3"
select select "2"
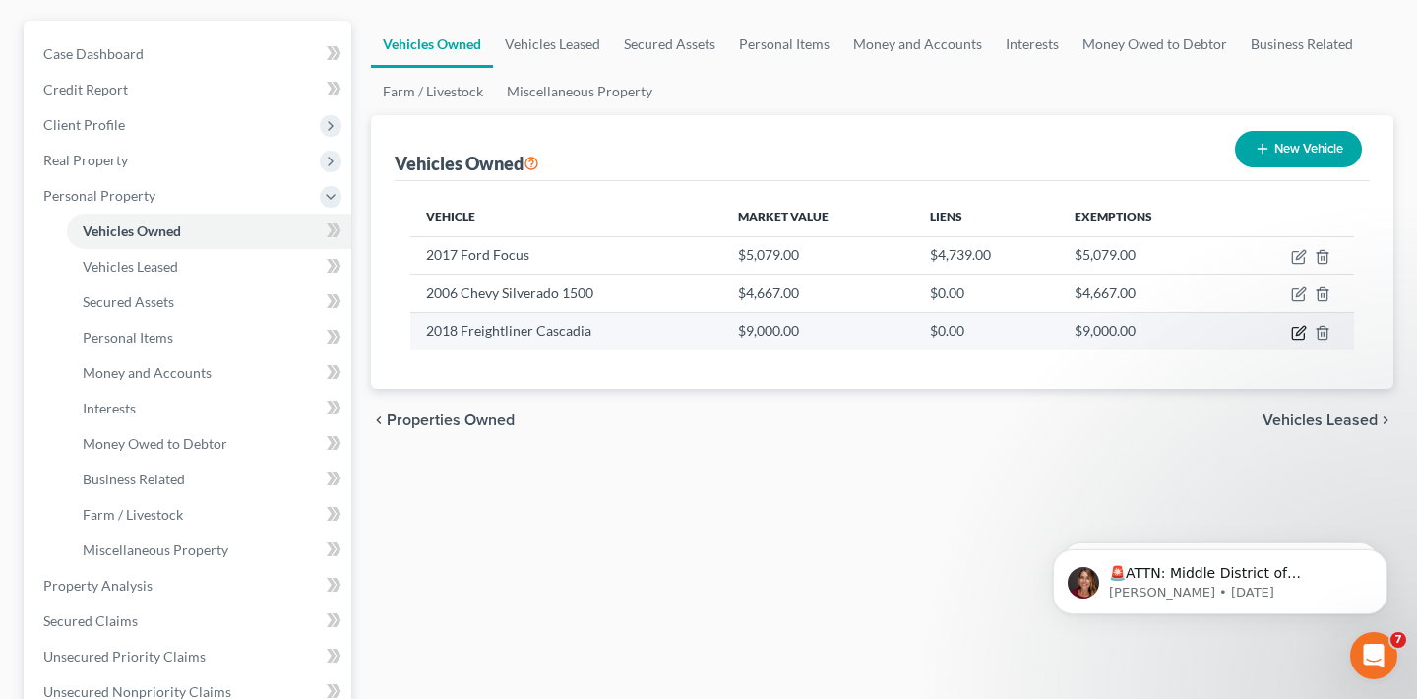
select select "2"
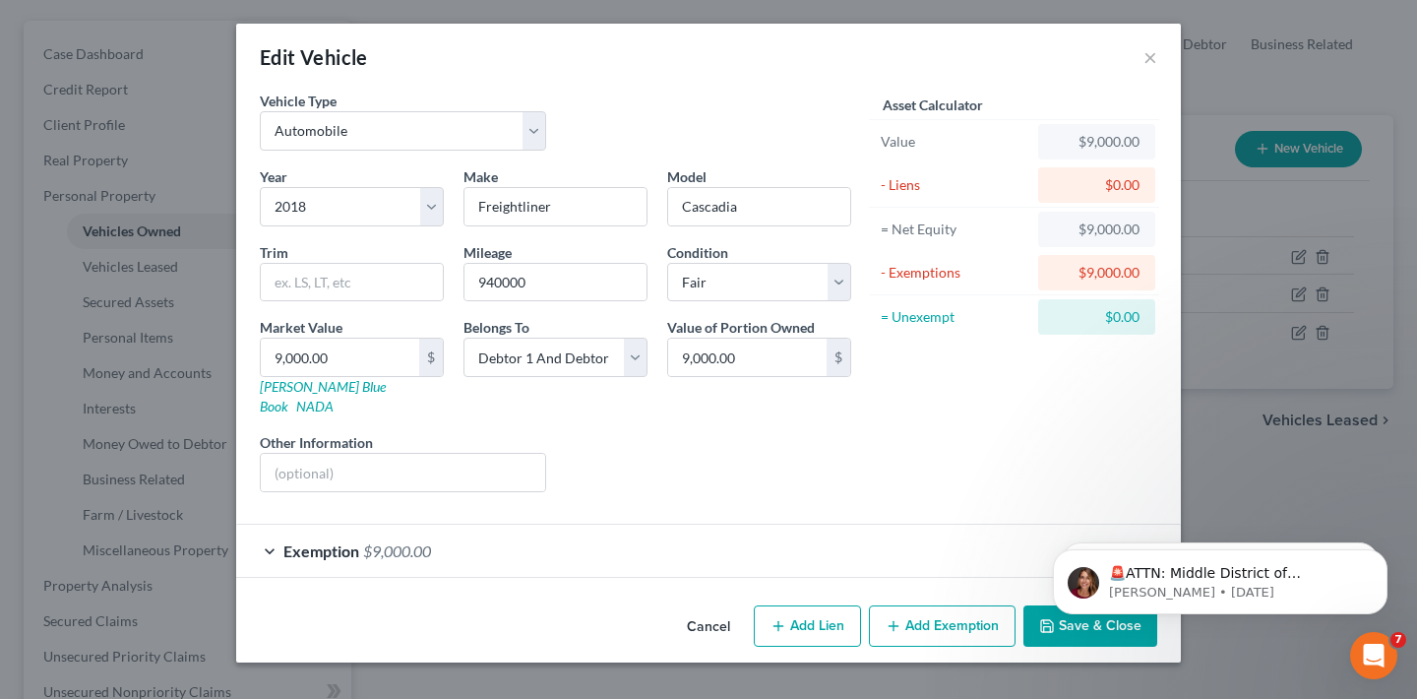
click at [501, 537] on div "Exemption $9,000.00" at bounding box center [680, 550] width 889 height 52
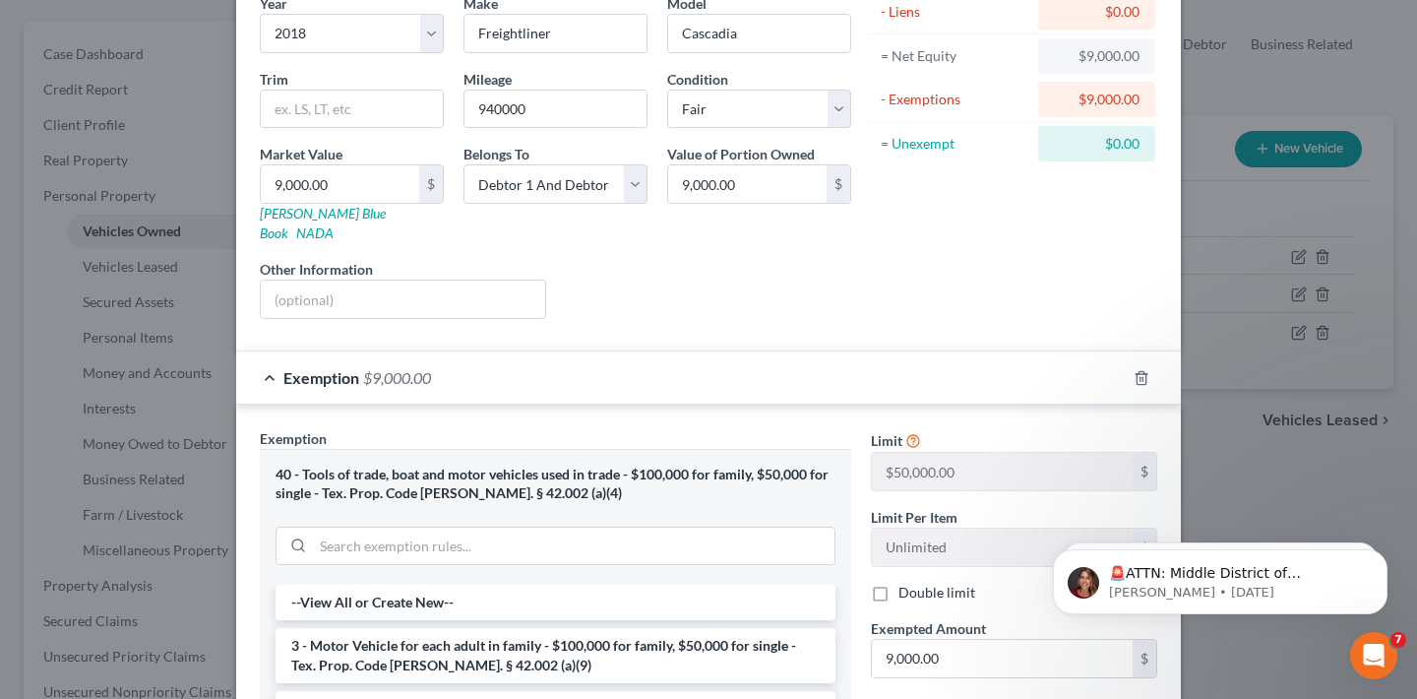
scroll to position [0, 0]
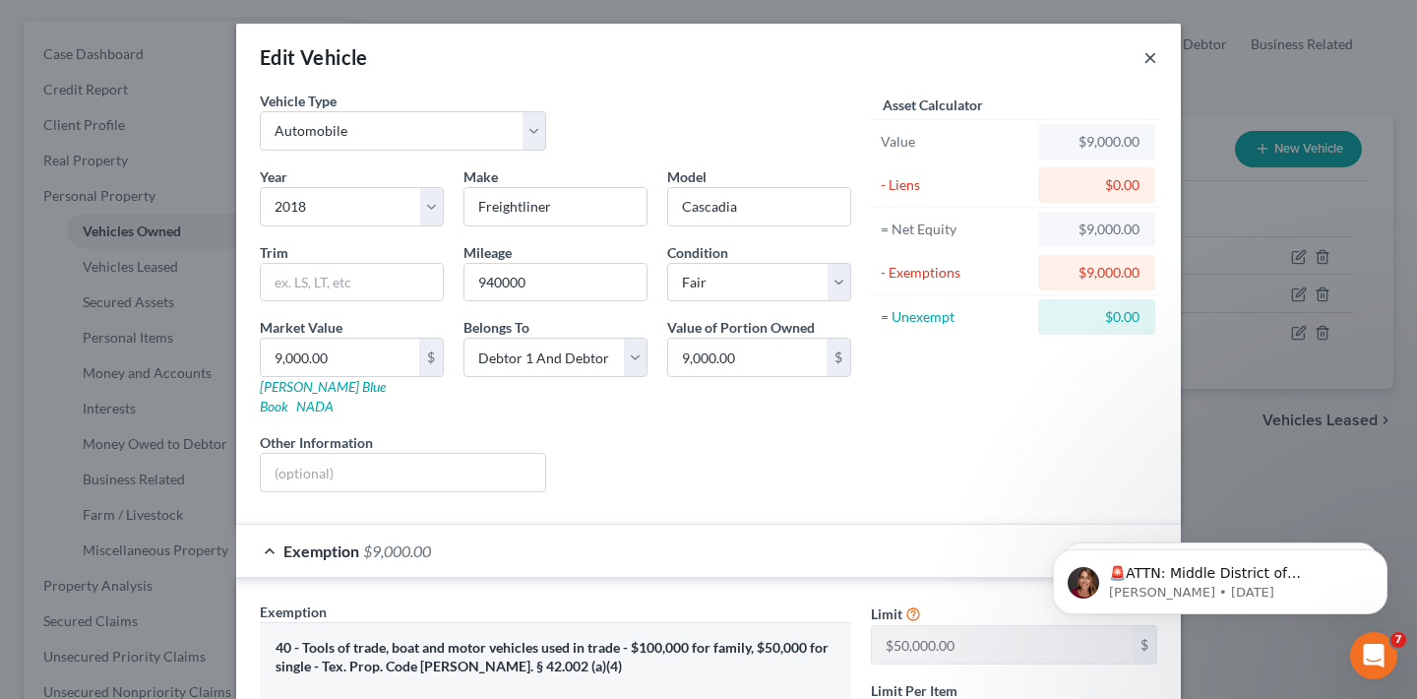
click at [1150, 57] on button "×" at bounding box center [1150, 57] width 14 height 24
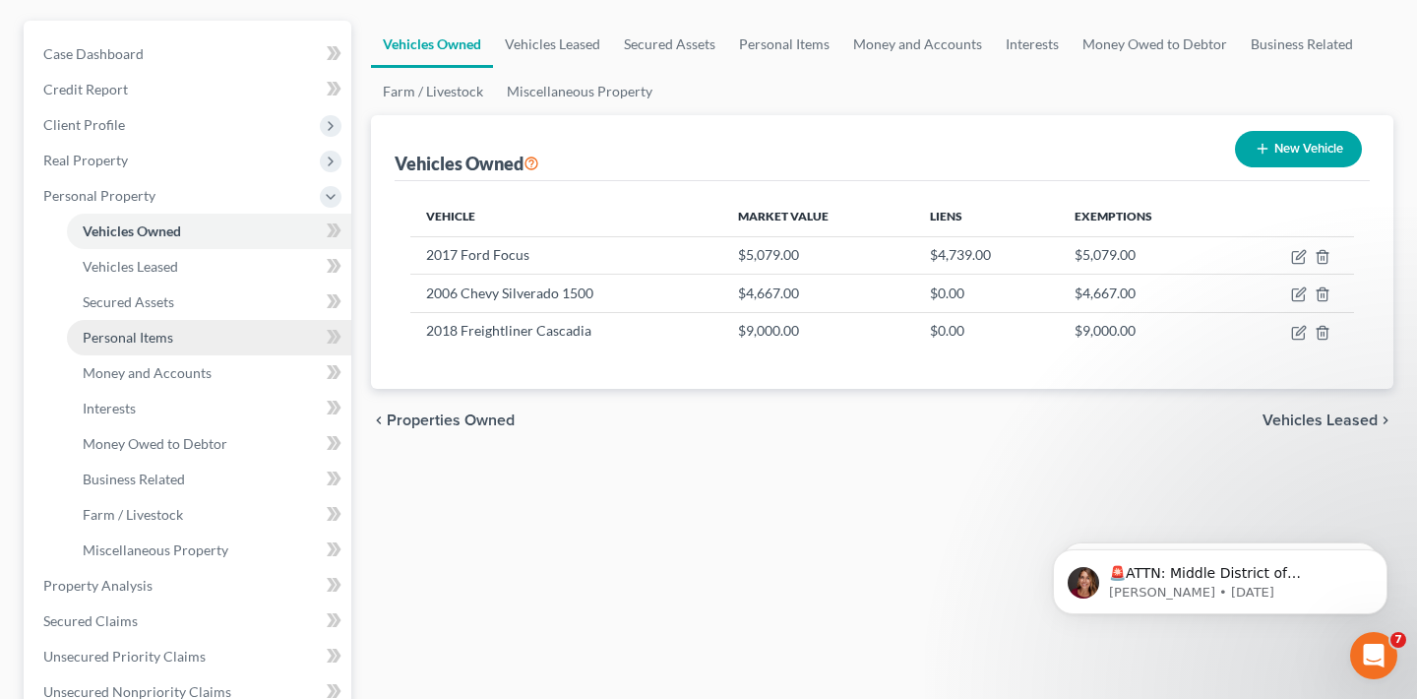
click at [147, 340] on span "Personal Items" at bounding box center [128, 337] width 91 height 17
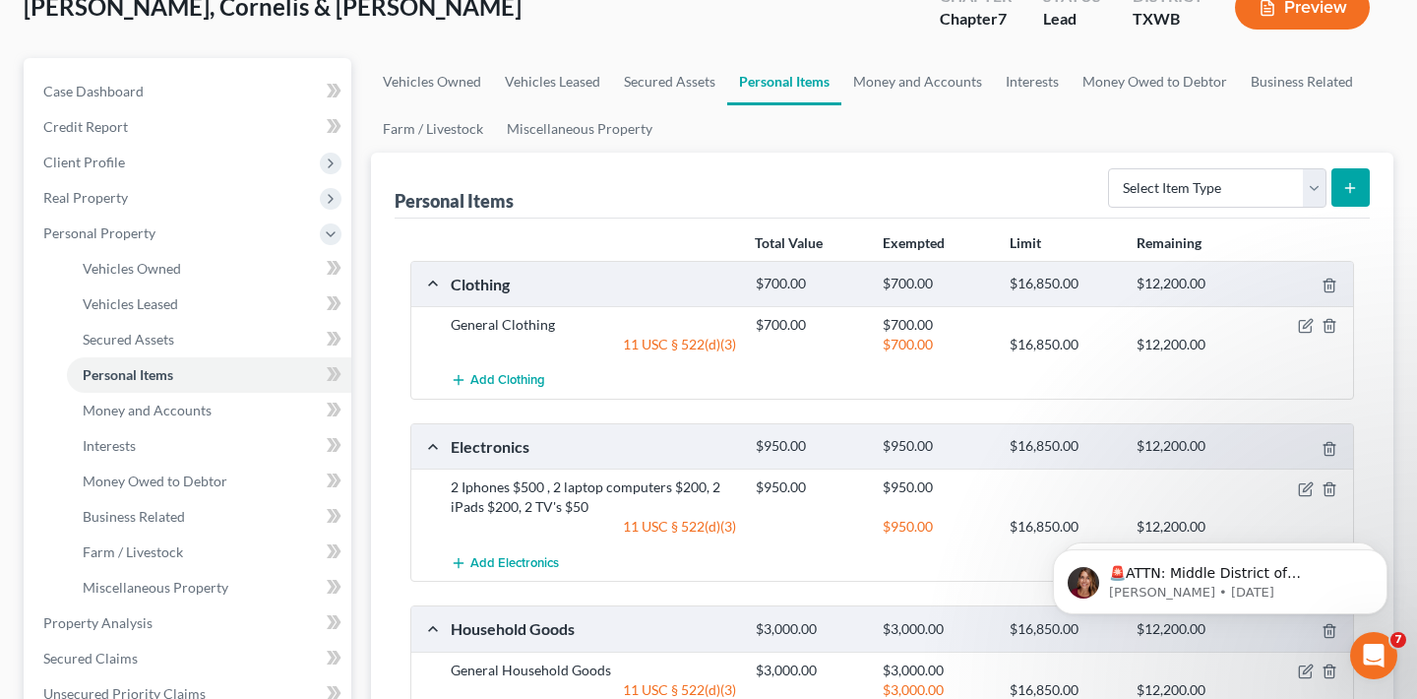
scroll to position [158, 0]
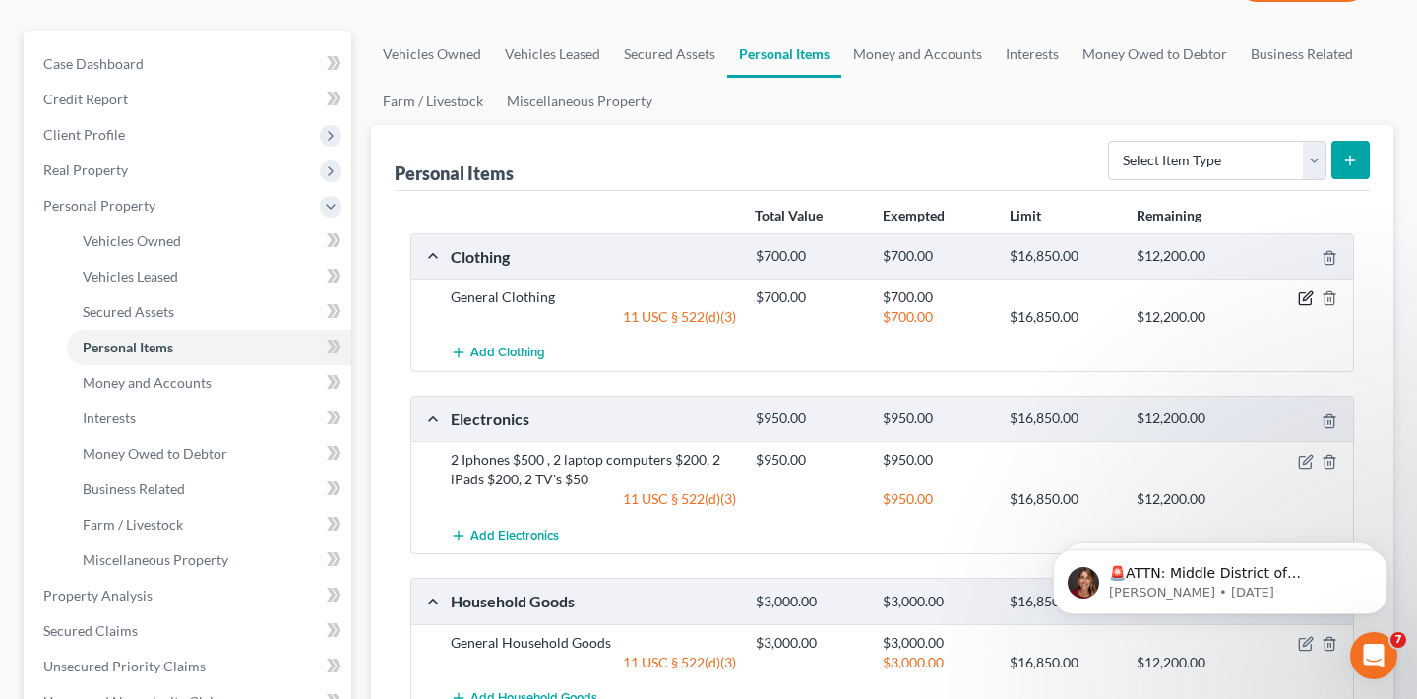
click at [1307, 299] on icon "button" at bounding box center [1306, 298] width 16 height 16
select select "2"
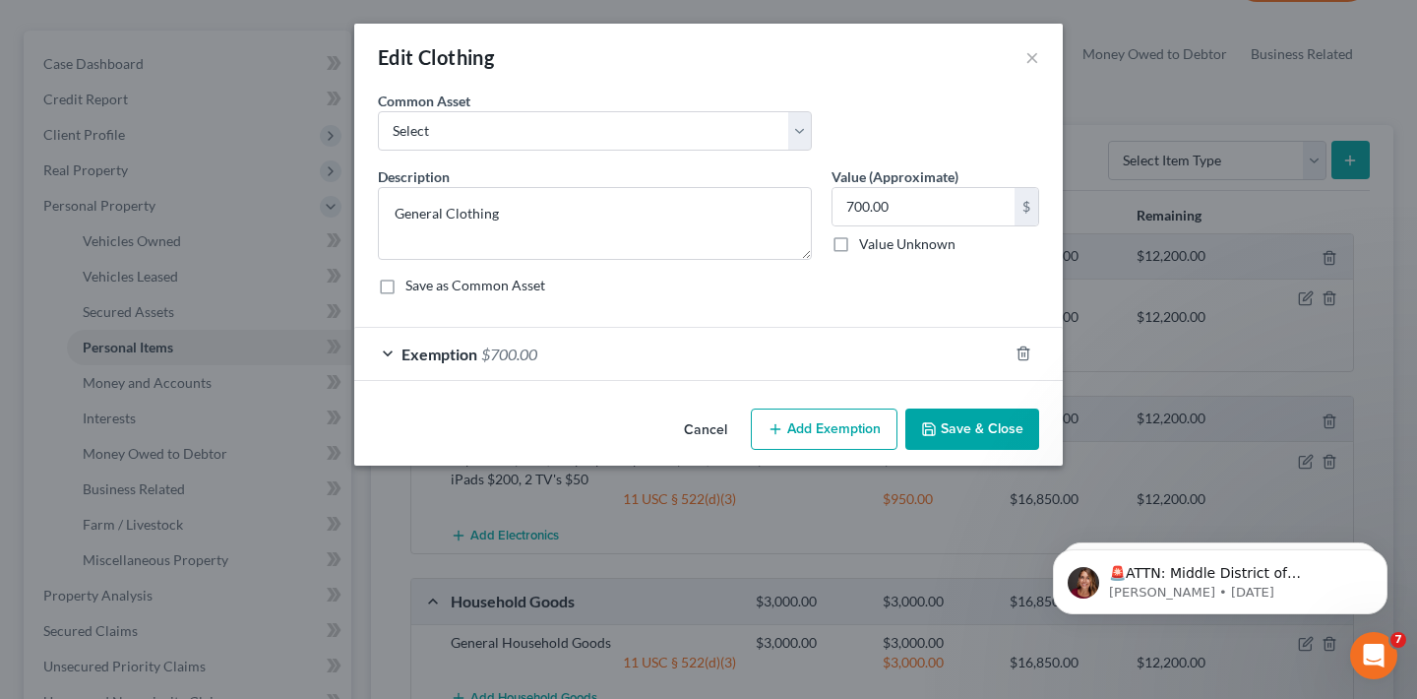
click at [635, 328] on div "Exemption $700.00" at bounding box center [680, 354] width 653 height 52
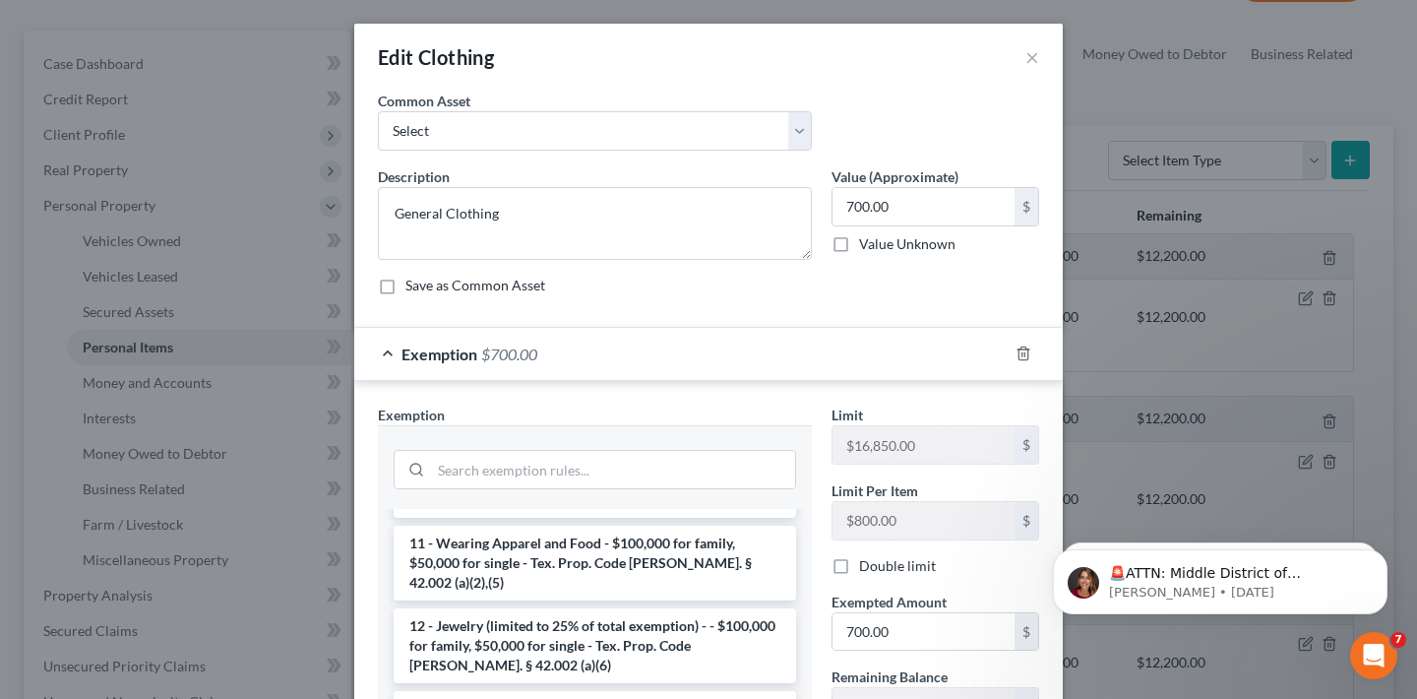
scroll to position [236, 0]
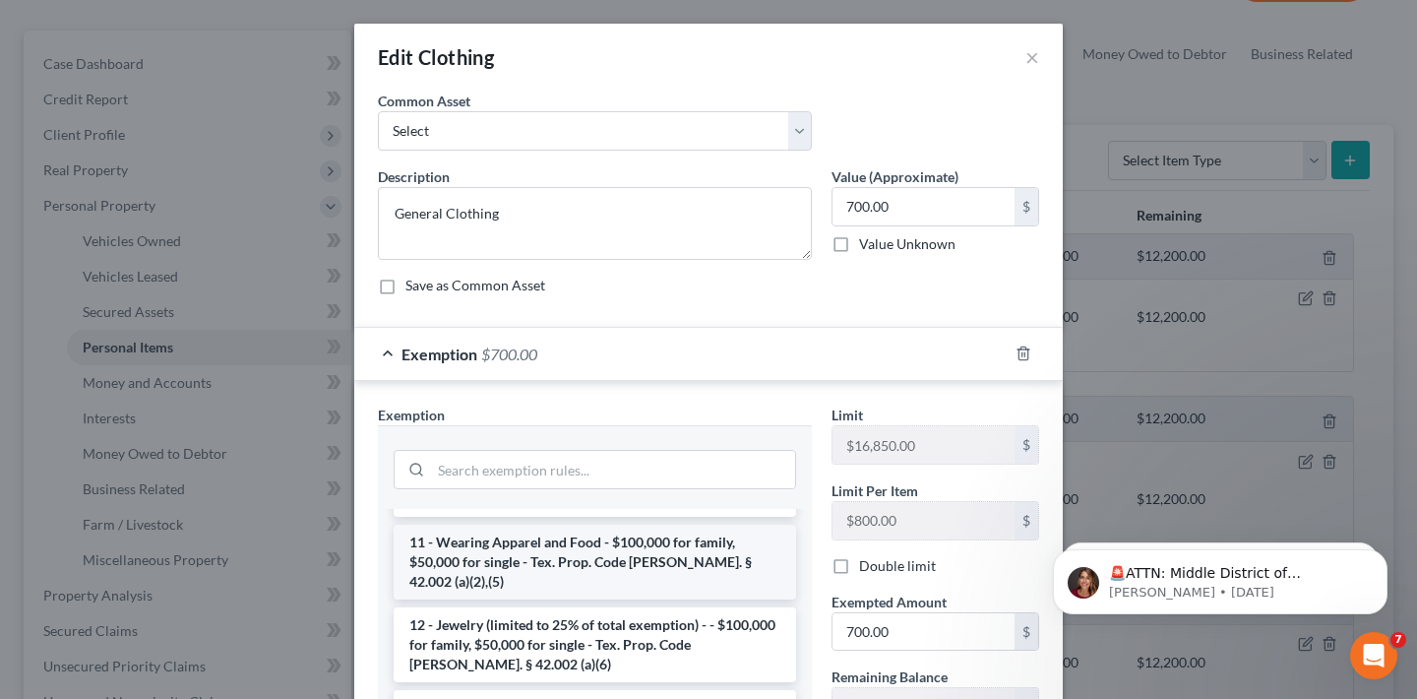
click at [549, 535] on li "11 - Wearing Apparel and Food - $100,000 for family, $50,000 for single - Tex. …" at bounding box center [595, 561] width 402 height 75
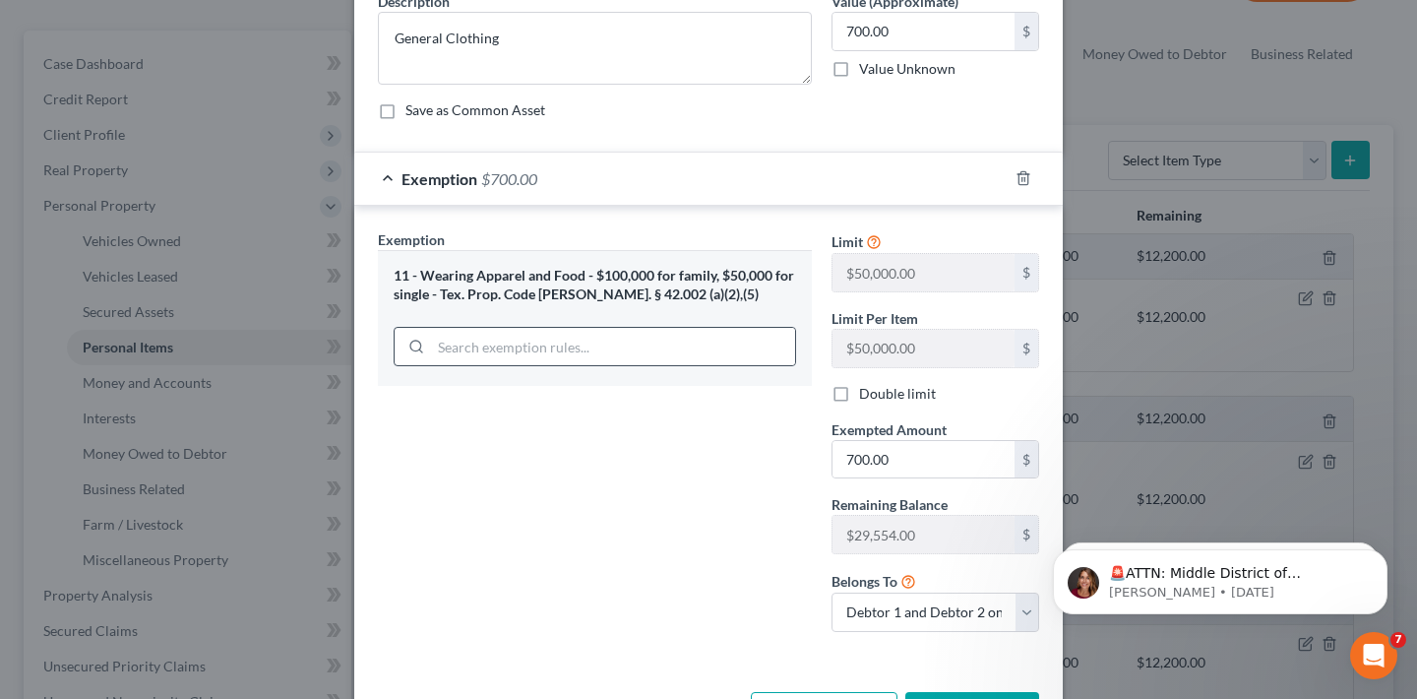
scroll to position [212, 0]
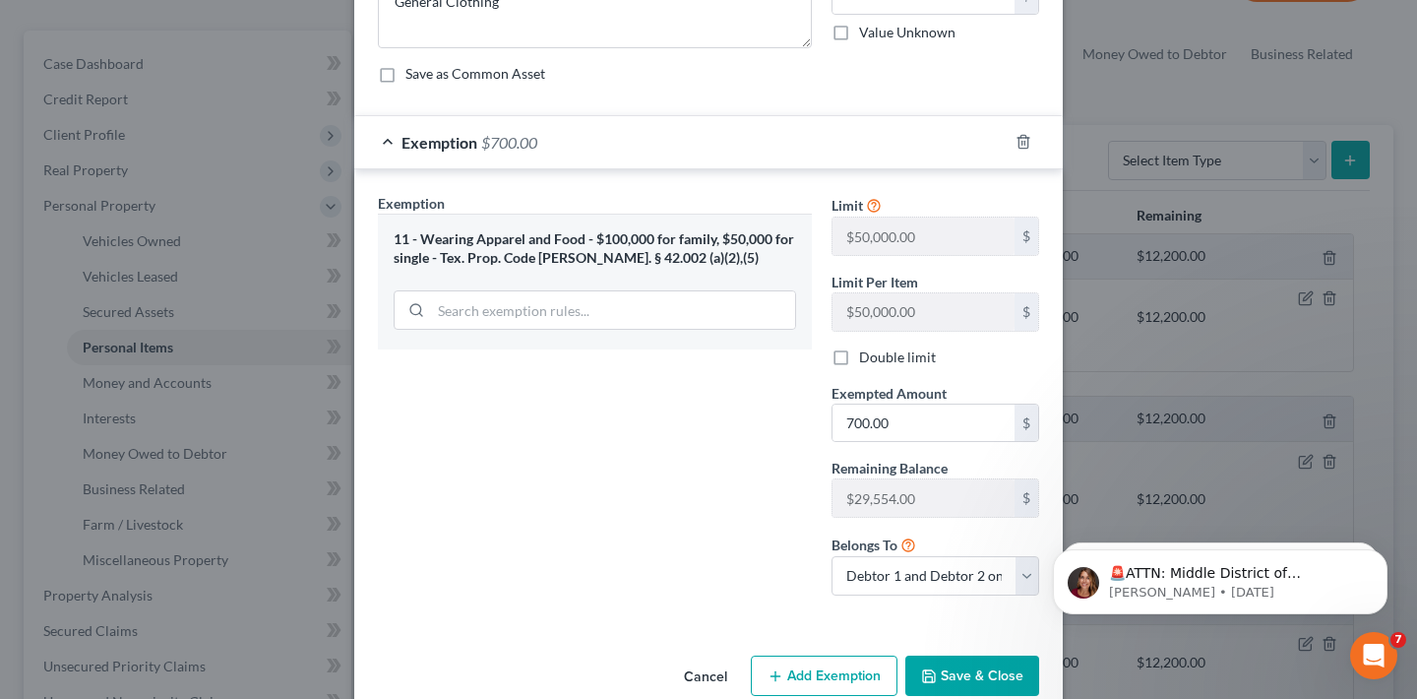
click at [971, 675] on button "Save & Close" at bounding box center [972, 675] width 134 height 41
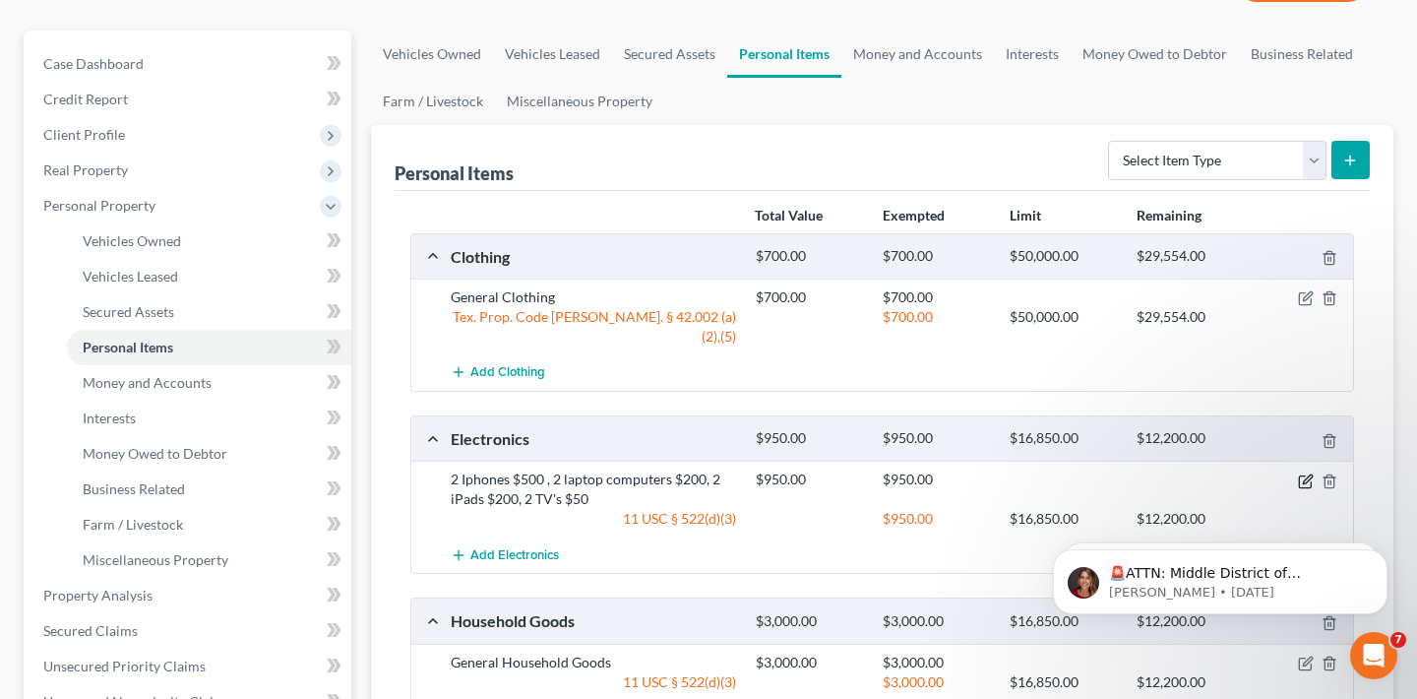
click at [1304, 473] on icon "button" at bounding box center [1306, 481] width 16 height 16
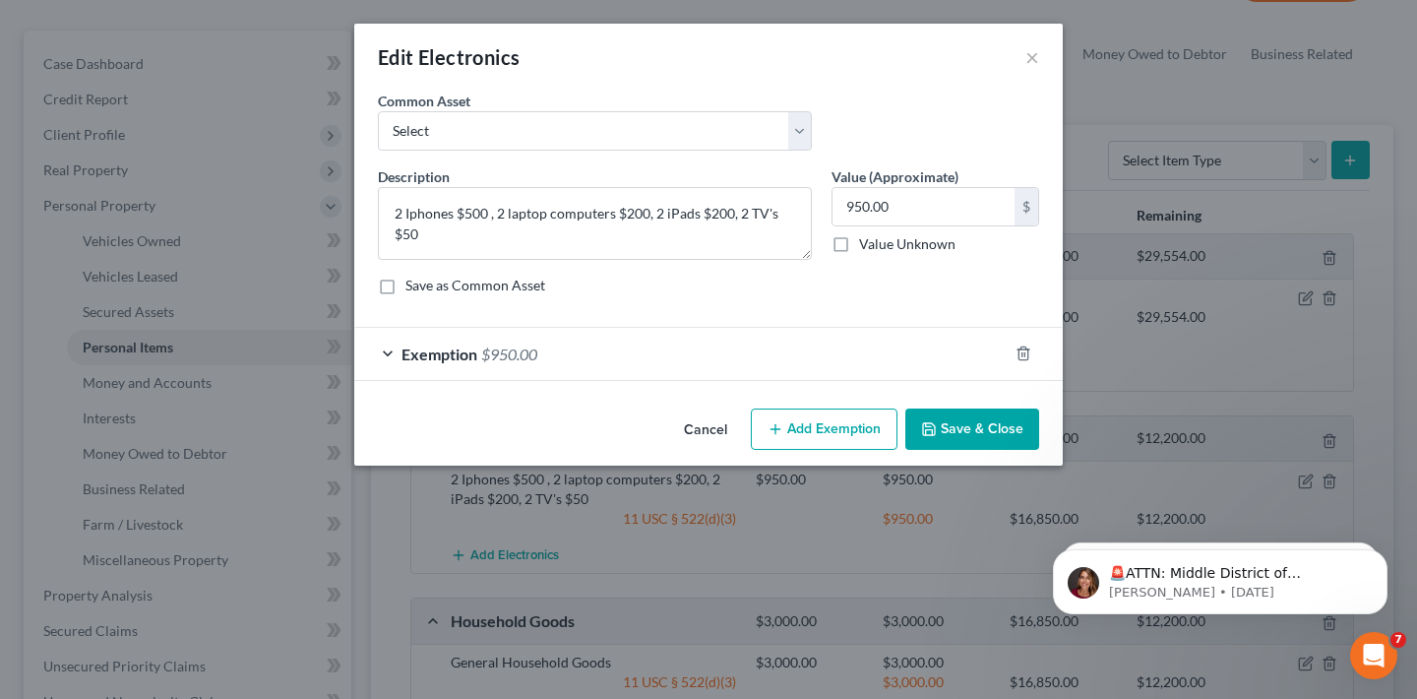
click at [641, 354] on div "Exemption $950.00" at bounding box center [680, 354] width 653 height 52
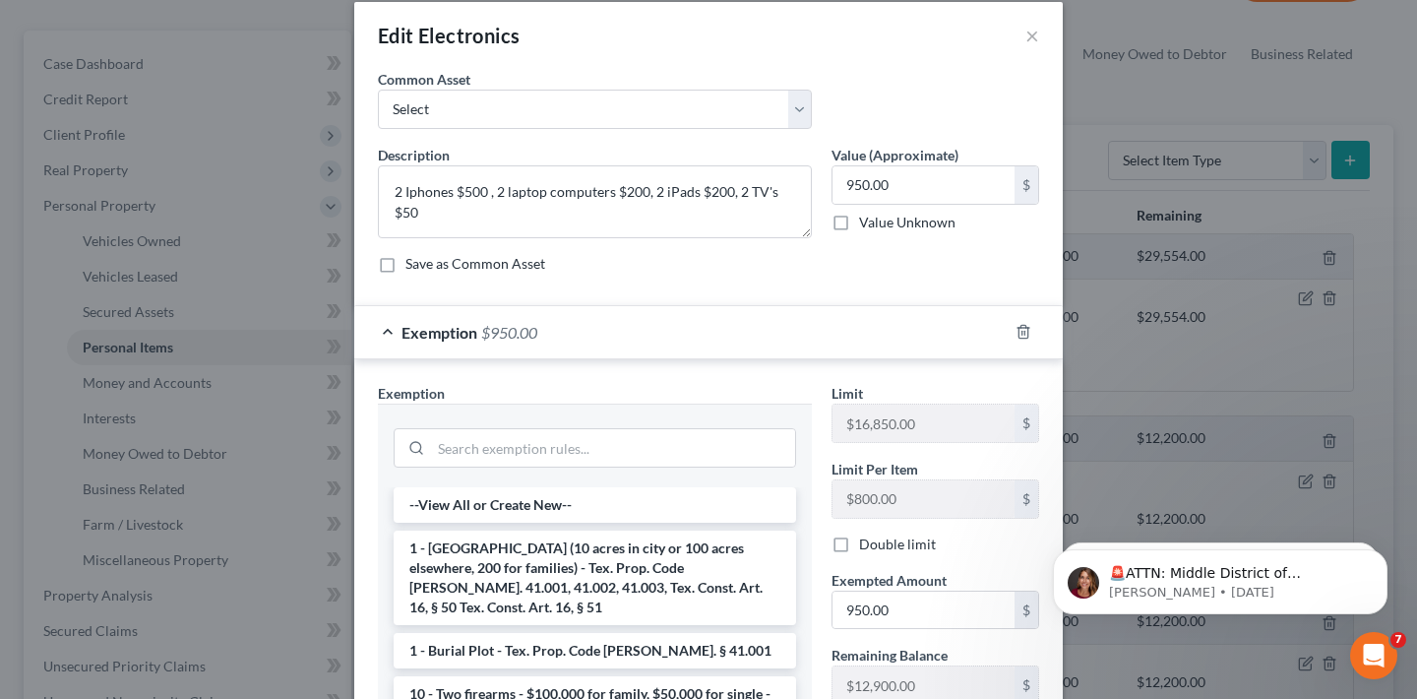
scroll to position [23, 0]
click at [537, 448] on input "search" at bounding box center [613, 446] width 364 height 37
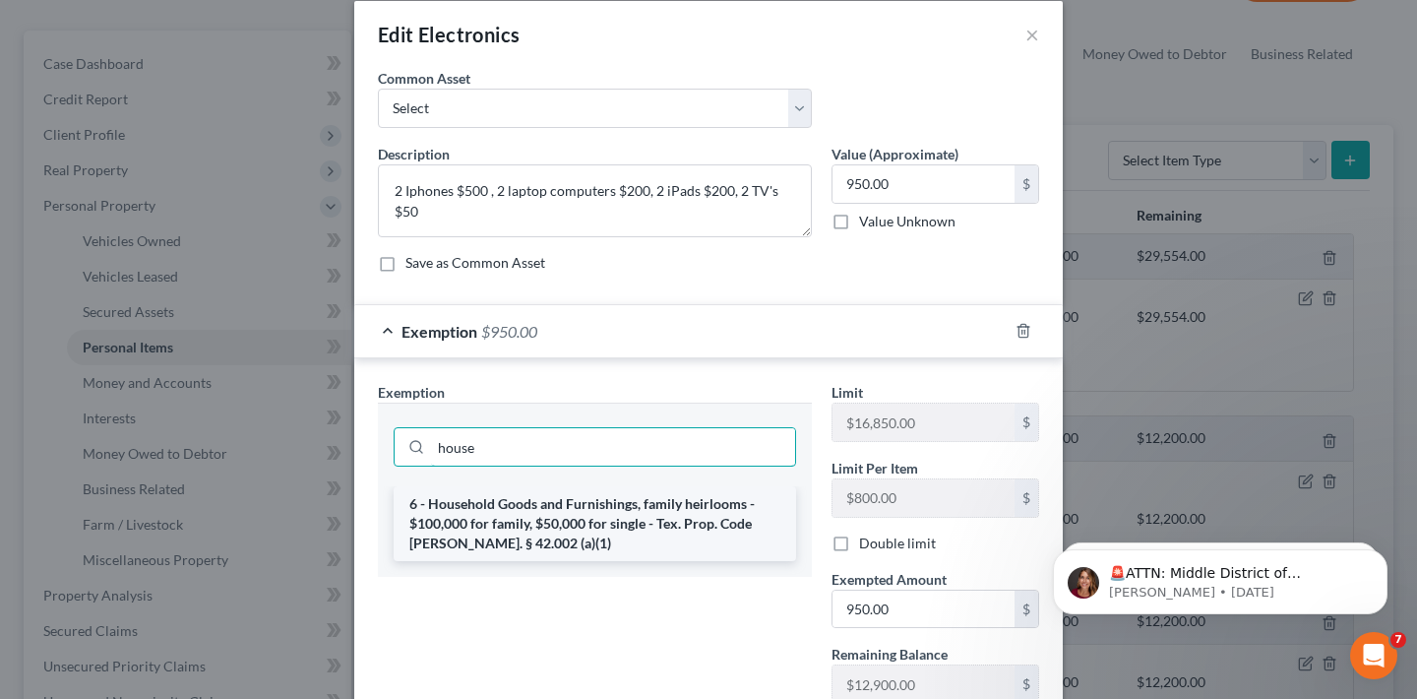
type input "house"
click at [545, 524] on li "6 - Household Goods and Furnishings, family heirlooms - $100,000 for family, $5…" at bounding box center [595, 523] width 402 height 75
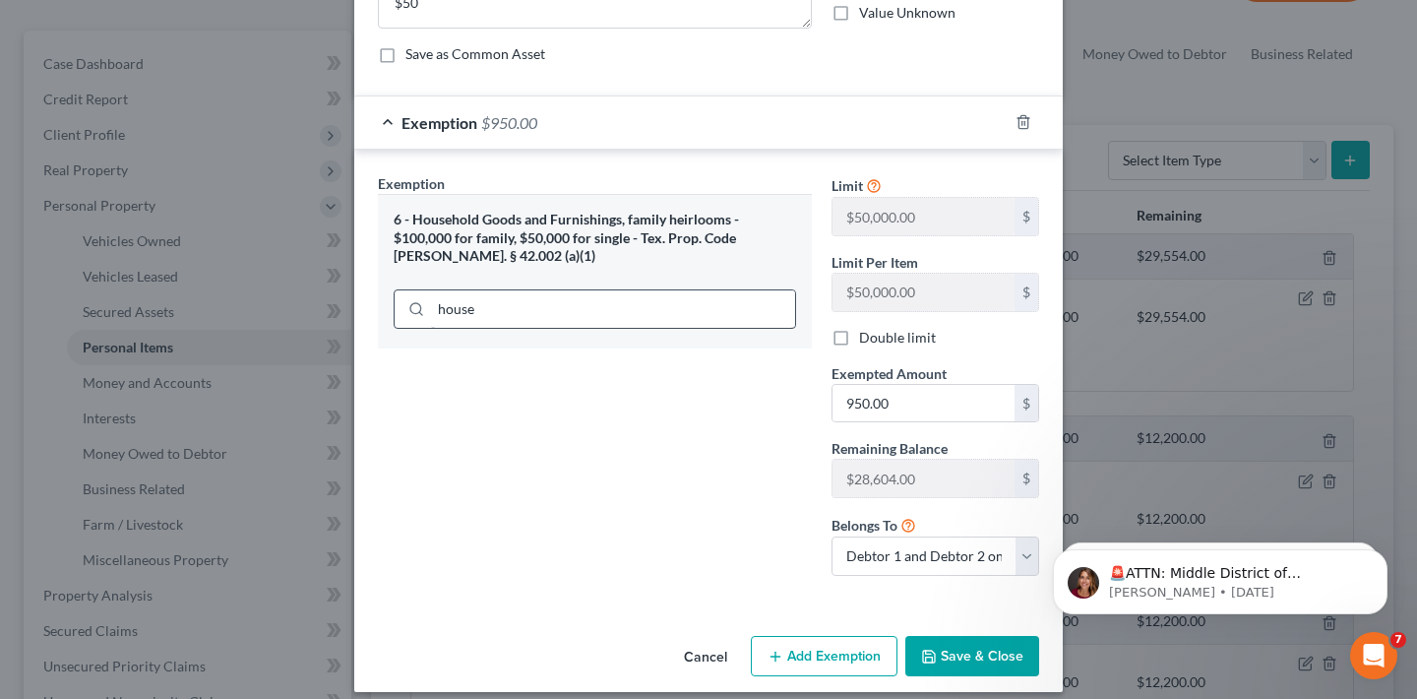
scroll to position [248, 0]
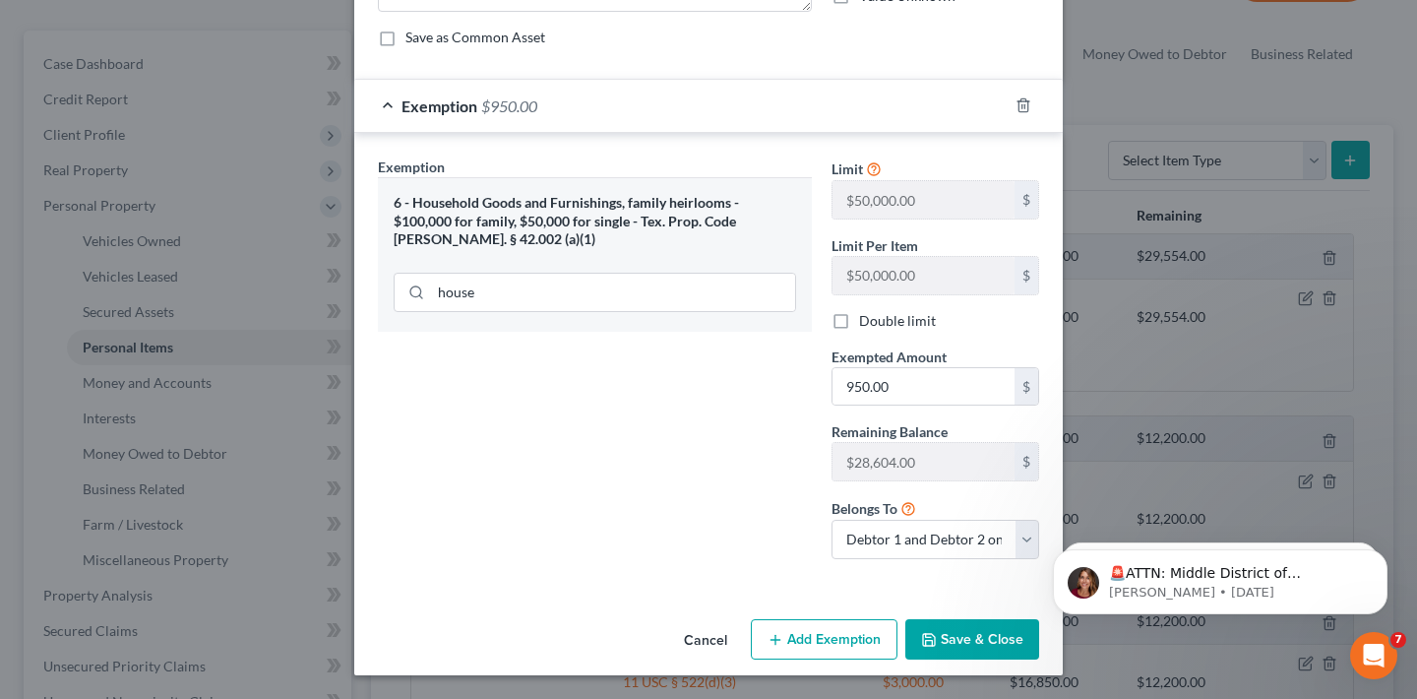
click at [966, 633] on button "Save & Close" at bounding box center [972, 639] width 134 height 41
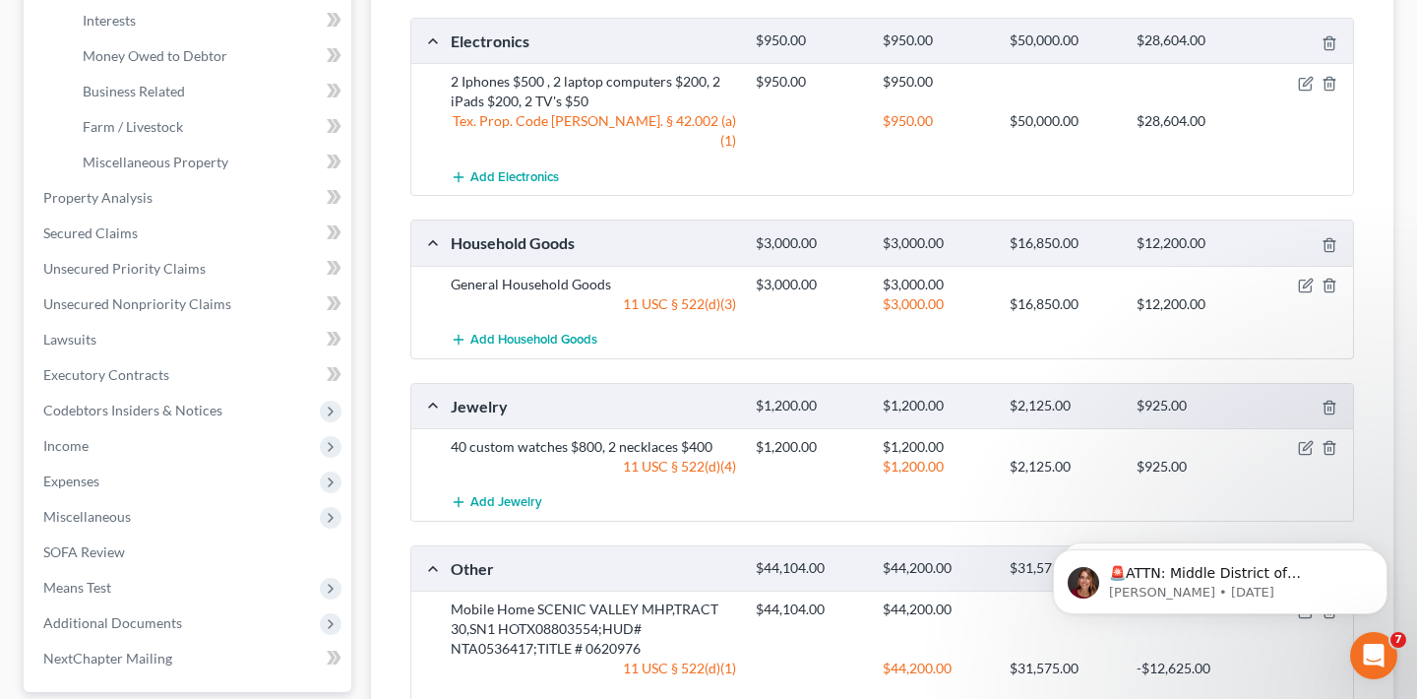
scroll to position [564, 0]
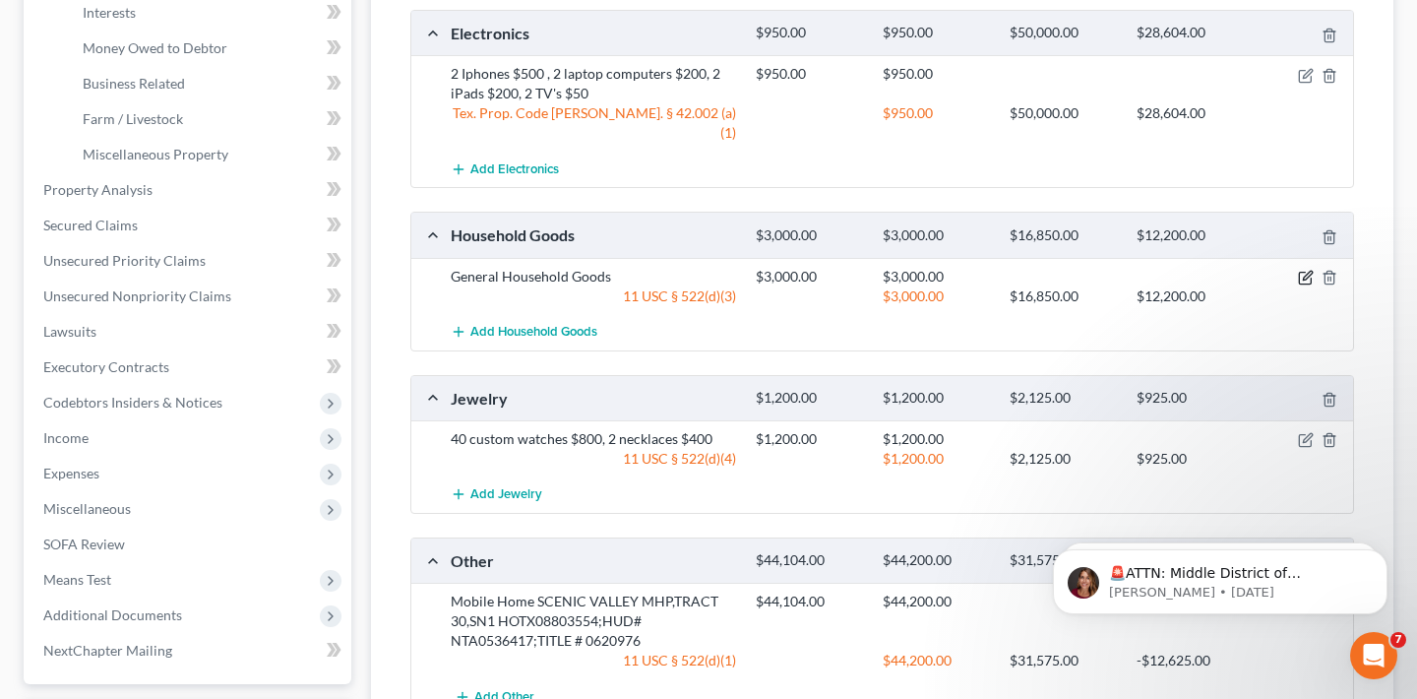
click at [1303, 273] on icon "button" at bounding box center [1305, 279] width 12 height 12
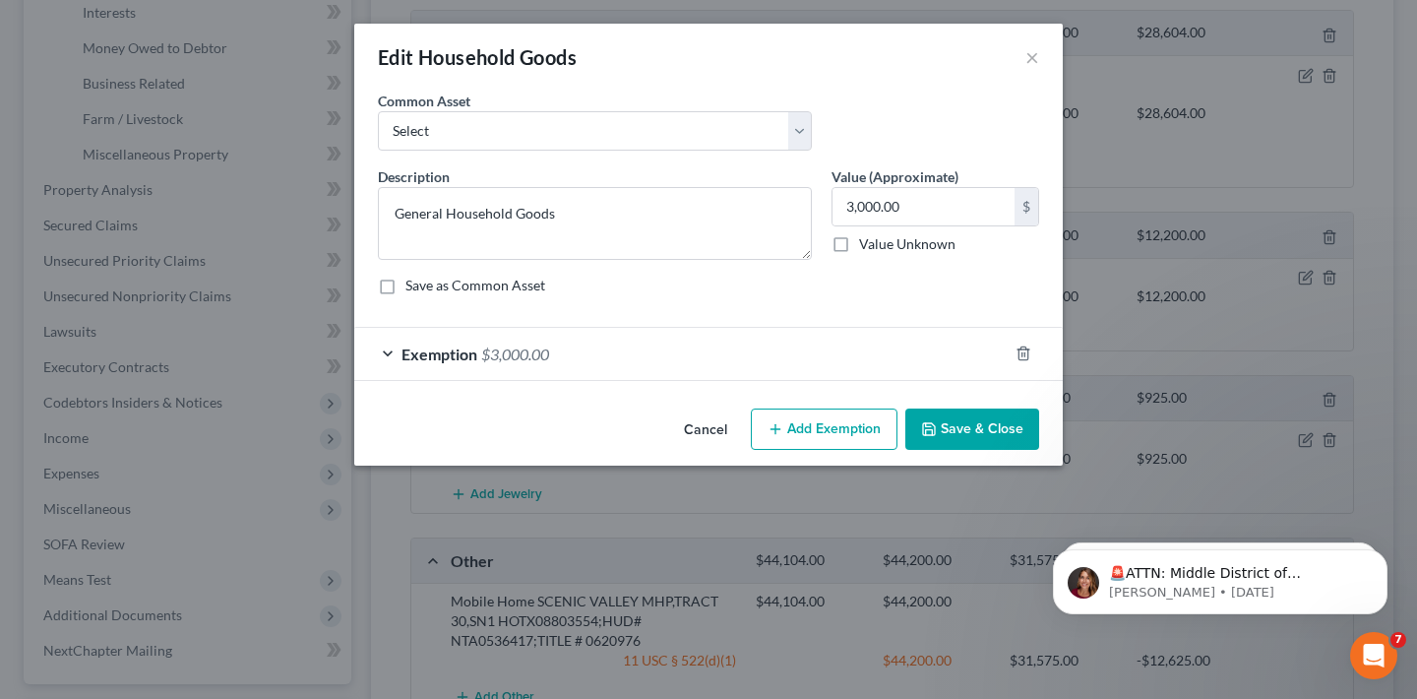
click at [551, 355] on div "Exemption $3,000.00" at bounding box center [680, 354] width 653 height 52
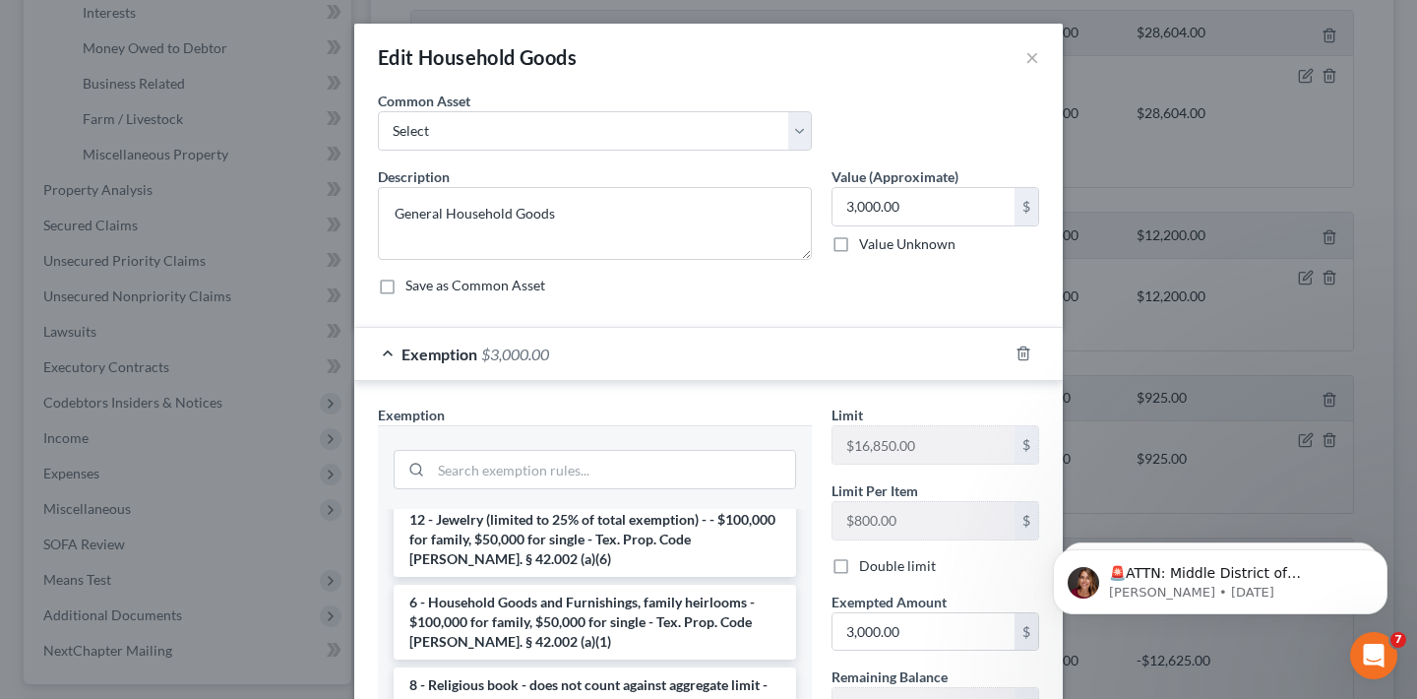
scroll to position [214, 0]
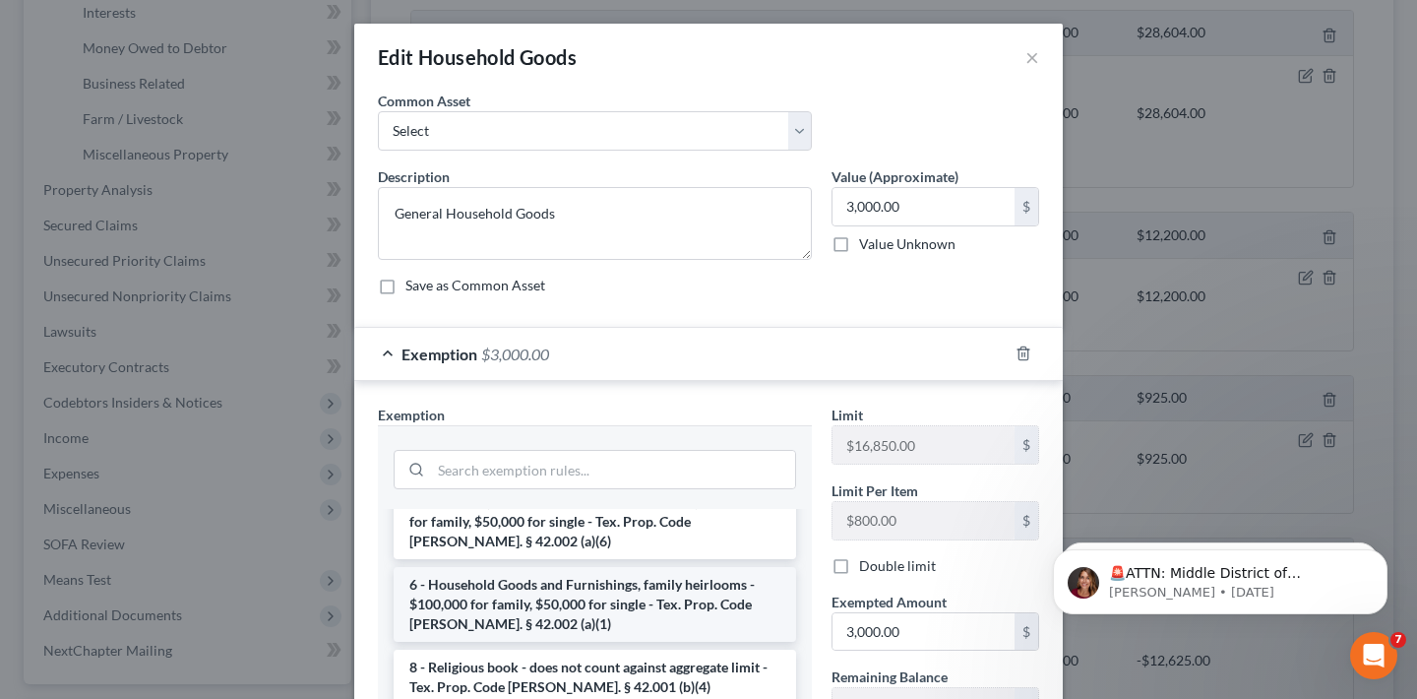
click at [548, 567] on li "6 - Household Goods and Furnishings, family heirlooms - $100,000 for family, $5…" at bounding box center [595, 604] width 402 height 75
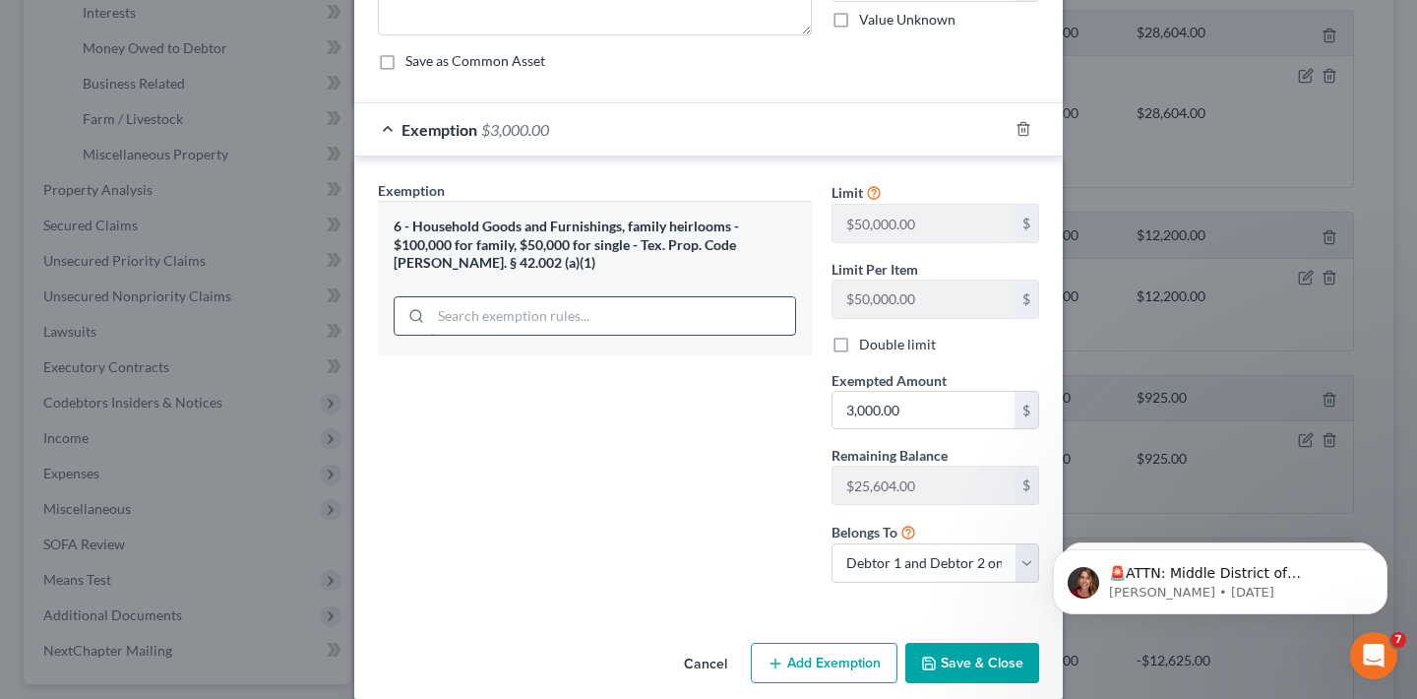
scroll to position [248, 0]
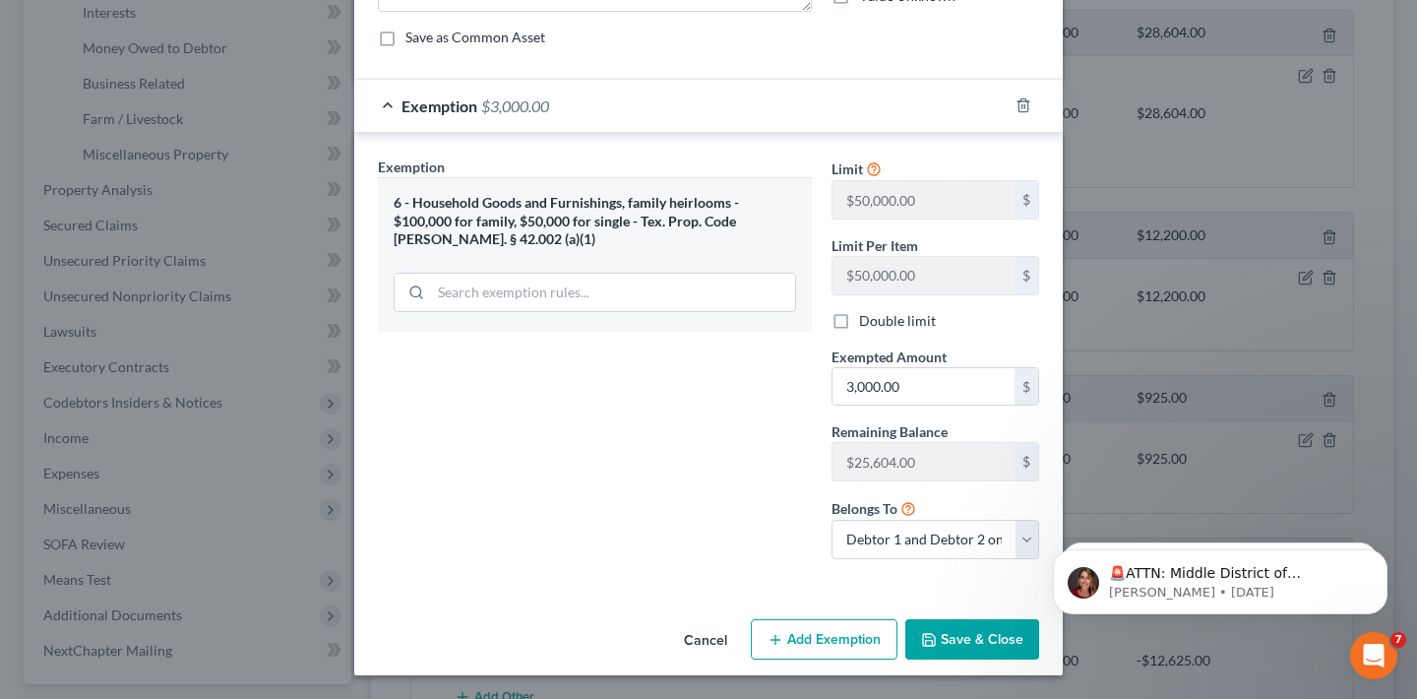
click at [962, 627] on button "Save & Close" at bounding box center [972, 639] width 134 height 41
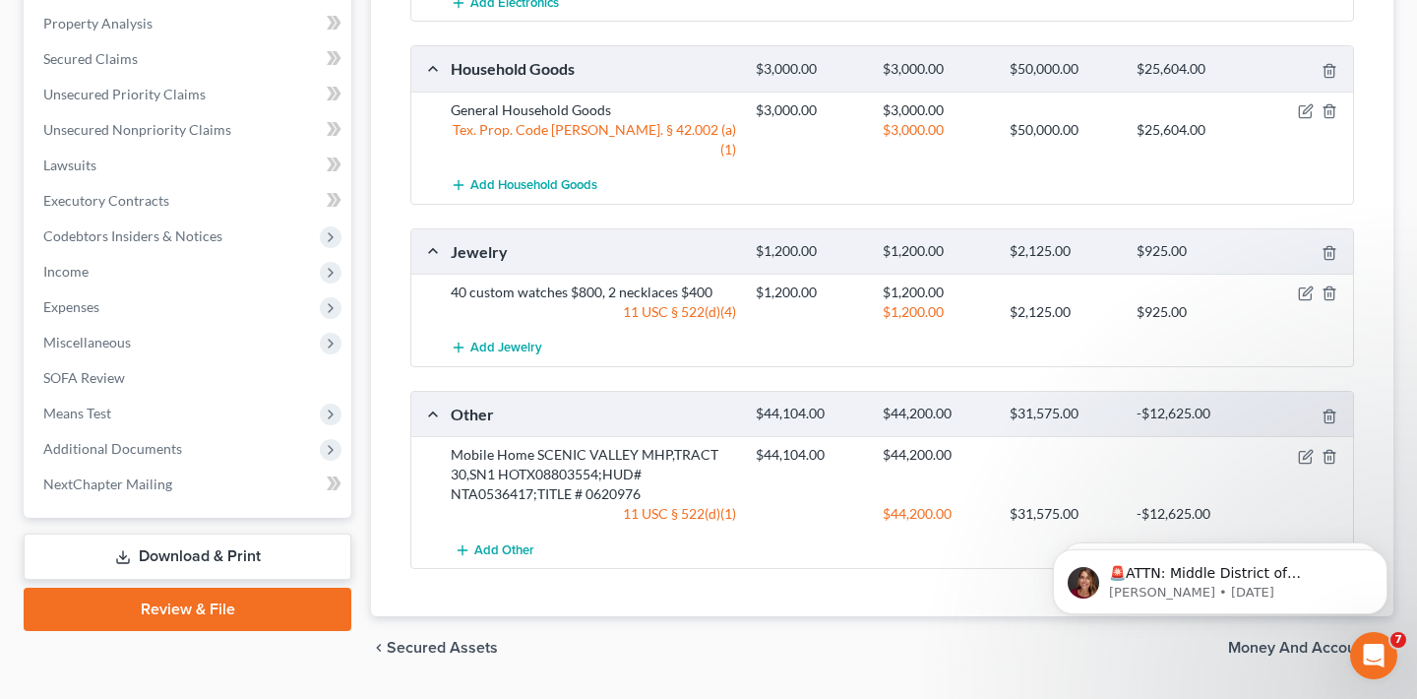
scroll to position [735, 0]
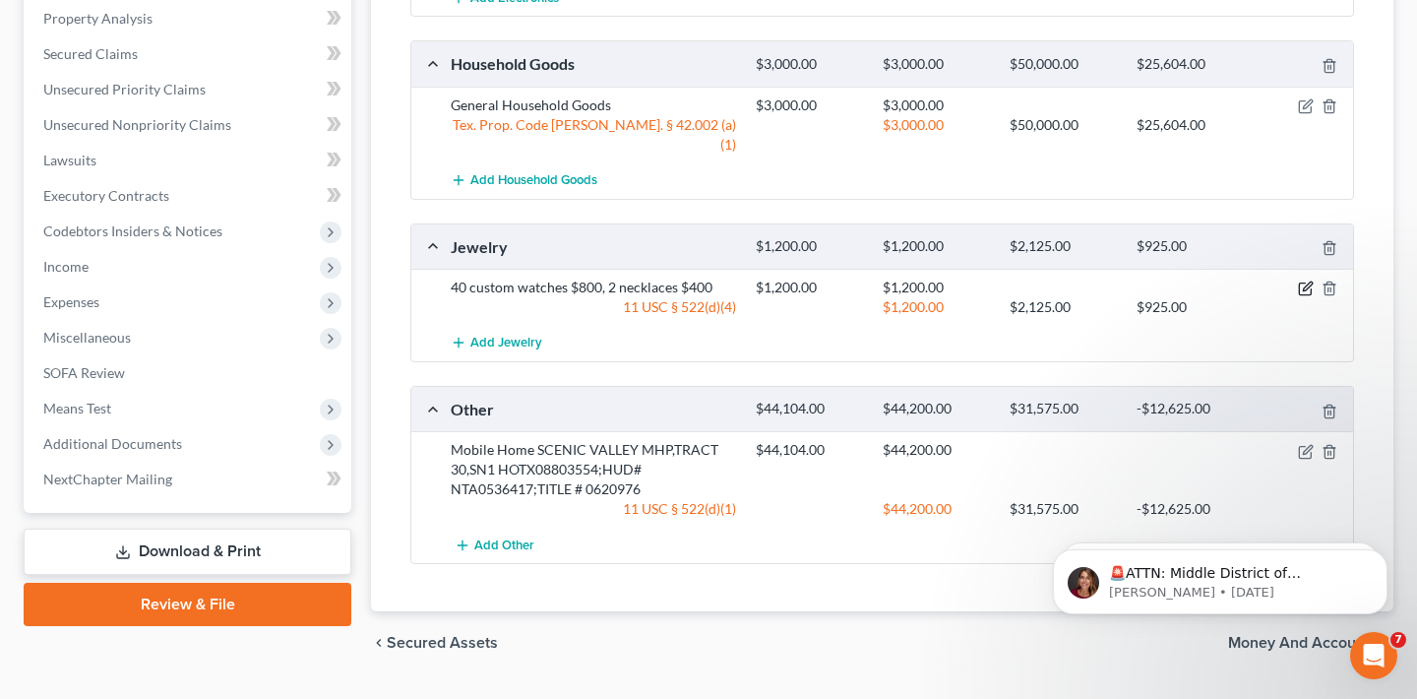
click at [1302, 280] on icon "button" at bounding box center [1306, 288] width 16 height 16
select select "2"
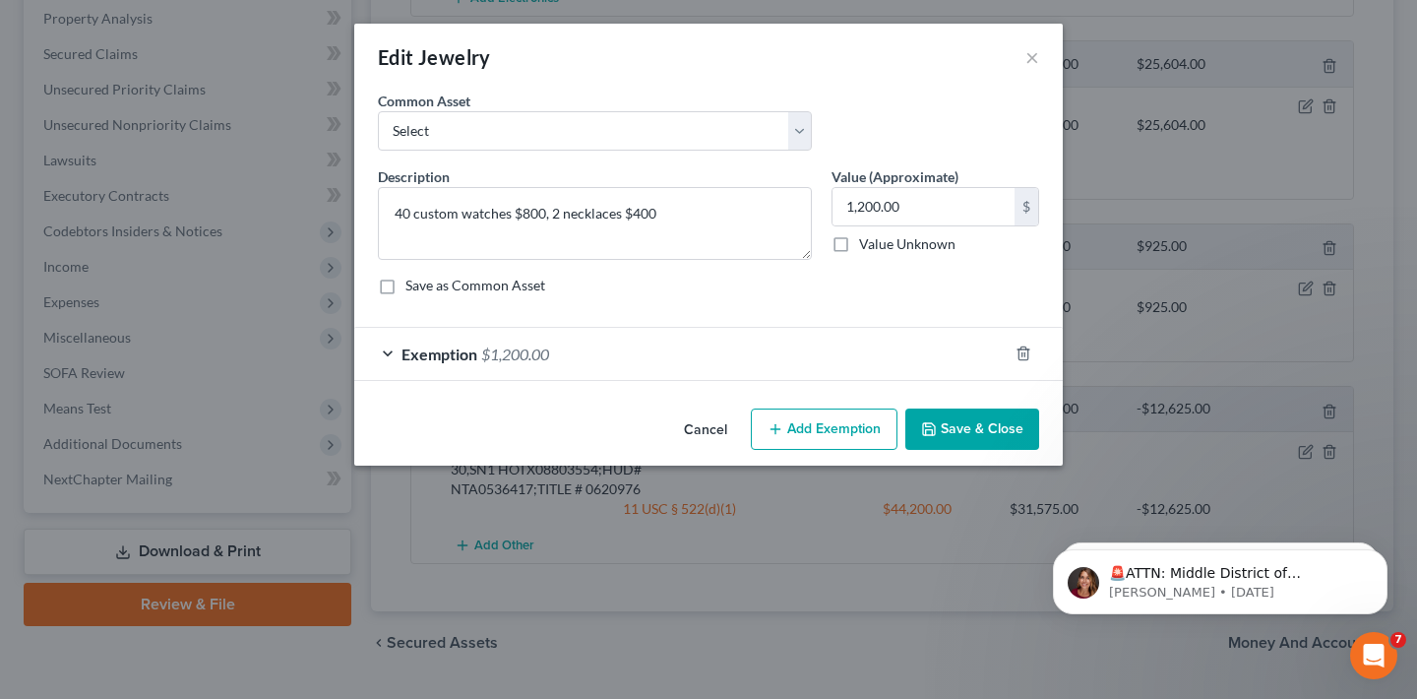
click at [629, 361] on div "Exemption $1,200.00" at bounding box center [680, 354] width 653 height 52
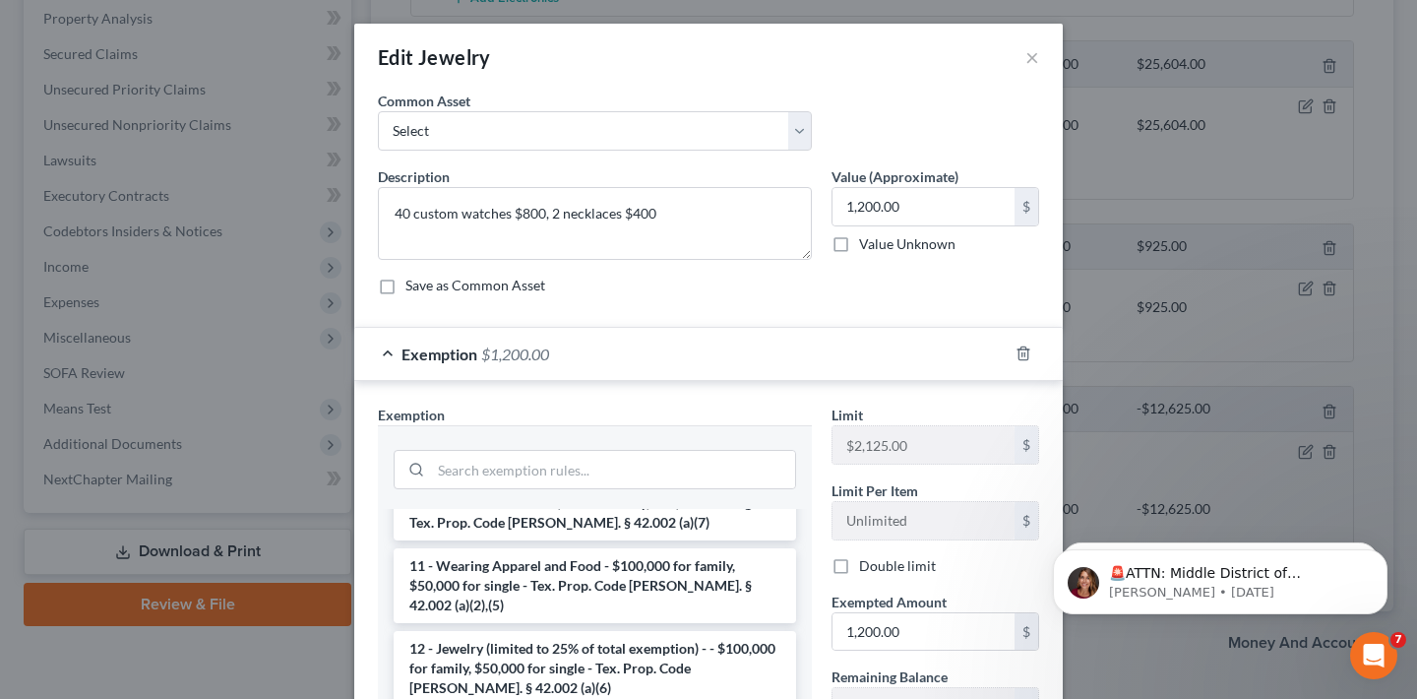
scroll to position [216, 0]
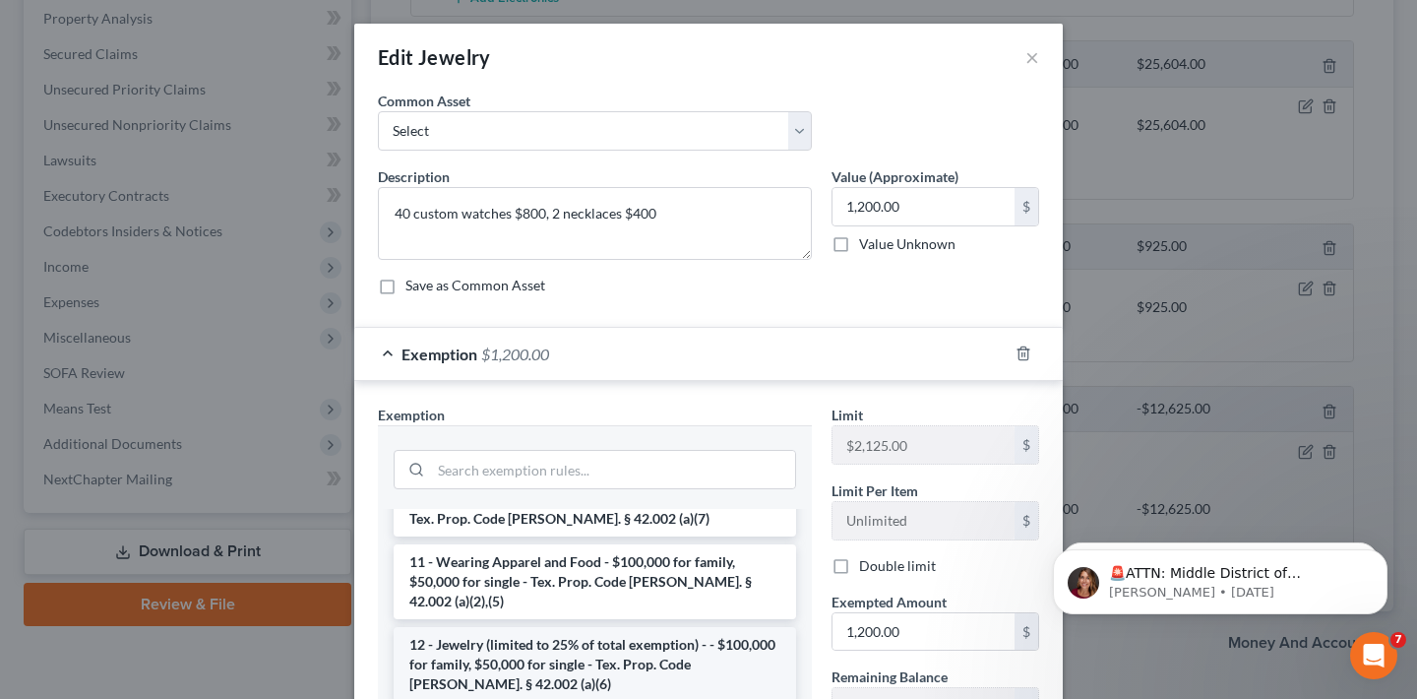
click at [622, 627] on li "12 - Jewelry (limited to 25% of total exemption) - - $100,000 for family, $50,0…" at bounding box center [595, 664] width 402 height 75
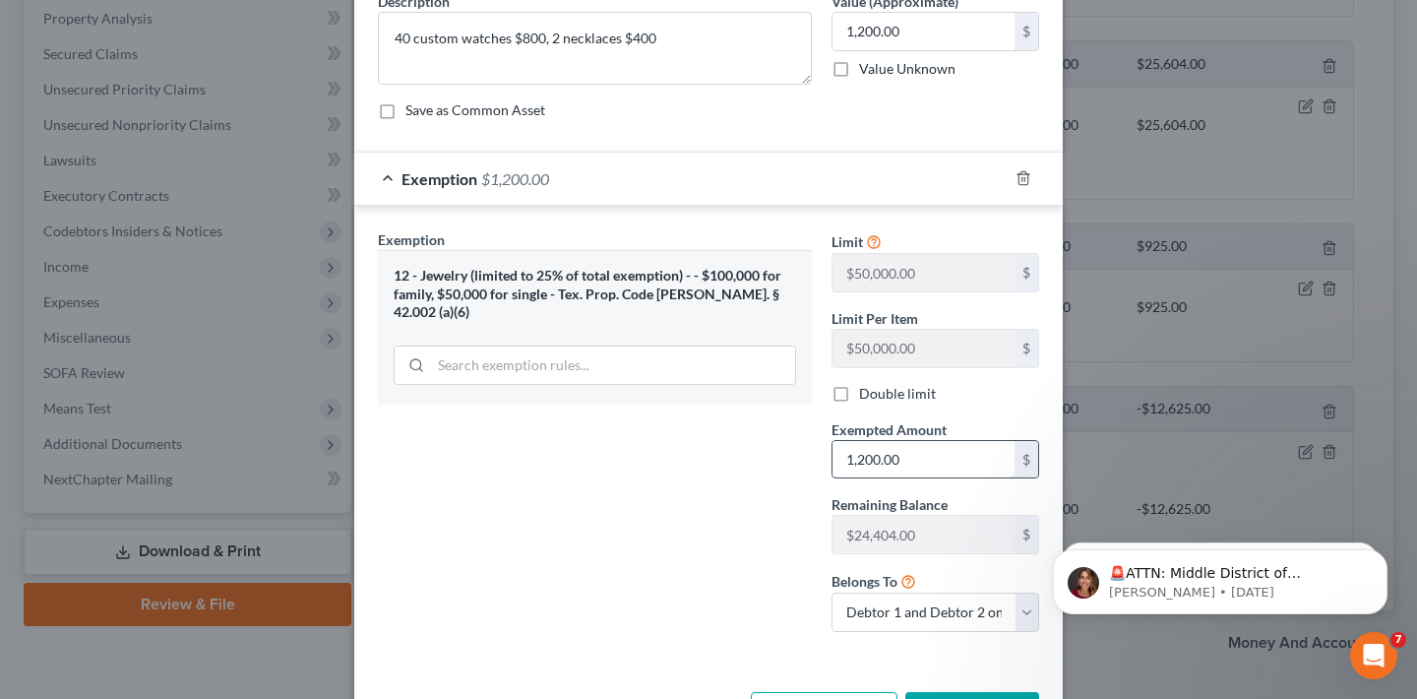
scroll to position [248, 0]
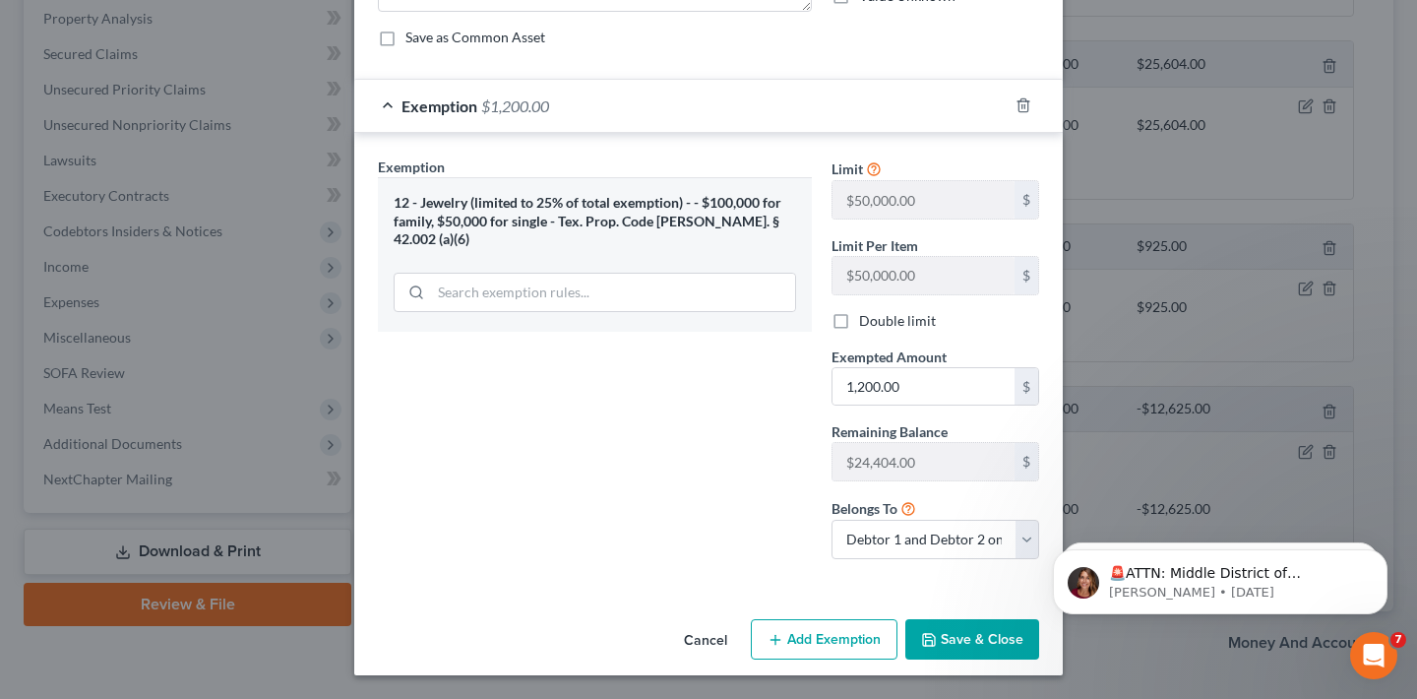
click at [944, 637] on button "Save & Close" at bounding box center [972, 639] width 134 height 41
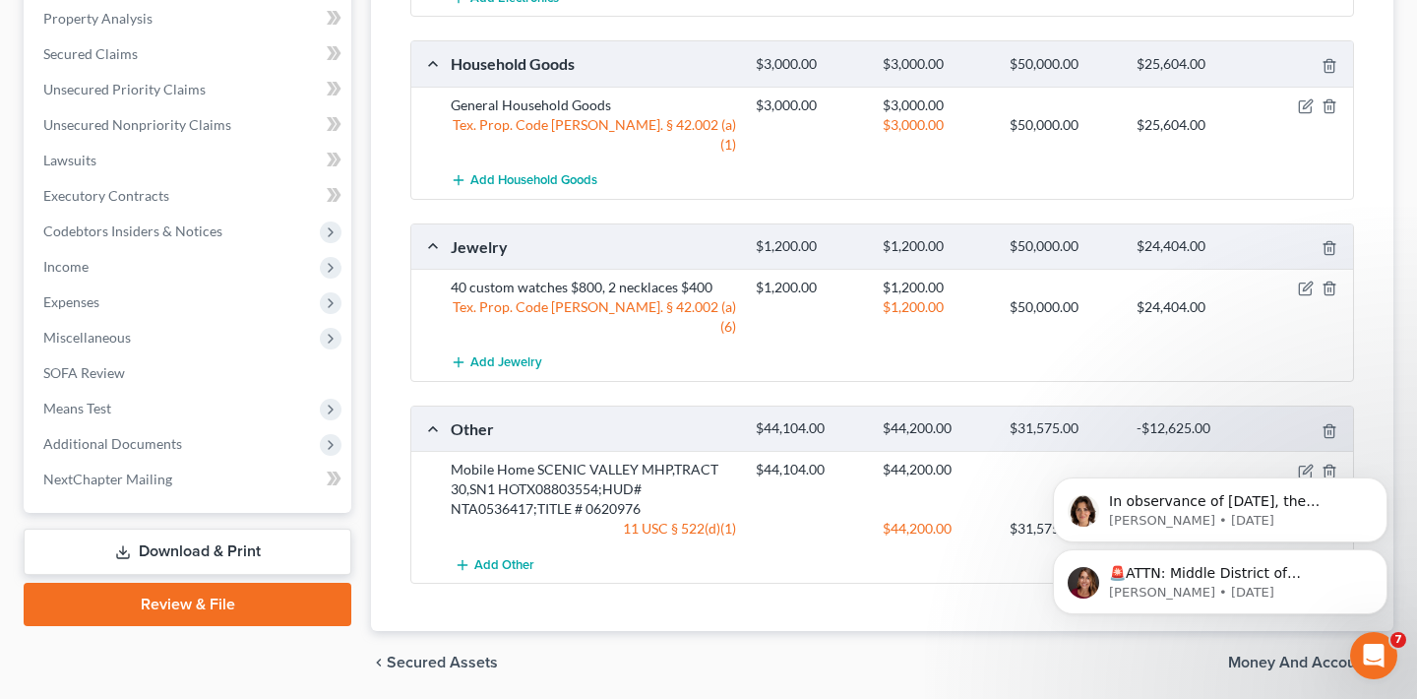
click at [1298, 393] on div "🚨ATTN: Middle District of [US_STATE] The court has added a new Credit Counselin…" at bounding box center [1220, 491] width 362 height 246
click at [1293, 391] on div "🚨ATTN: Middle District of [US_STATE] The court has added a new Credit Counselin…" at bounding box center [1220, 491] width 362 height 246
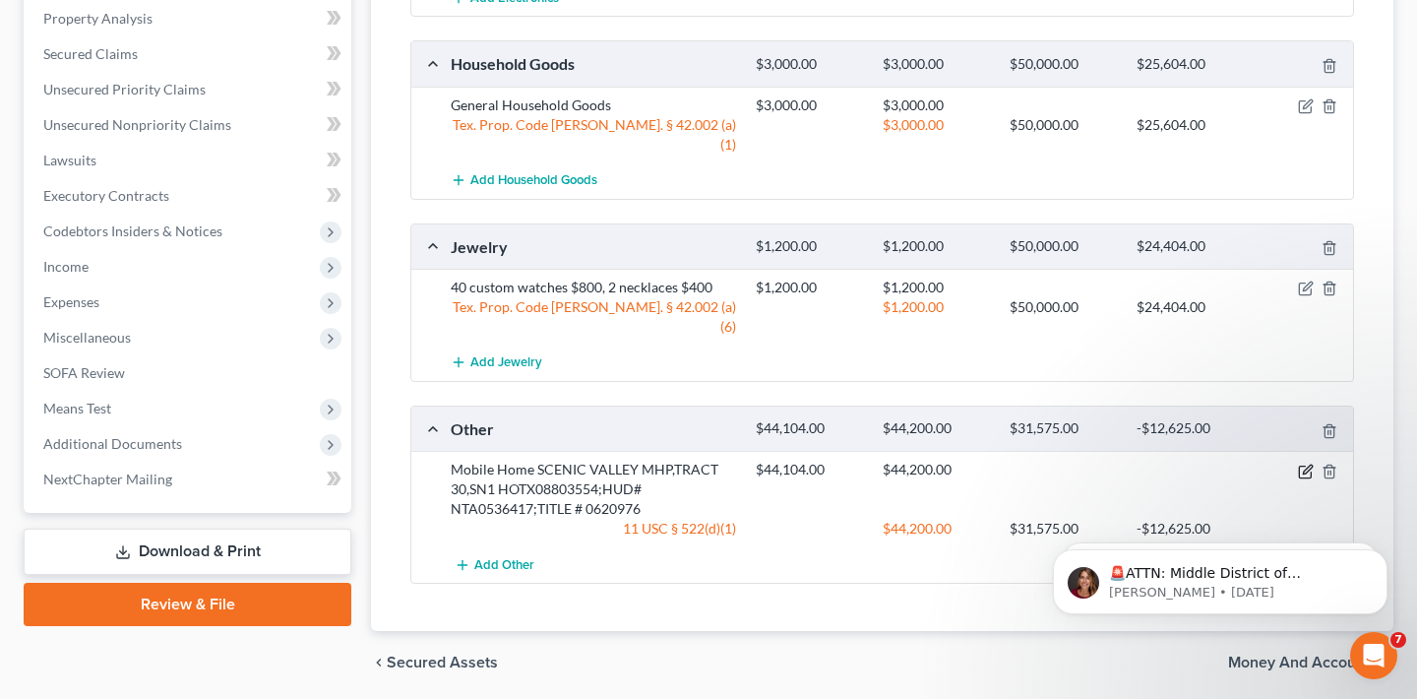
click at [1303, 465] on icon "button" at bounding box center [1305, 471] width 12 height 12
select select "2"
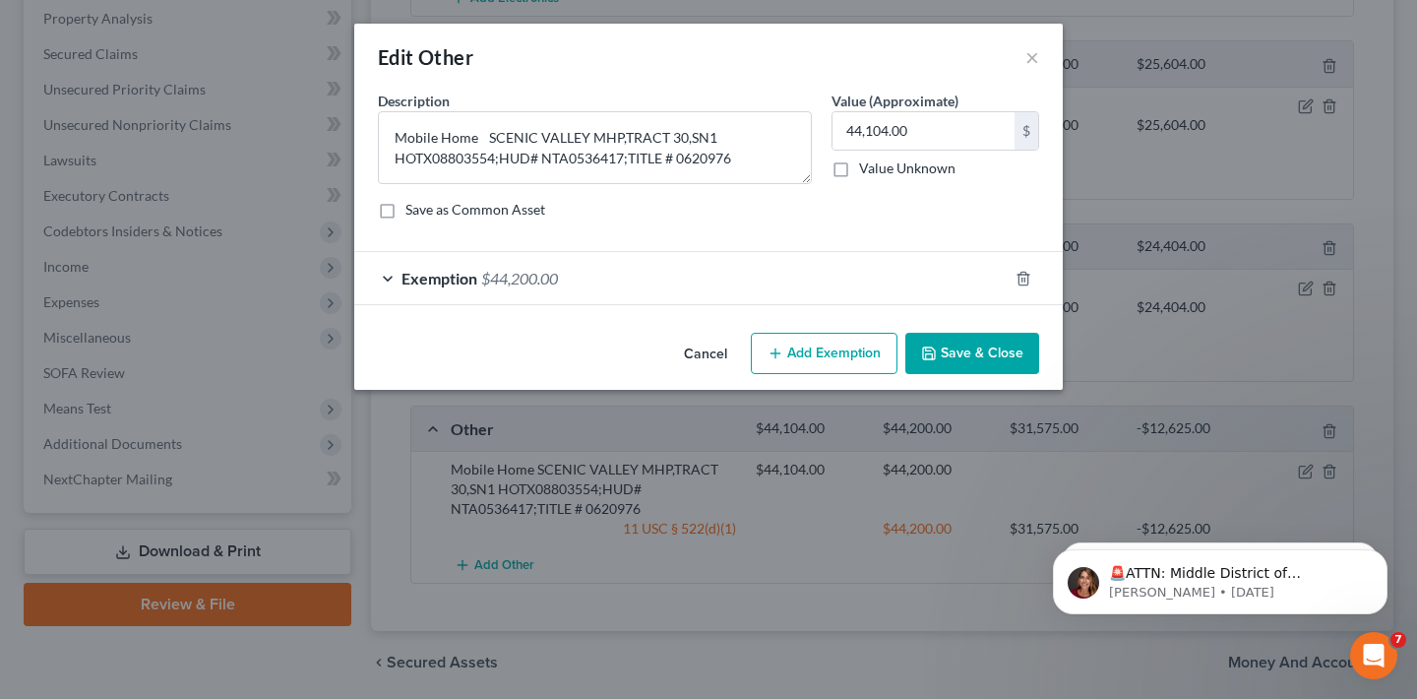
click at [599, 283] on div "Exemption $44,200.00" at bounding box center [680, 278] width 653 height 52
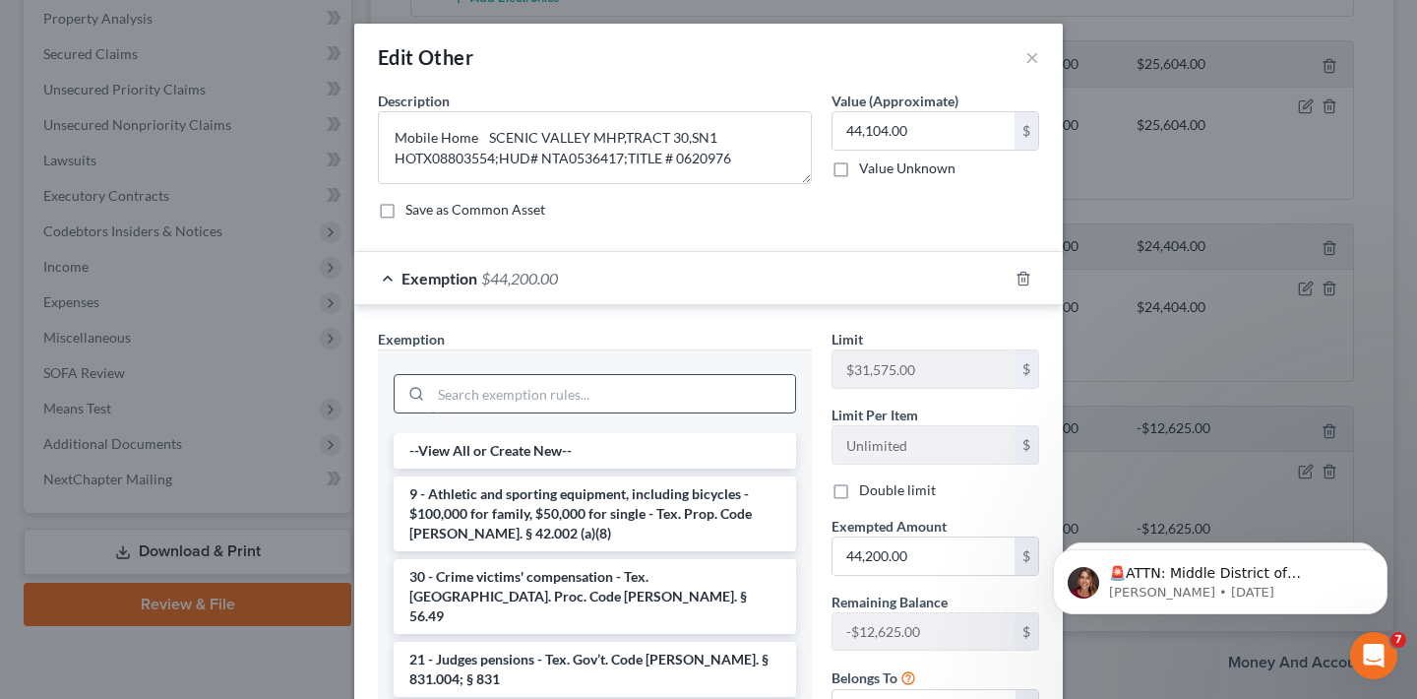
click at [578, 388] on input "search" at bounding box center [613, 393] width 364 height 37
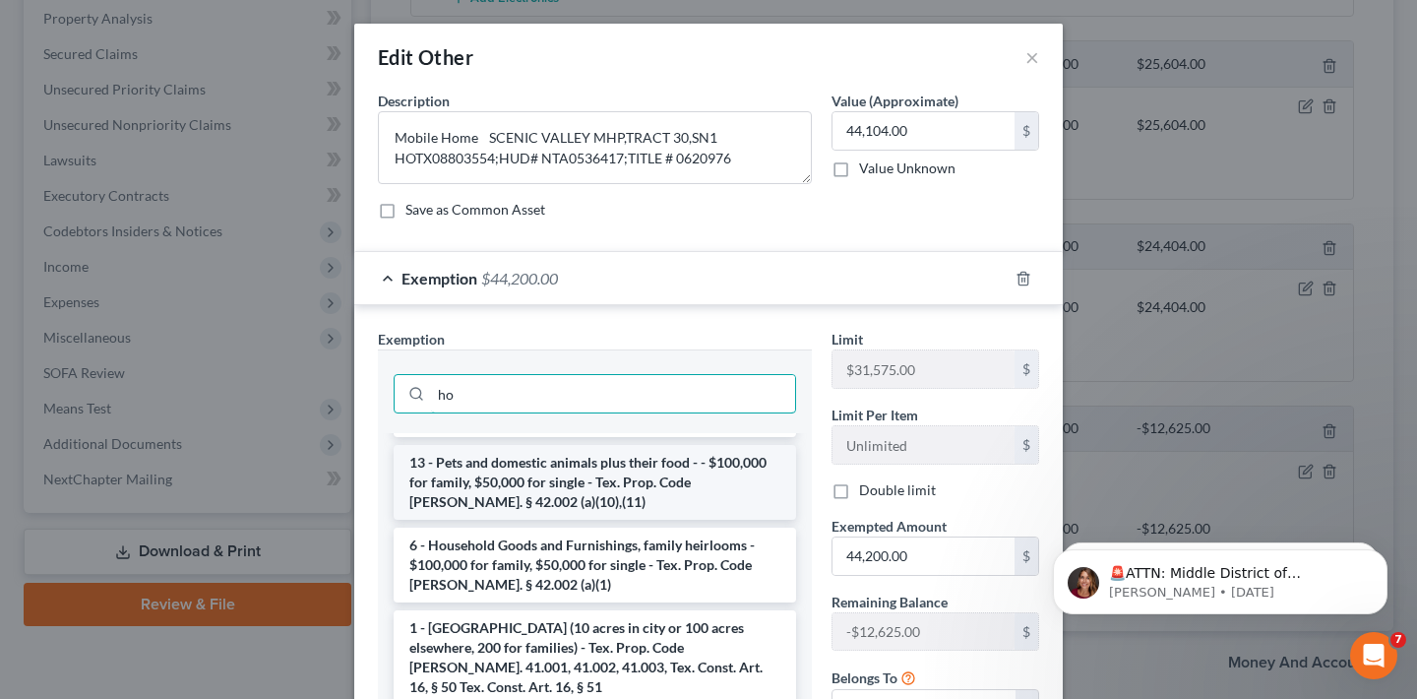
scroll to position [83, 0]
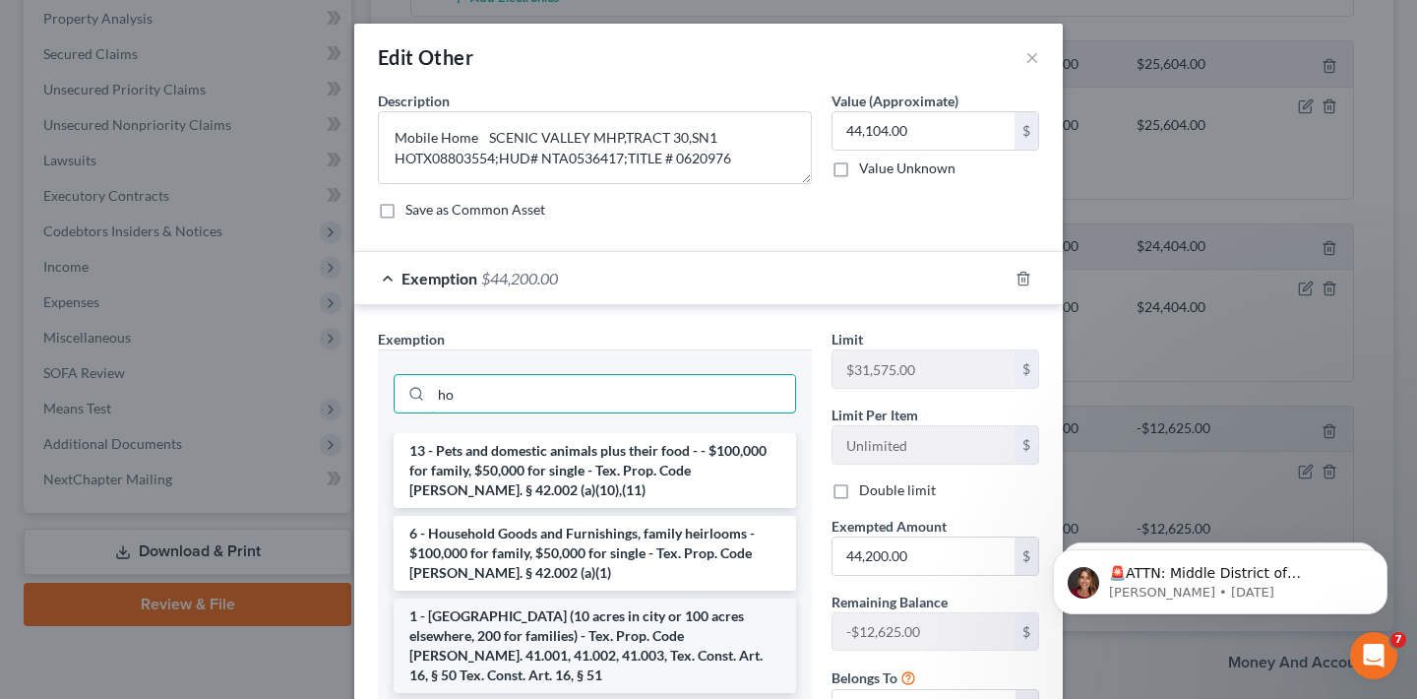
type input "ho"
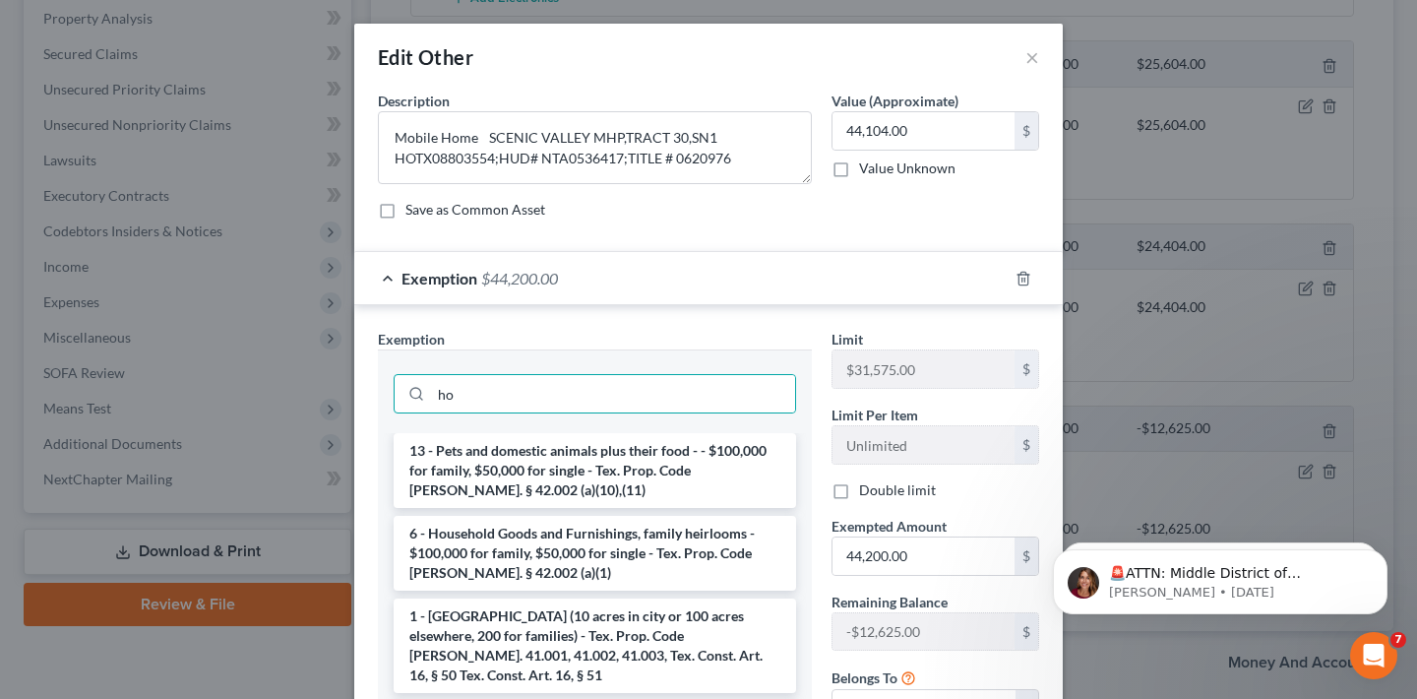
click at [577, 614] on li "1 - [GEOGRAPHIC_DATA] (10 acres in city or 100 acres elsewhere, 200 for familie…" at bounding box center [595, 645] width 402 height 94
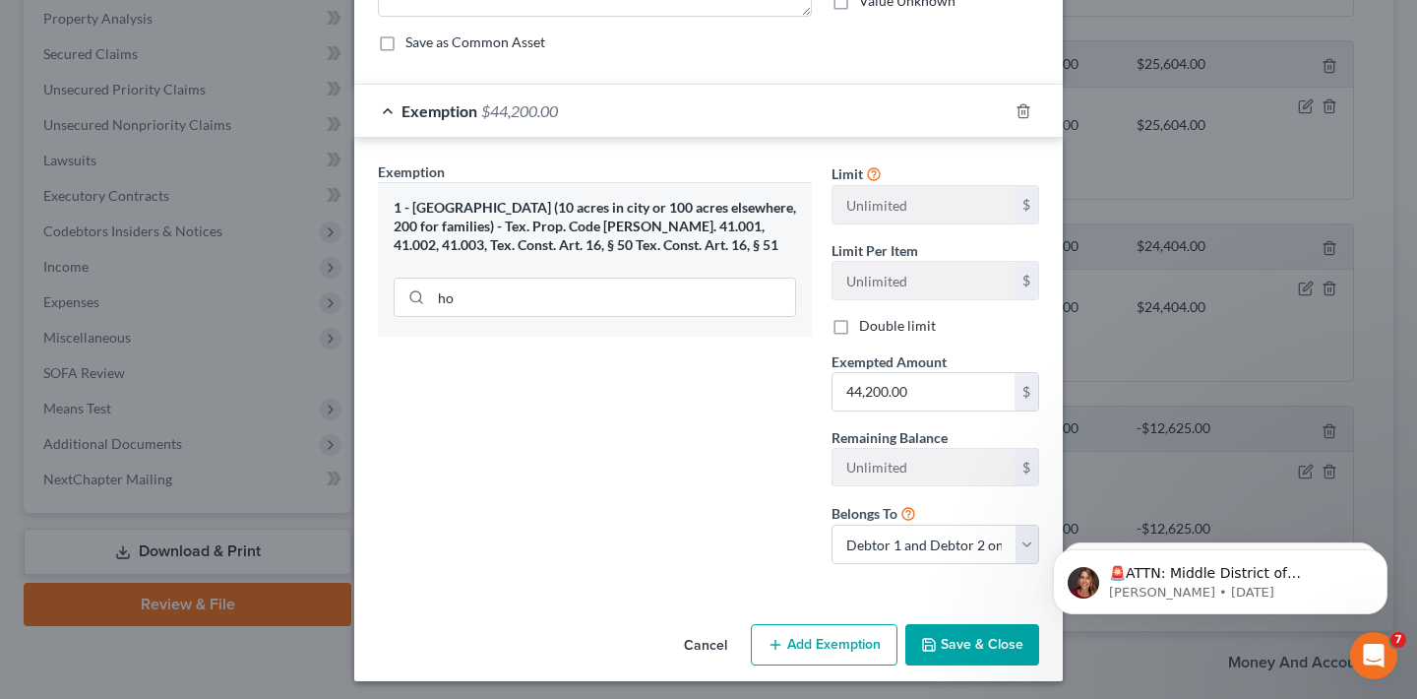
scroll to position [173, 0]
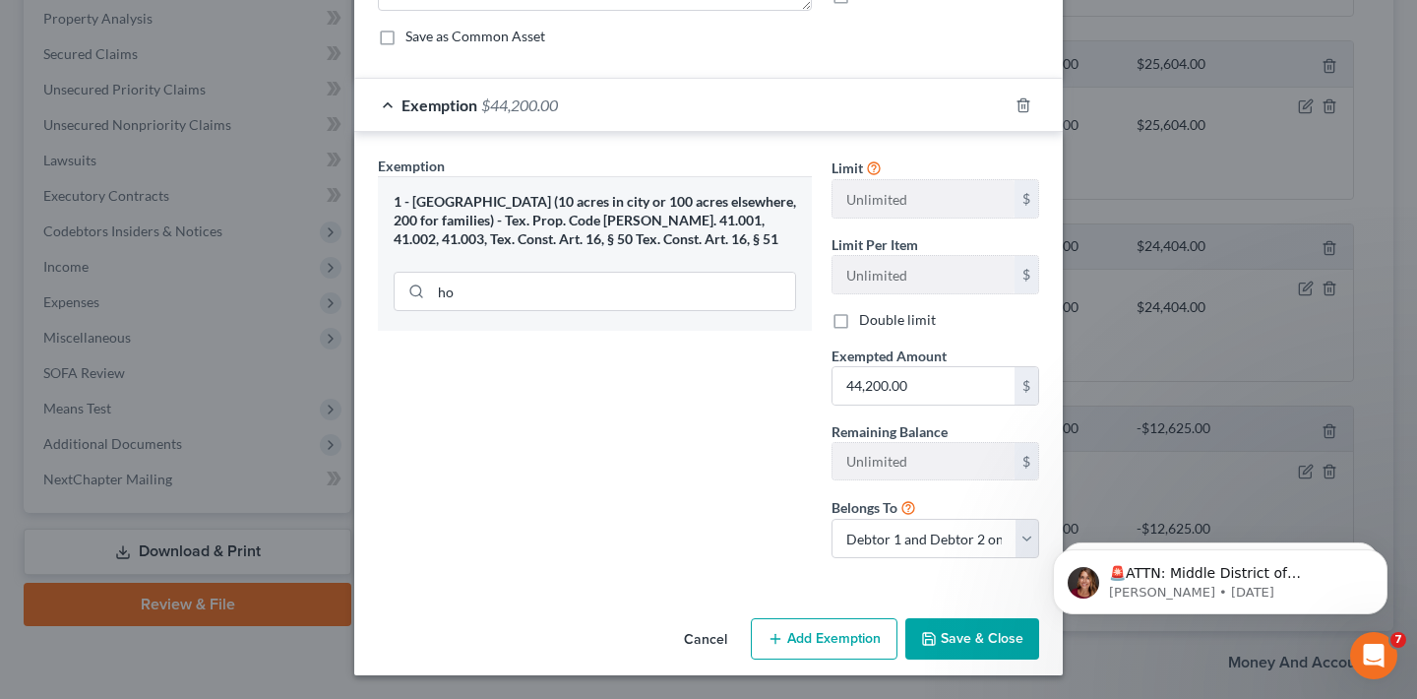
click at [975, 636] on button "Save & Close" at bounding box center [972, 638] width 134 height 41
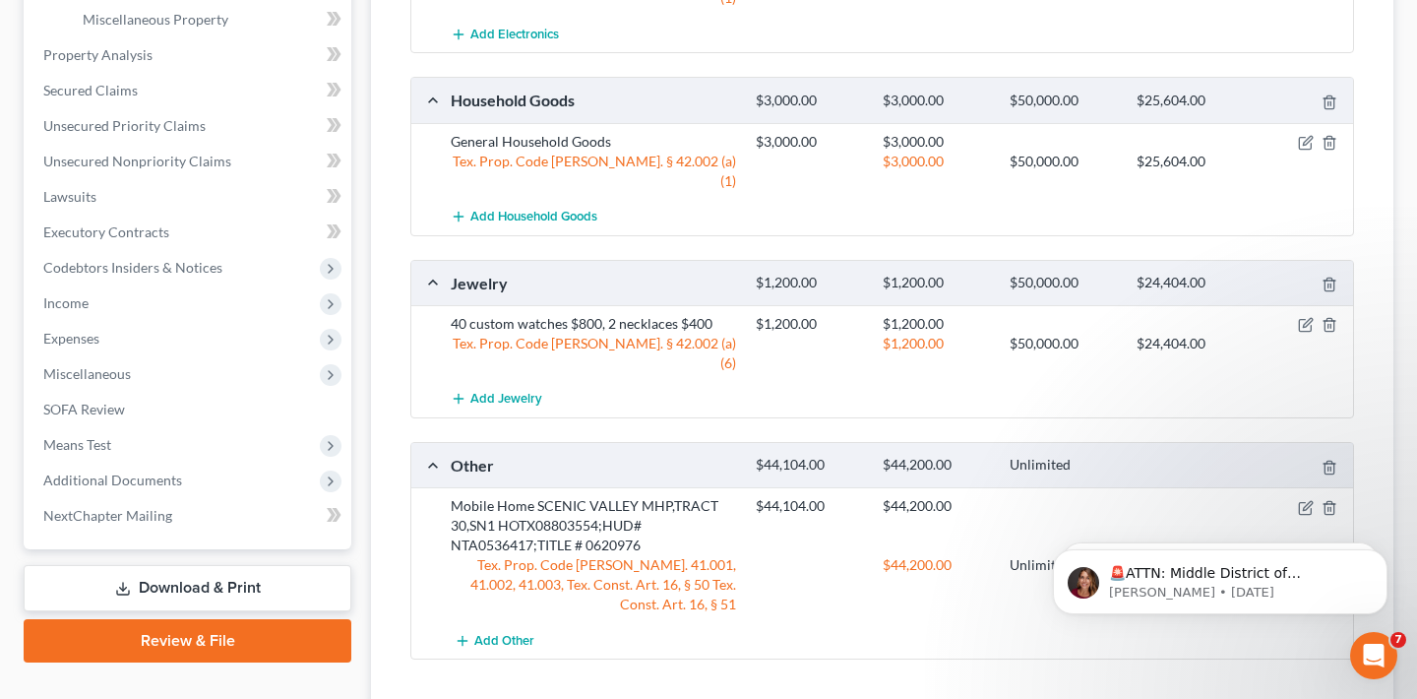
scroll to position [689, 0]
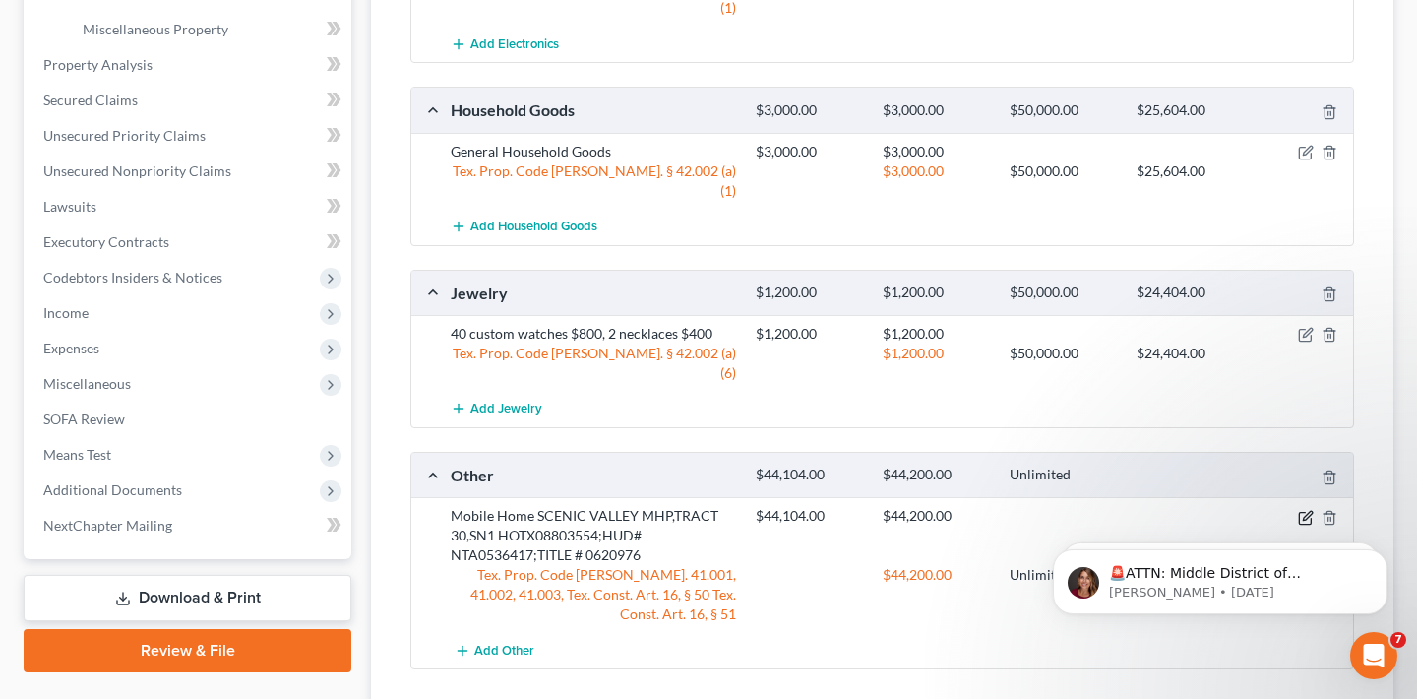
click at [1308, 510] on icon "button" at bounding box center [1306, 518] width 16 height 16
select select "2"
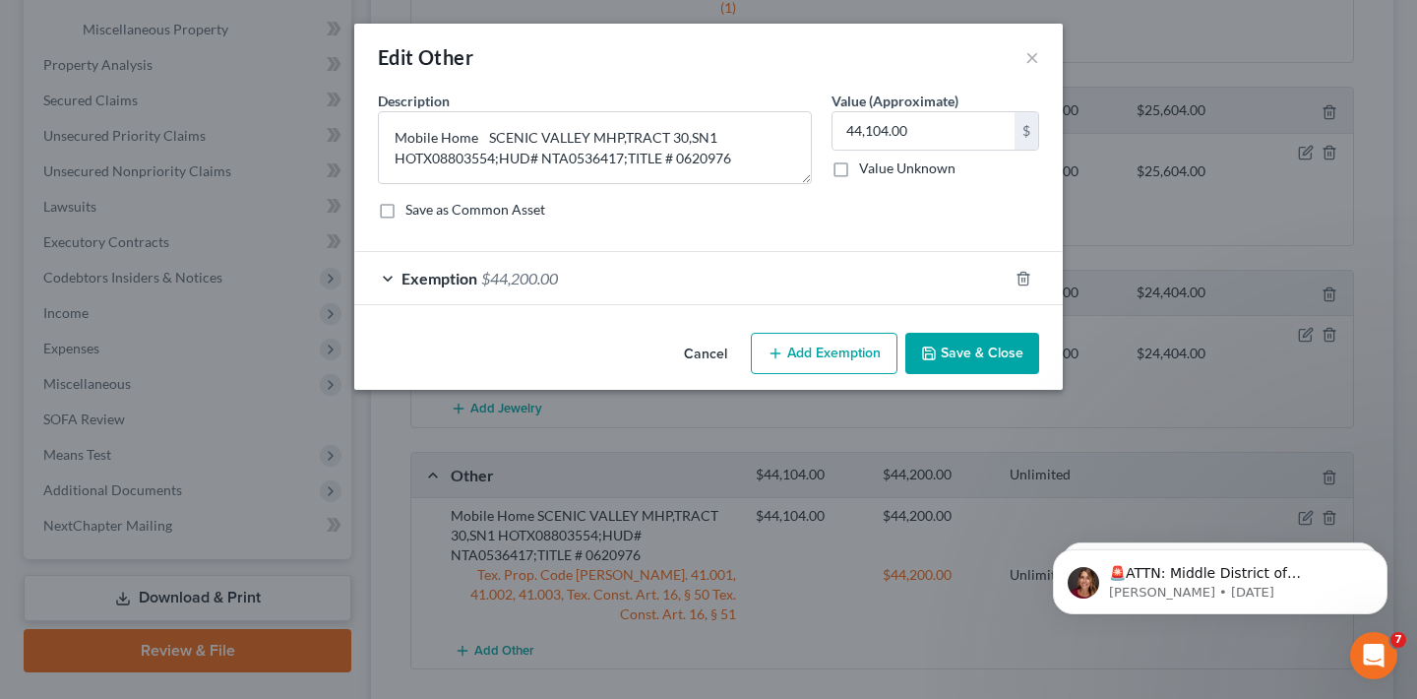
click at [615, 293] on div "Exemption $44,200.00" at bounding box center [680, 278] width 653 height 52
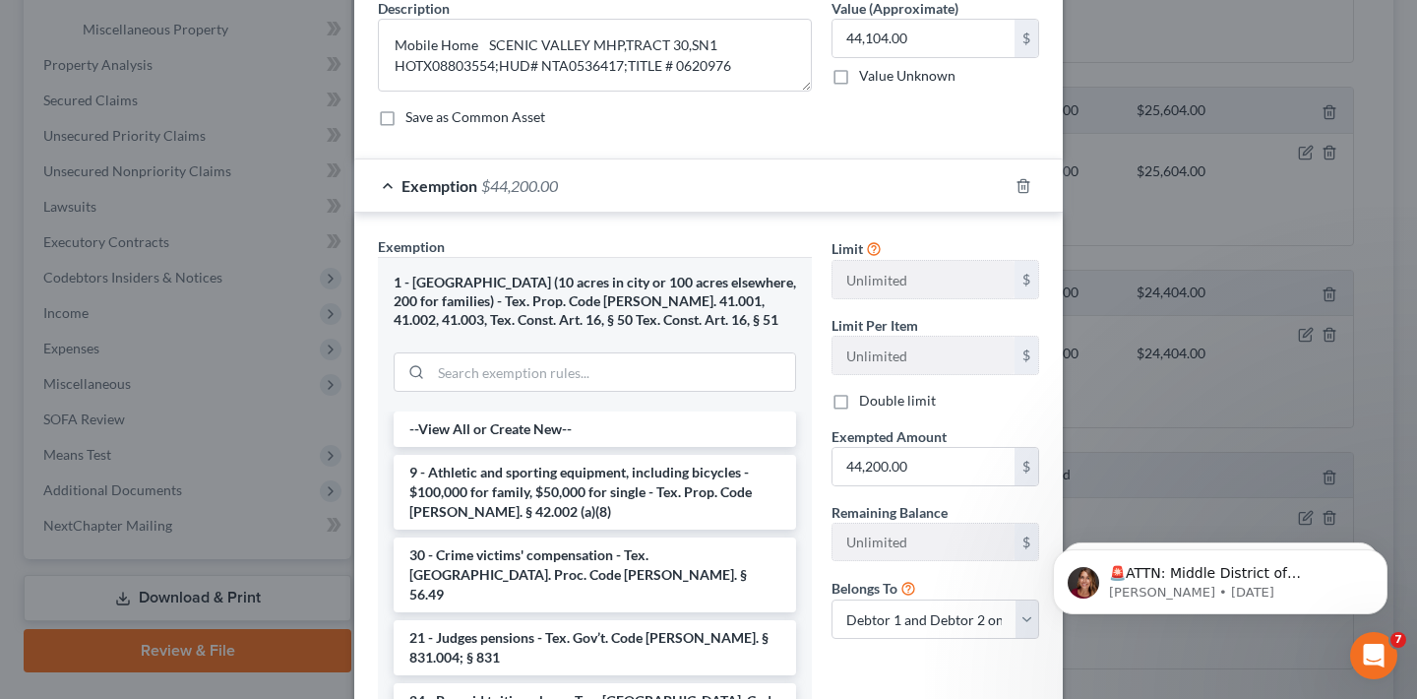
scroll to position [129, 0]
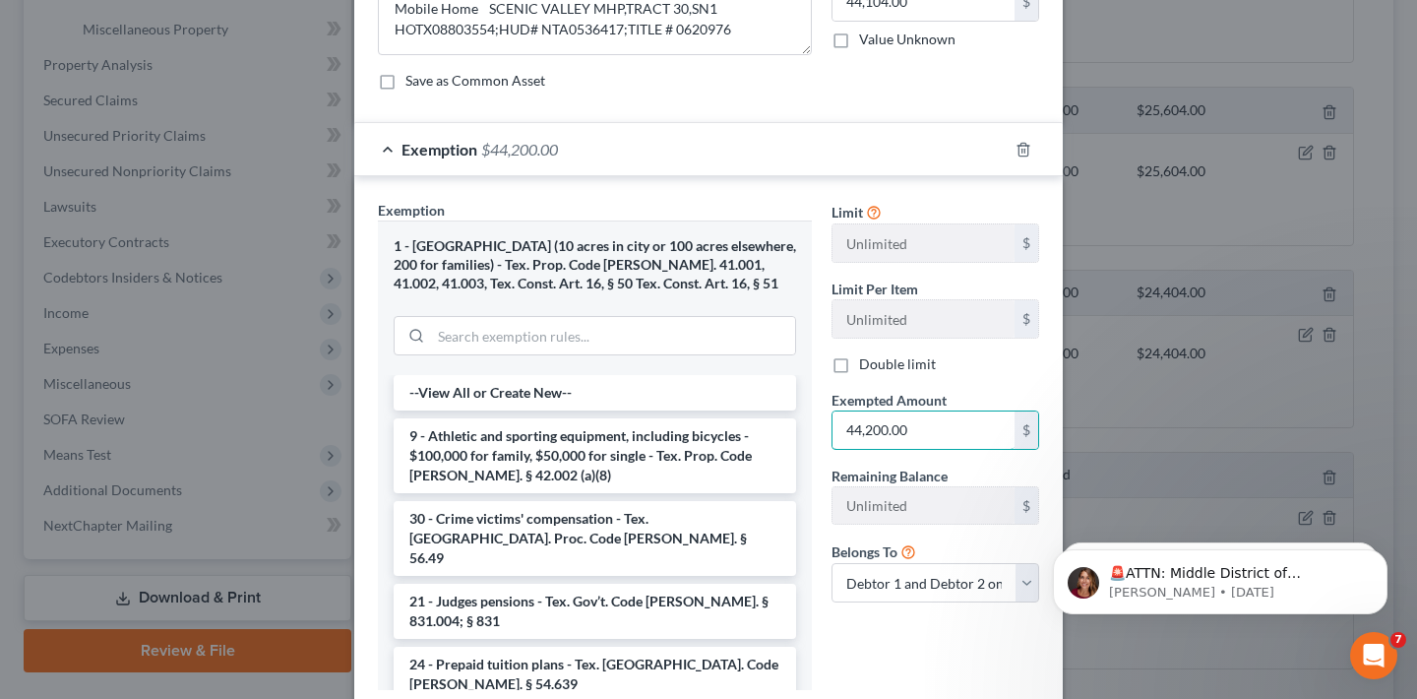
drag, startPoint x: 934, startPoint y: 432, endPoint x: 805, endPoint y: 405, distance: 131.6
click at [805, 405] on div "Exemption Set must be selected for CA. Exemption * 1 - [GEOGRAPHIC_DATA] (10 ac…" at bounding box center [708, 453] width 681 height 507
type input "4"
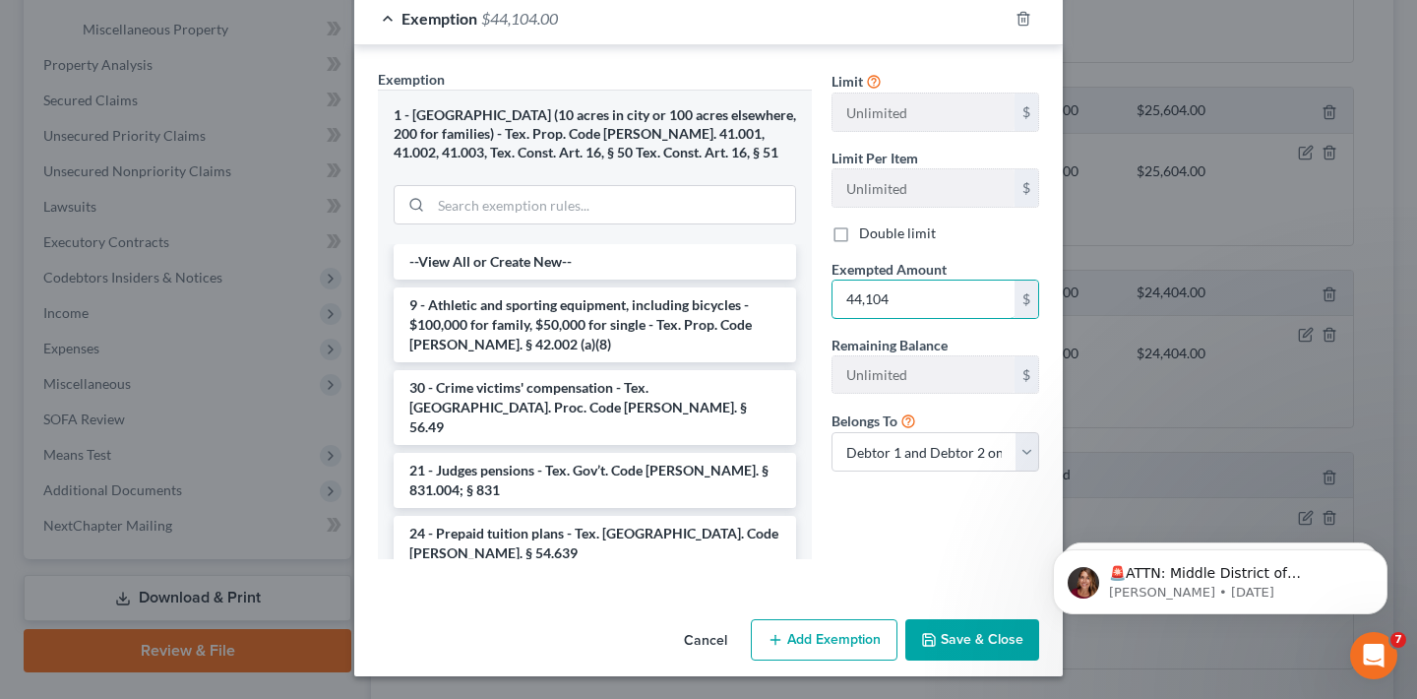
type input "44,104"
click at [976, 648] on button "Save & Close" at bounding box center [972, 639] width 134 height 41
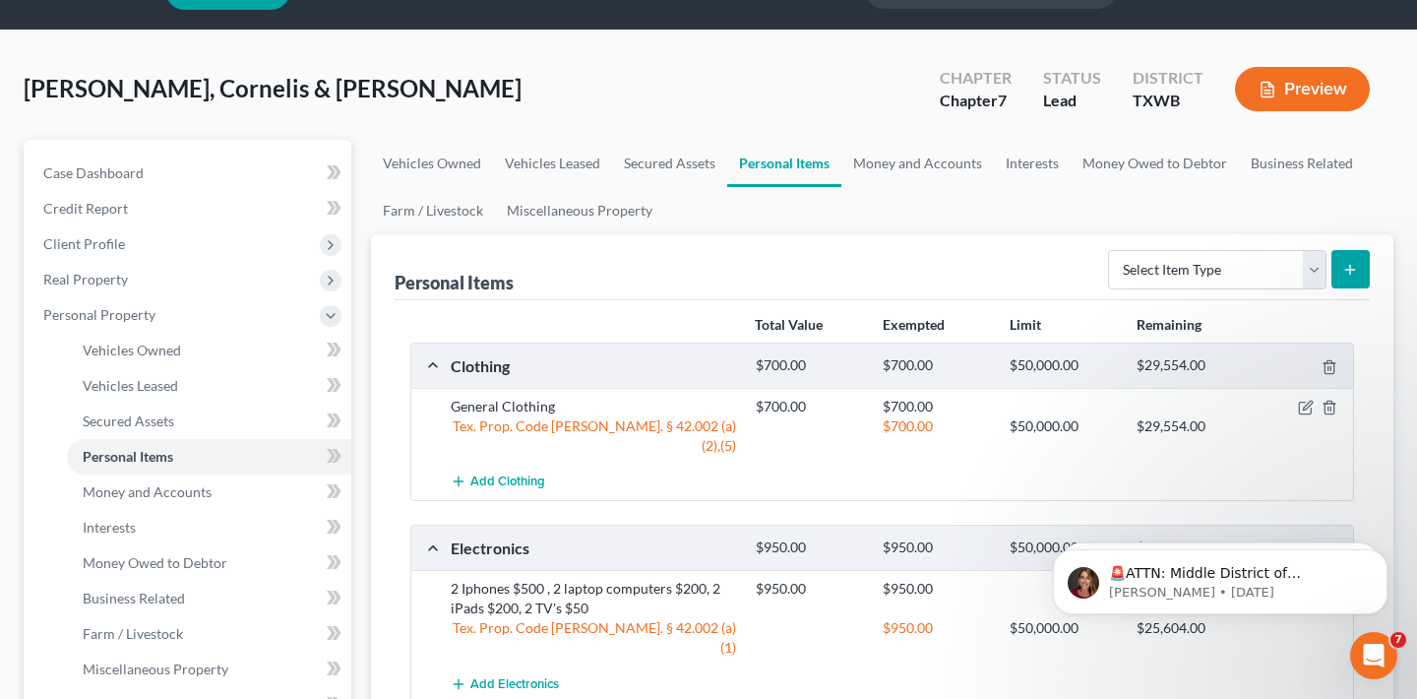
scroll to position [0, 0]
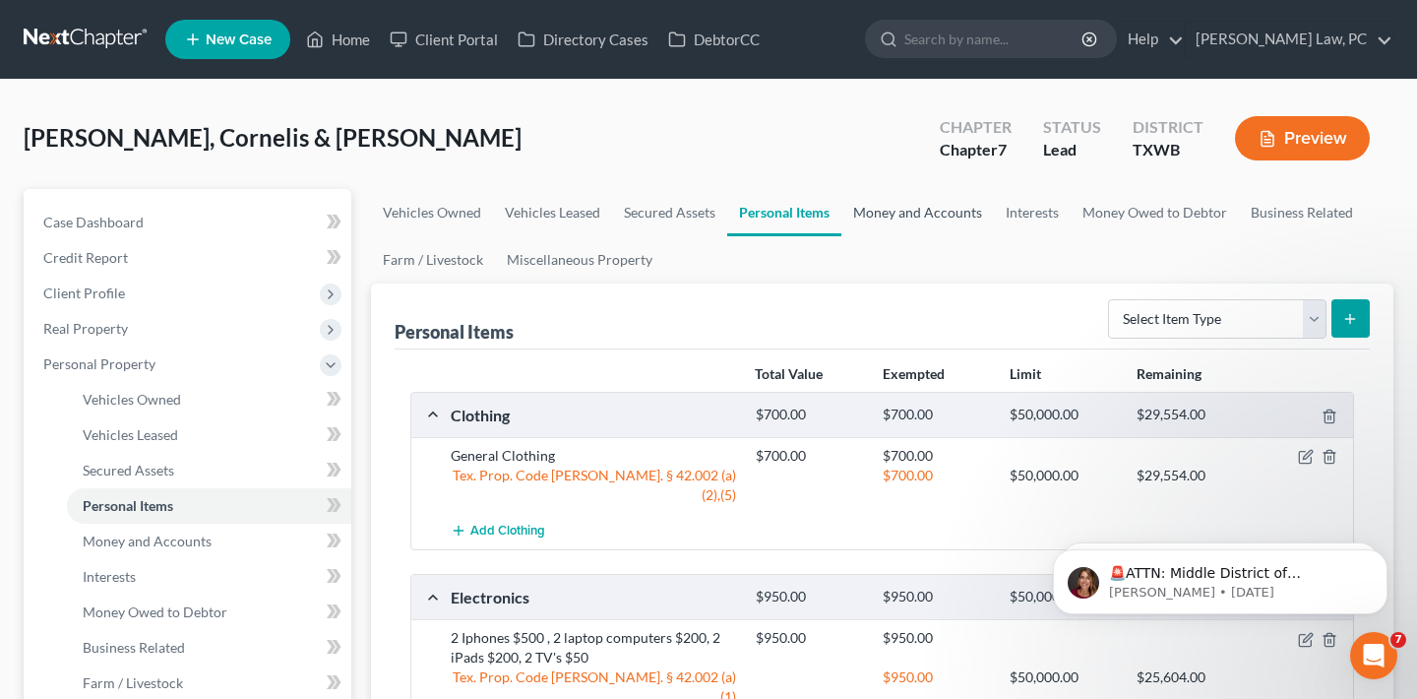
click at [915, 215] on link "Money and Accounts" at bounding box center [917, 212] width 153 height 47
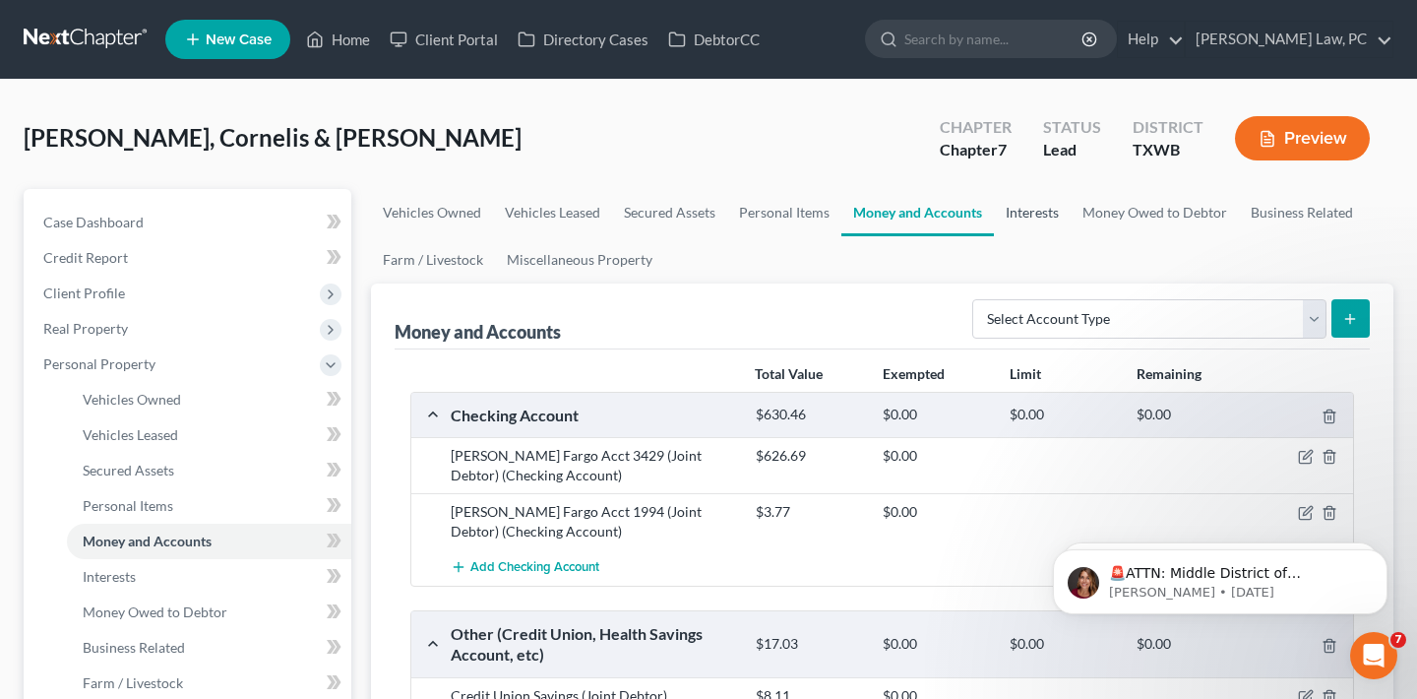
click at [1043, 208] on link "Interests" at bounding box center [1032, 212] width 77 height 47
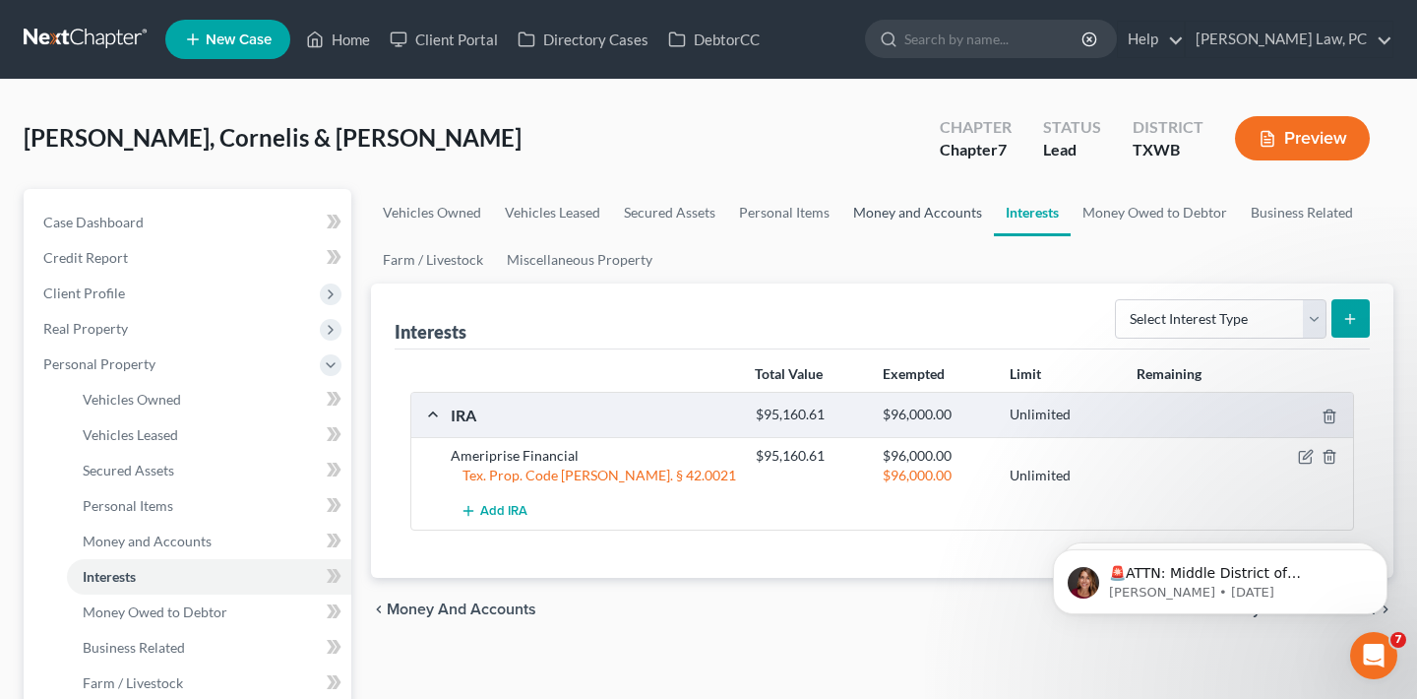
click at [941, 213] on link "Money and Accounts" at bounding box center [917, 212] width 153 height 47
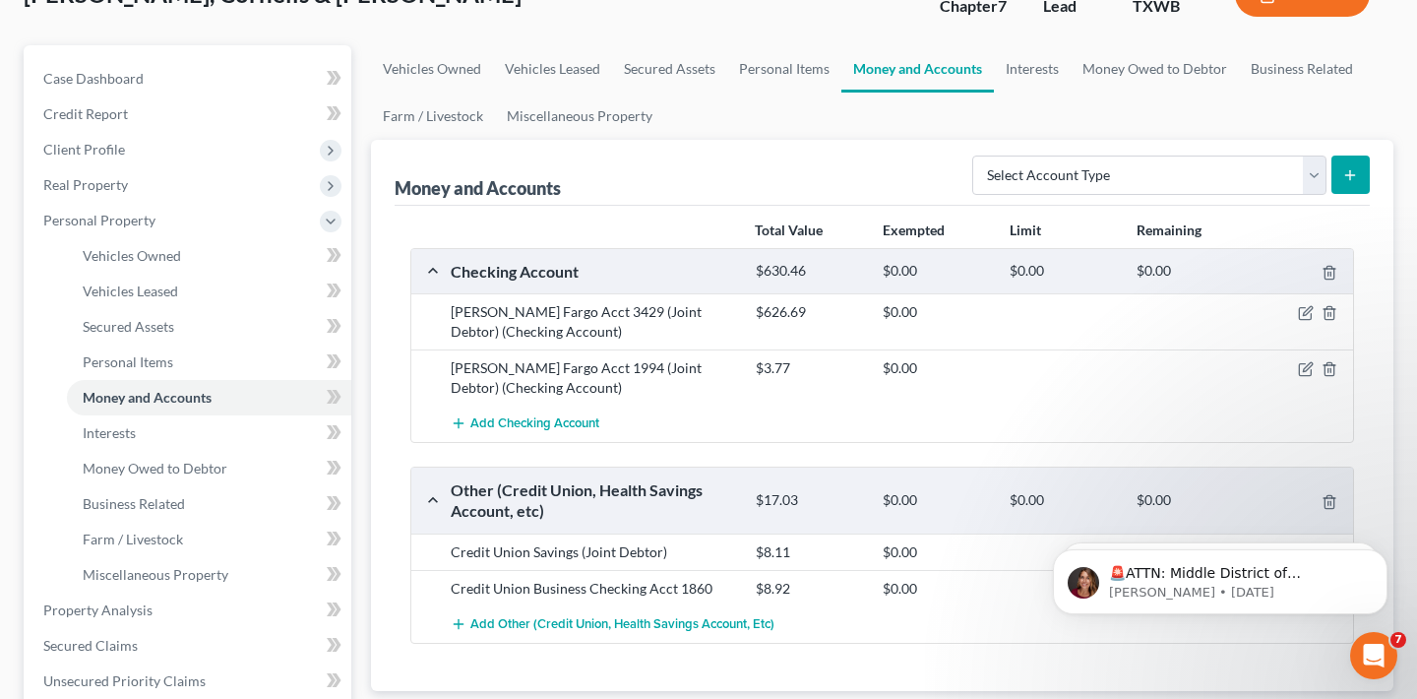
scroll to position [148, 0]
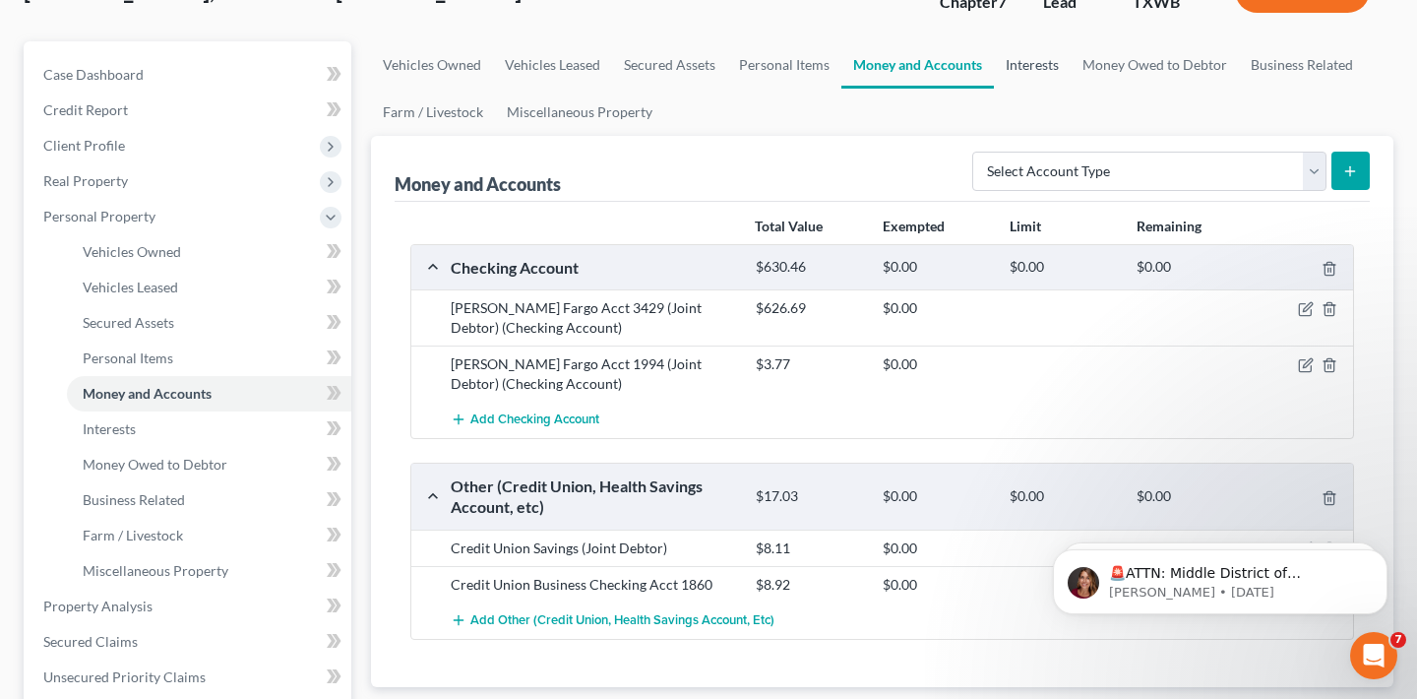
click at [1038, 70] on link "Interests" at bounding box center [1032, 64] width 77 height 47
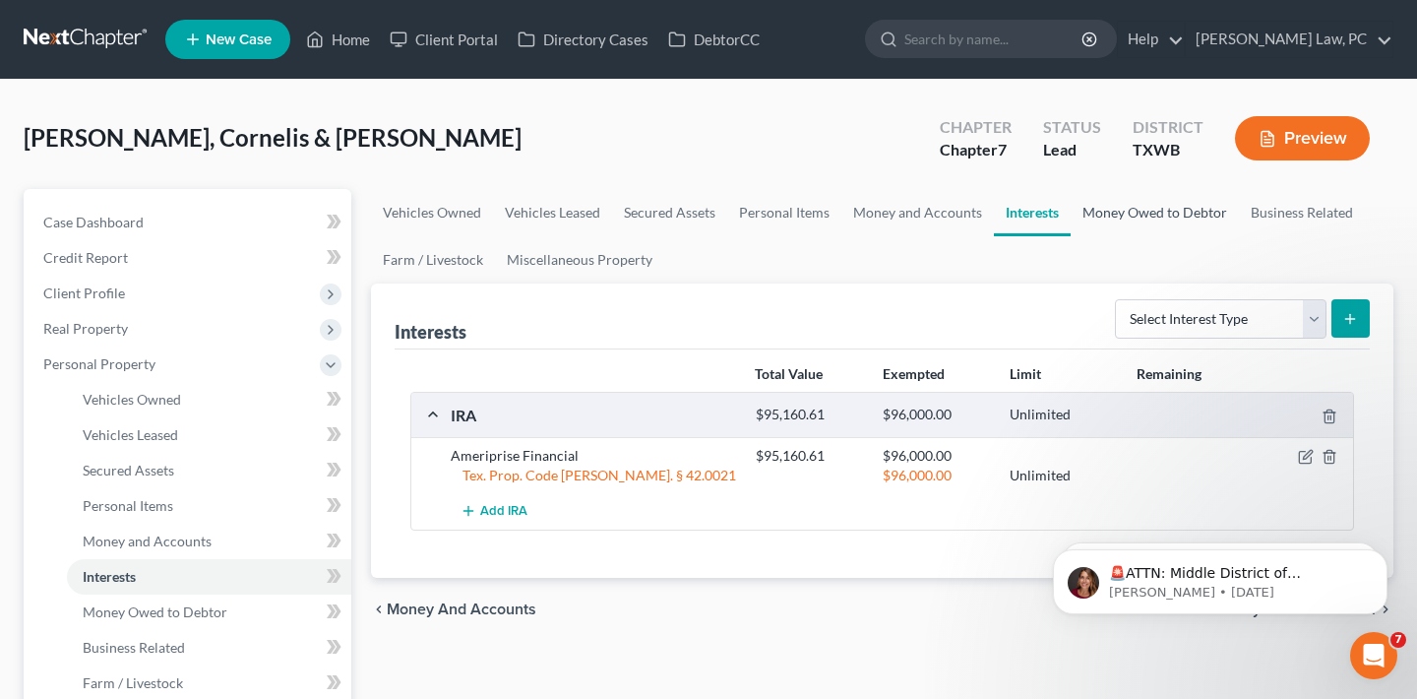
click at [1111, 211] on link "Money Owed to Debtor" at bounding box center [1154, 212] width 168 height 47
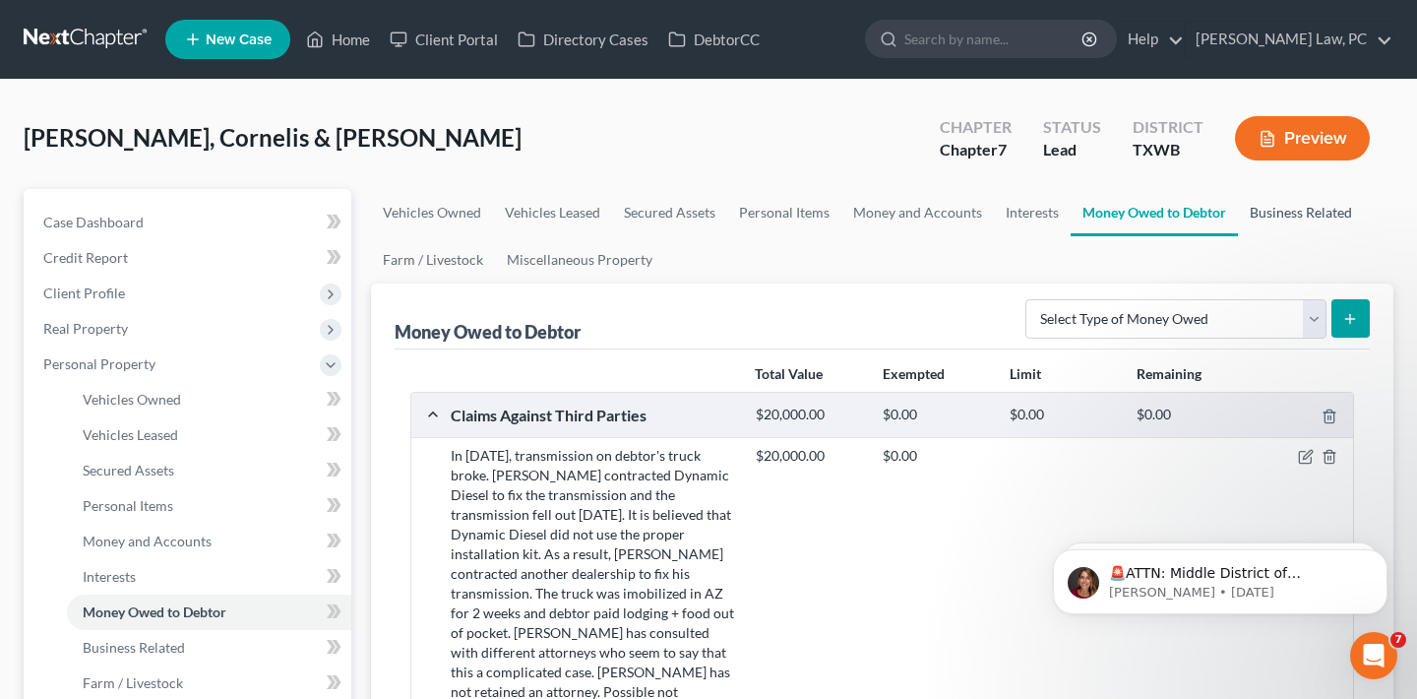
click at [1317, 212] on link "Business Related" at bounding box center [1301, 212] width 126 height 47
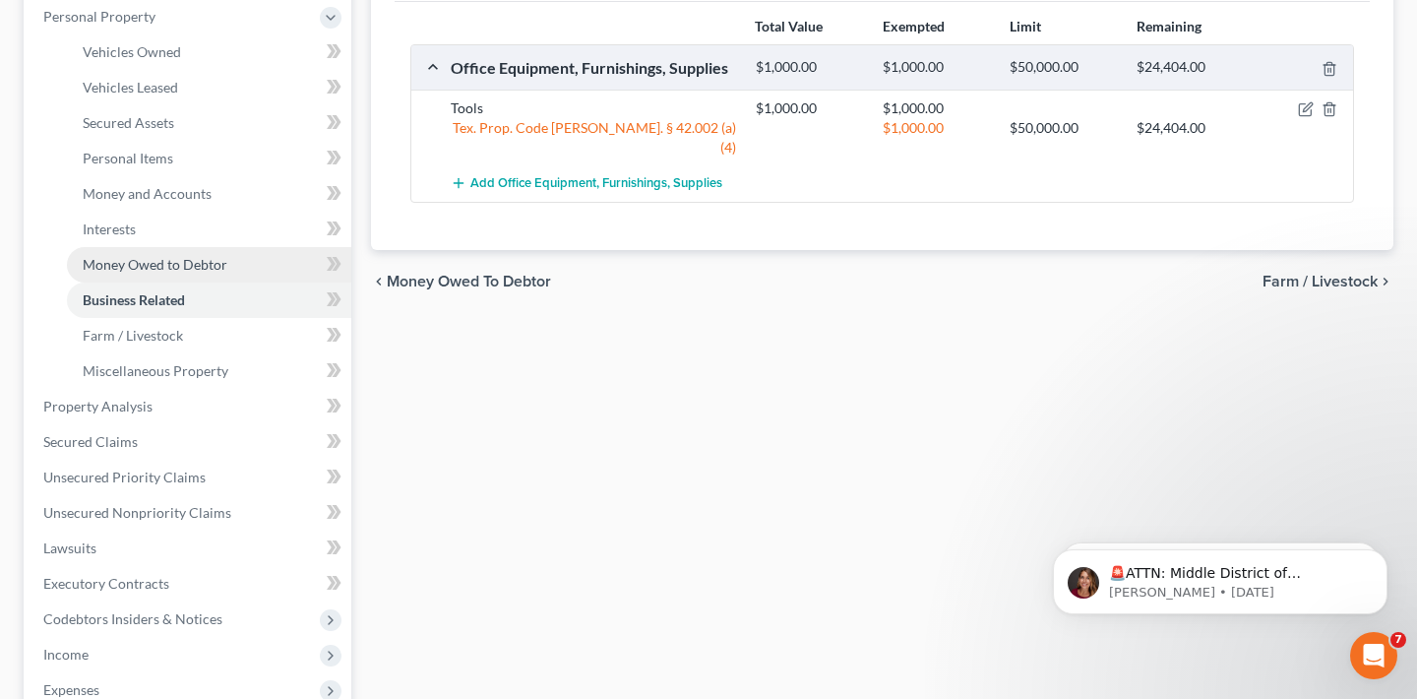
scroll to position [346, 0]
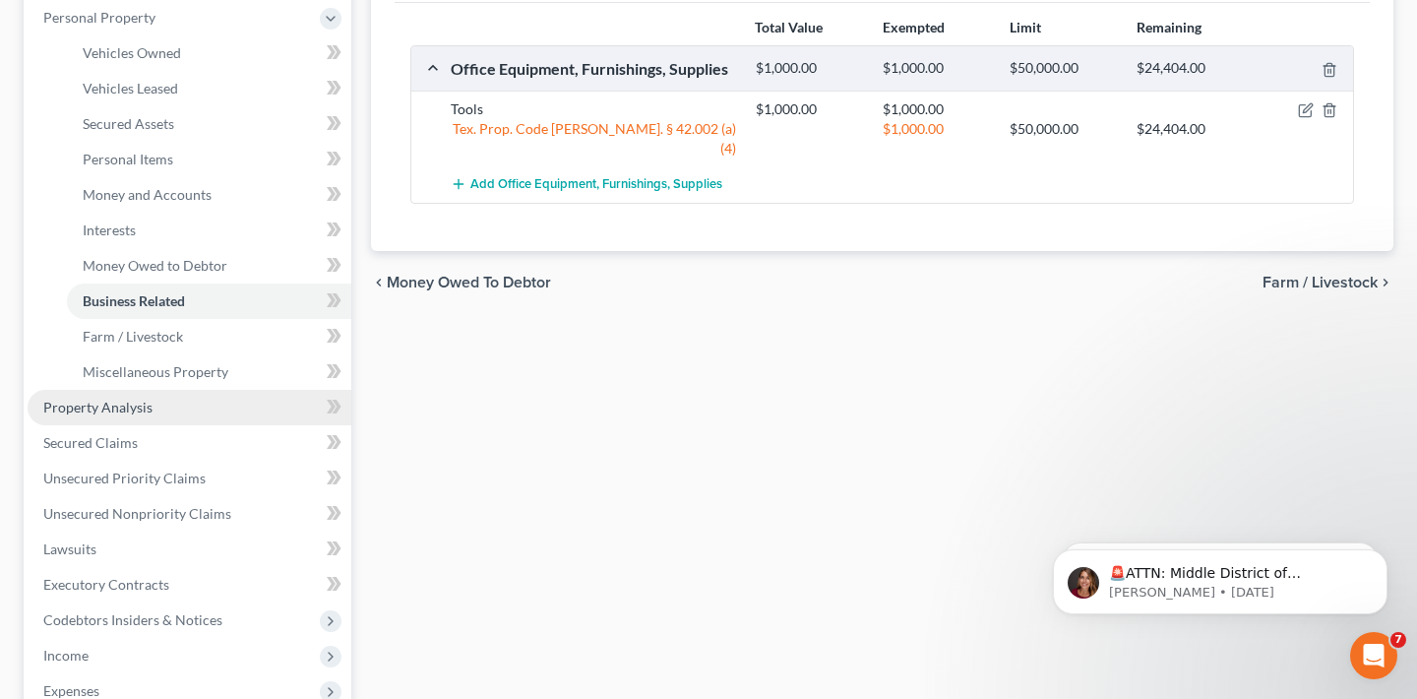
click at [113, 410] on span "Property Analysis" at bounding box center [97, 406] width 109 height 17
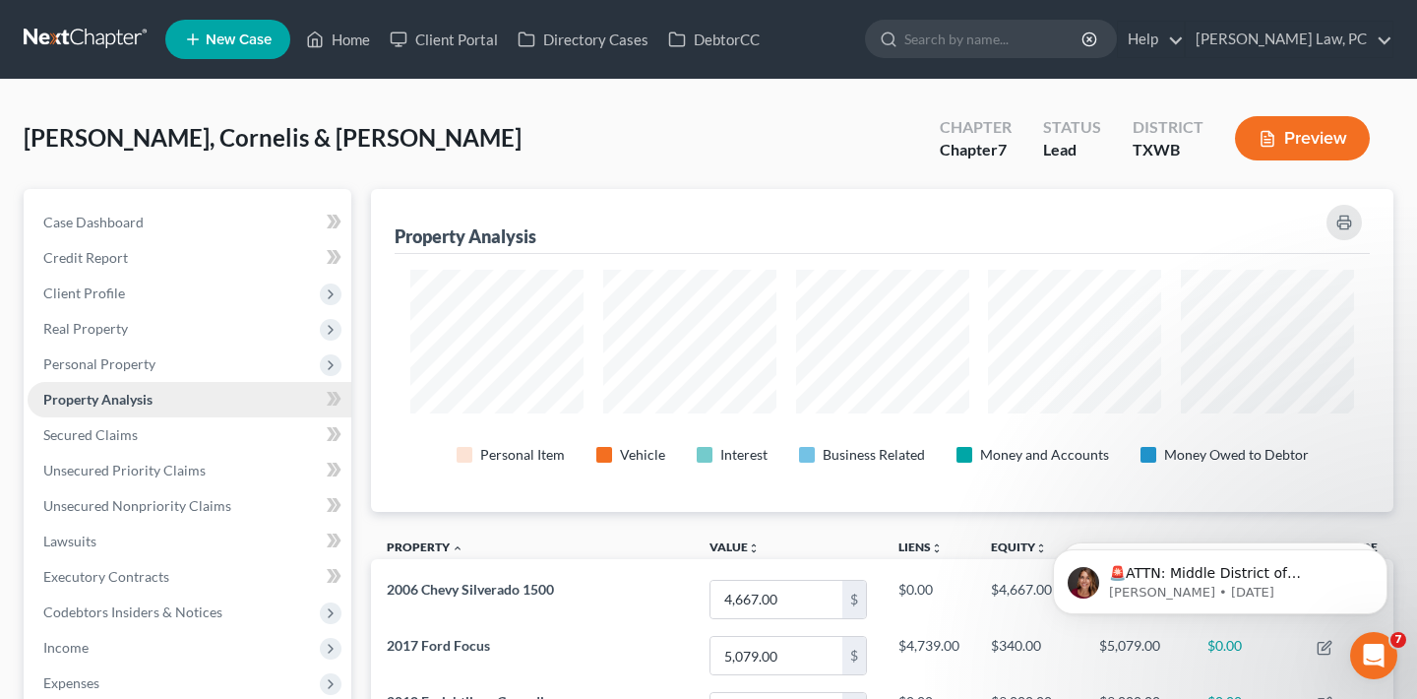
scroll to position [323, 1022]
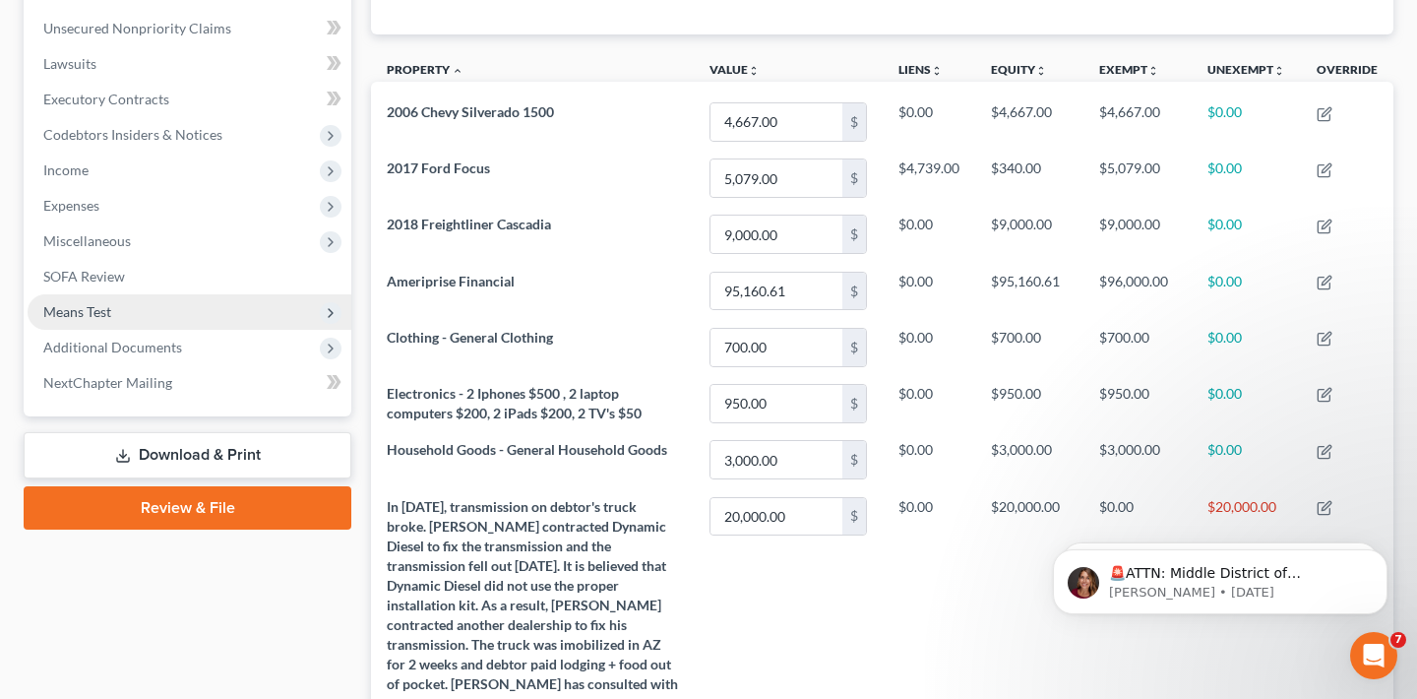
click at [117, 316] on span "Means Test" at bounding box center [190, 311] width 324 height 35
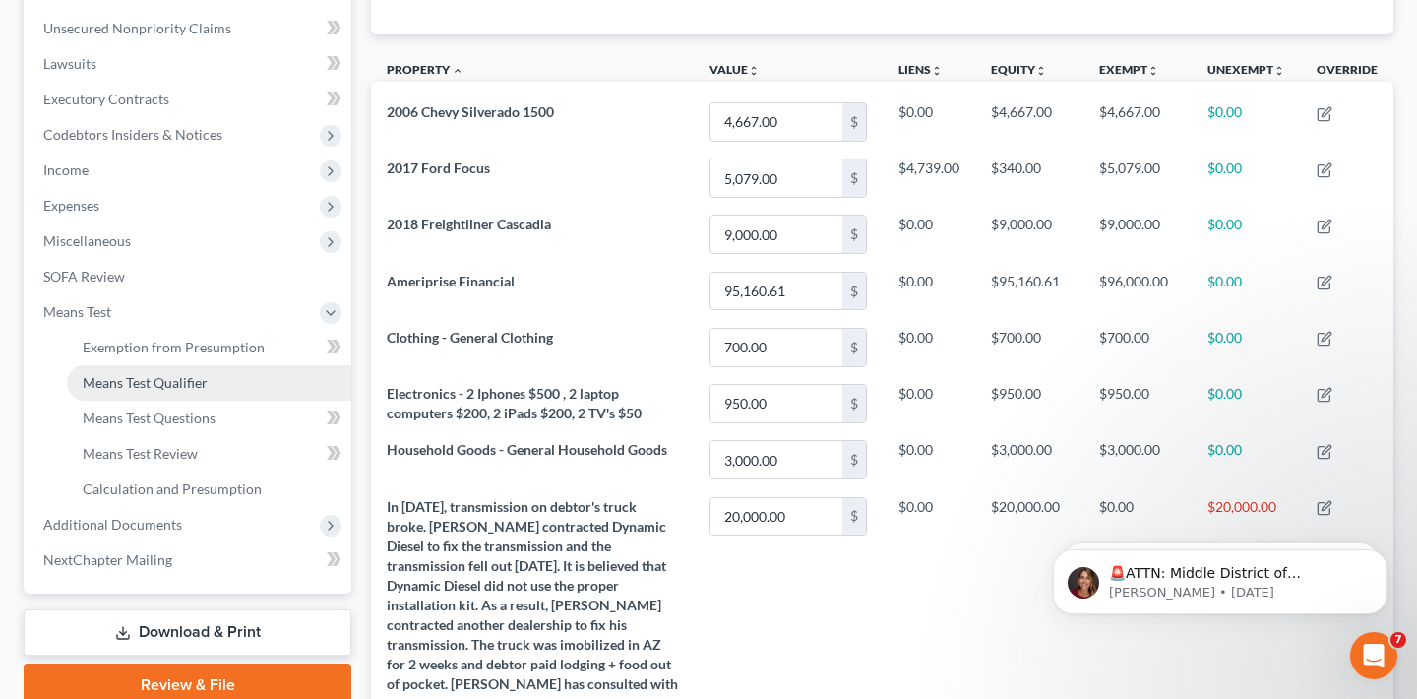
click at [162, 381] on span "Means Test Qualifier" at bounding box center [145, 382] width 125 height 17
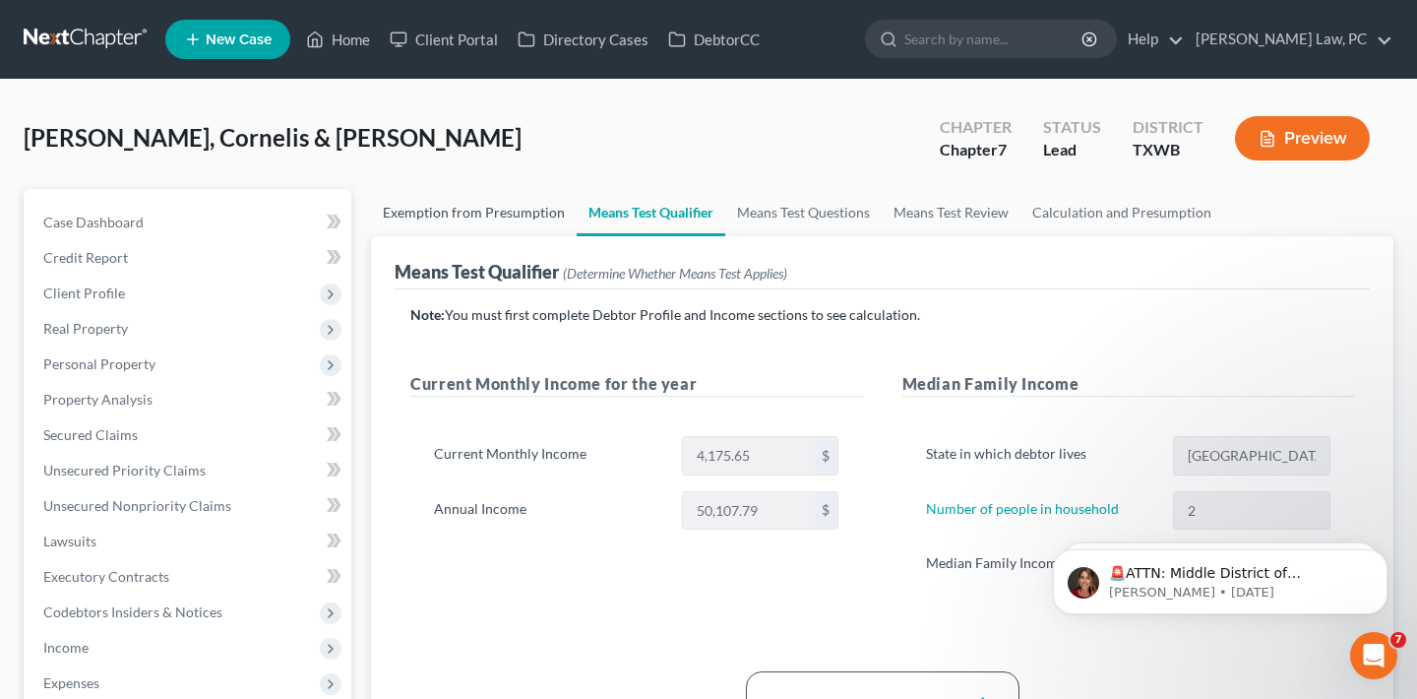
click at [469, 209] on link "Exemption from Presumption" at bounding box center [474, 212] width 206 height 47
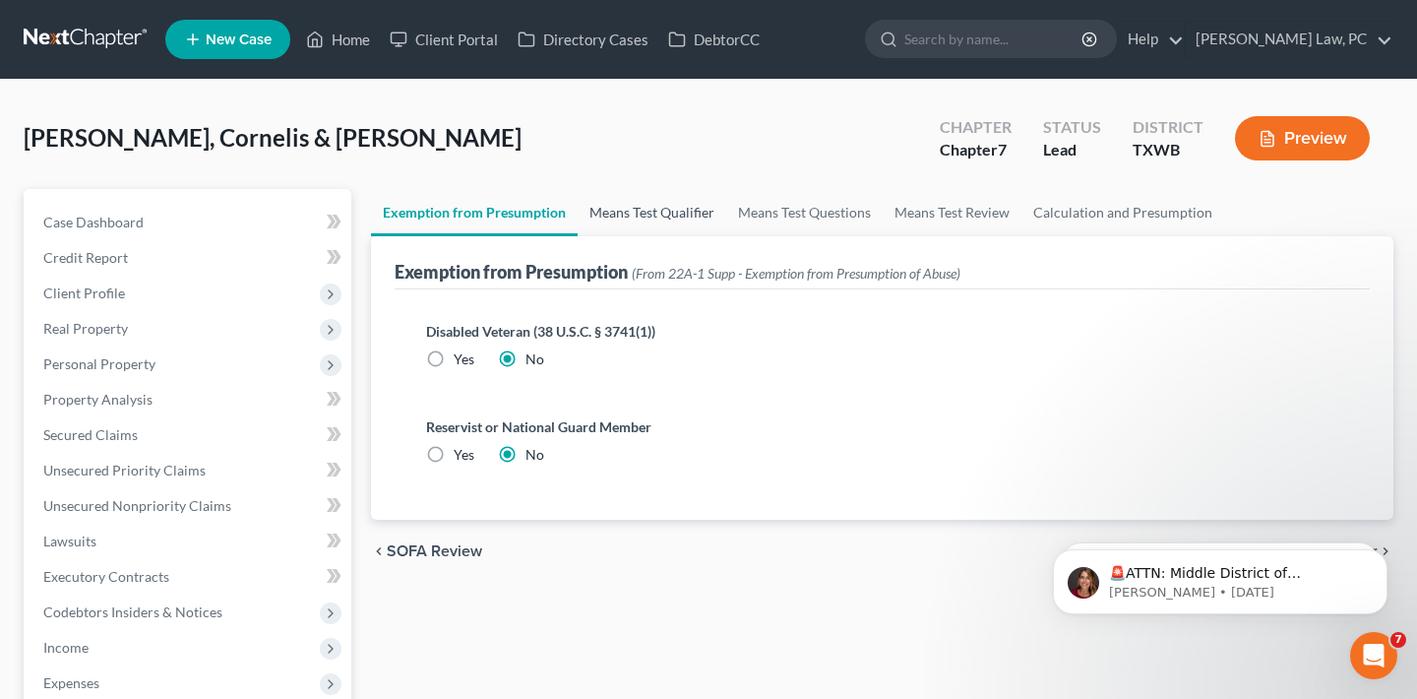
click at [635, 205] on link "Means Test Qualifier" at bounding box center [652, 212] width 149 height 47
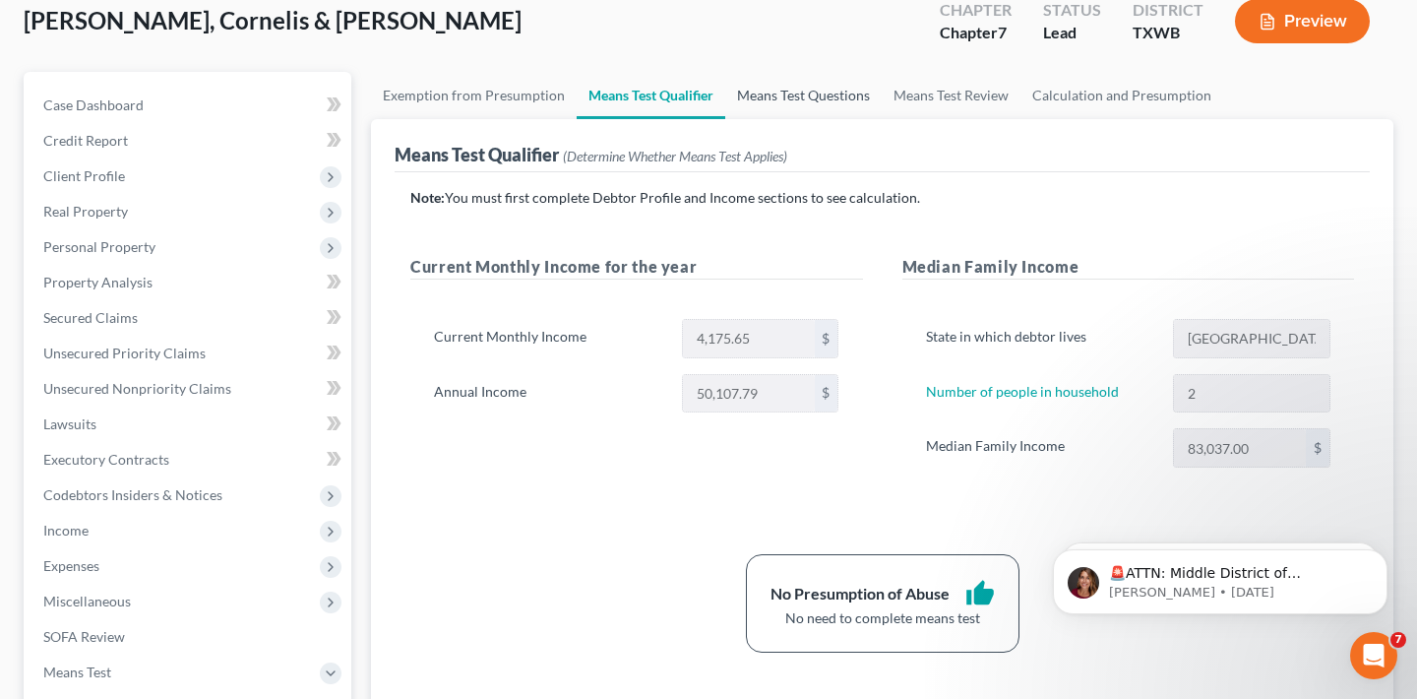
click at [774, 103] on link "Means Test Questions" at bounding box center [803, 95] width 156 height 47
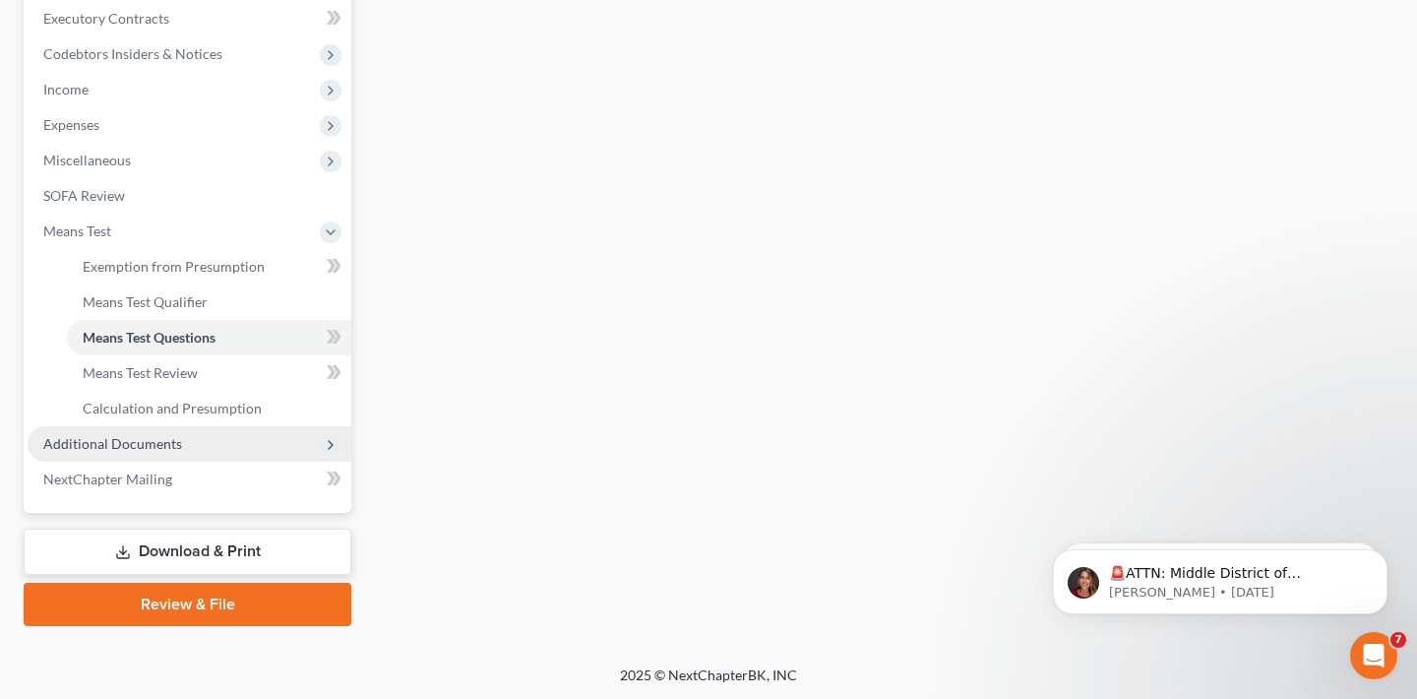
click at [182, 434] on span "Additional Documents" at bounding box center [190, 443] width 324 height 35
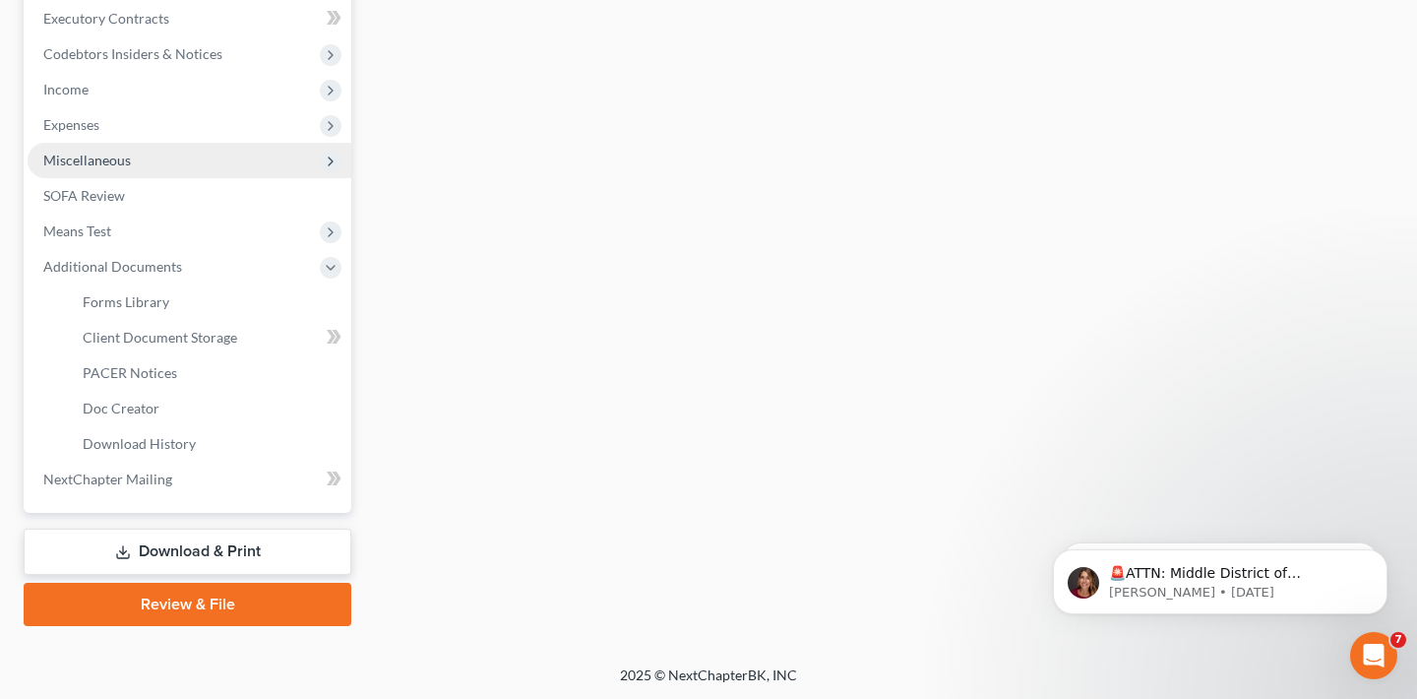
click at [85, 169] on span "Miscellaneous" at bounding box center [190, 160] width 324 height 35
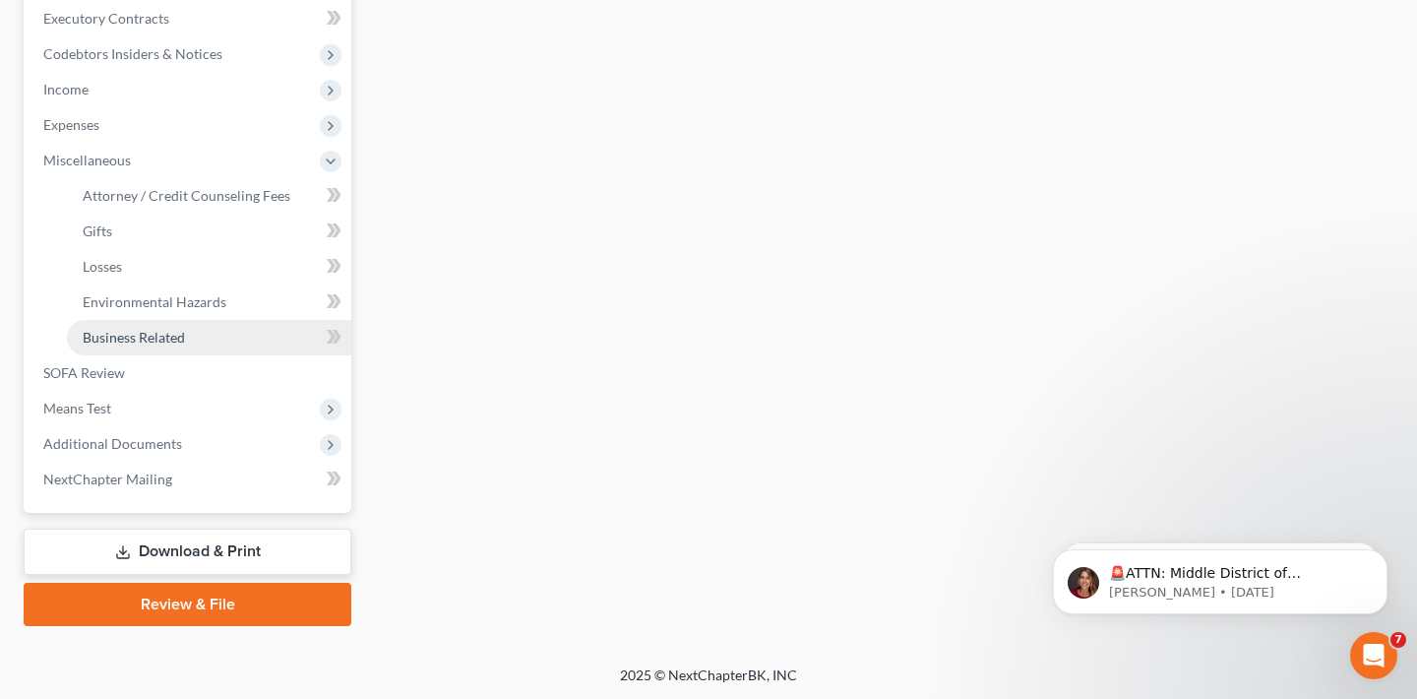
click at [122, 344] on link "Business Related" at bounding box center [209, 337] width 284 height 35
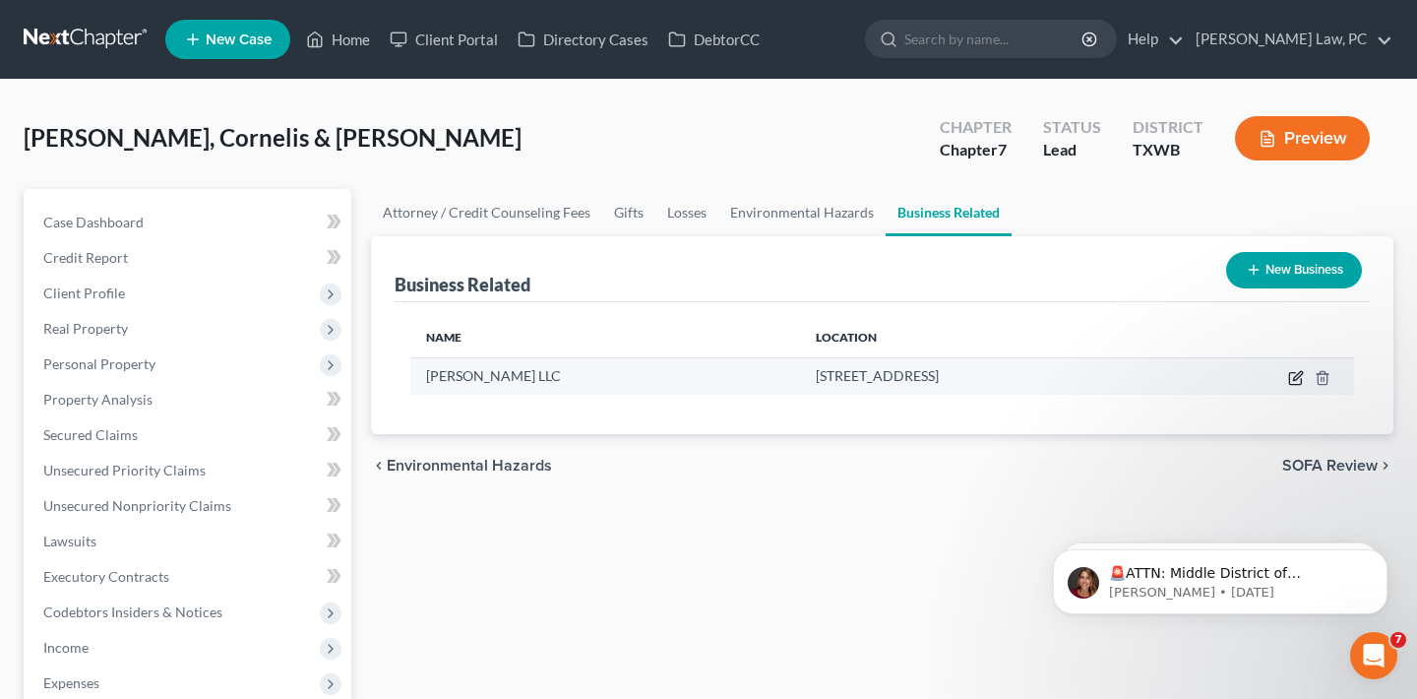
click at [1293, 378] on icon "button" at bounding box center [1297, 375] width 9 height 9
select select "sole_proprietor"
select select "45"
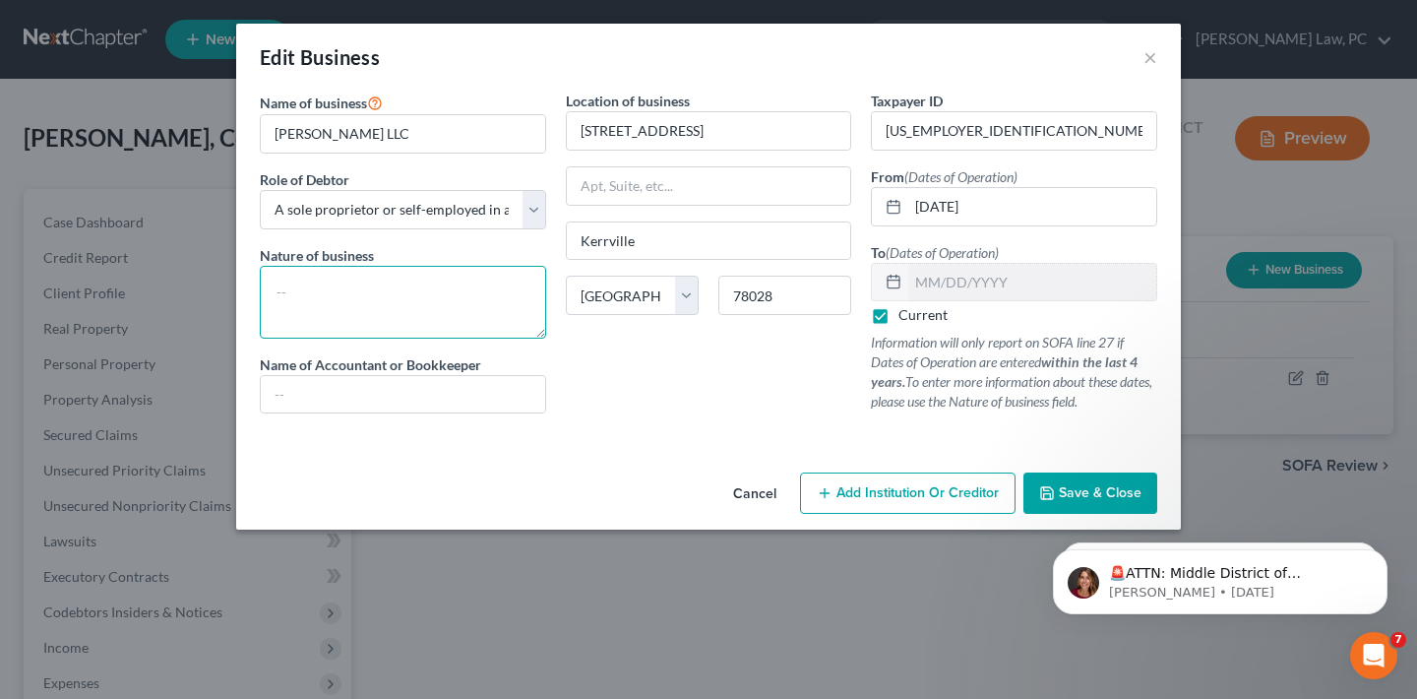
click at [426, 302] on textarea at bounding box center [403, 302] width 286 height 73
drag, startPoint x: 360, startPoint y: 278, endPoint x: 282, endPoint y: 275, distance: 77.8
click at [282, 276] on textarea at bounding box center [403, 302] width 286 height 73
drag, startPoint x: 295, startPoint y: 298, endPoint x: 252, endPoint y: 289, distance: 44.2
click at [252, 290] on div "Name of business * [PERSON_NAME] LLC Role of Debtor * Select A member of a limi…" at bounding box center [403, 260] width 306 height 338
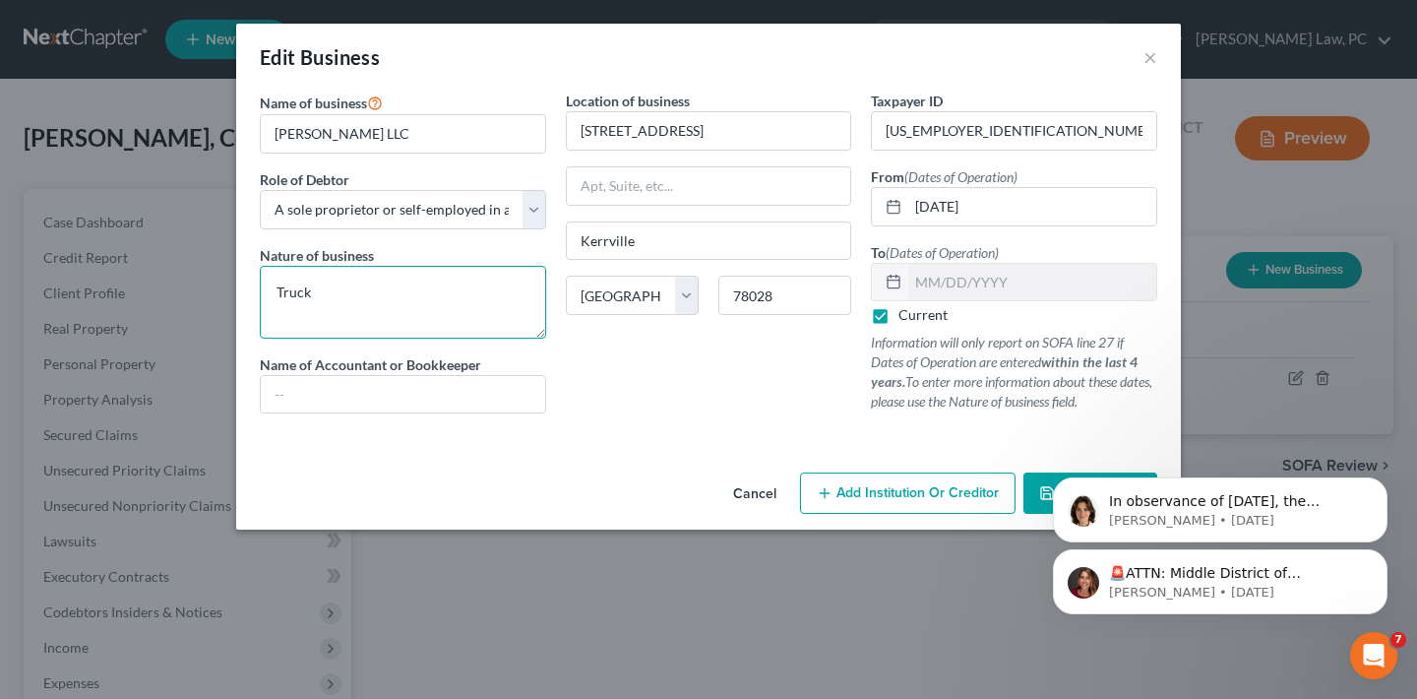
type textarea "Truck"
click at [1042, 496] on div "🚨ATTN: Middle District of [US_STATE] The court has added a new Credit Counselin…" at bounding box center [1220, 491] width 362 height 246
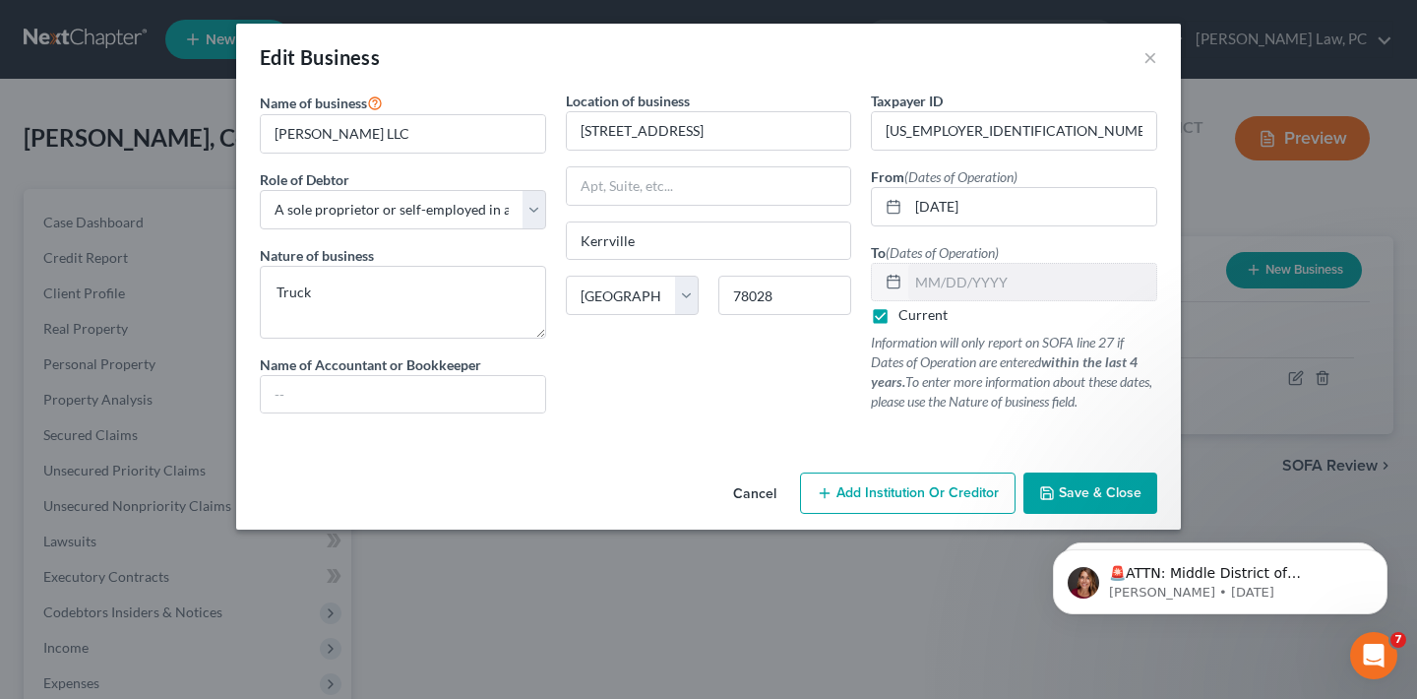
click at [1053, 504] on button "Save & Close" at bounding box center [1090, 492] width 134 height 41
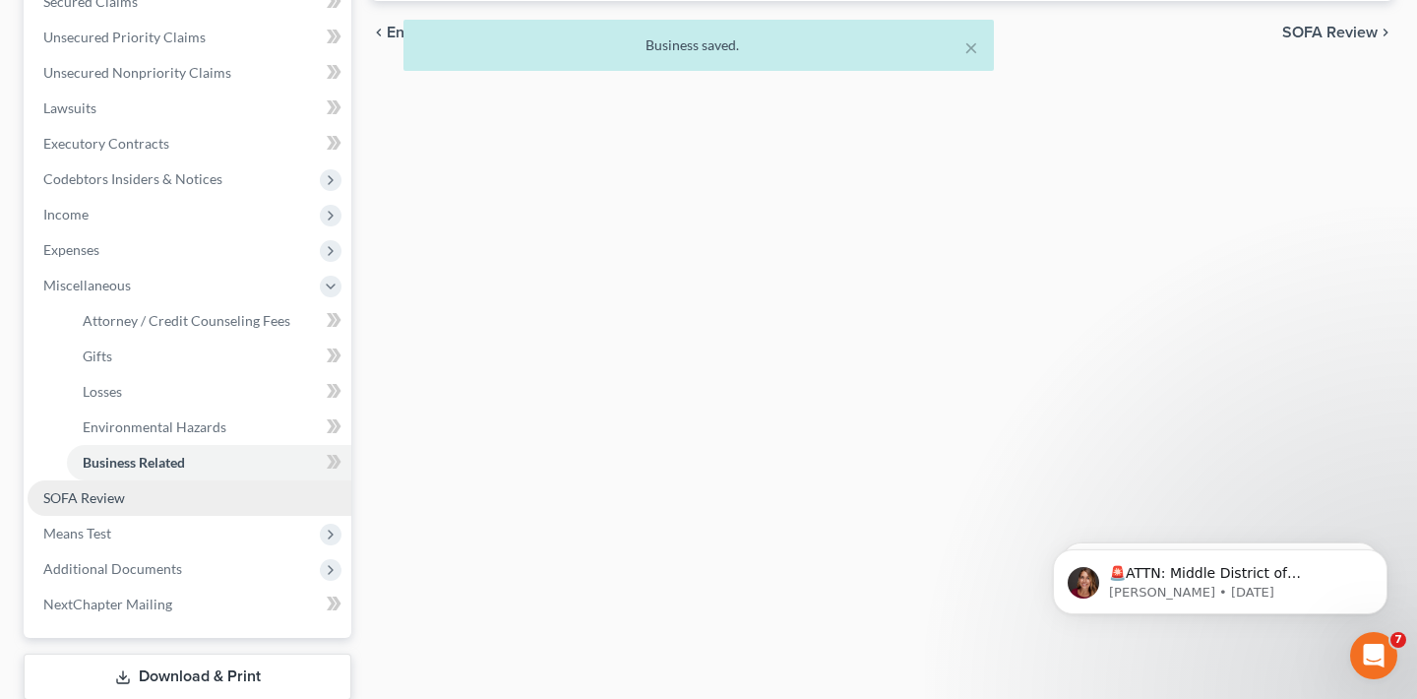
click at [76, 494] on span "SOFA Review" at bounding box center [84, 497] width 82 height 17
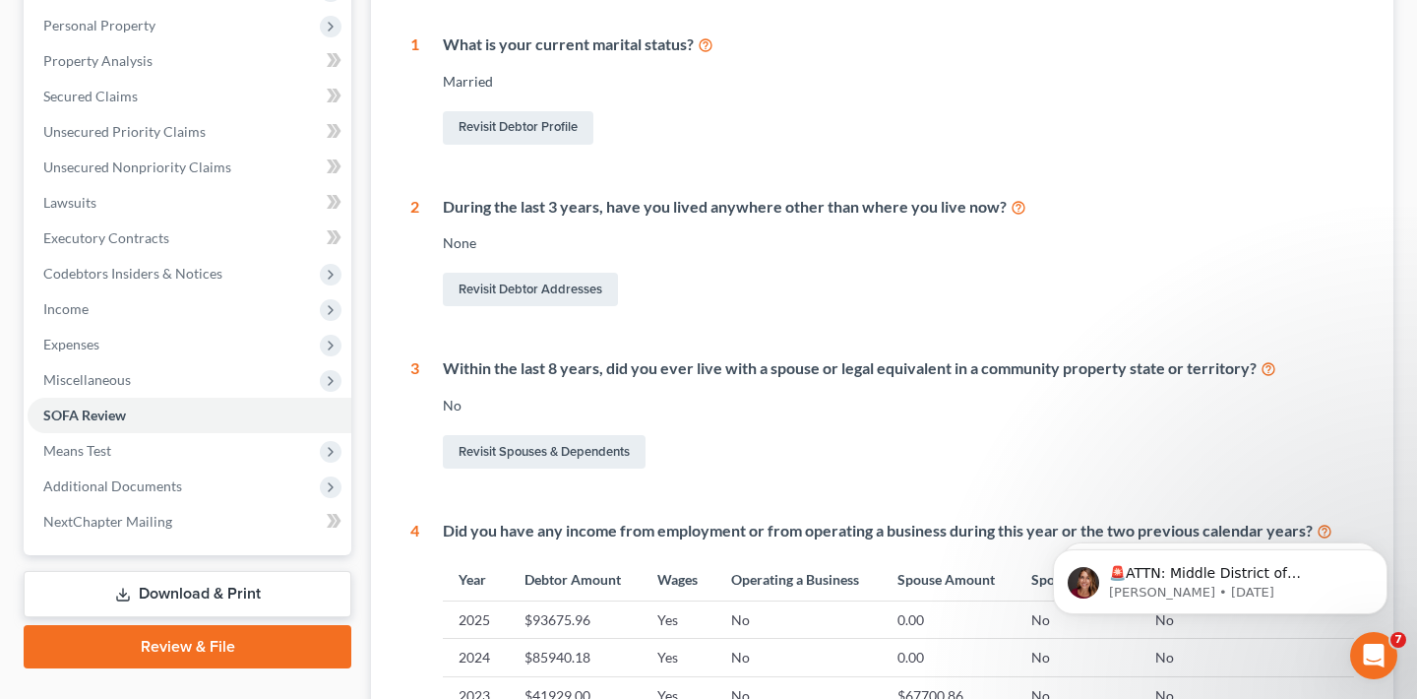
scroll to position [330, 0]
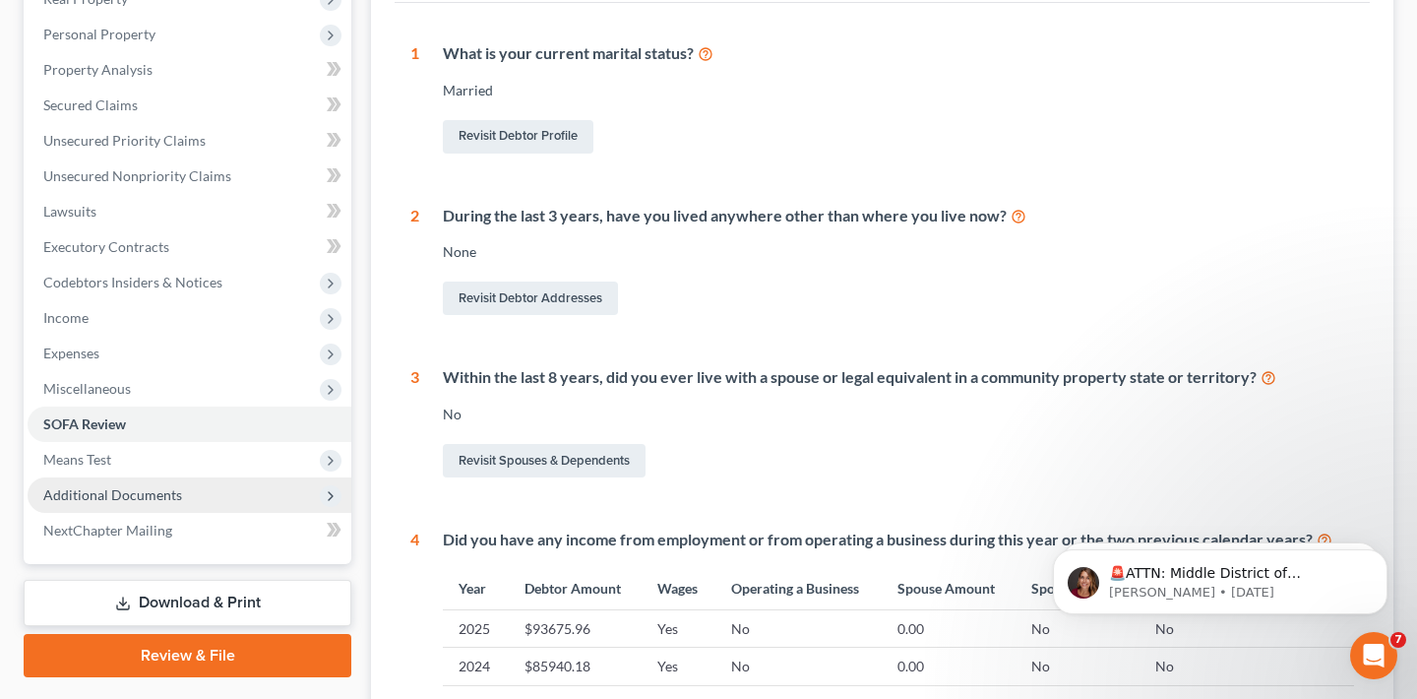
click at [121, 499] on span "Additional Documents" at bounding box center [112, 494] width 139 height 17
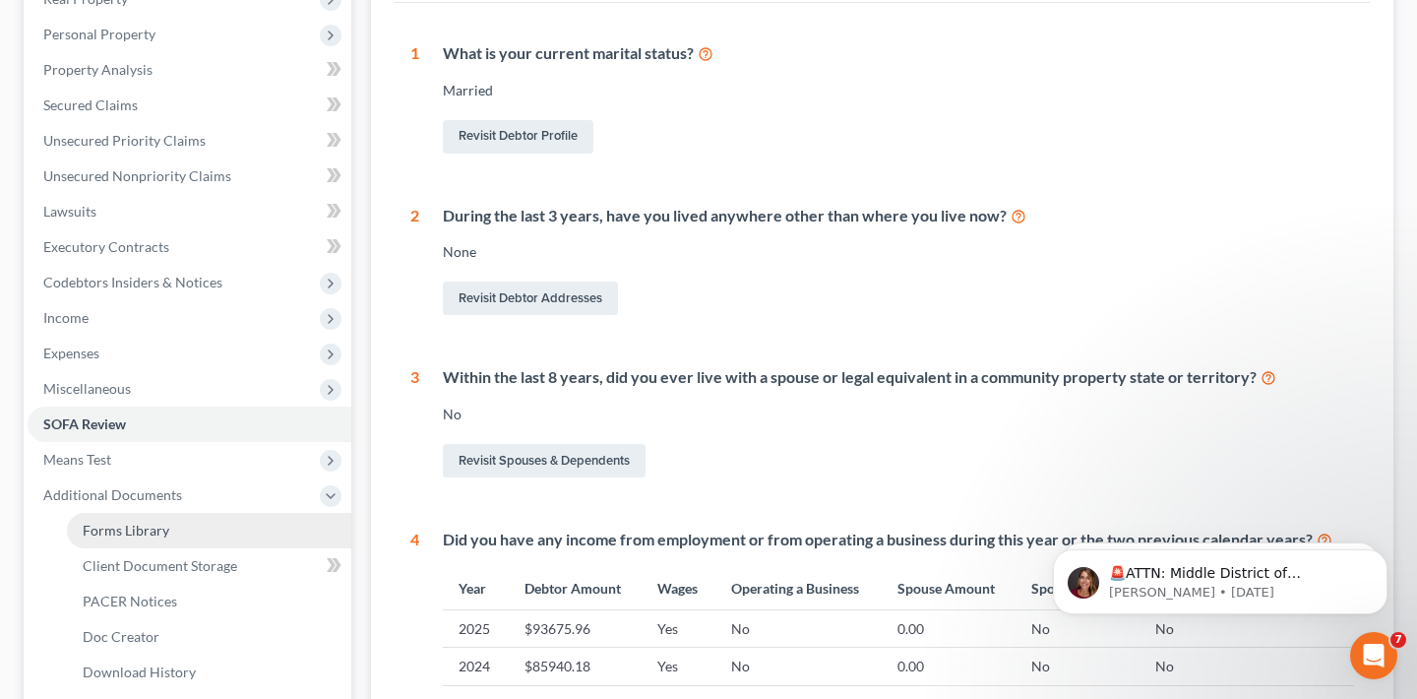
click at [181, 529] on link "Forms Library" at bounding box center [209, 530] width 284 height 35
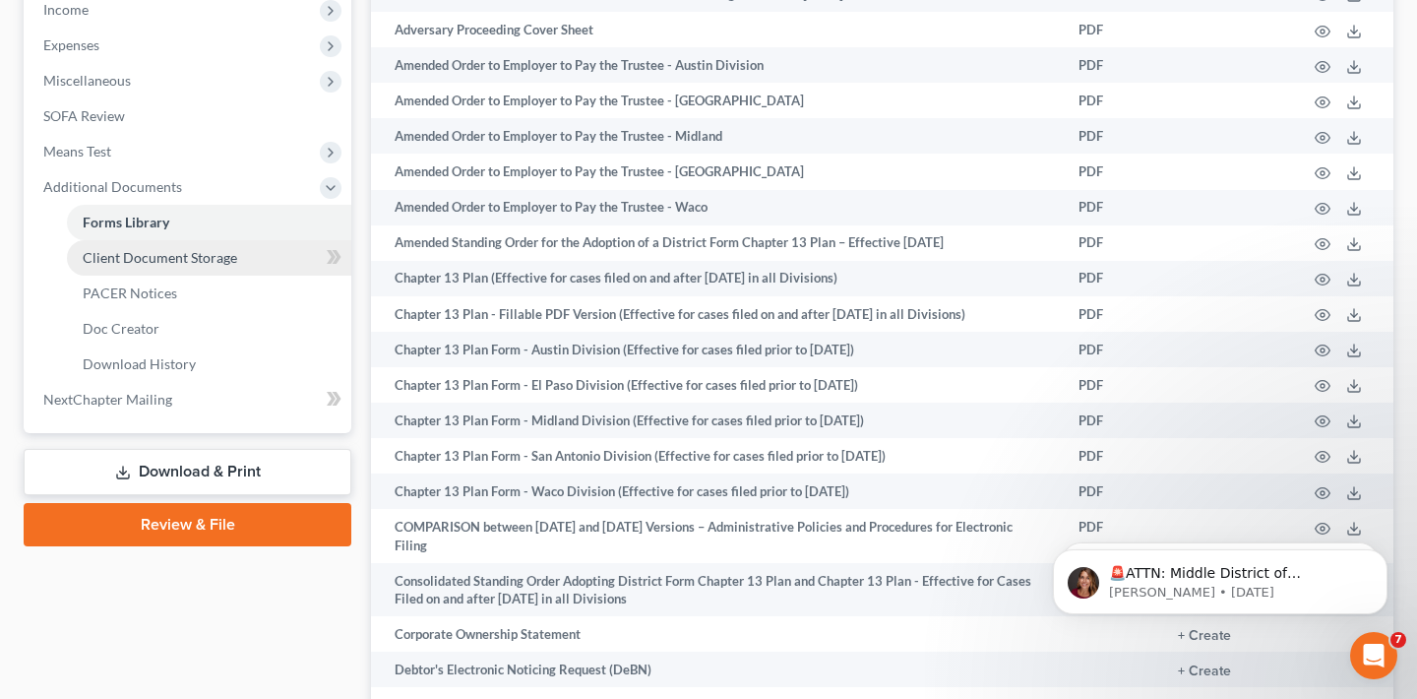
click at [191, 265] on link "Client Document Storage" at bounding box center [209, 257] width 284 height 35
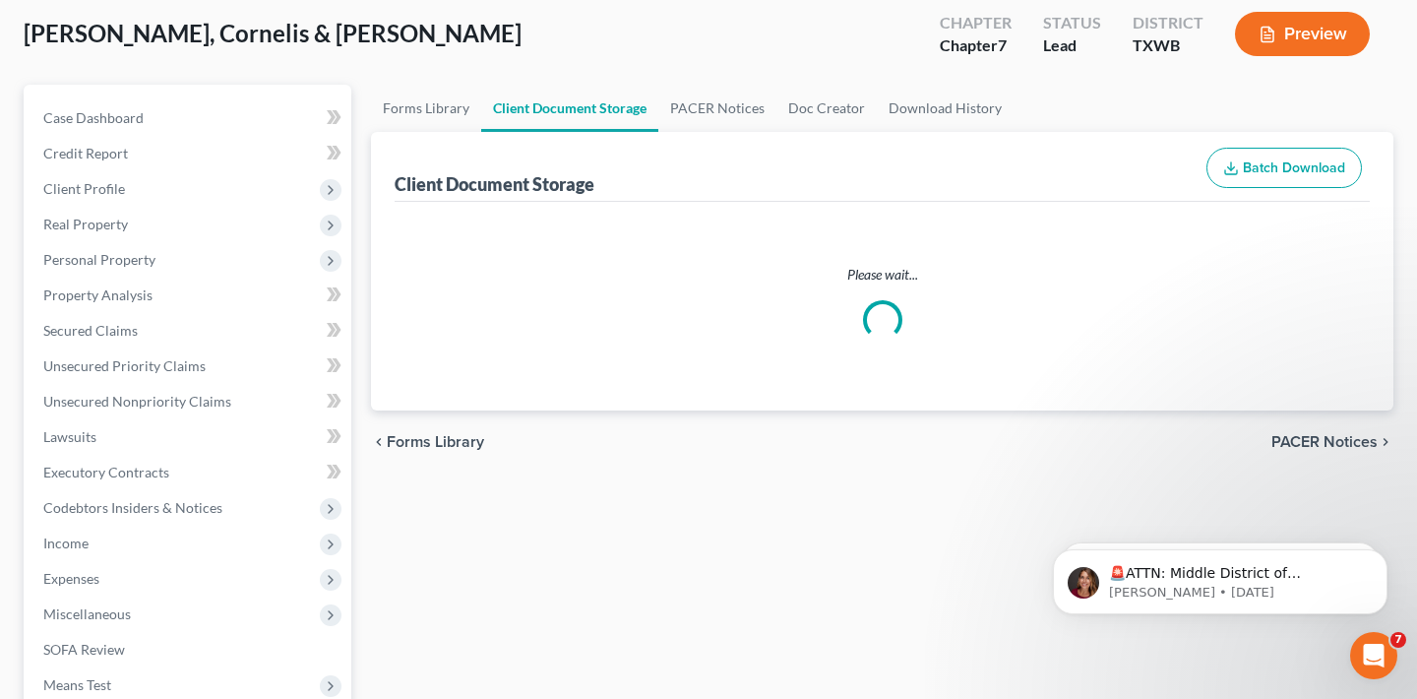
select select "0"
select select "2"
select select "10"
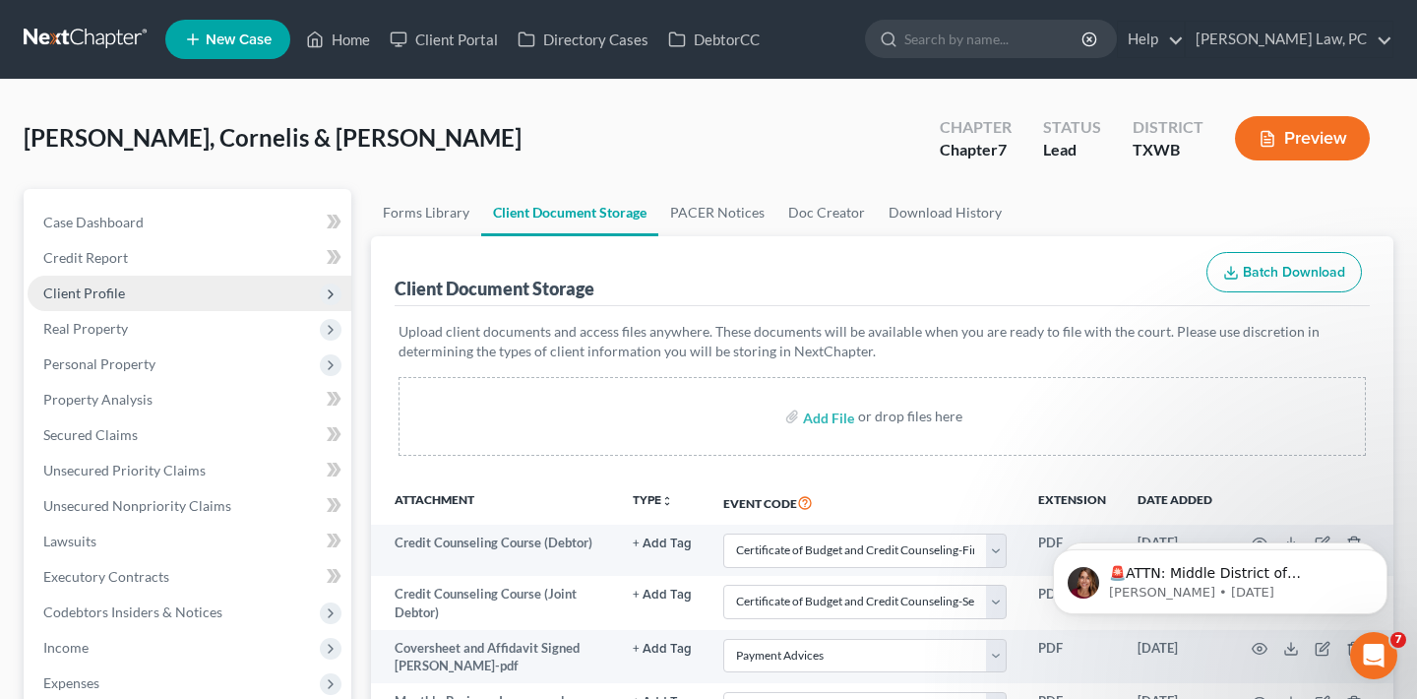
click at [149, 295] on span "Client Profile" at bounding box center [190, 292] width 324 height 35
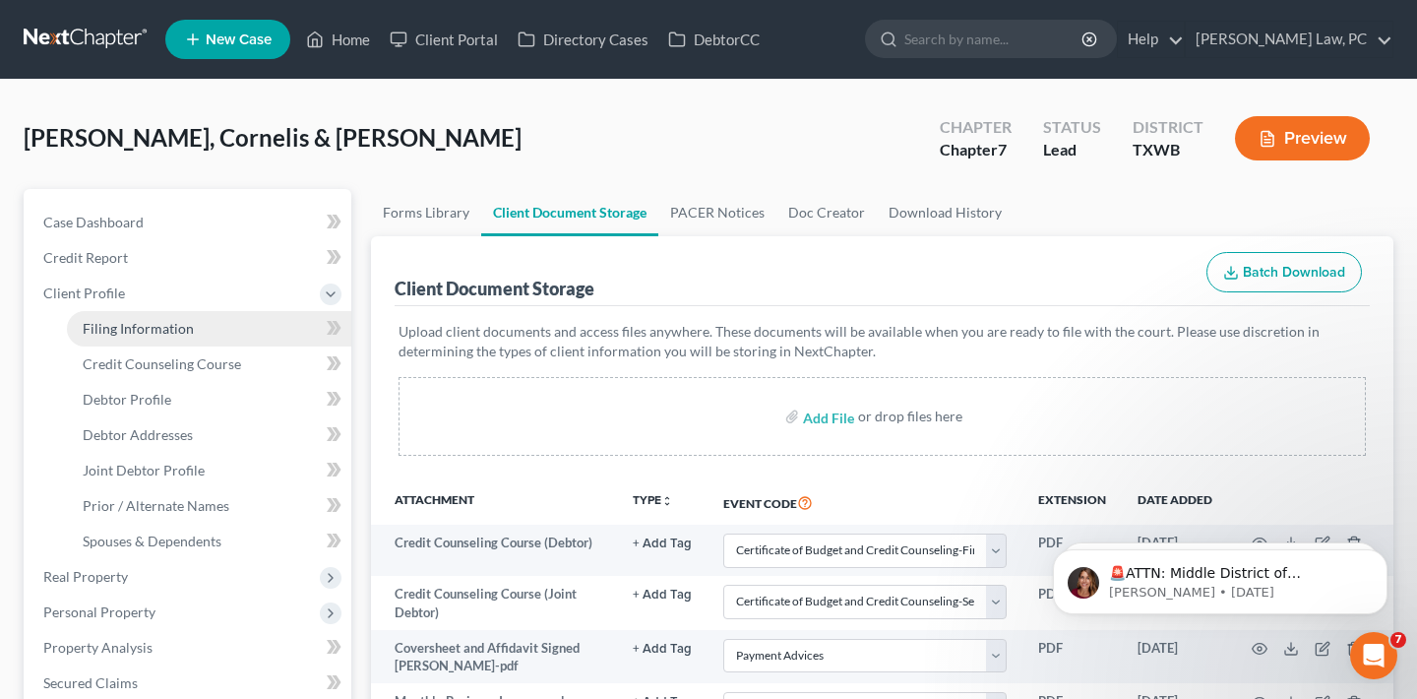
click at [142, 331] on span "Filing Information" at bounding box center [138, 328] width 111 height 17
select select "1"
select select "0"
select select "80"
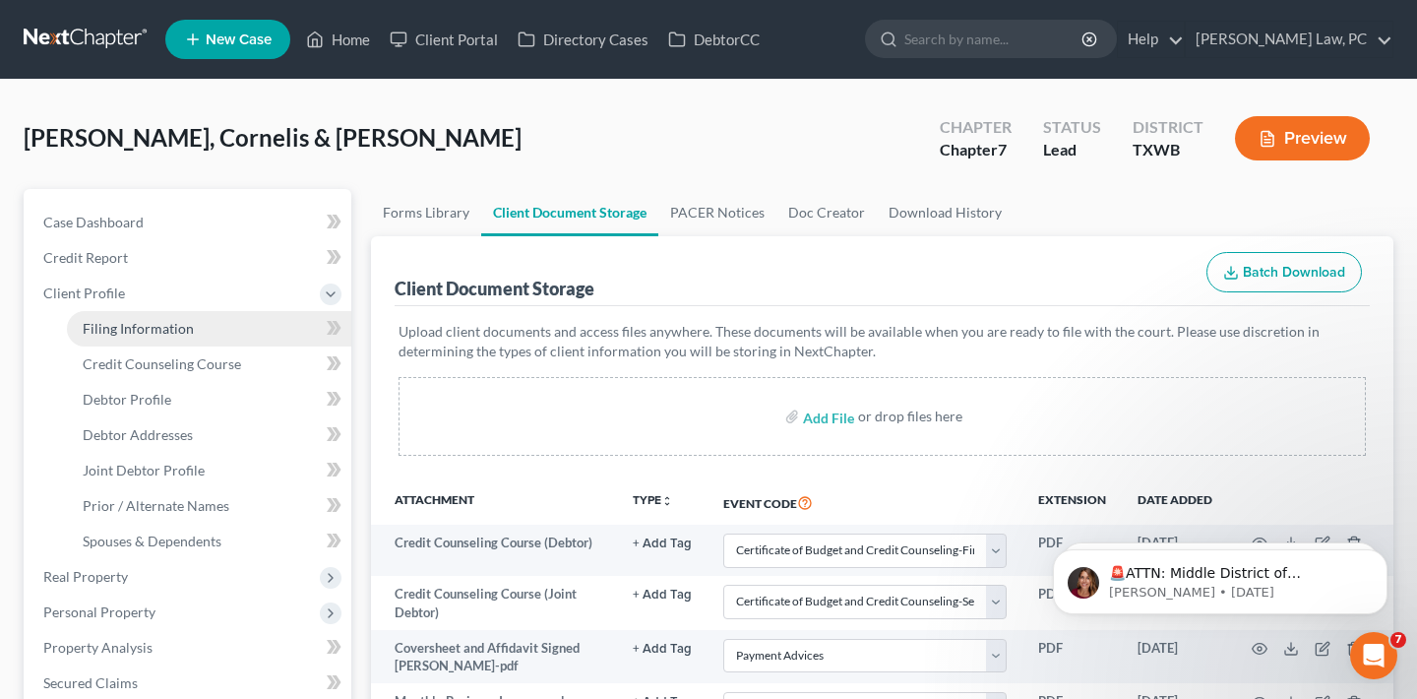
select select "1"
select select "45"
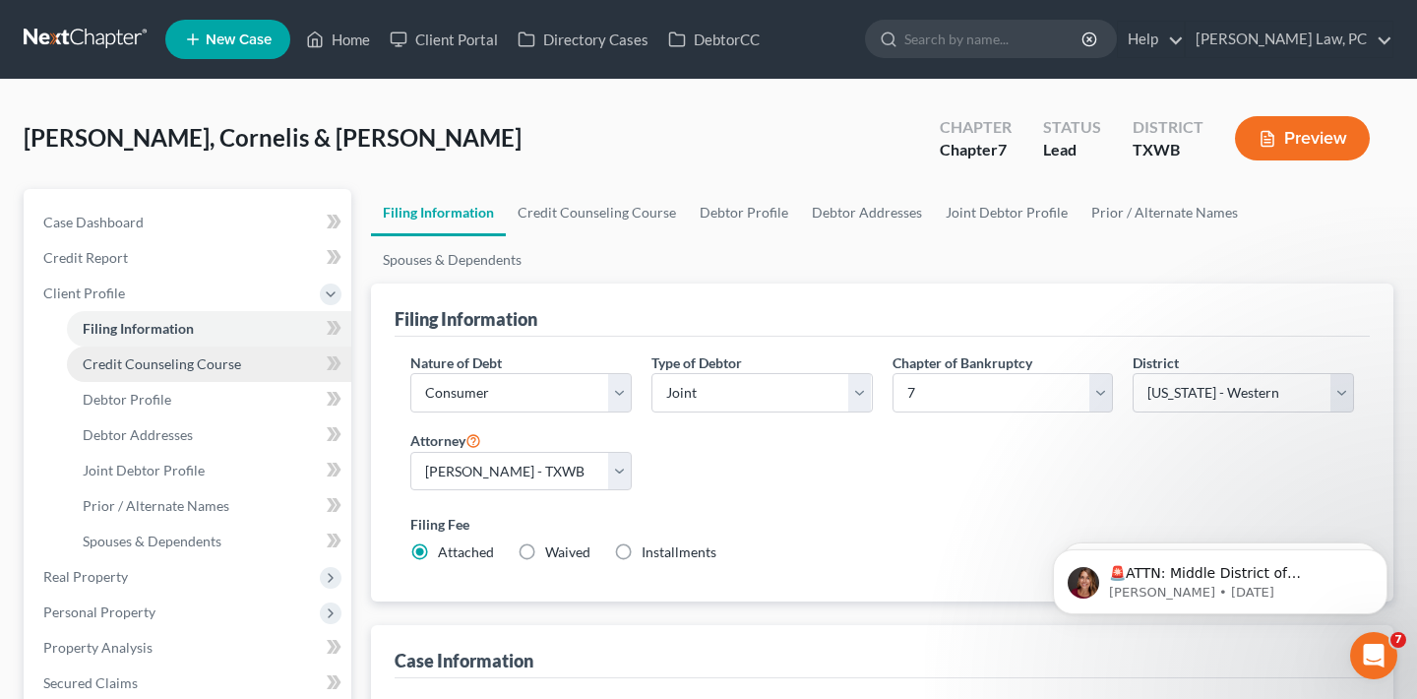
click at [150, 367] on span "Credit Counseling Course" at bounding box center [162, 363] width 158 height 17
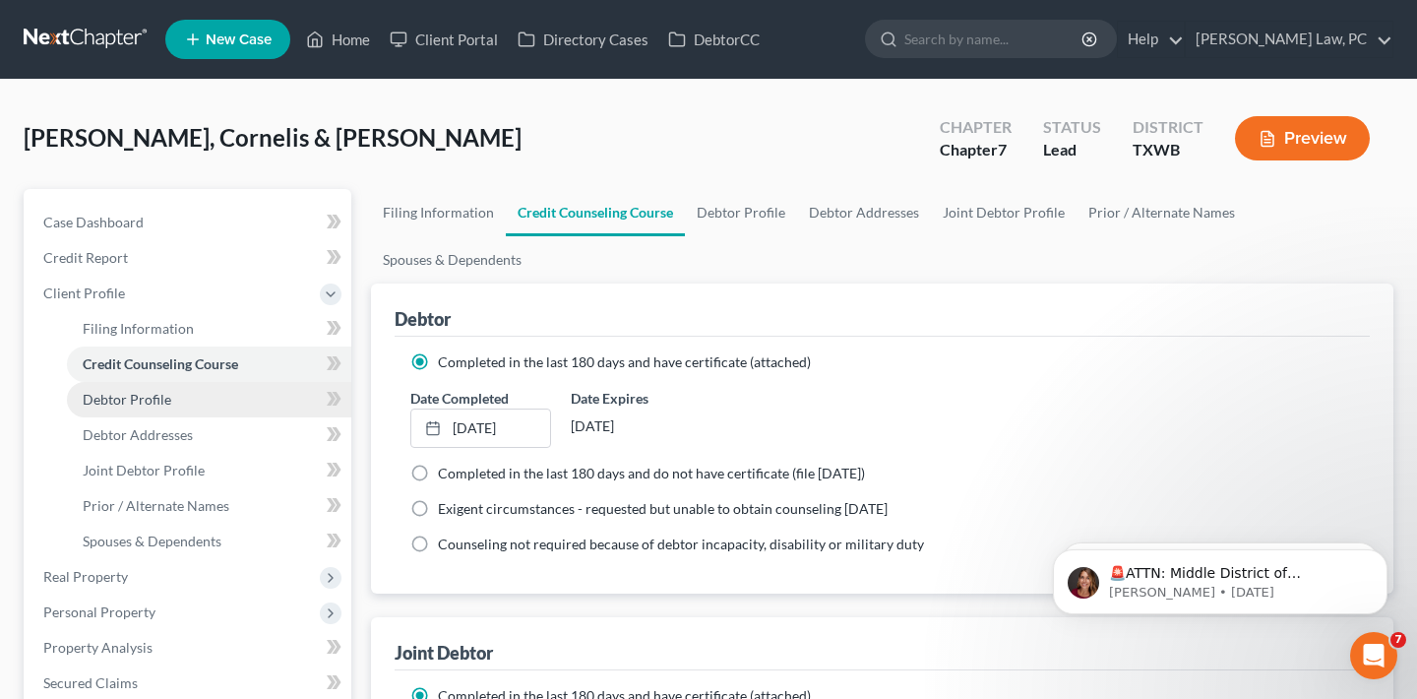
click at [176, 397] on link "Debtor Profile" at bounding box center [209, 399] width 284 height 35
select select "1"
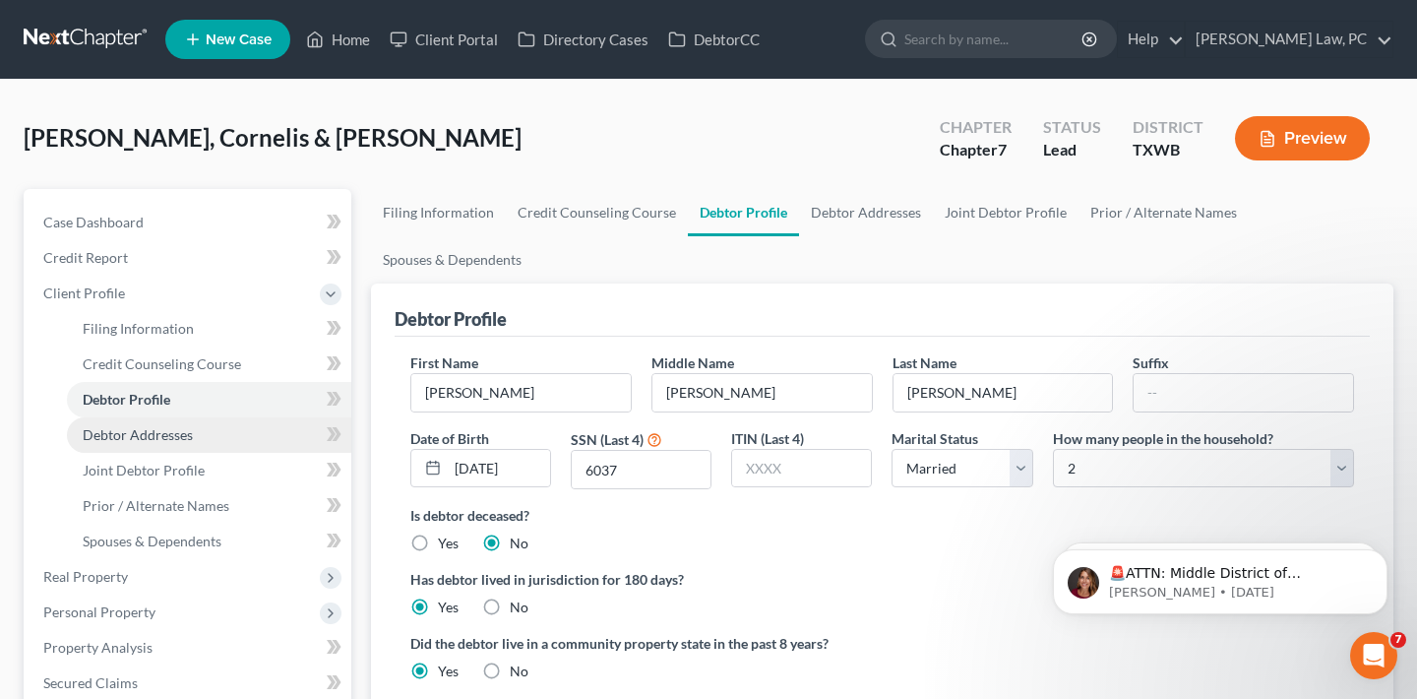
click at [178, 437] on span "Debtor Addresses" at bounding box center [138, 434] width 110 height 17
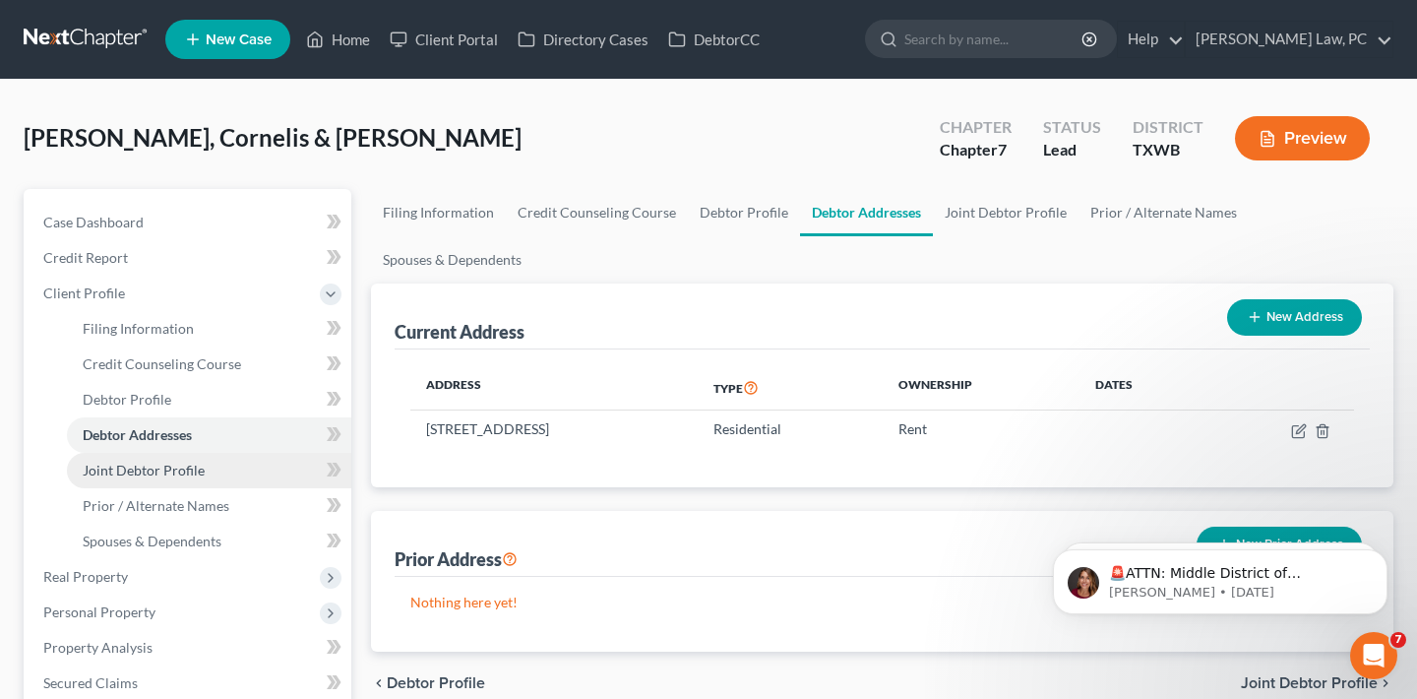
click at [175, 471] on span "Joint Debtor Profile" at bounding box center [144, 469] width 122 height 17
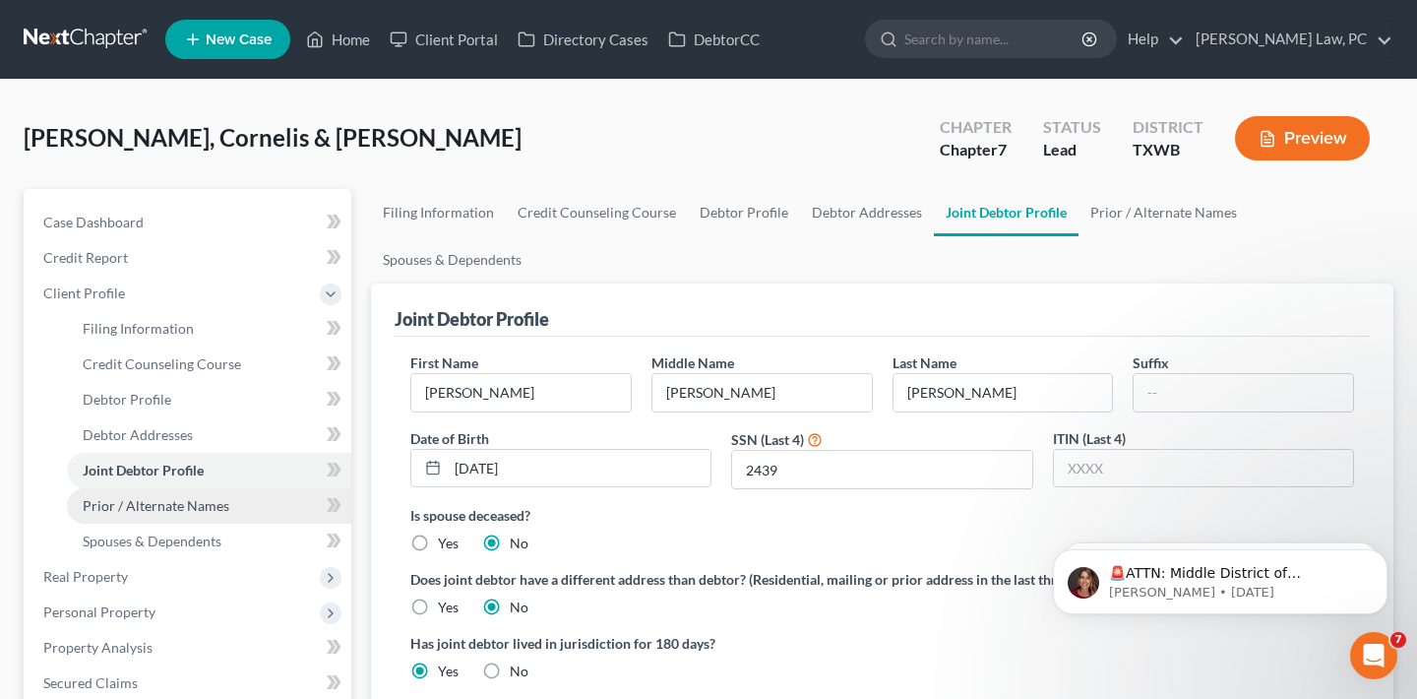
click at [172, 505] on span "Prior / Alternate Names" at bounding box center [156, 505] width 147 height 17
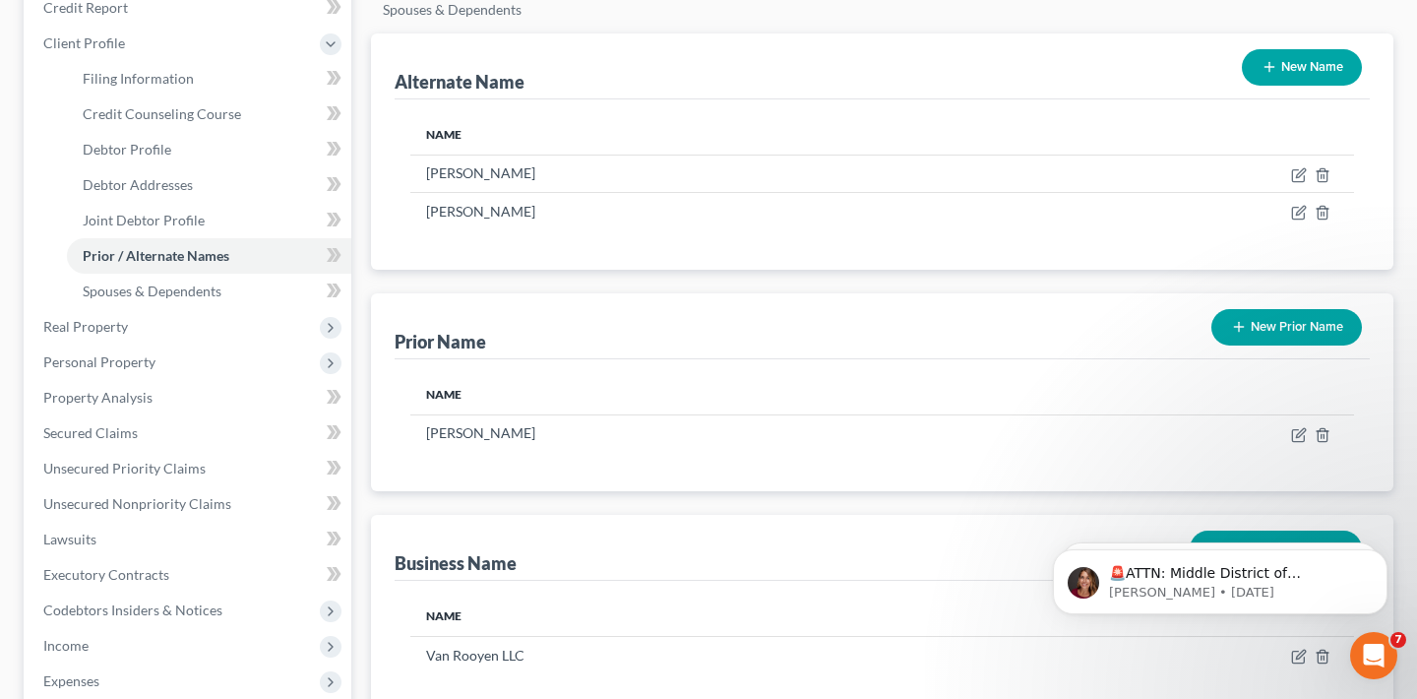
scroll to position [317, 0]
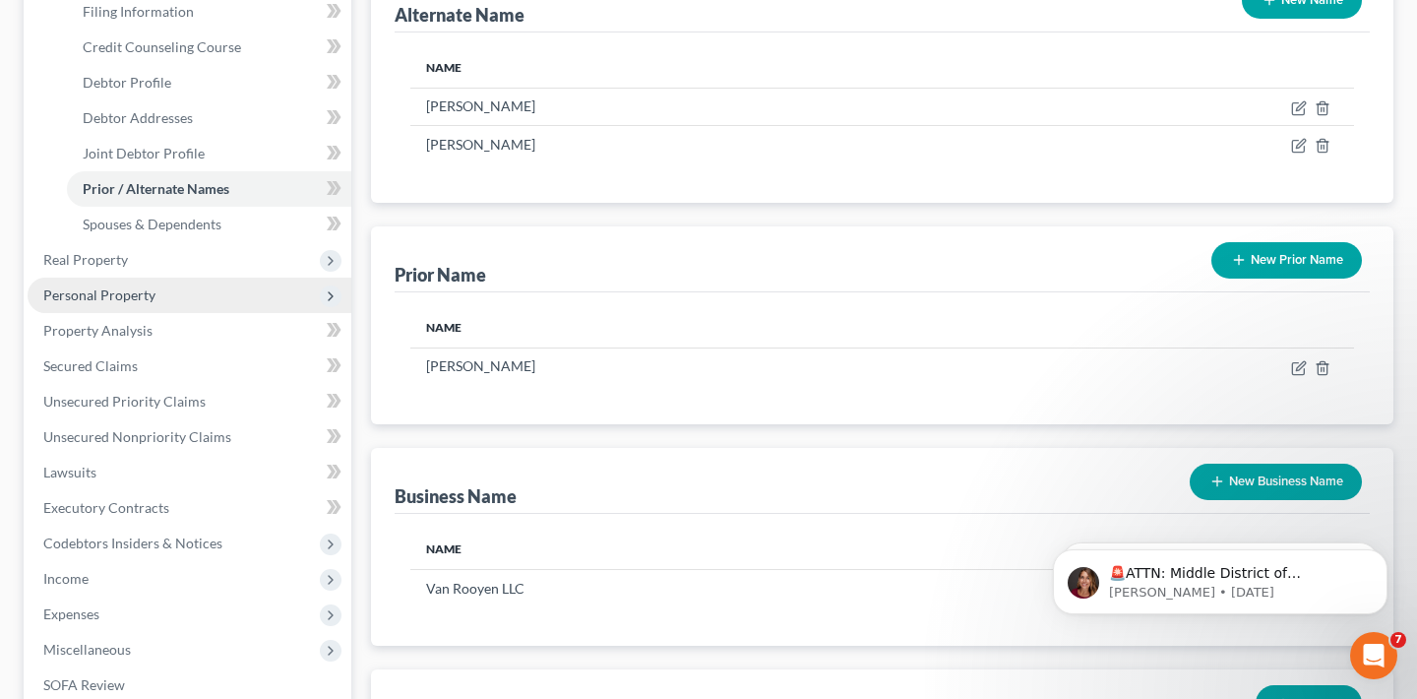
click at [104, 291] on span "Personal Property" at bounding box center [99, 294] width 112 height 17
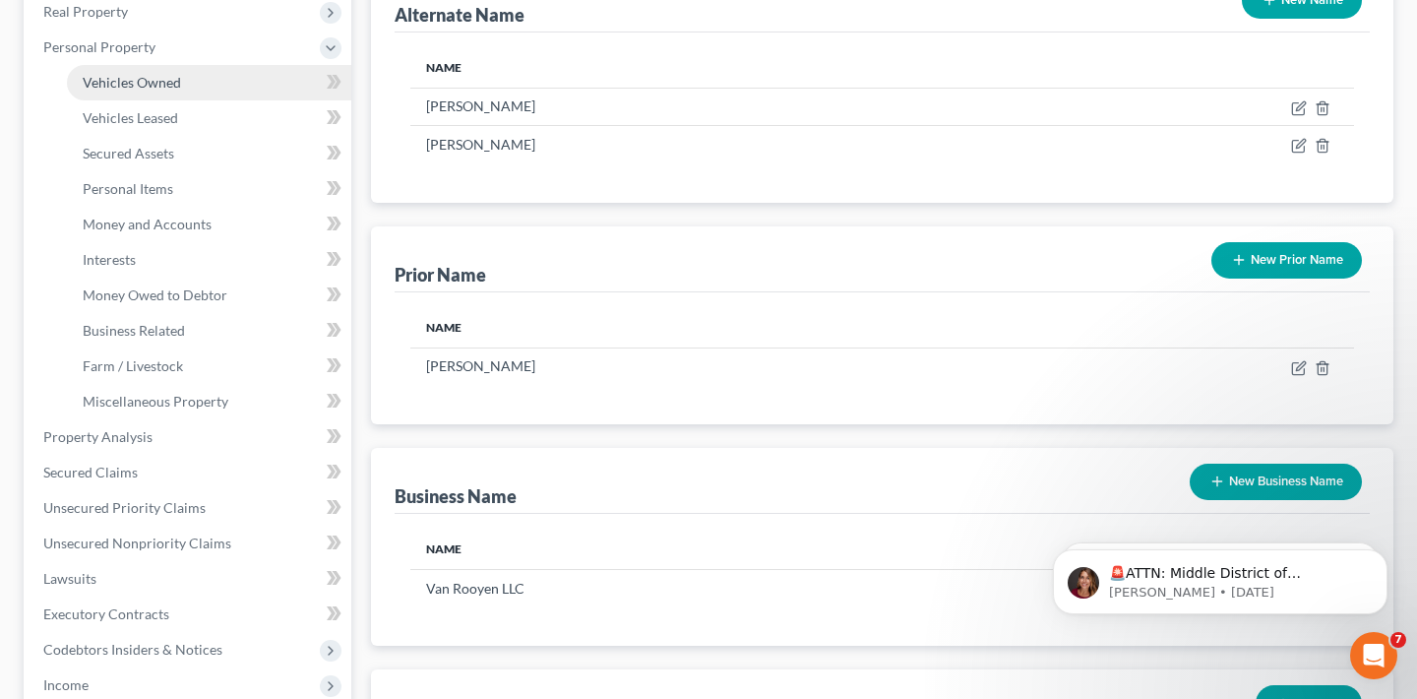
click at [119, 86] on span "Vehicles Owned" at bounding box center [132, 82] width 98 height 17
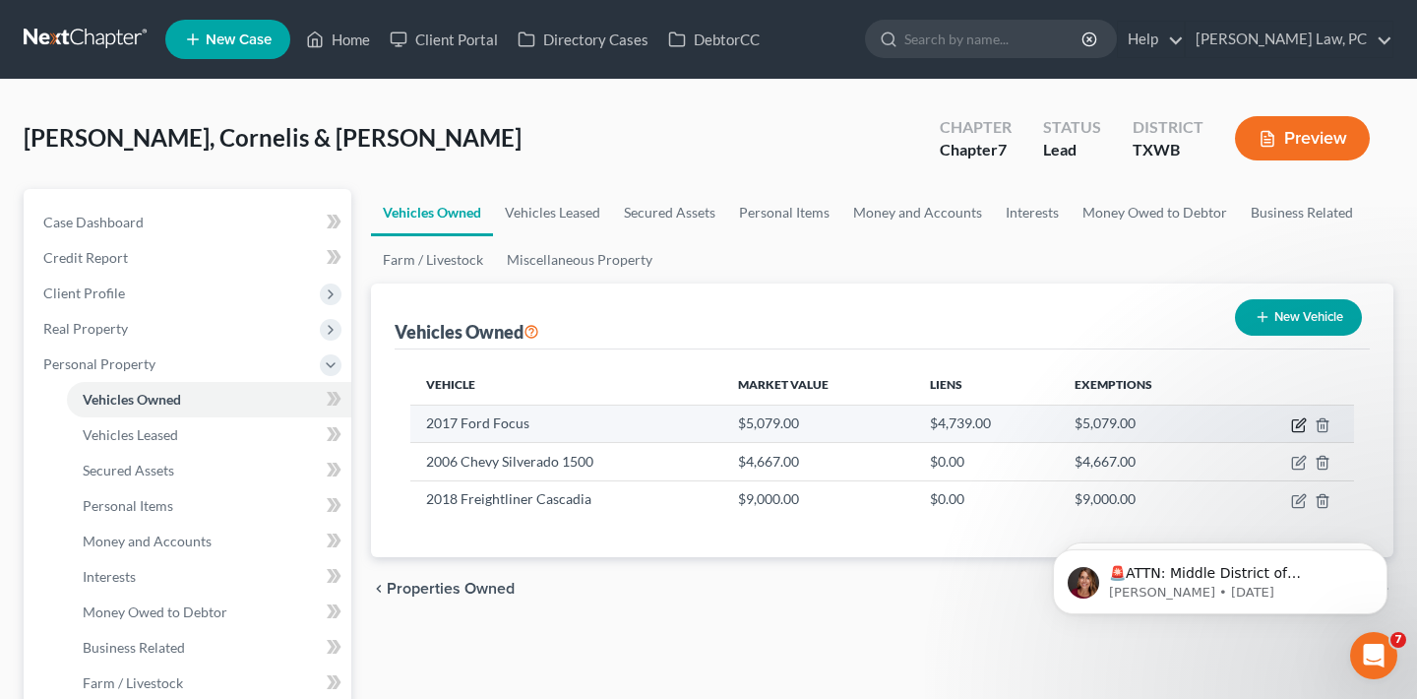
click at [1297, 421] on icon "button" at bounding box center [1299, 425] width 16 height 16
select select "0"
select select "9"
select select "1"
select select "2"
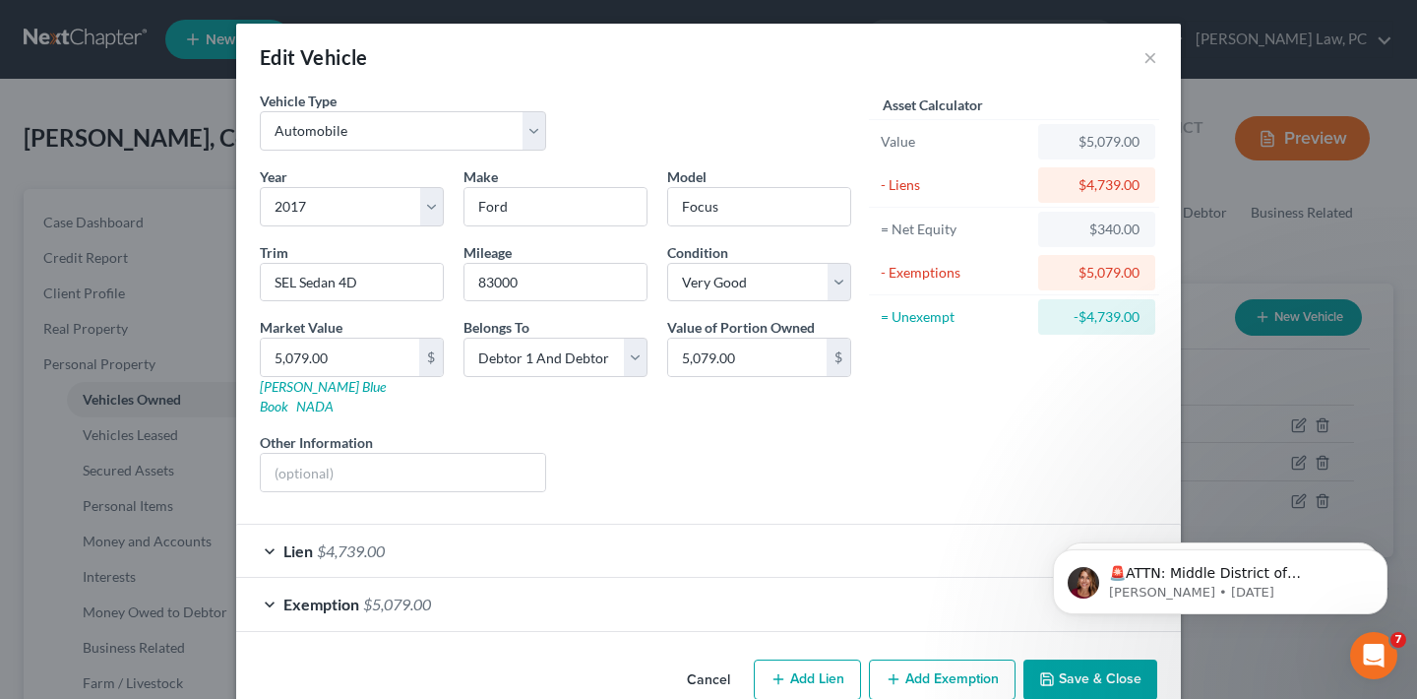
scroll to position [21, 0]
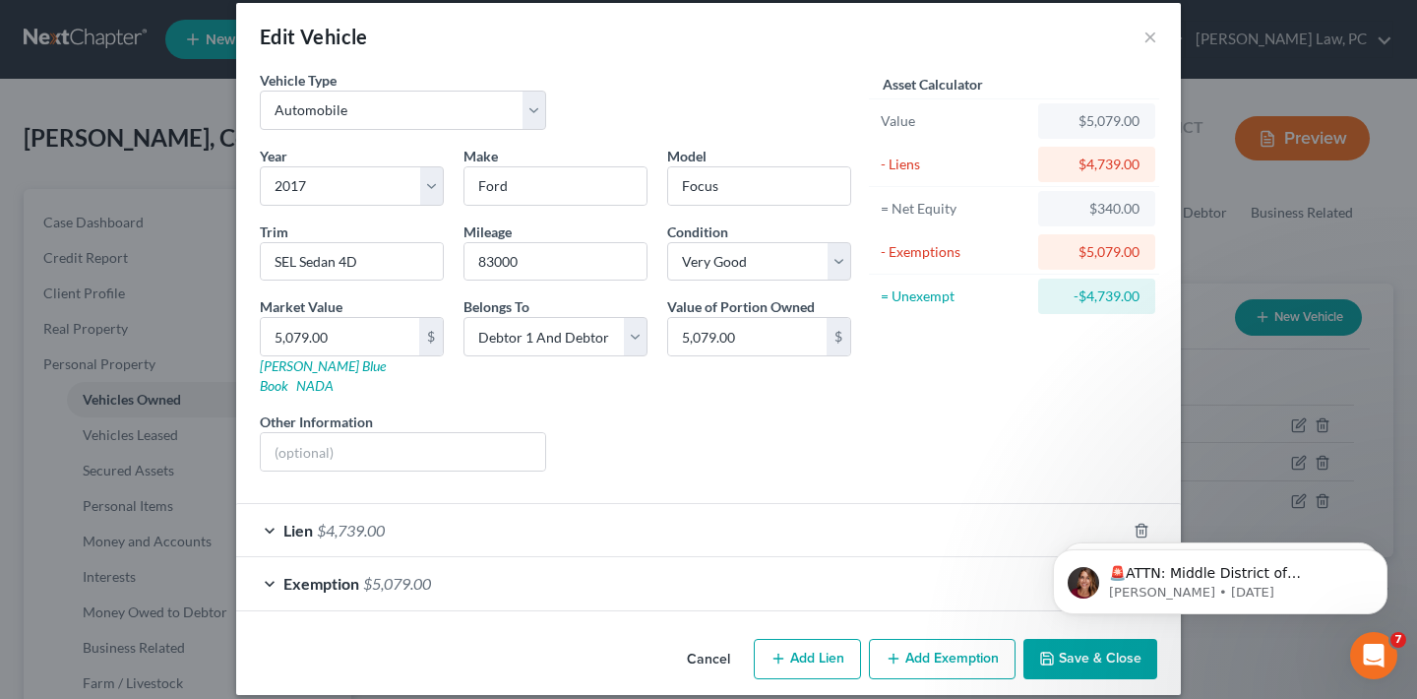
click at [1081, 649] on button "Save & Close" at bounding box center [1090, 659] width 134 height 41
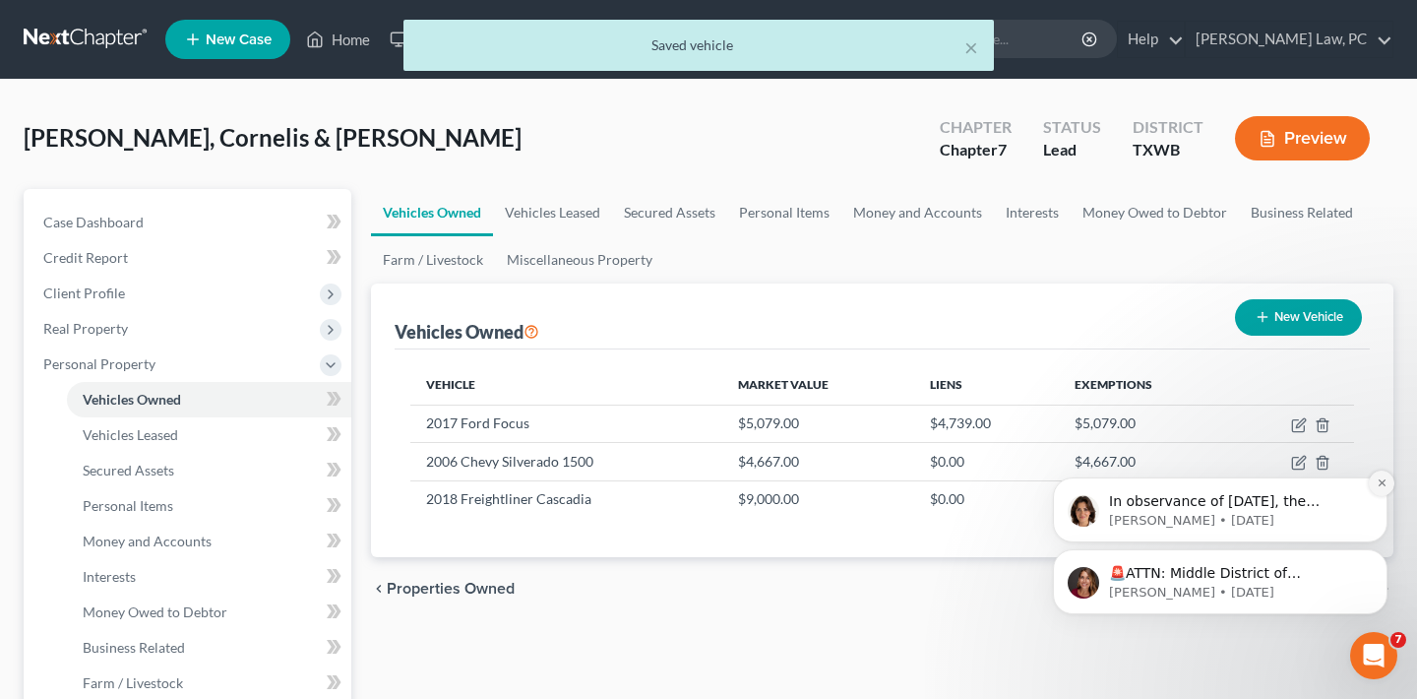
click at [1387, 484] on button "Dismiss notification" at bounding box center [1382, 483] width 26 height 26
click at [1376, 555] on icon "Dismiss notification" at bounding box center [1381, 554] width 11 height 11
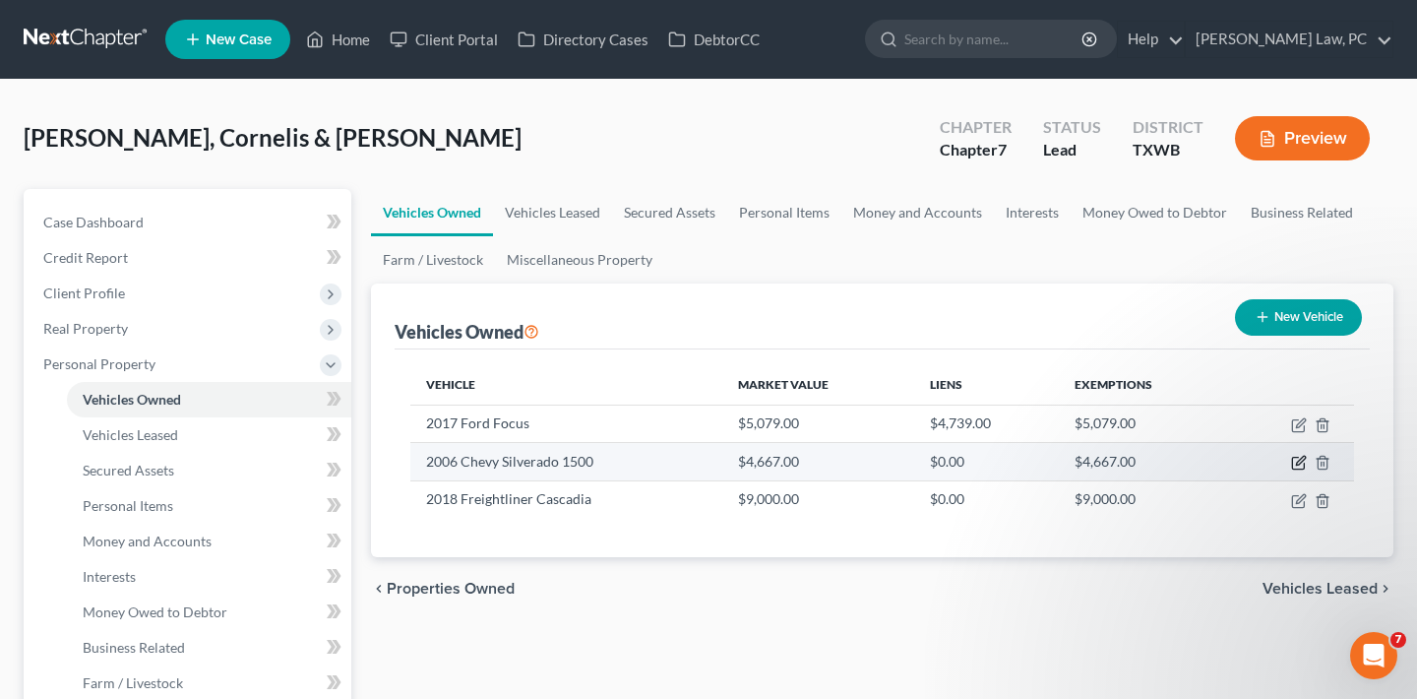
click at [1294, 464] on icon "button" at bounding box center [1299, 463] width 16 height 16
select select "0"
select select "20"
select select "2"
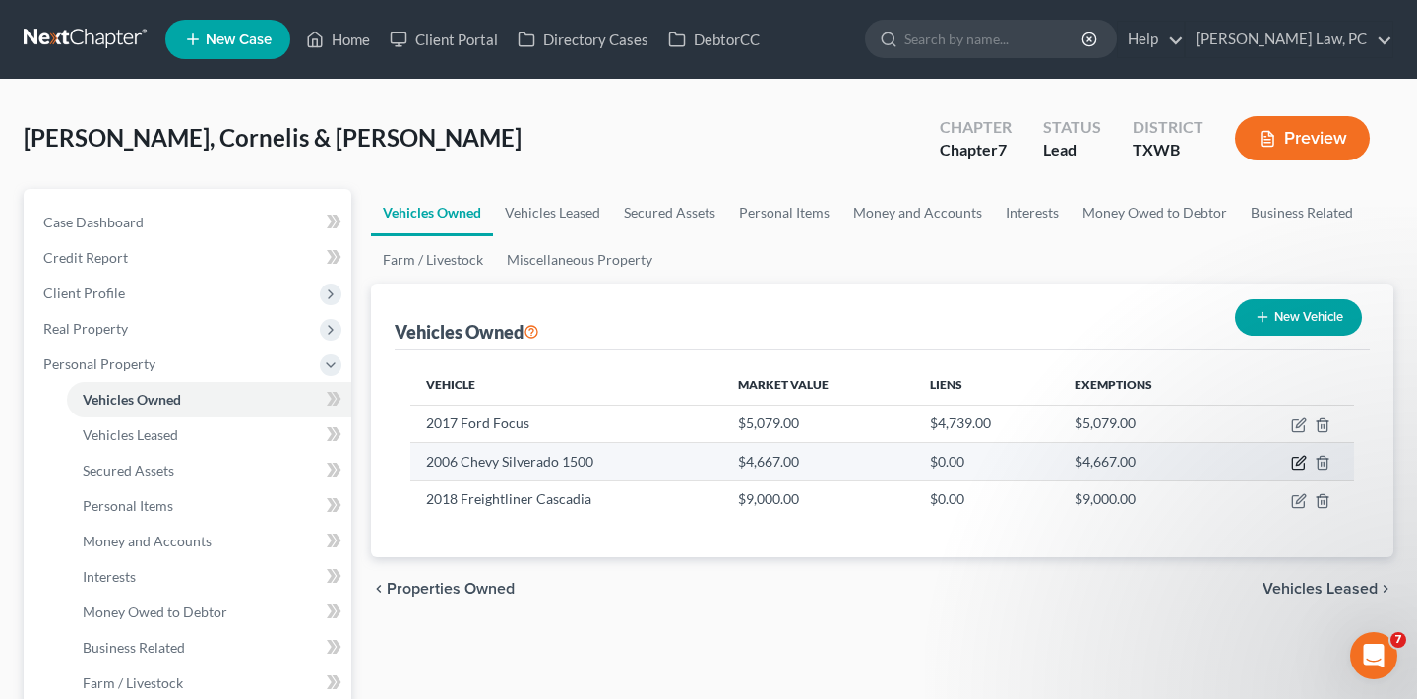
select select "2"
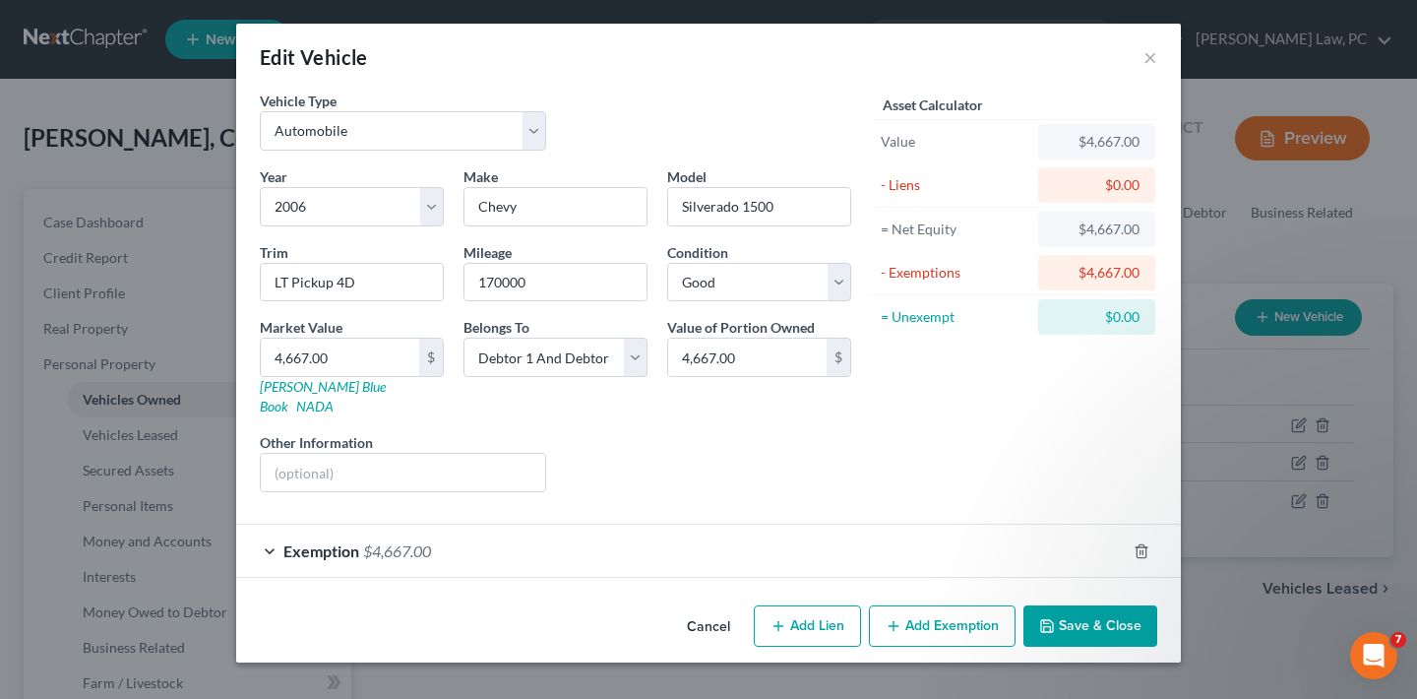
click at [849, 524] on div "Exemption $4,667.00" at bounding box center [680, 550] width 889 height 52
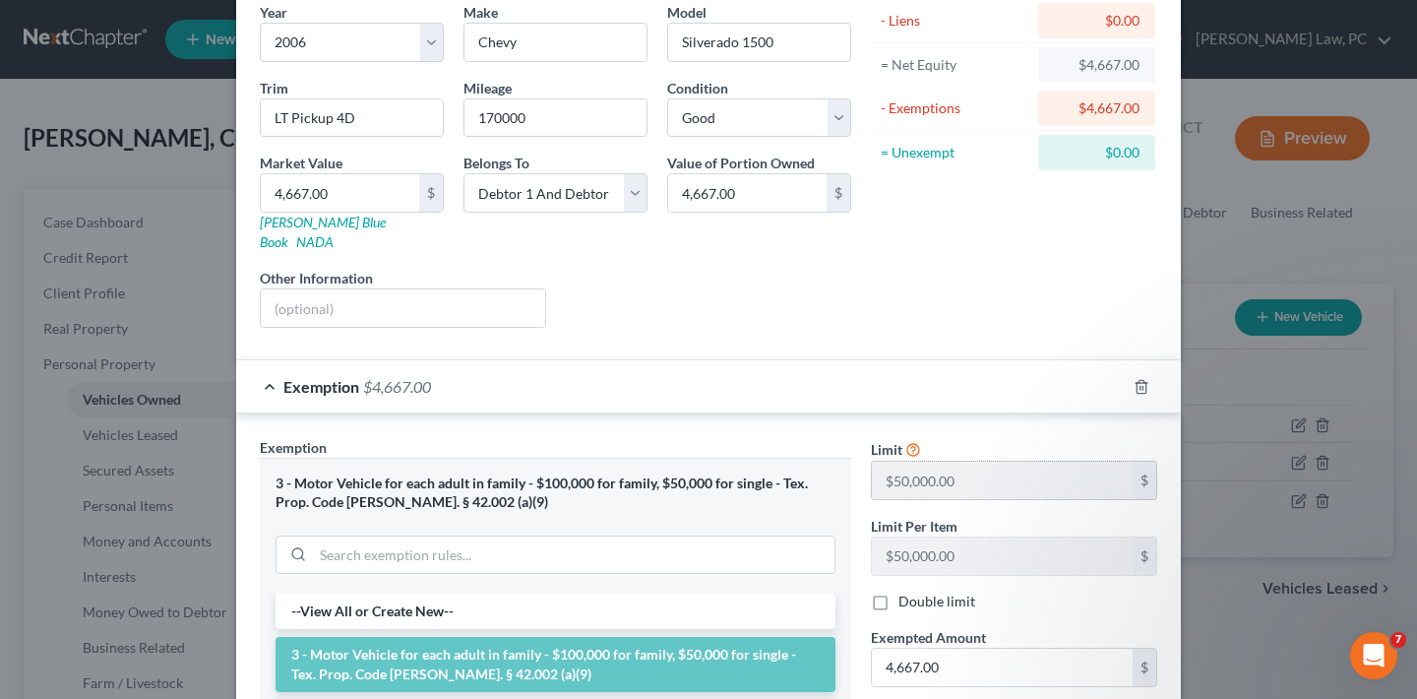
scroll to position [495, 0]
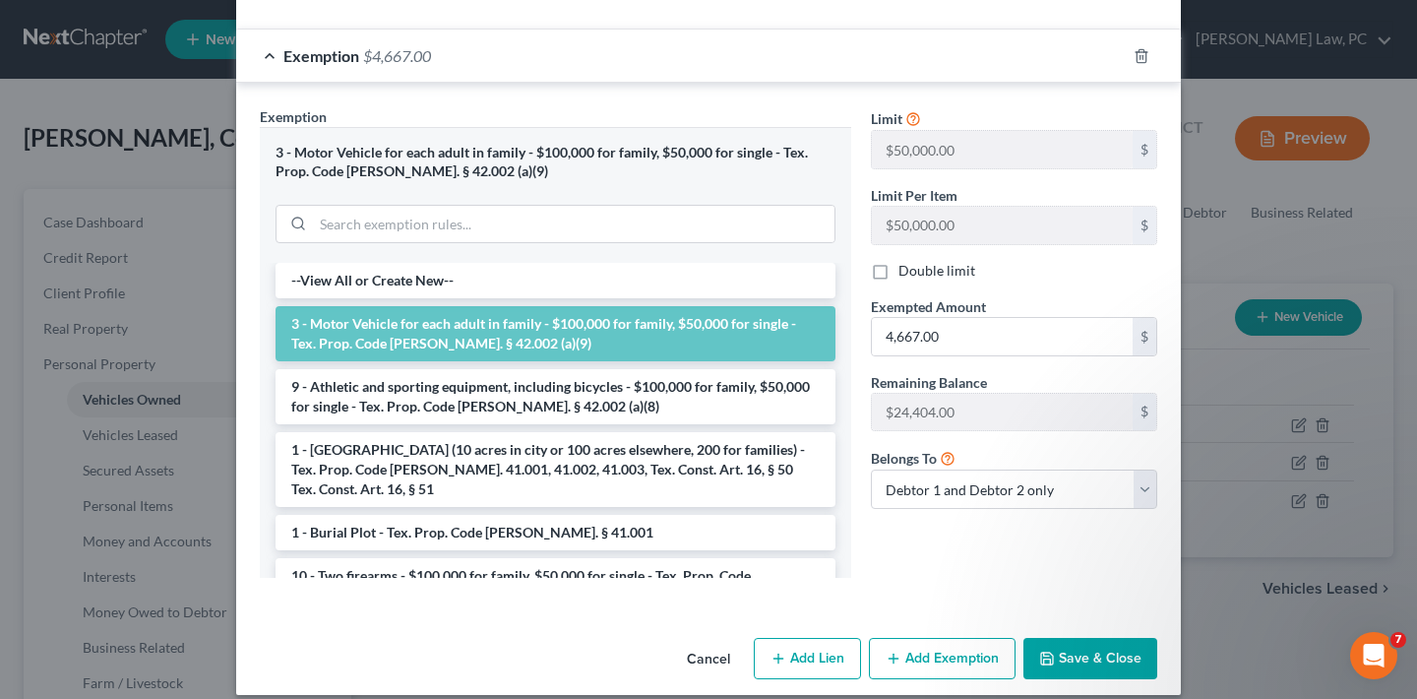
click at [1084, 638] on button "Save & Close" at bounding box center [1090, 658] width 134 height 41
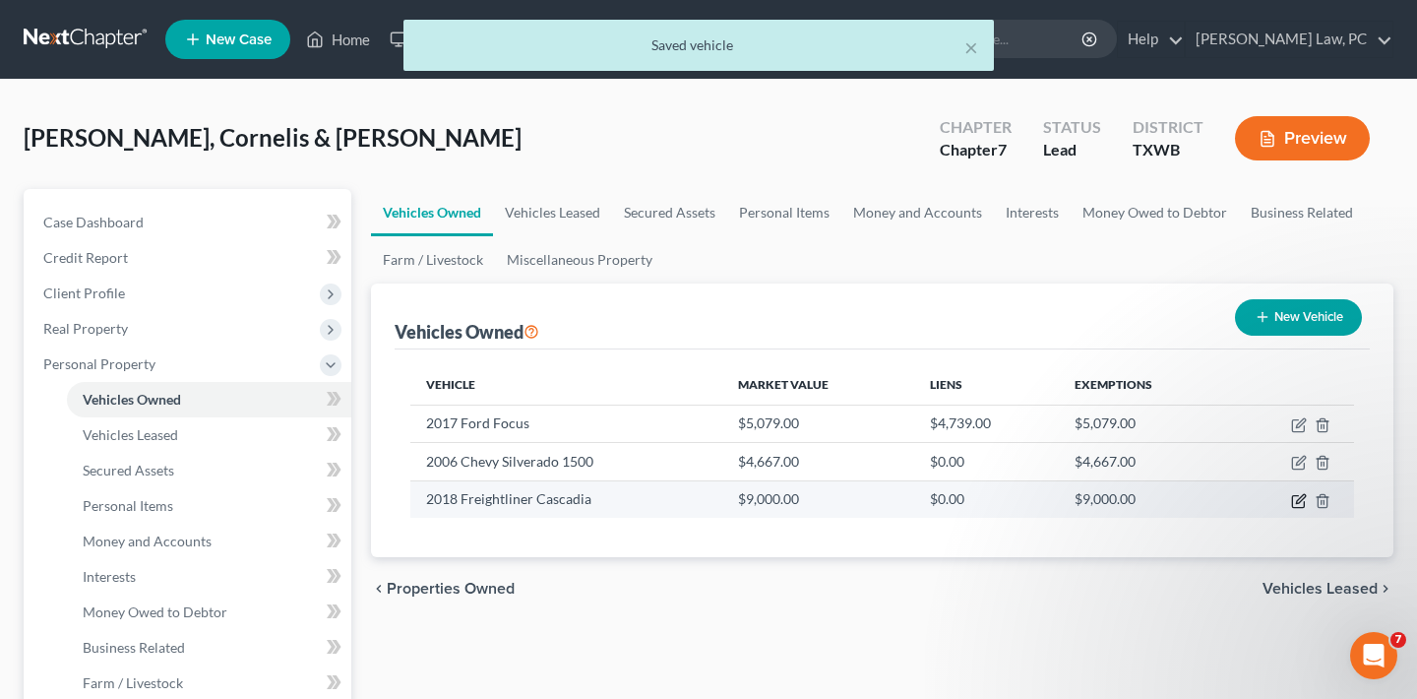
click at [1297, 504] on icon "button" at bounding box center [1299, 501] width 16 height 16
select select "0"
select select "8"
select select "3"
select select "2"
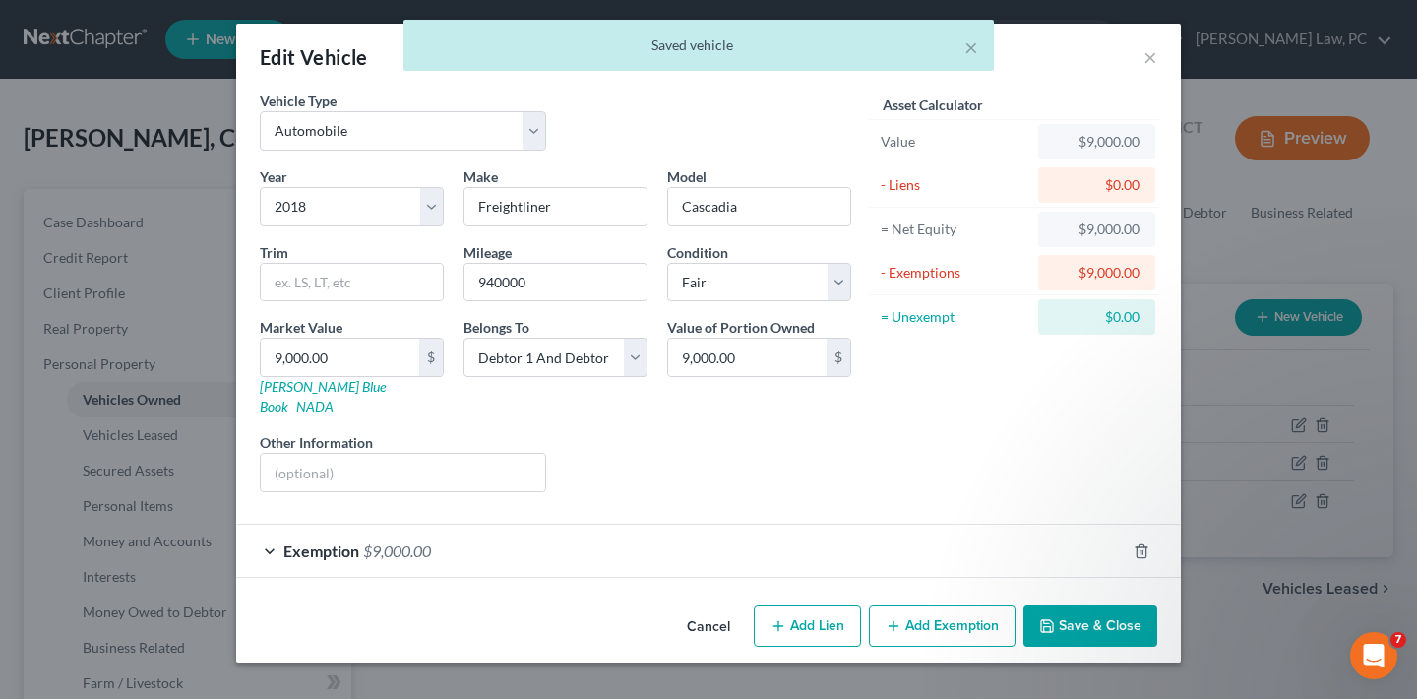
click at [538, 527] on div "Exemption $9,000.00" at bounding box center [680, 550] width 889 height 52
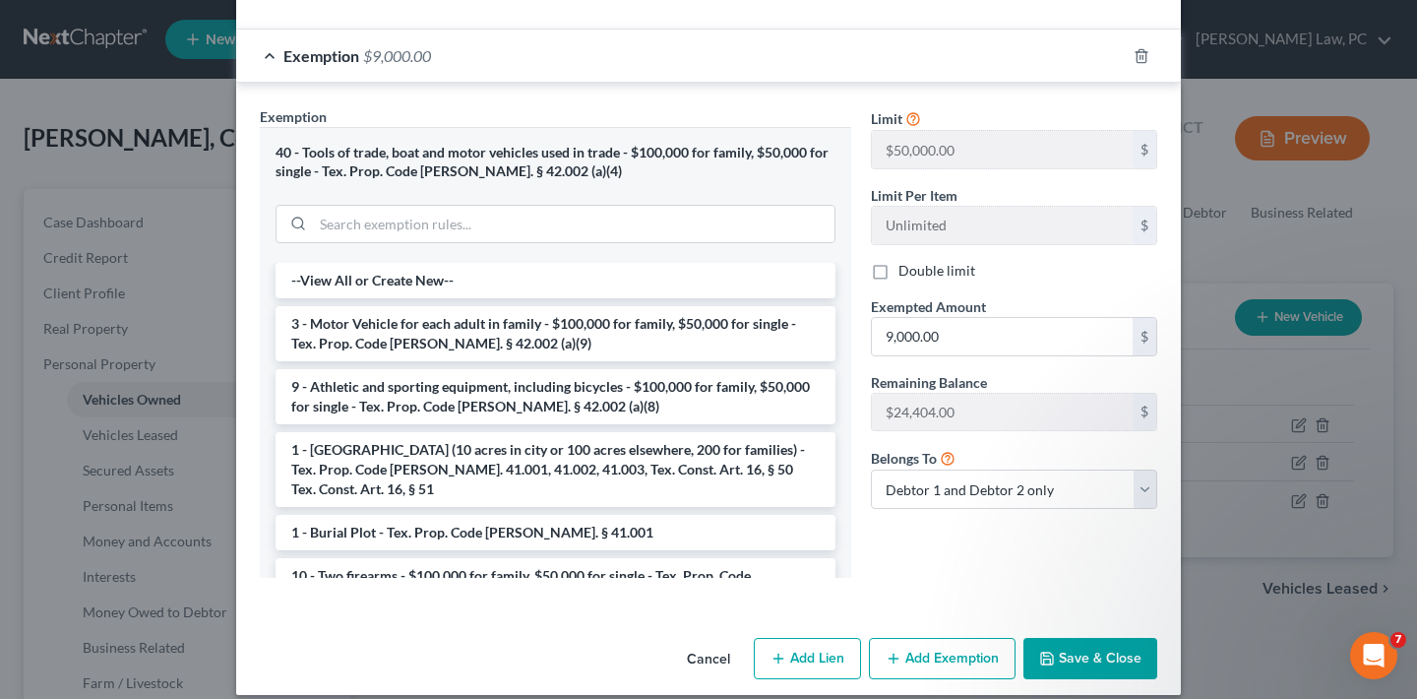
click at [1125, 638] on button "Save & Close" at bounding box center [1090, 658] width 134 height 41
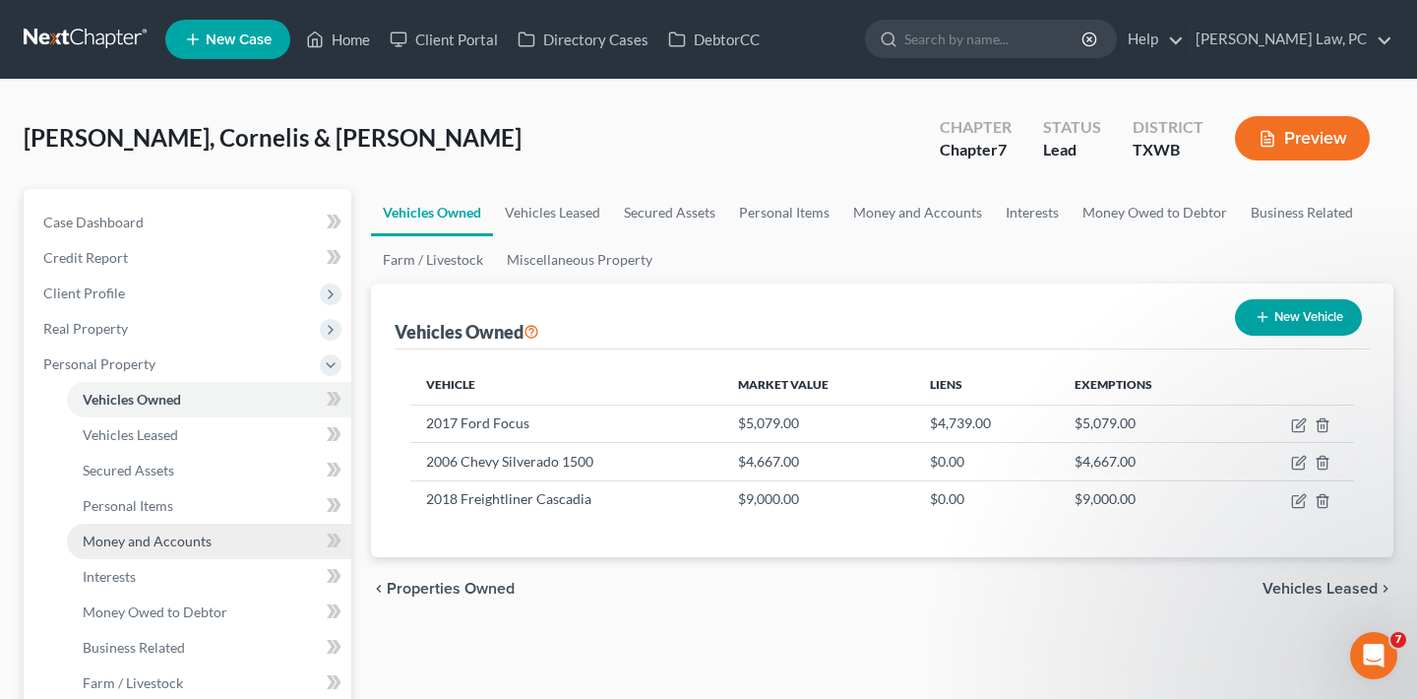
click at [168, 554] on link "Money and Accounts" at bounding box center [209, 540] width 284 height 35
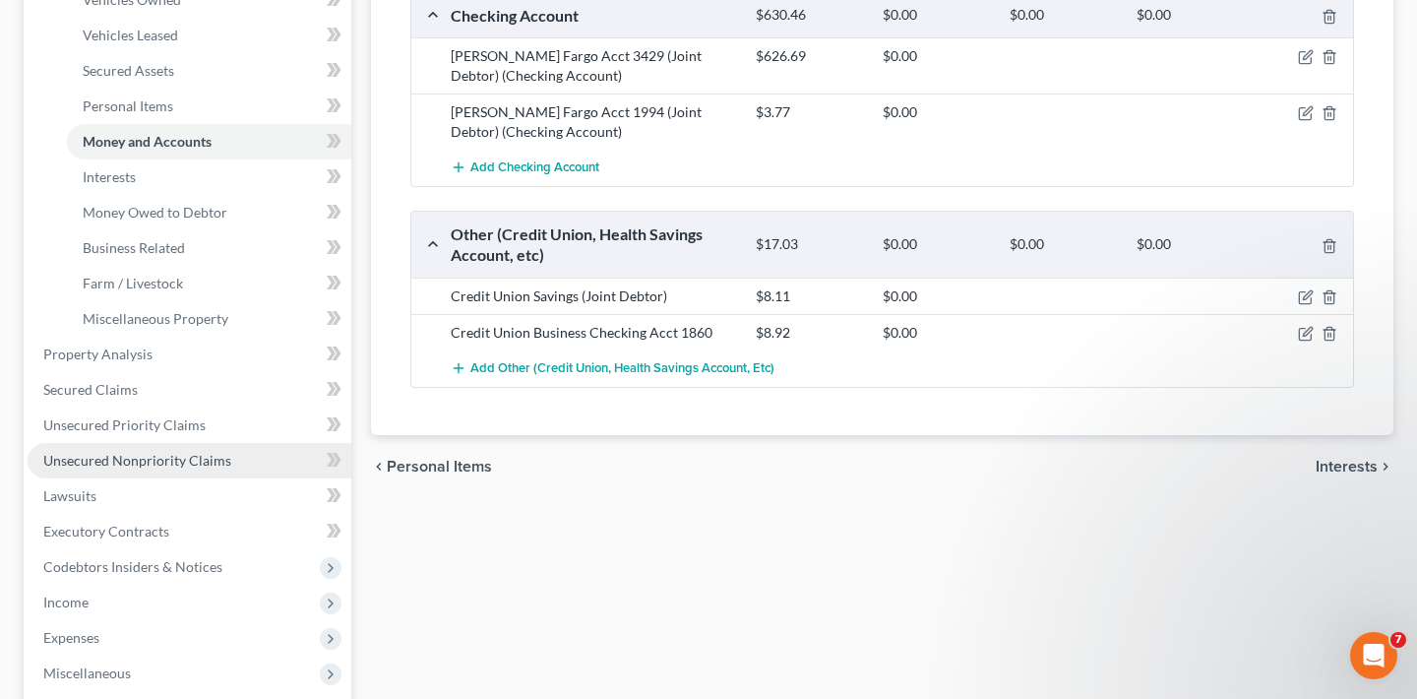
scroll to position [418, 0]
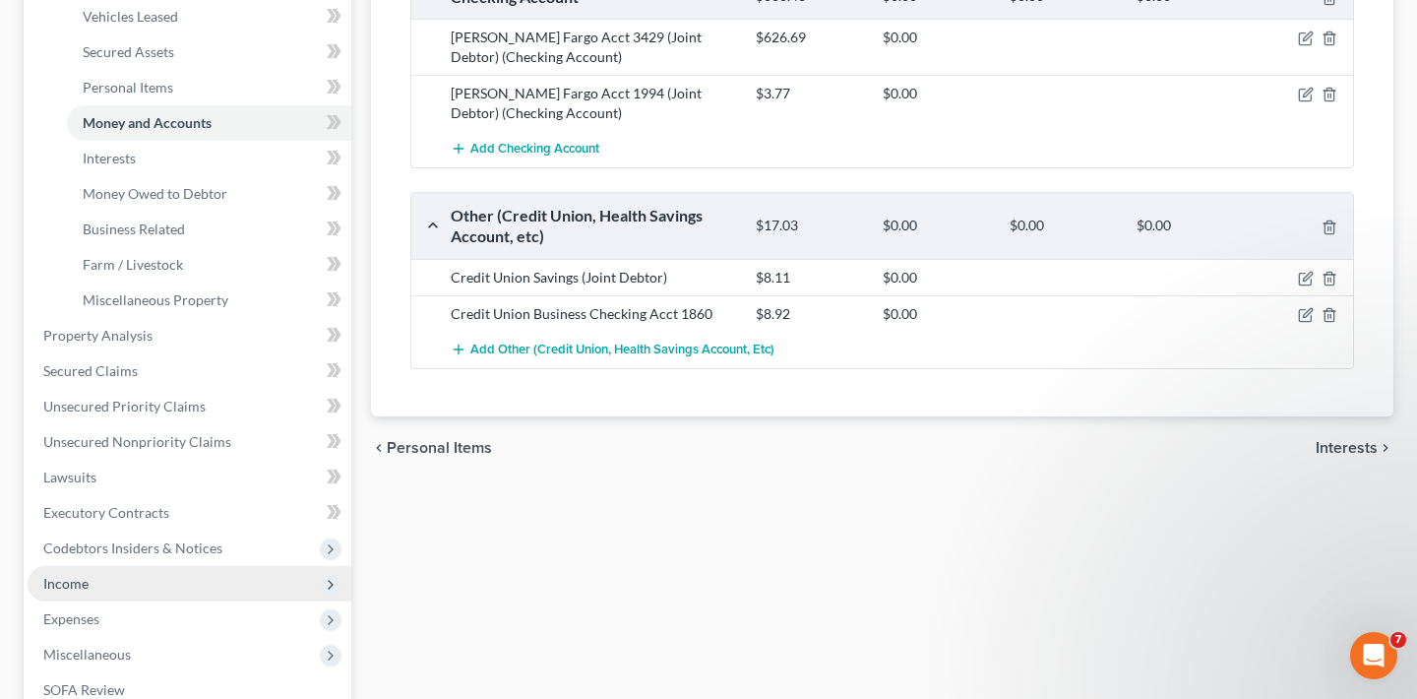
click at [80, 580] on span "Income" at bounding box center [65, 583] width 45 height 17
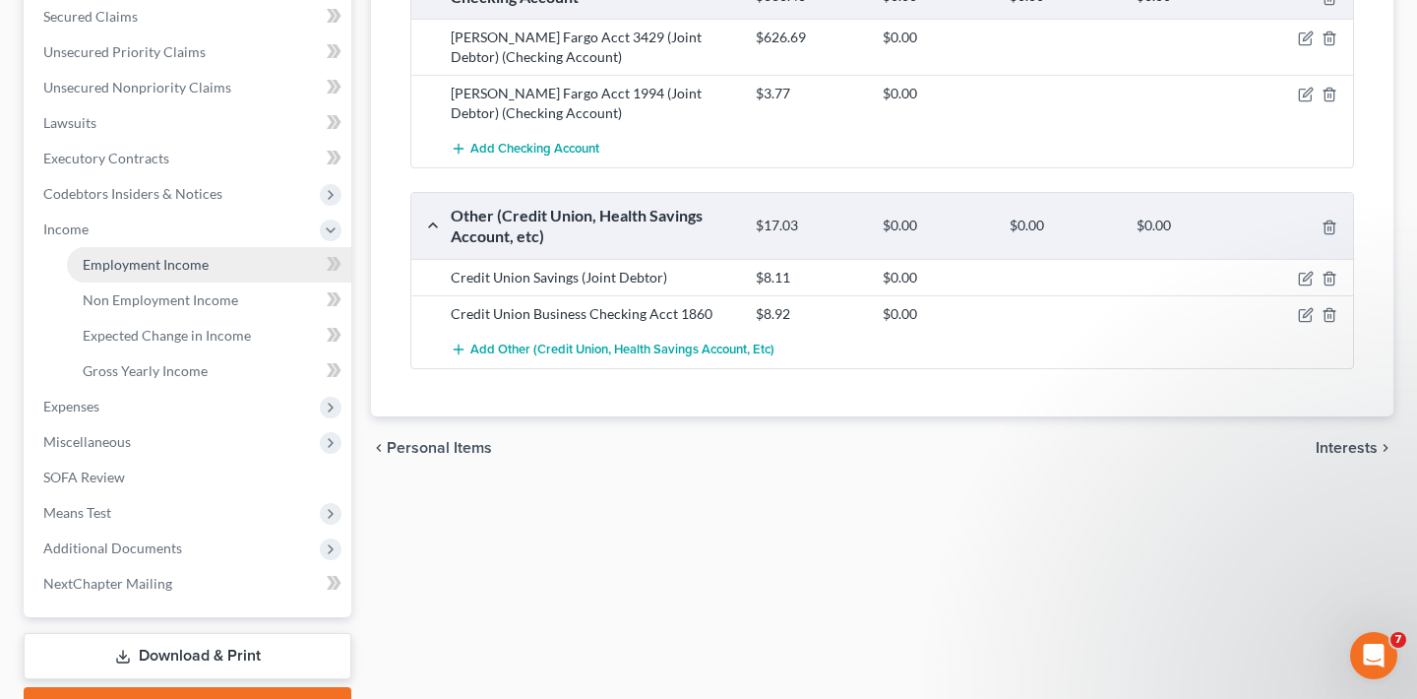
click at [152, 258] on span "Employment Income" at bounding box center [146, 264] width 126 height 17
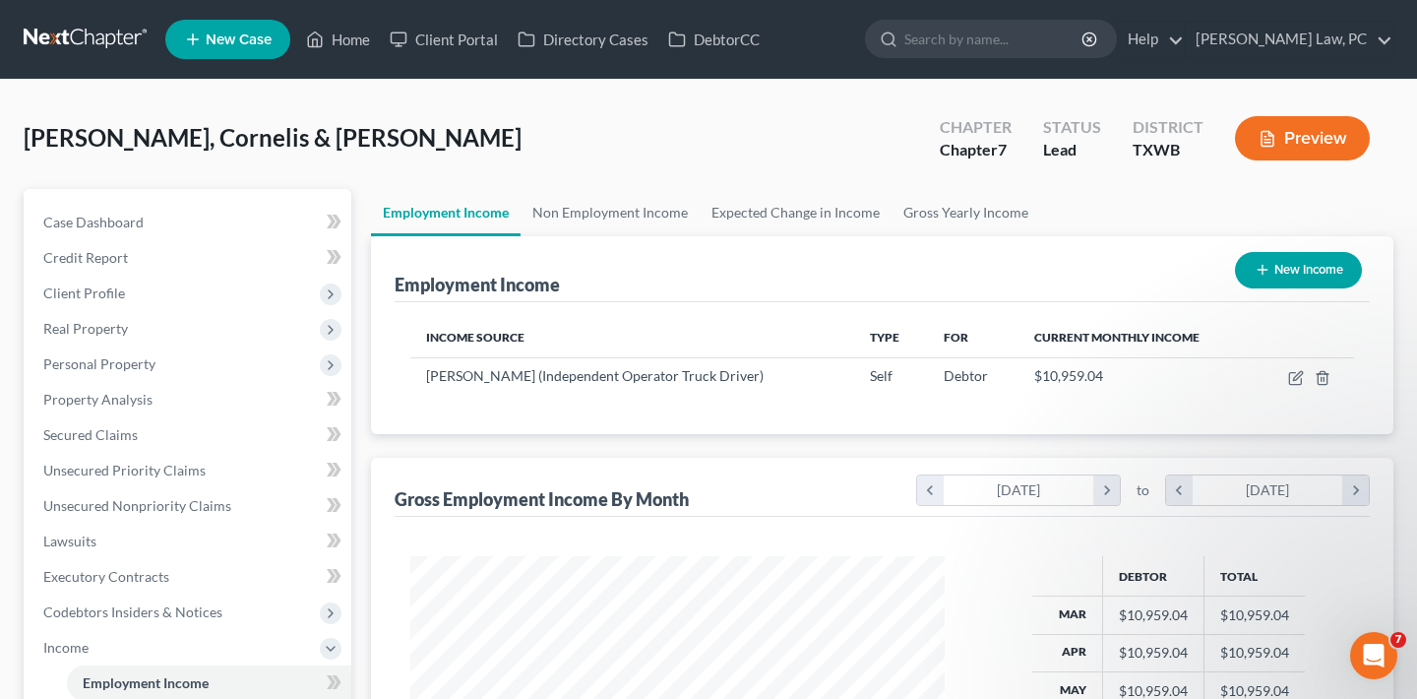
scroll to position [352, 573]
click at [598, 211] on link "Non Employment Income" at bounding box center [609, 212] width 179 height 47
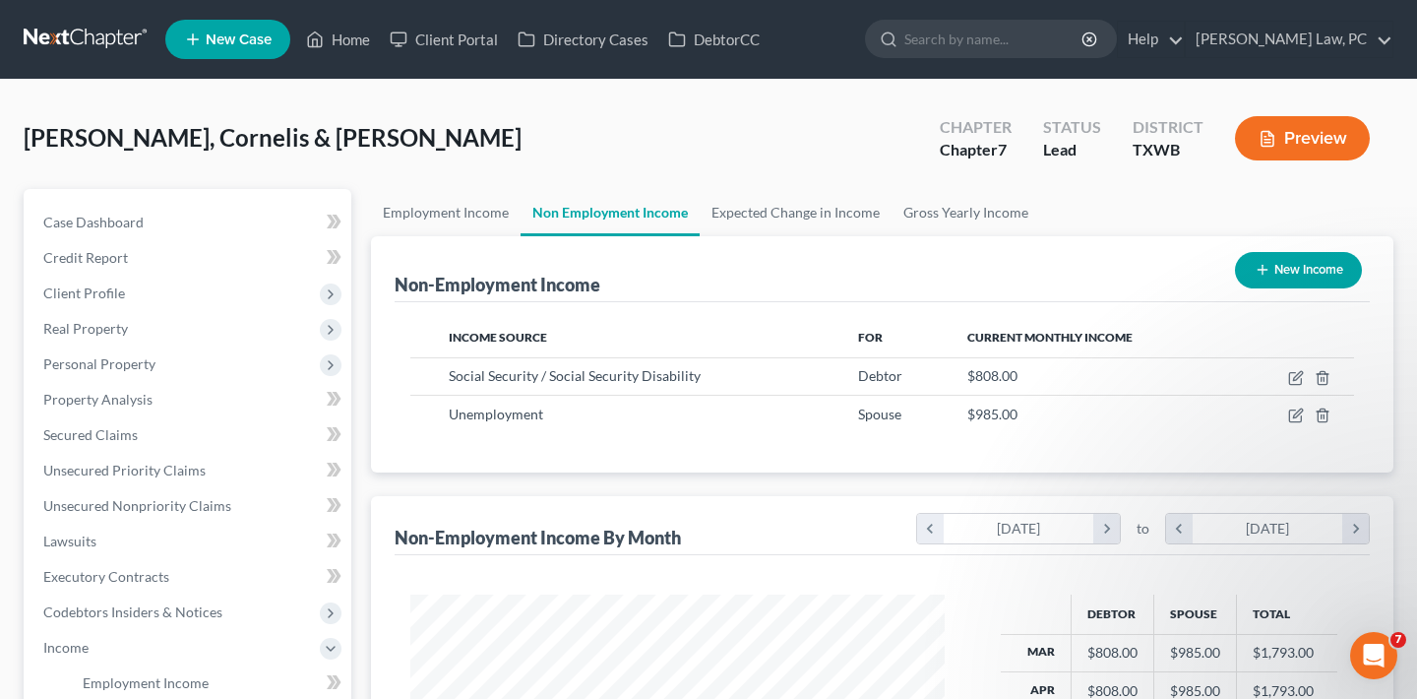
scroll to position [352, 573]
click at [826, 208] on link "Expected Change in Income" at bounding box center [796, 212] width 192 height 47
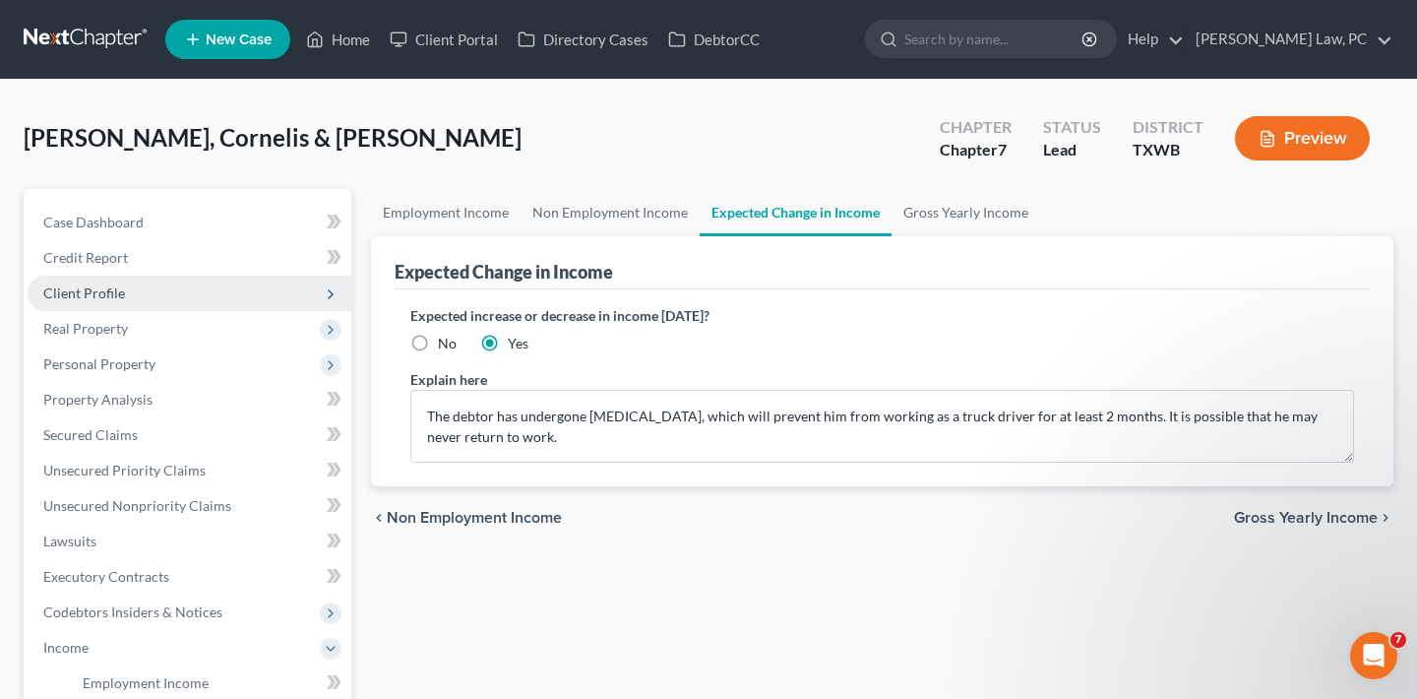
click at [132, 286] on span "Client Profile" at bounding box center [190, 292] width 324 height 35
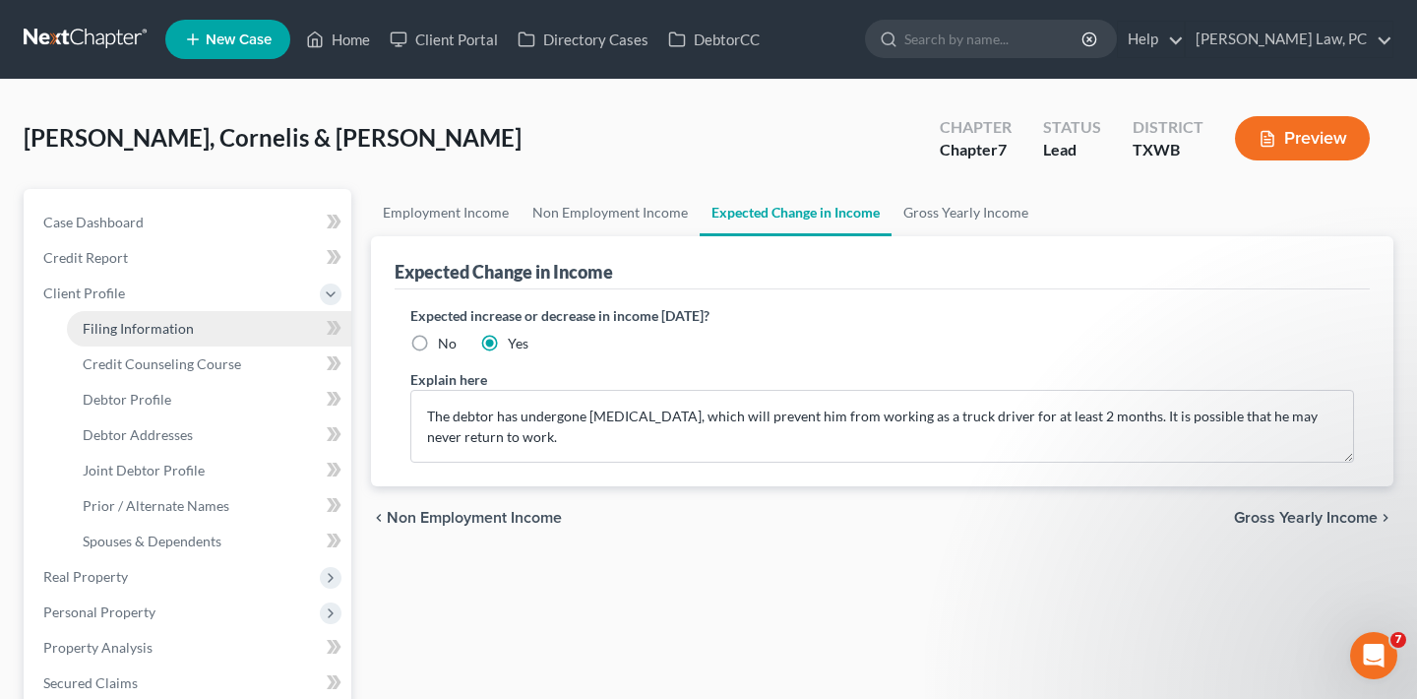
click at [152, 324] on span "Filing Information" at bounding box center [138, 328] width 111 height 17
select select "1"
select select "0"
select select "80"
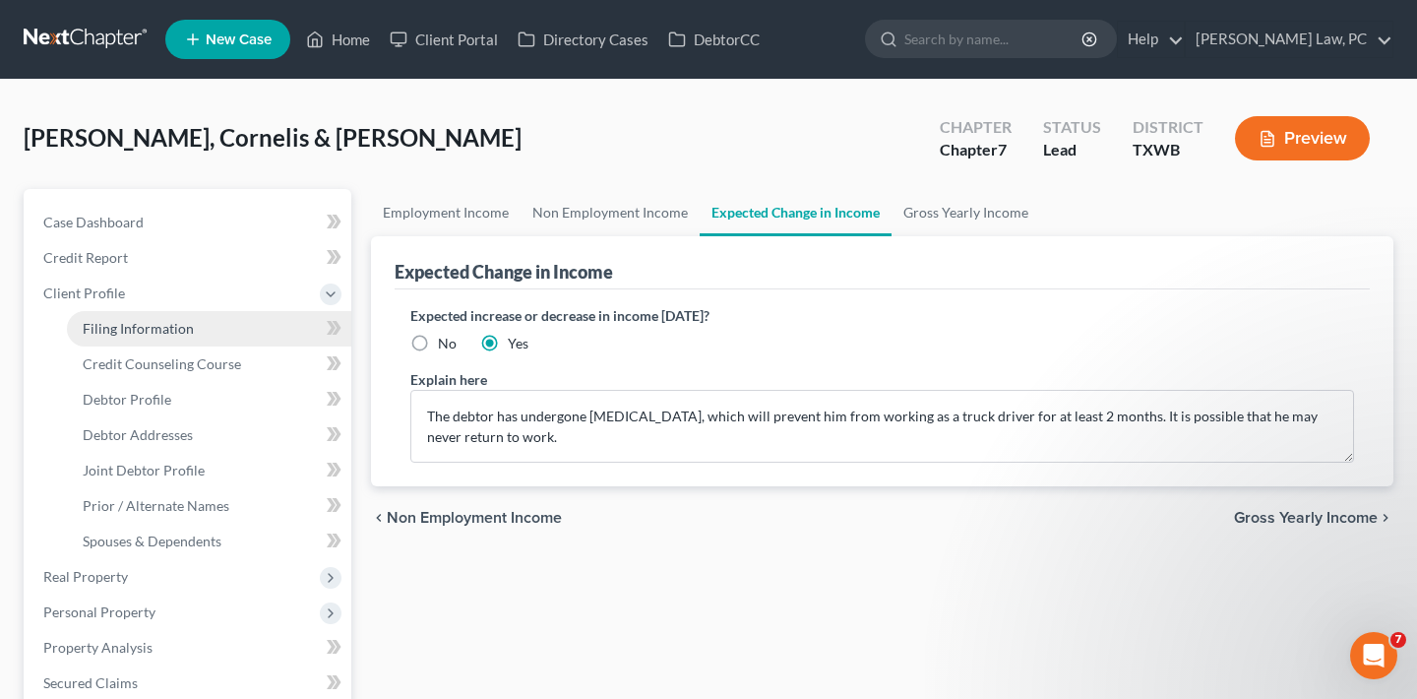
select select "1"
select select "45"
